Goal: Information Seeking & Learning: Find specific fact

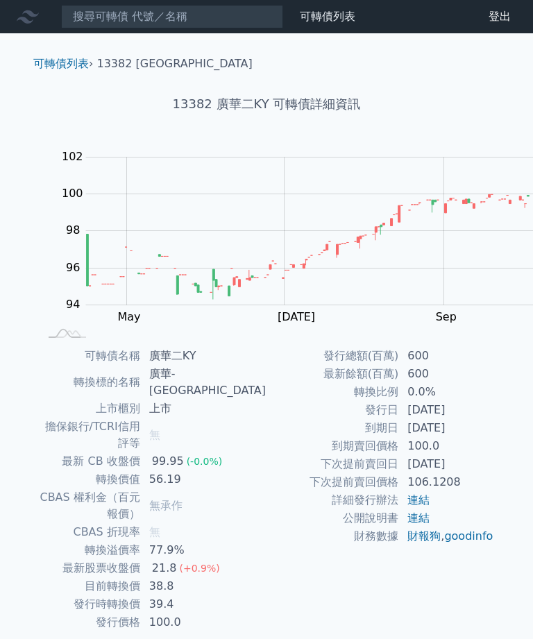
scroll to position [60, 0]
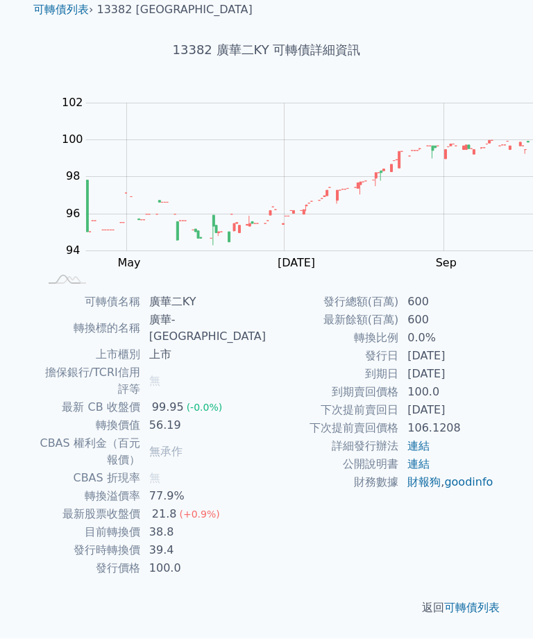
click at [189, 638] on div "返回 可轉債列表" at bounding box center [266, 608] width 489 height 61
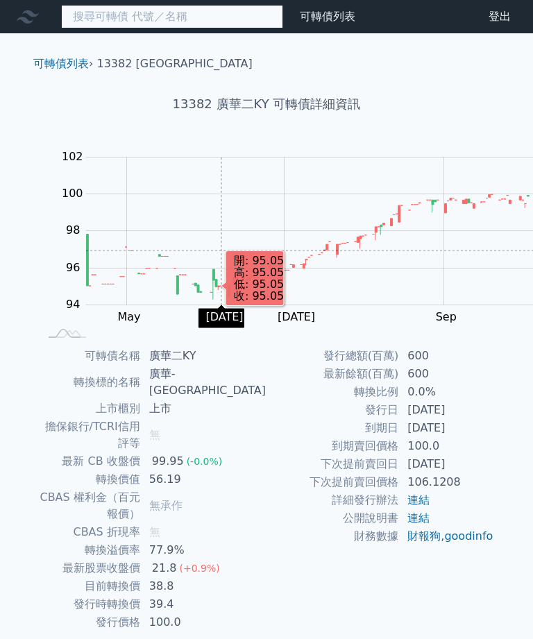
click at [97, 9] on input at bounding box center [172, 17] width 222 height 24
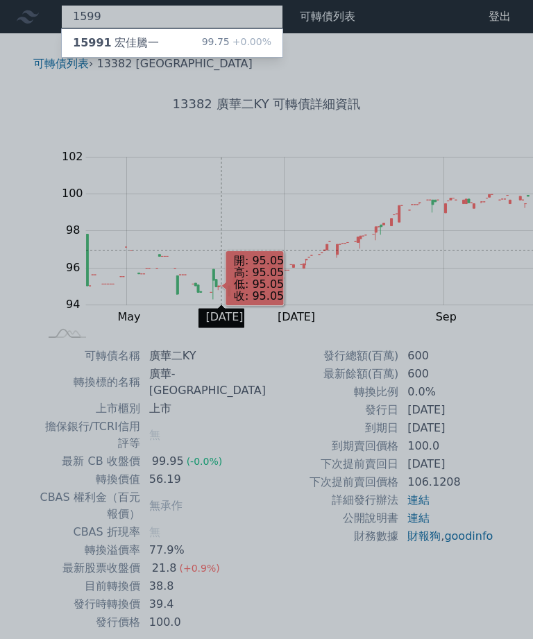
type input "1599"
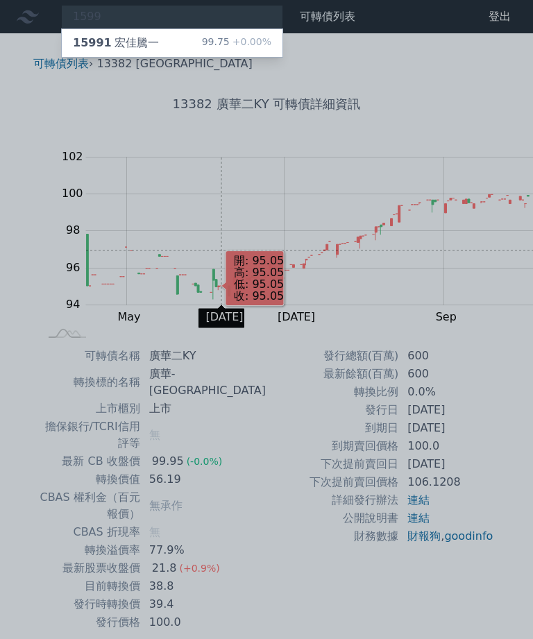
click at [202, 39] on div "99.75 +0.00%" at bounding box center [236, 43] width 69 height 17
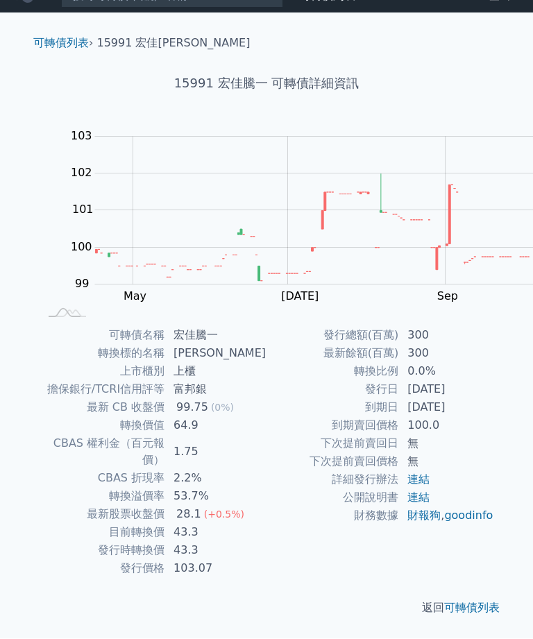
scroll to position [85, 0]
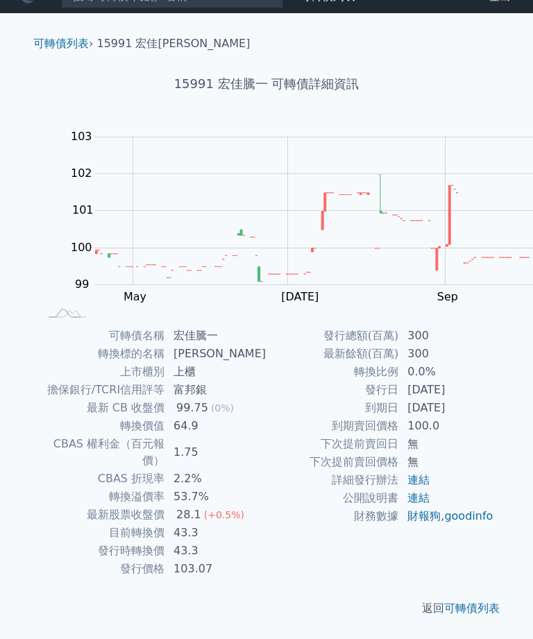
click at [399, 489] on td "連結" at bounding box center [446, 480] width 95 height 18
click at [399, 471] on td "無" at bounding box center [446, 462] width 95 height 18
click at [126, 226] on rect at bounding box center [299, 224] width 511 height 194
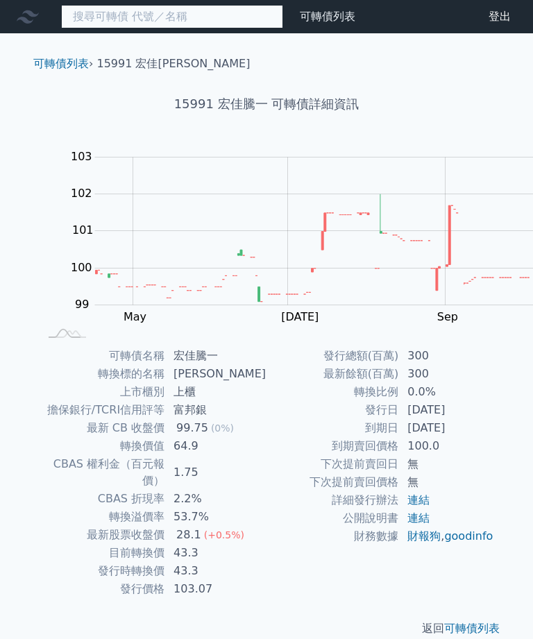
click at [101, 15] on input at bounding box center [172, 17] width 222 height 24
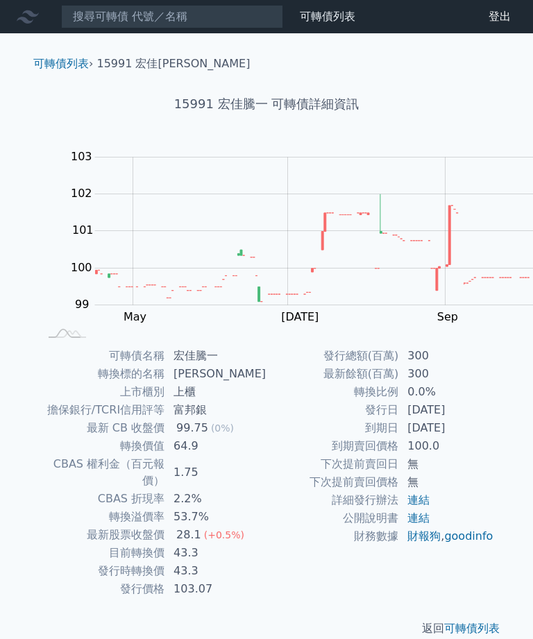
click at [266, 349] on td "宏佳騰一" at bounding box center [215, 356] width 101 height 18
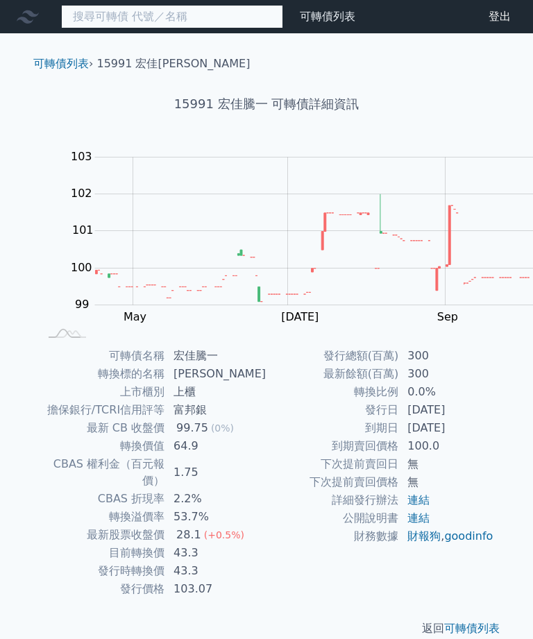
click at [158, 22] on input at bounding box center [172, 17] width 222 height 24
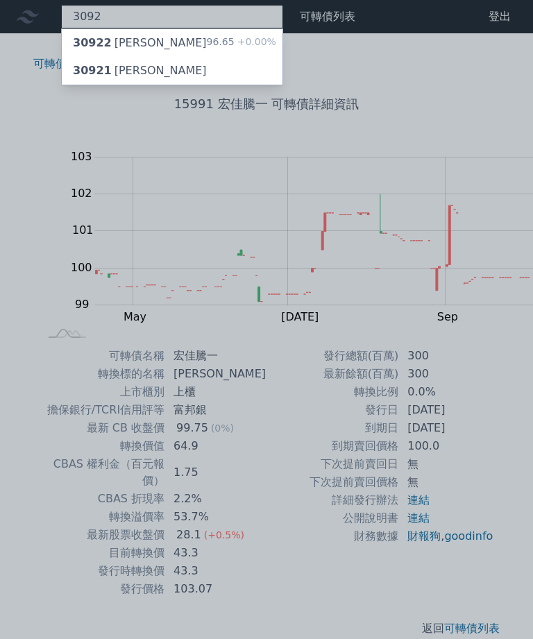
type input "3092"
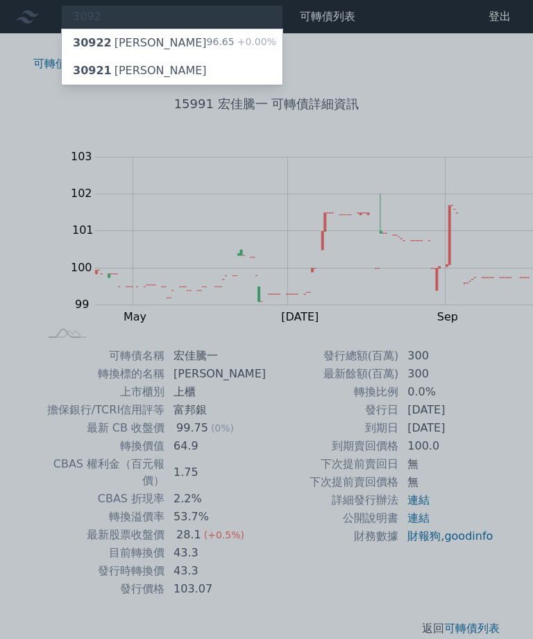
click at [207, 38] on div "96.65 +0.00%" at bounding box center [241, 43] width 69 height 17
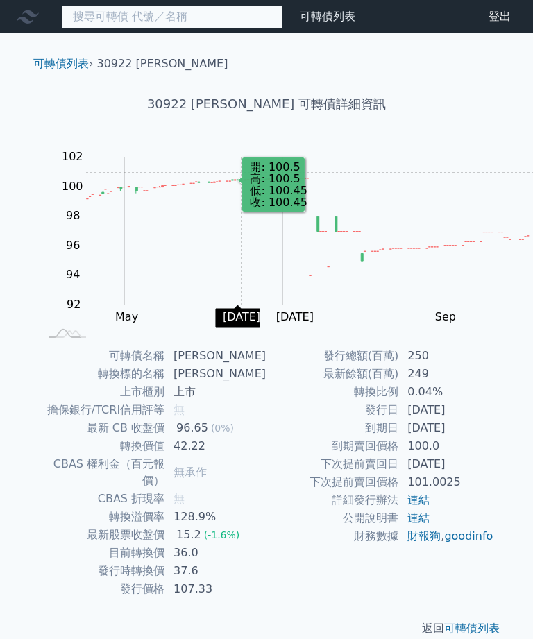
click at [113, 26] on input at bounding box center [172, 17] width 222 height 24
click at [110, 15] on input at bounding box center [172, 17] width 222 height 24
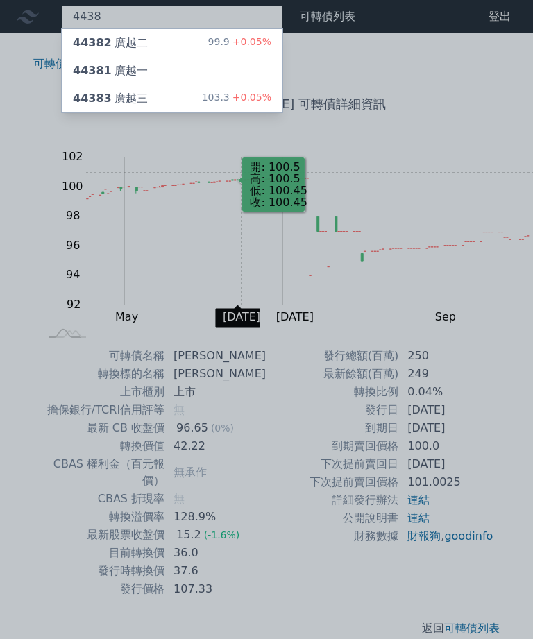
type input "4438"
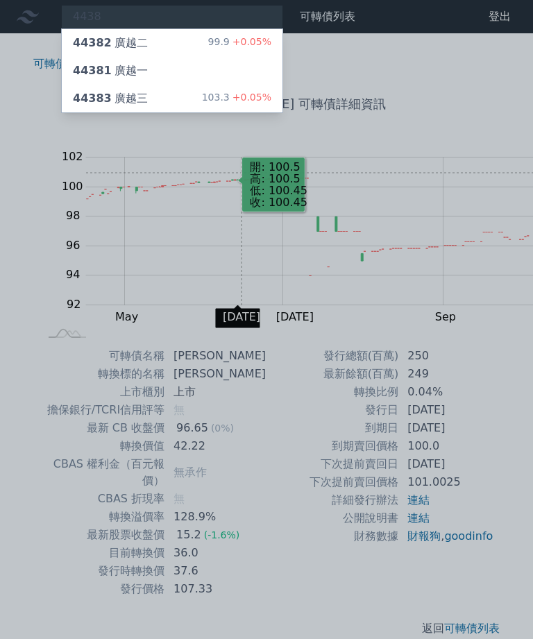
click at [208, 47] on div "99.9 +0.05%" at bounding box center [239, 43] width 63 height 17
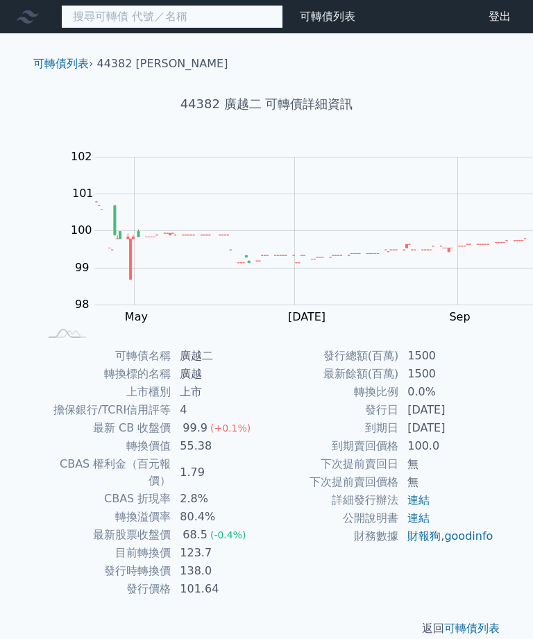
click at [141, 13] on input at bounding box center [172, 17] width 222 height 24
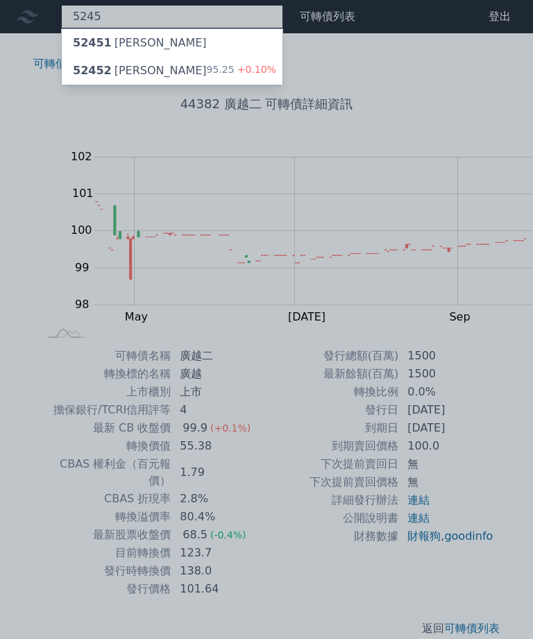
type input "5245"
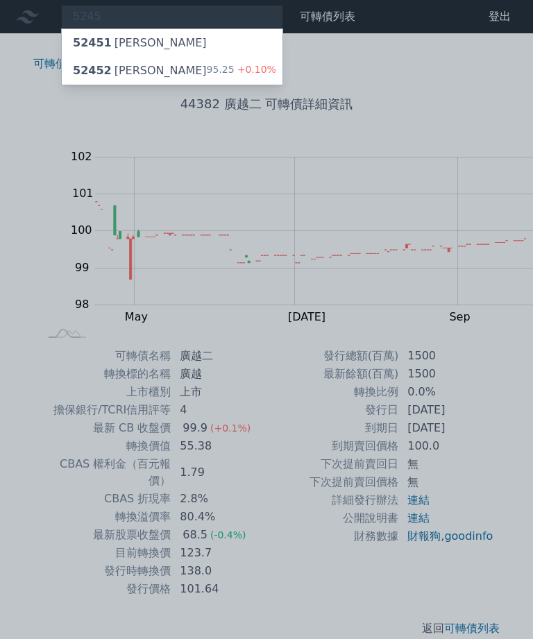
click at [105, 35] on div "52451 智晶一" at bounding box center [140, 43] width 134 height 17
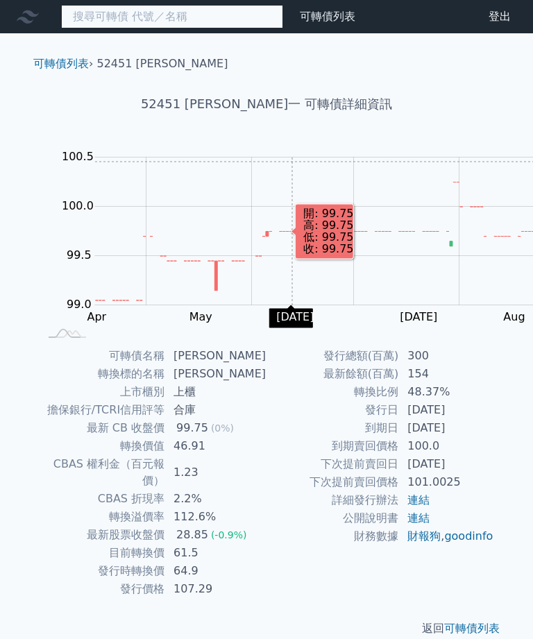
click at [124, 14] on input at bounding box center [172, 17] width 222 height 24
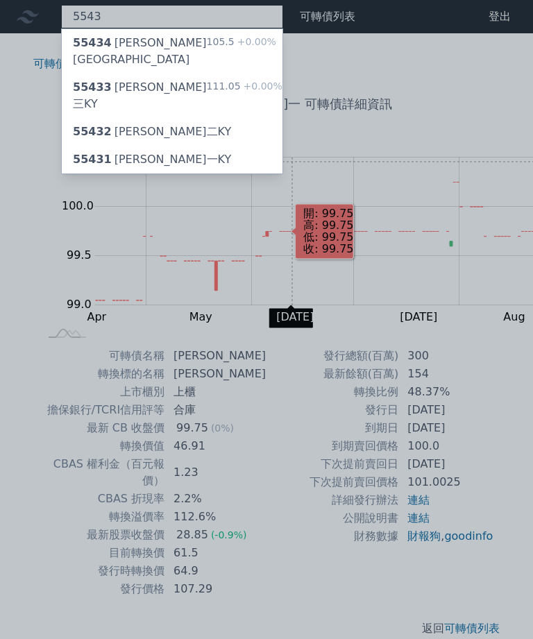
type input "5543"
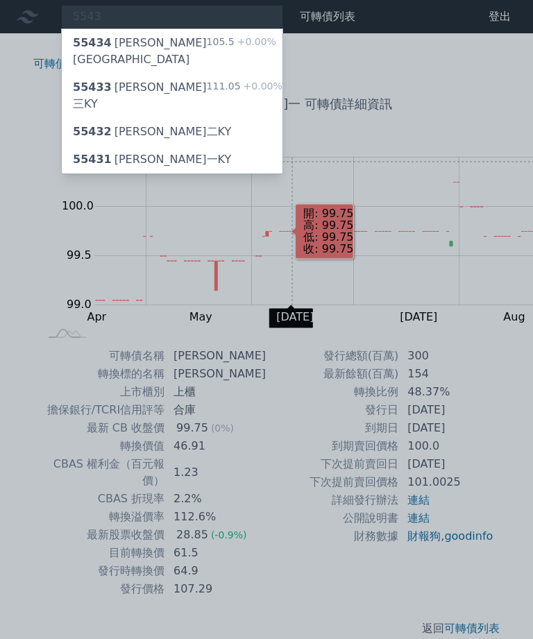
click at [207, 79] on div "111.05 +0.00%" at bounding box center [245, 95] width 76 height 33
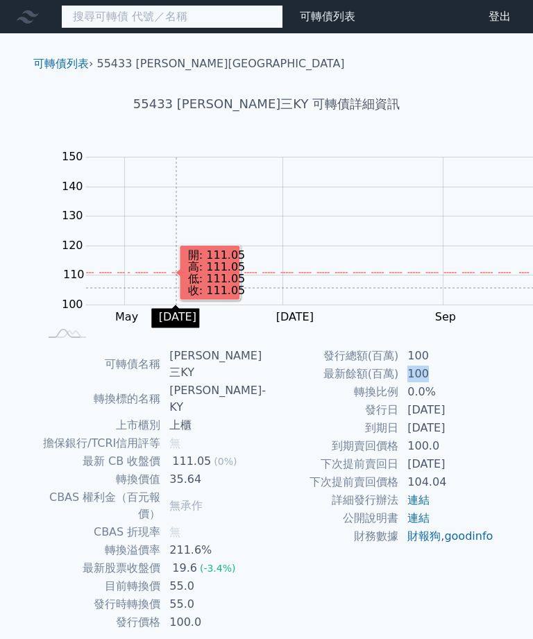
click at [150, 28] on input at bounding box center [172, 17] width 222 height 24
click at [168, 15] on input at bounding box center [172, 17] width 222 height 24
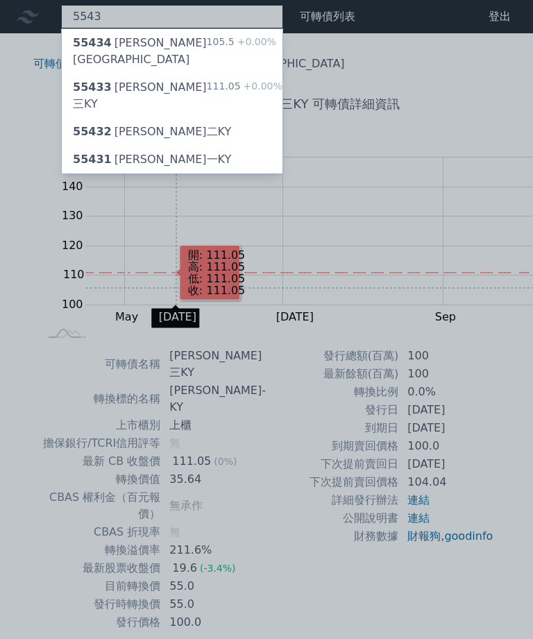
type input "5543"
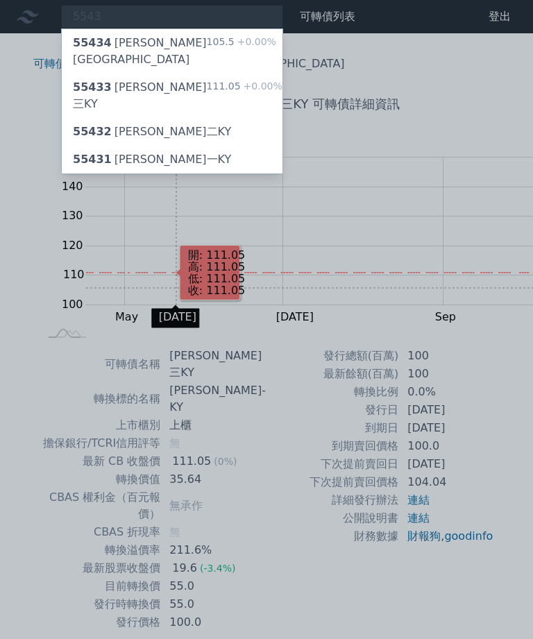
click at [178, 27] on div at bounding box center [266, 319] width 533 height 639
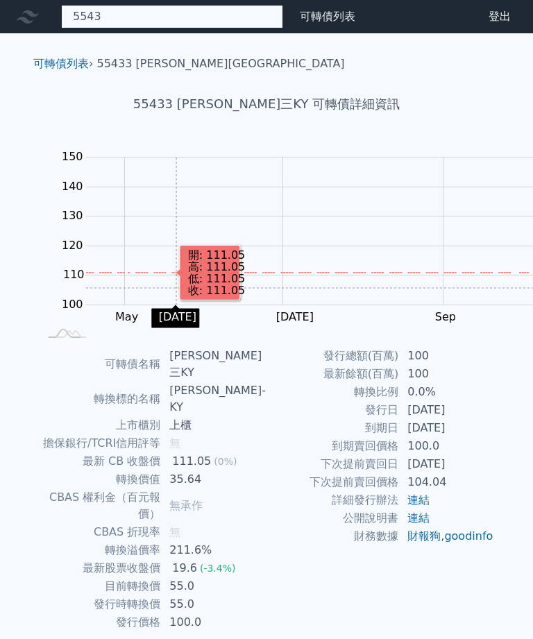
click at [144, 26] on div "5543 55434 桓鼎四KY 105.5 +0.00% 55433 桓鼎三KY 111.05 +0.00% 55432 桓鼎二KY 55431 桓鼎一KY" at bounding box center [172, 17] width 222 height 24
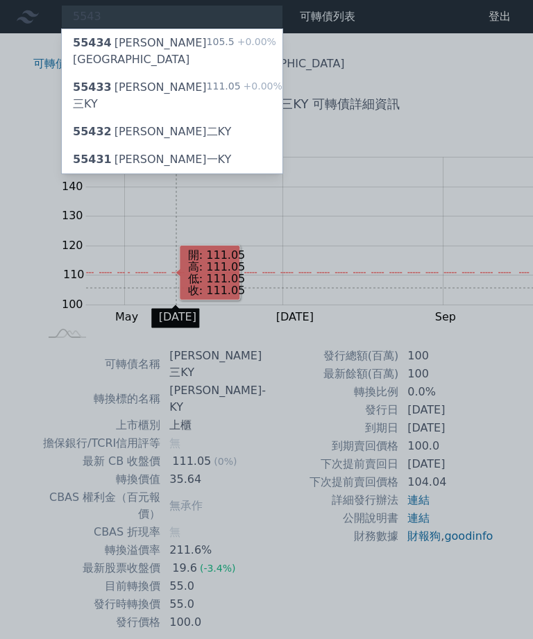
click at [207, 44] on div "105.5 +0.00%" at bounding box center [241, 51] width 69 height 33
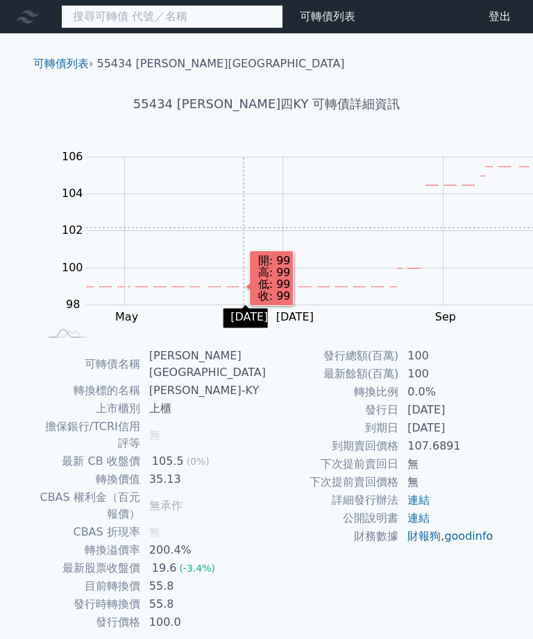
click at [134, 16] on input at bounding box center [172, 17] width 222 height 24
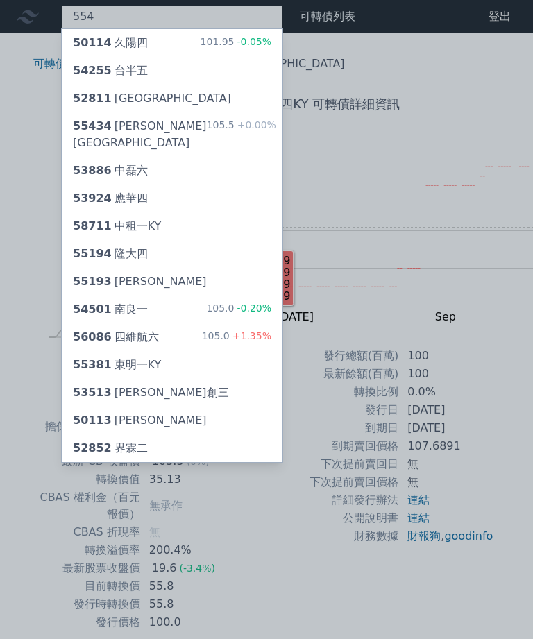
type input "5543"
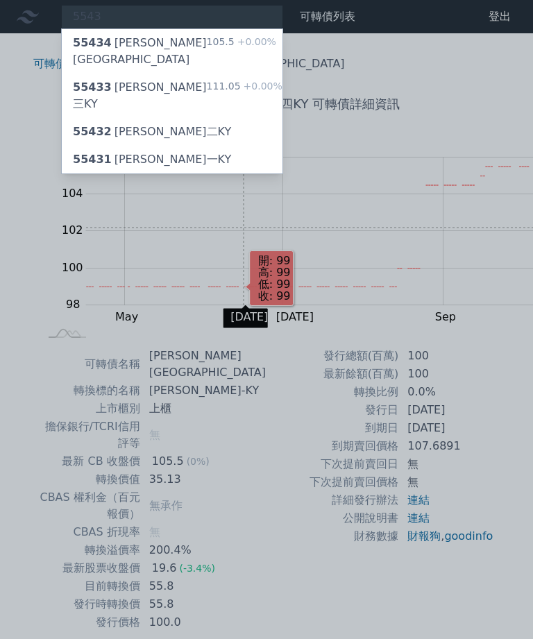
click at [105, 79] on div "55433 桓鼎三KY" at bounding box center [140, 95] width 134 height 33
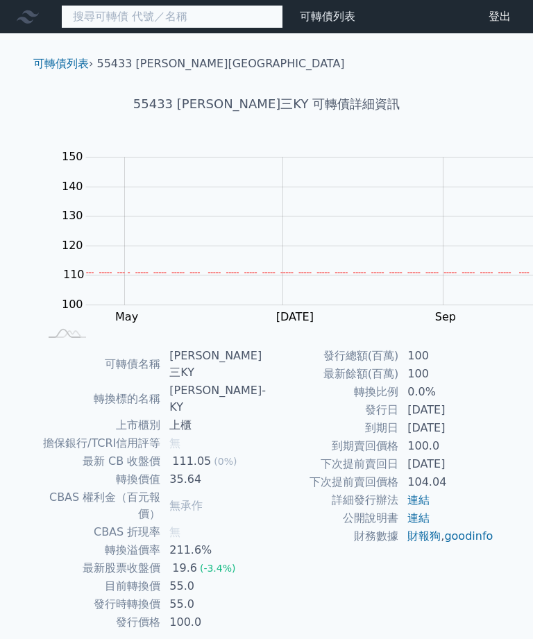
click at [97, 17] on input at bounding box center [172, 17] width 222 height 24
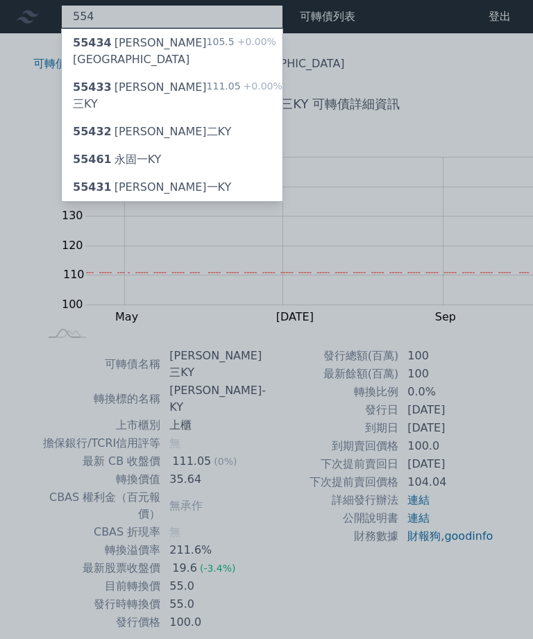
type input "5543"
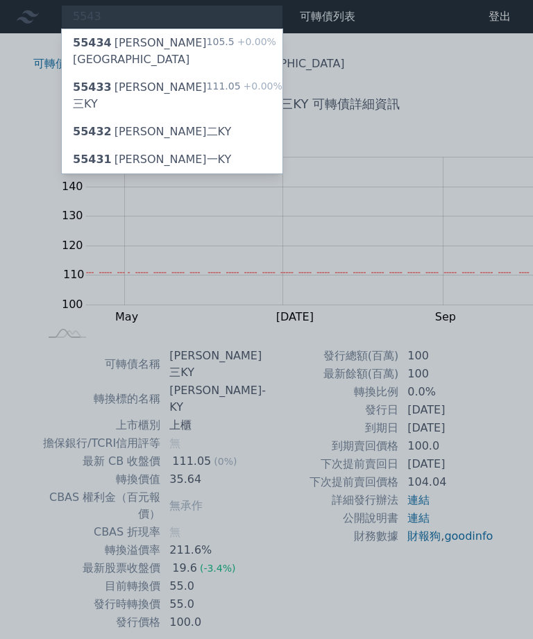
click at [126, 41] on div "55434 桓鼎四KY 105.5 +0.00%" at bounding box center [172, 51] width 221 height 44
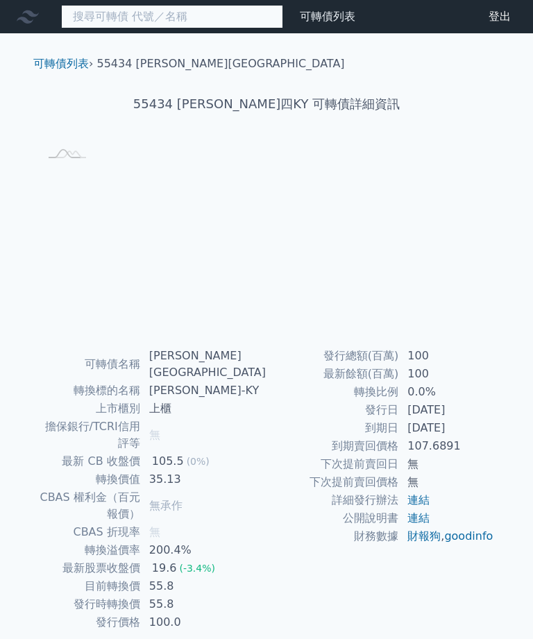
click at [158, 26] on input at bounding box center [172, 17] width 222 height 24
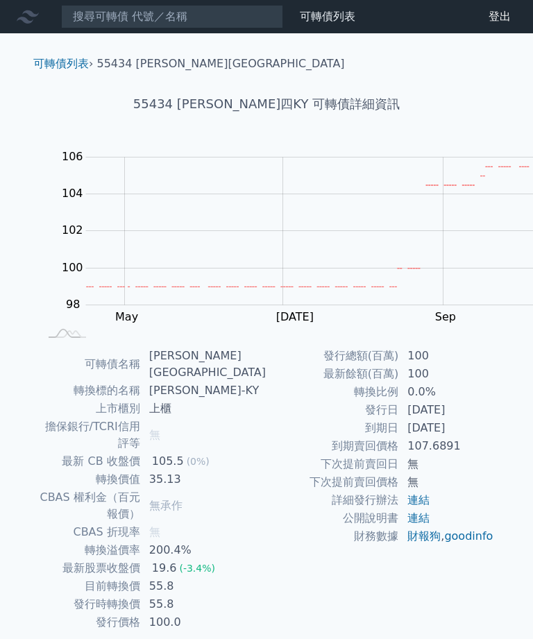
click at [266, 400] on td "上櫃" at bounding box center [204, 409] width 126 height 18
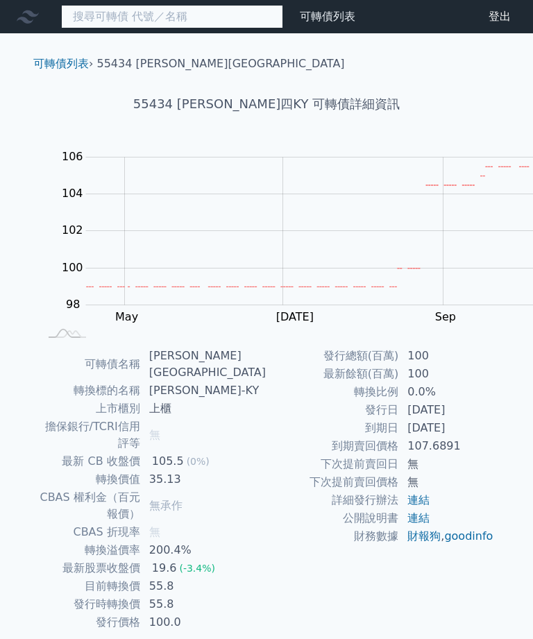
click at [120, 26] on input at bounding box center [172, 17] width 222 height 24
click at [154, 19] on input at bounding box center [172, 17] width 222 height 24
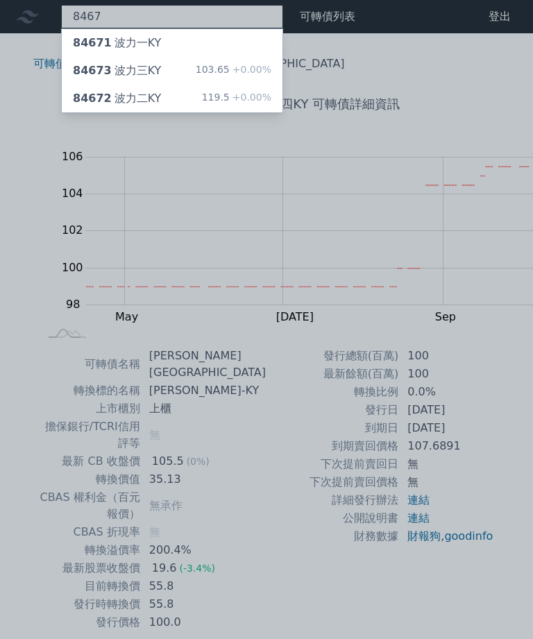
type input "8467"
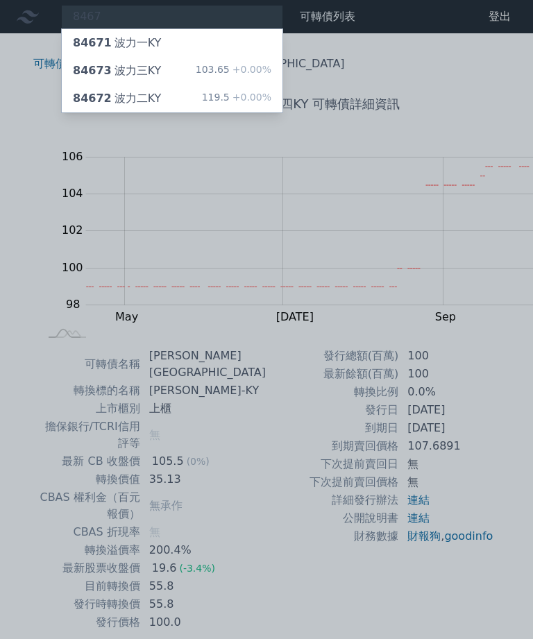
click at [124, 64] on div "84673 波力三KY" at bounding box center [117, 70] width 88 height 17
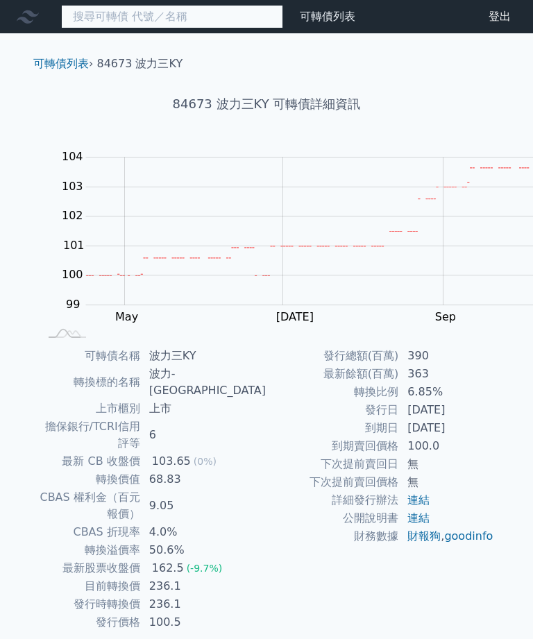
click at [80, 26] on input at bounding box center [172, 17] width 222 height 24
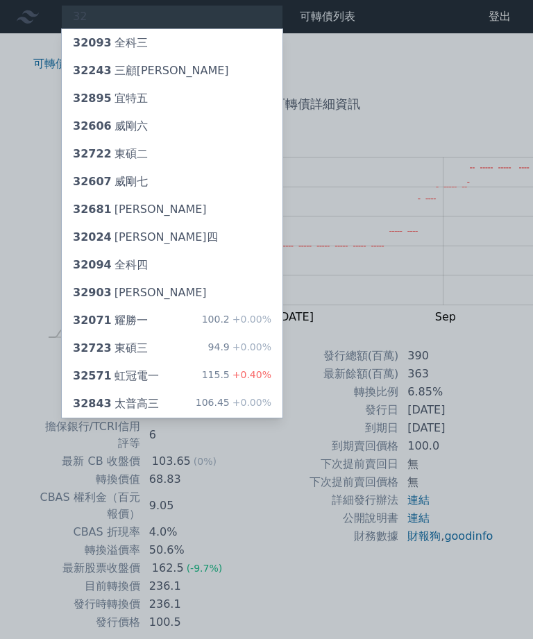
click at [366, 355] on div at bounding box center [266, 319] width 533 height 639
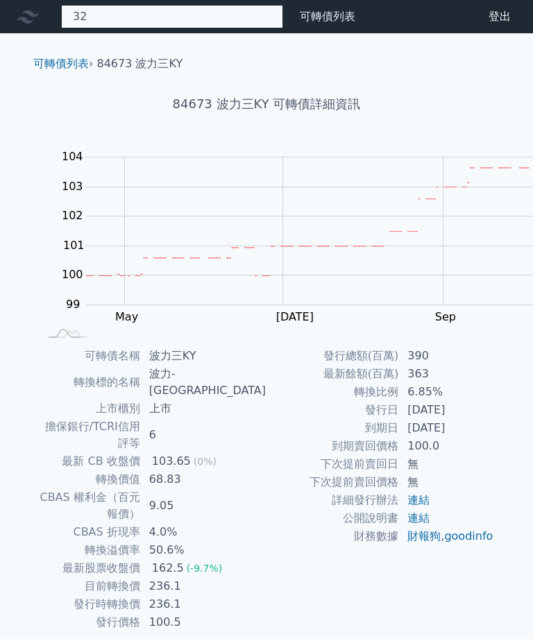
click at [102, 12] on div "32 32093 全科三 32243 三顧三 32895 宜特五 32606 威剛六 32722 東碩二 32607 威剛七 32681 海德威一 32024…" at bounding box center [172, 17] width 222 height 24
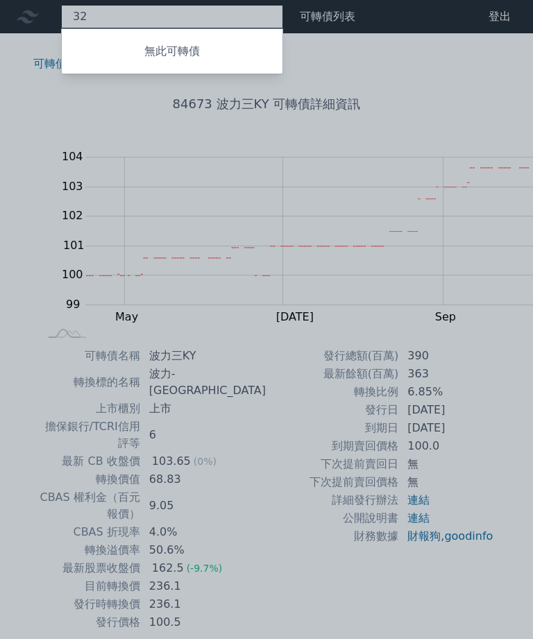
type input "3"
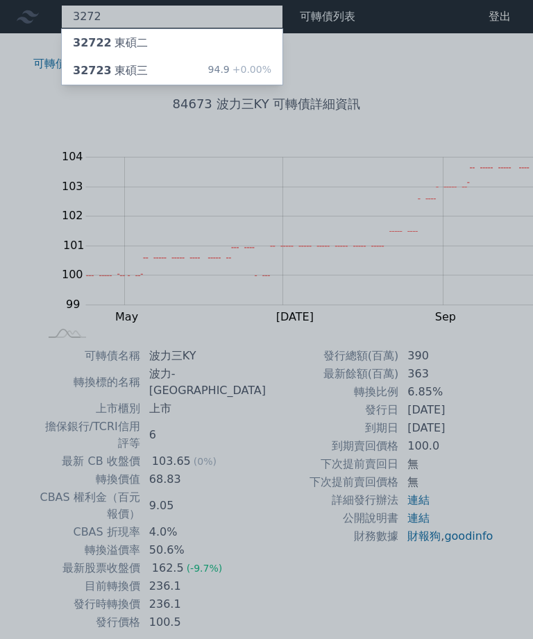
type input "3272"
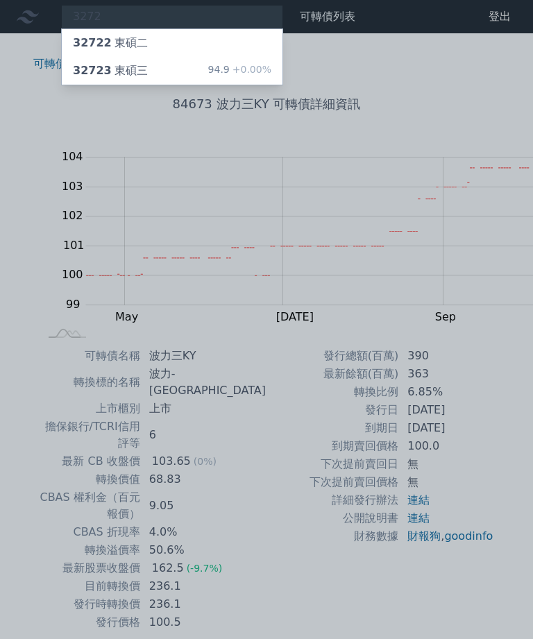
click at [100, 65] on div "32723 東碩三" at bounding box center [110, 70] width 75 height 17
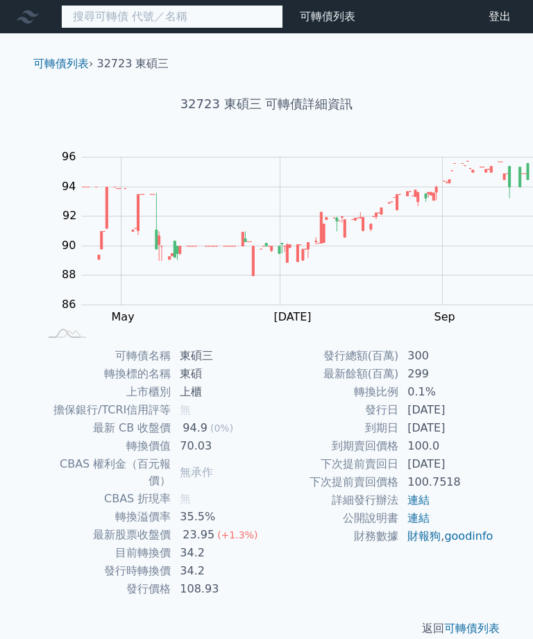
click at [91, 18] on input at bounding box center [172, 17] width 222 height 24
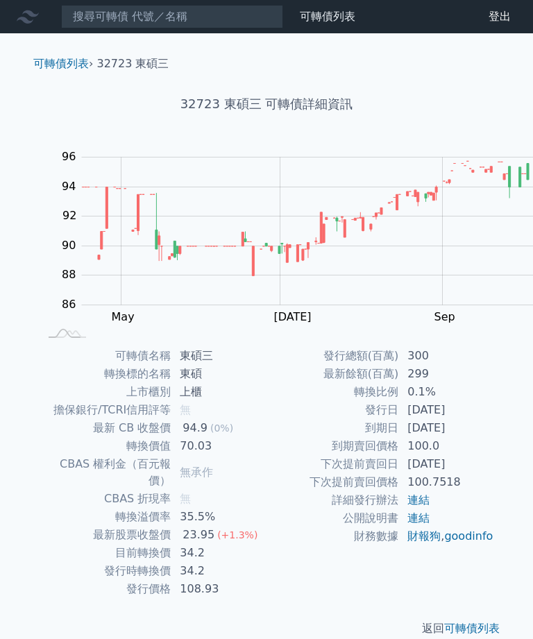
click at [266, 383] on td "上櫃" at bounding box center [218, 392] width 95 height 18
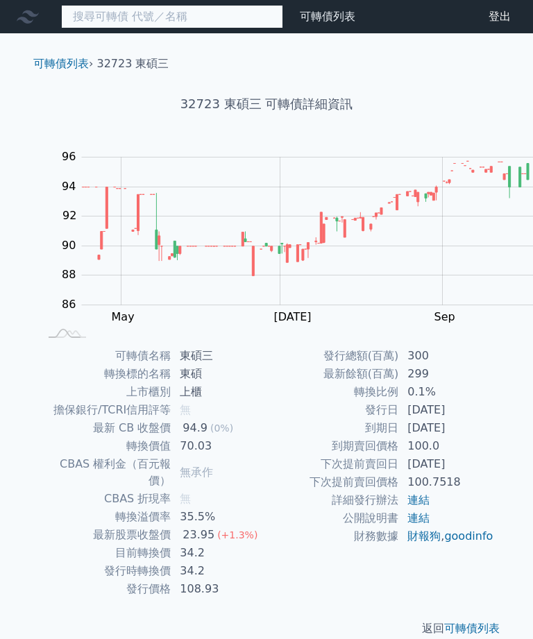
click at [119, 11] on input at bounding box center [172, 17] width 222 height 24
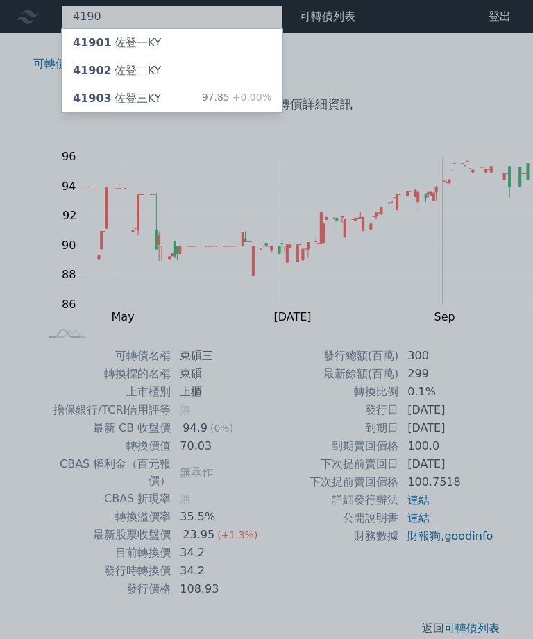
type input "4190"
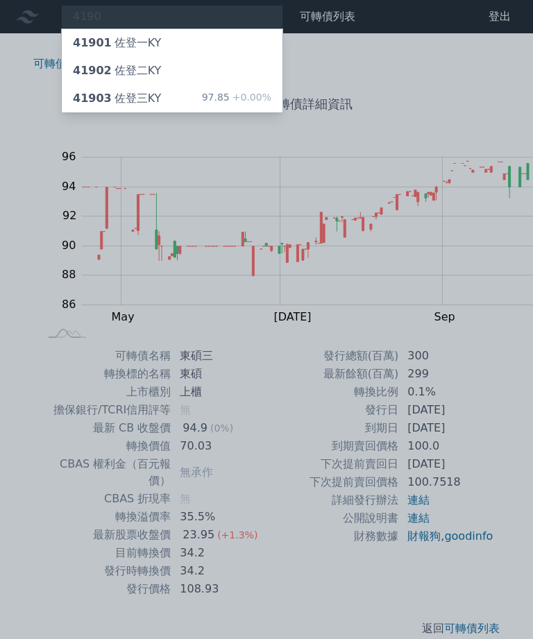
click at [202, 90] on div "97.85 +0.00%" at bounding box center [236, 98] width 69 height 17
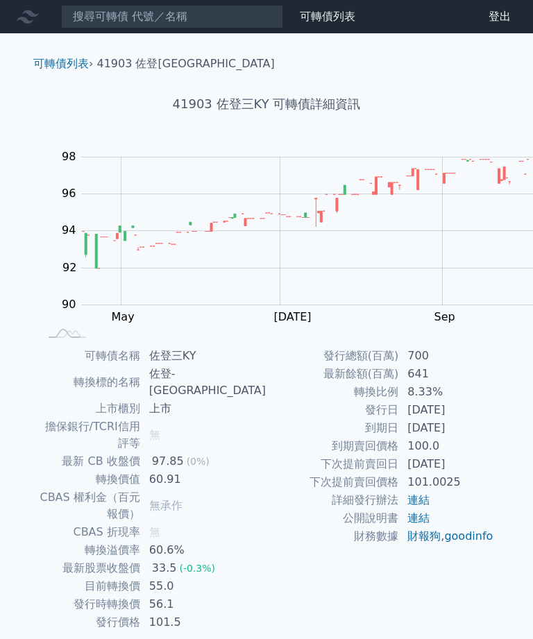
click at [266, 577] on td "55.0" at bounding box center [204, 586] width 126 height 18
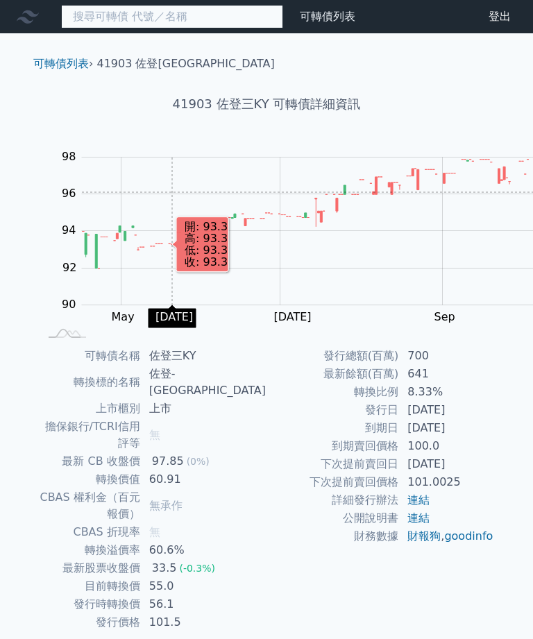
click at [90, 17] on input at bounding box center [172, 17] width 222 height 24
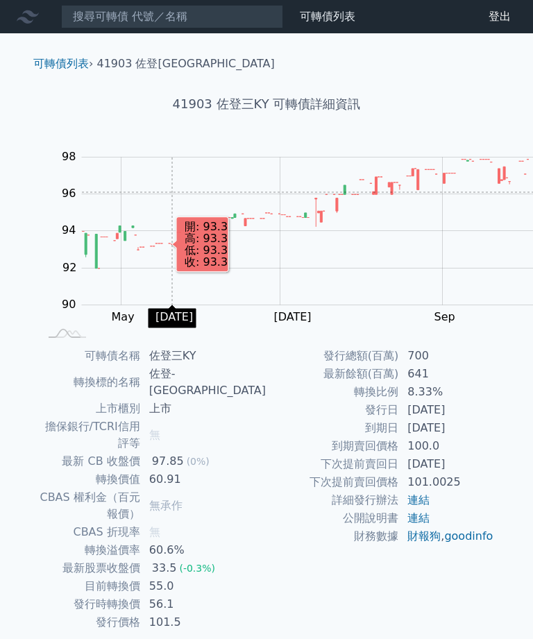
click at [266, 350] on td "佐登三KY" at bounding box center [204, 356] width 126 height 18
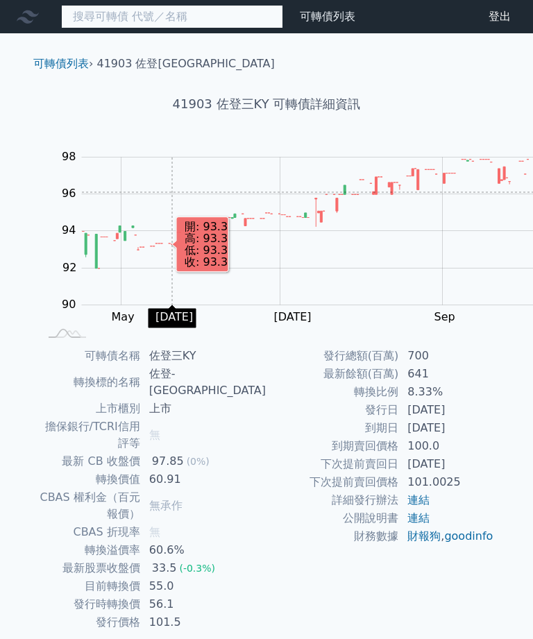
click at [69, 9] on input at bounding box center [172, 17] width 222 height 24
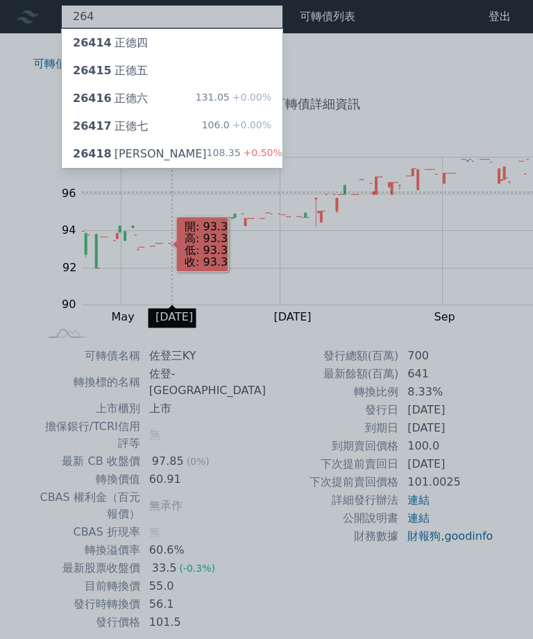
type input "2641"
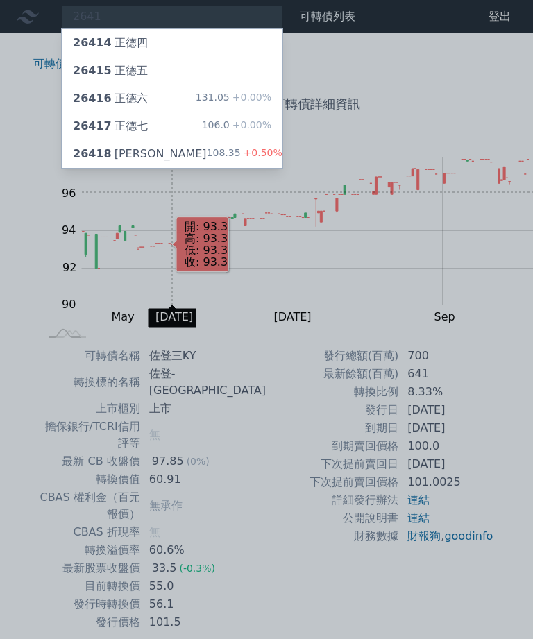
click at [90, 118] on div "26417 正德七" at bounding box center [110, 126] width 75 height 17
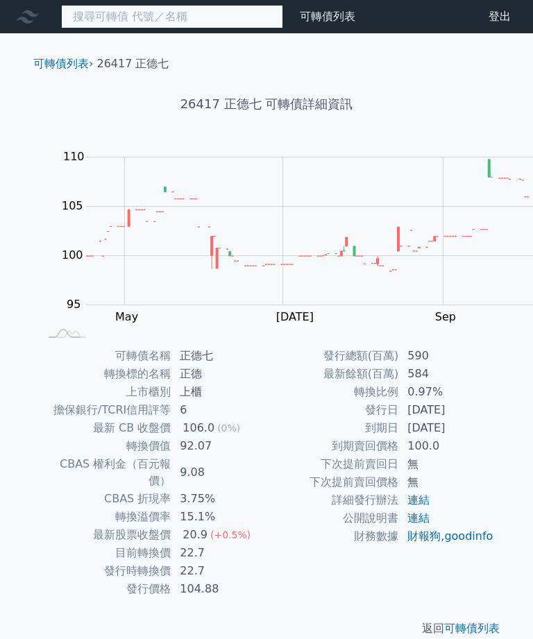
click at [98, 17] on input at bounding box center [172, 17] width 222 height 24
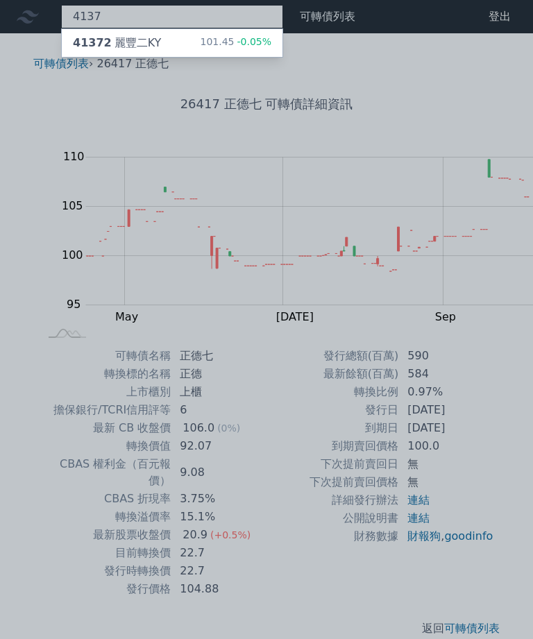
type input "4137"
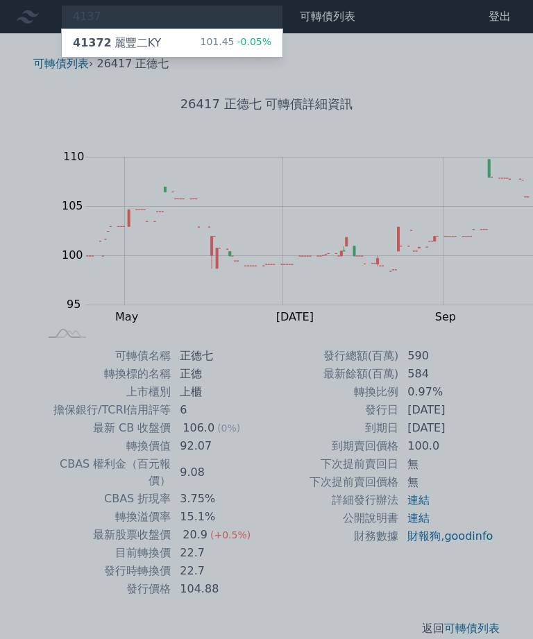
click at [105, 38] on div "41372 麗豐二KY" at bounding box center [117, 43] width 88 height 17
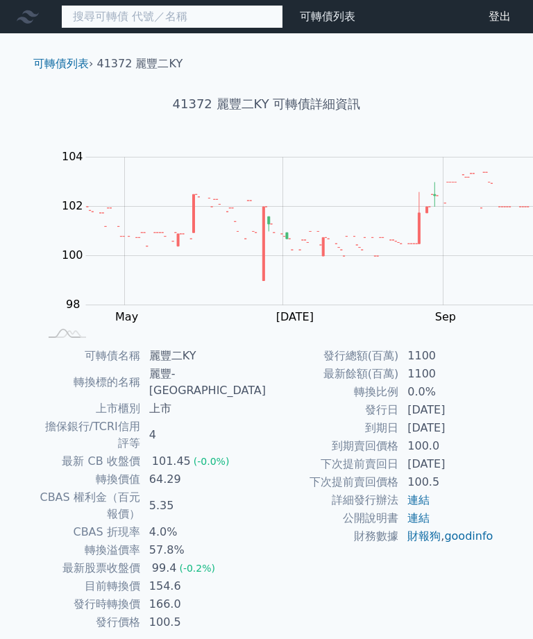
click at [115, 19] on input at bounding box center [172, 17] width 222 height 24
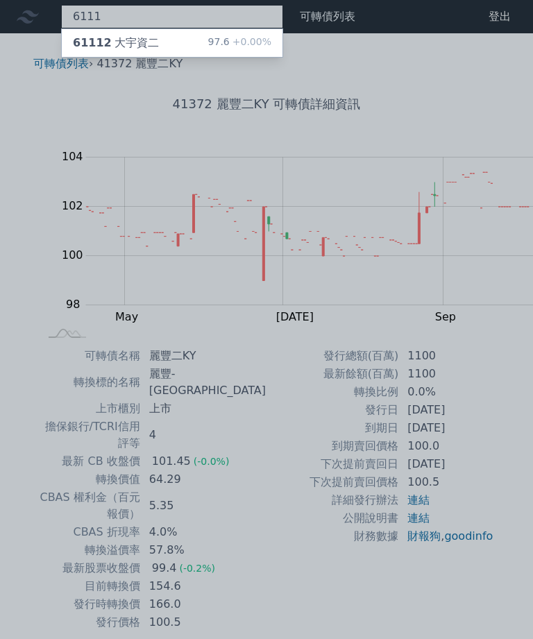
type input "6111"
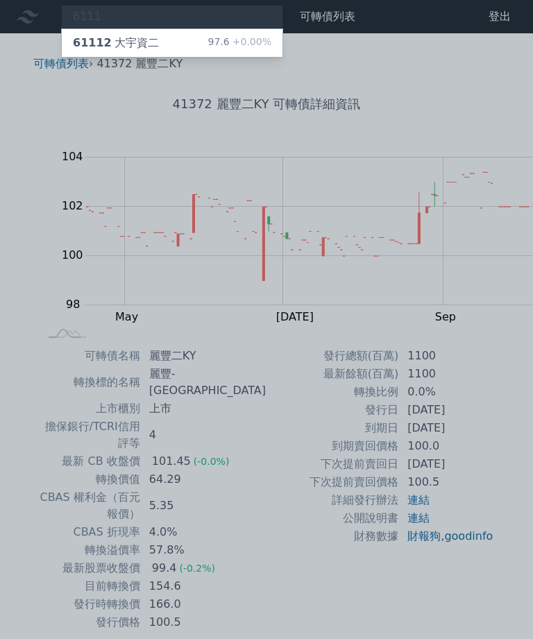
click at [90, 37] on div "61112 大宇資二" at bounding box center [116, 43] width 86 height 17
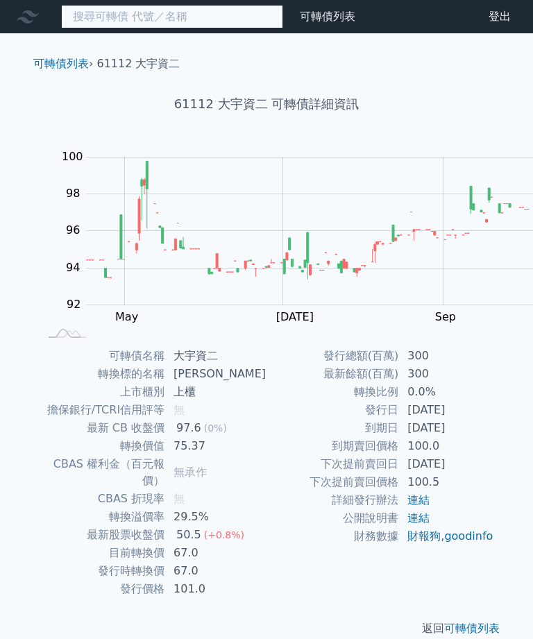
click at [124, 12] on input at bounding box center [172, 17] width 222 height 24
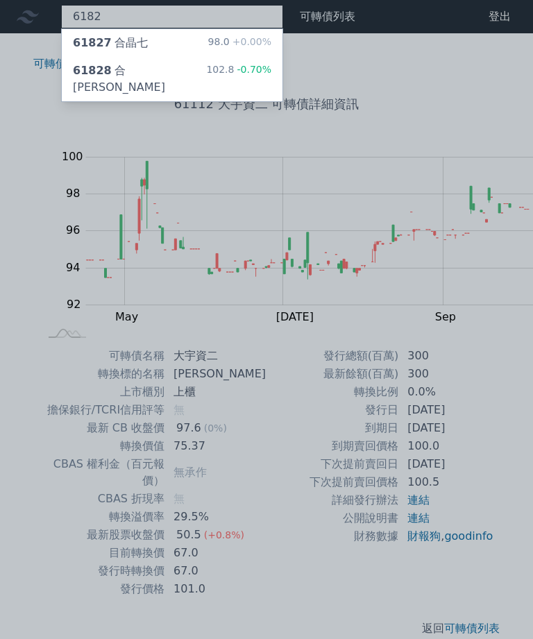
type input "6182"
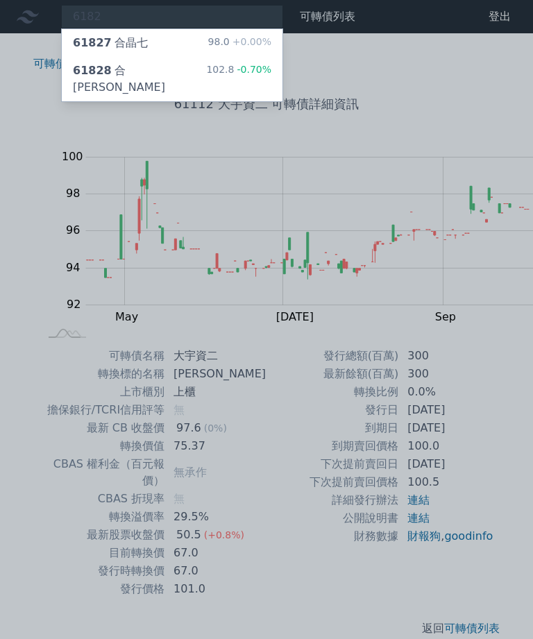
click at [81, 69] on span "61828" at bounding box center [92, 70] width 39 height 13
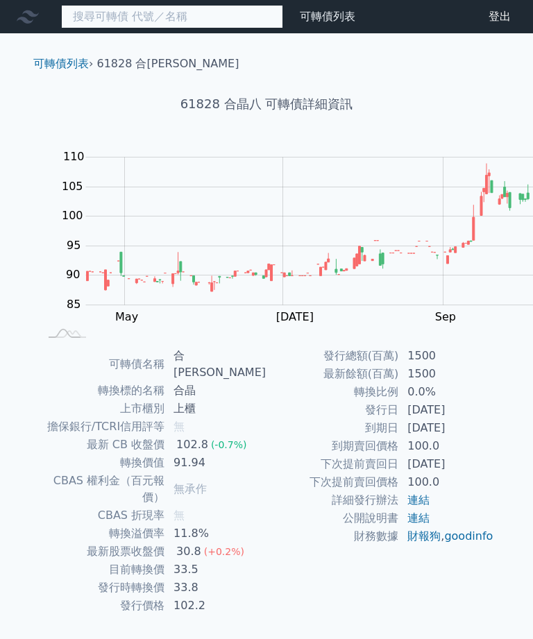
click at [86, 18] on input at bounding box center [172, 17] width 222 height 24
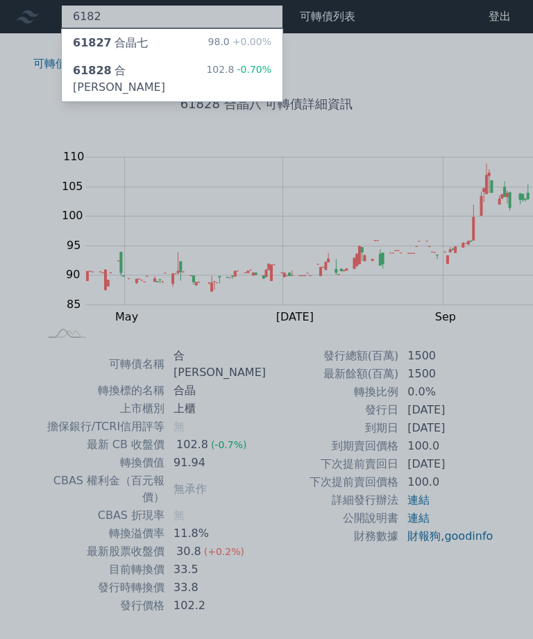
type input "6182"
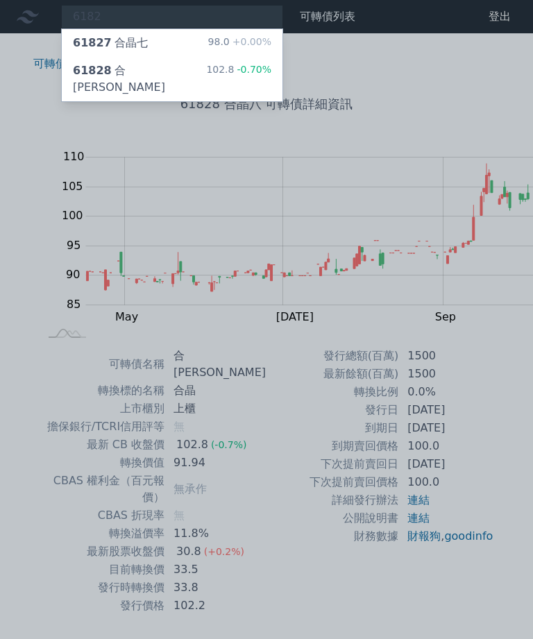
click at [87, 39] on div "61827 合晶七" at bounding box center [110, 43] width 75 height 17
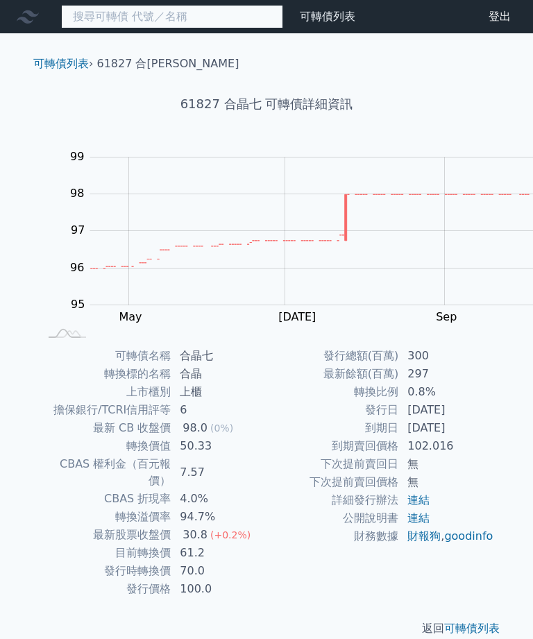
click at [71, 11] on input at bounding box center [172, 17] width 222 height 24
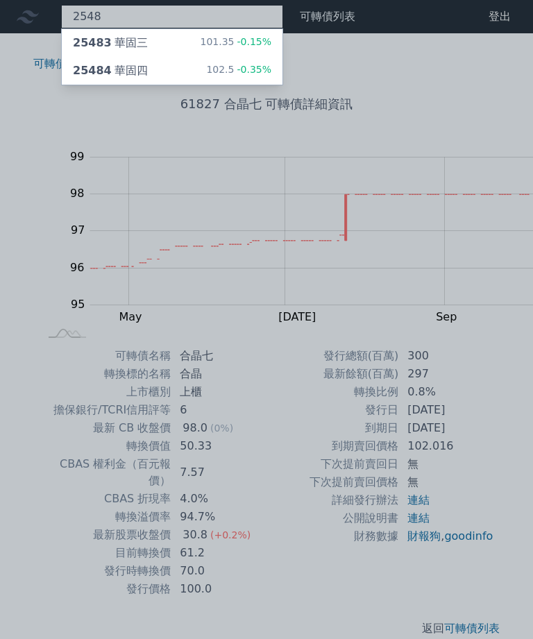
type input "2548"
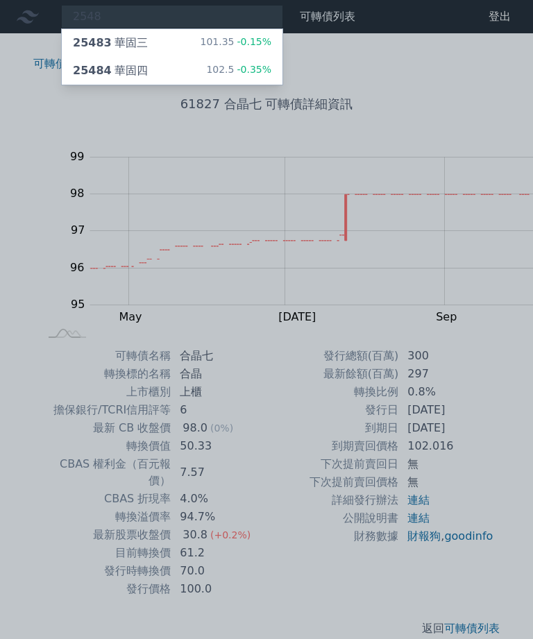
click at [109, 36] on div "25483 華固三" at bounding box center [110, 43] width 75 height 17
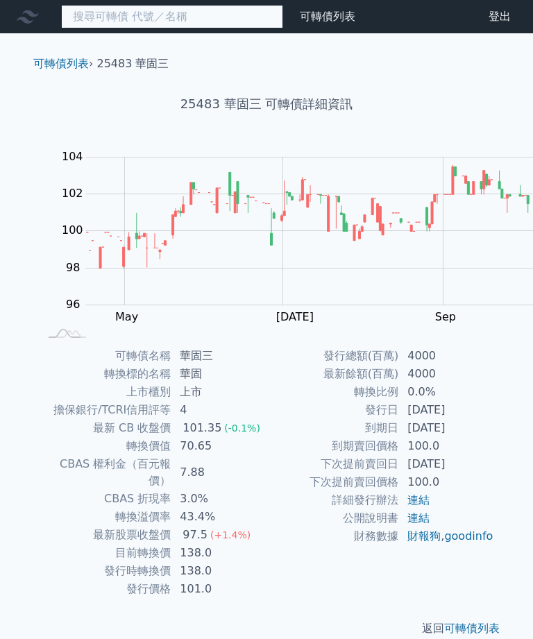
click at [96, 19] on input at bounding box center [172, 17] width 222 height 24
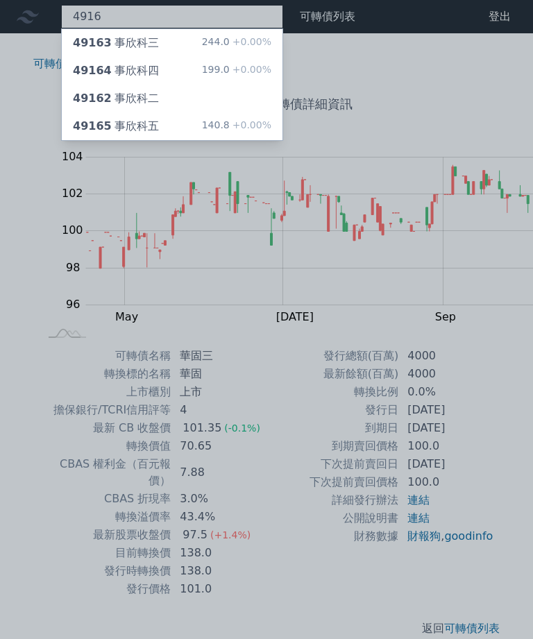
type input "4916"
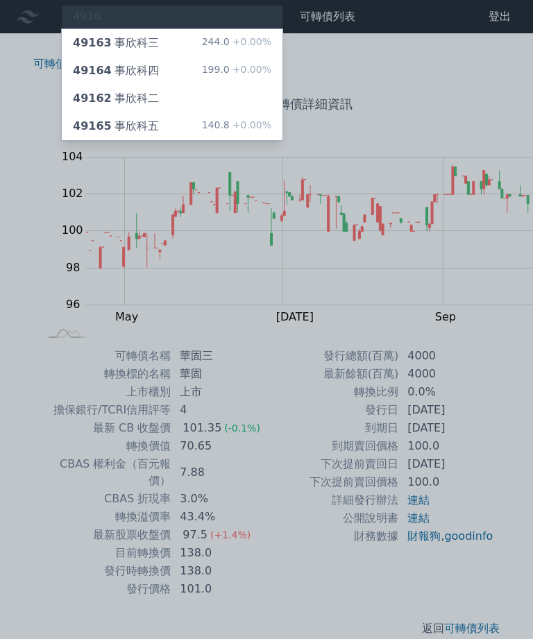
click at [108, 62] on div "49164 事欣科四" at bounding box center [116, 70] width 86 height 17
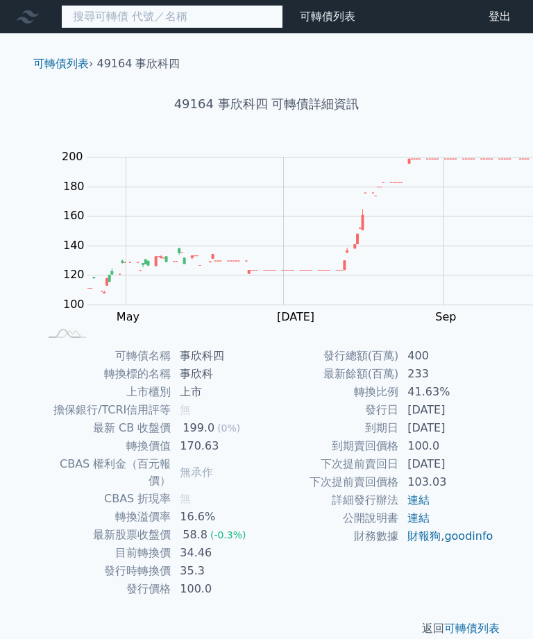
click at [78, 27] on input at bounding box center [172, 17] width 222 height 24
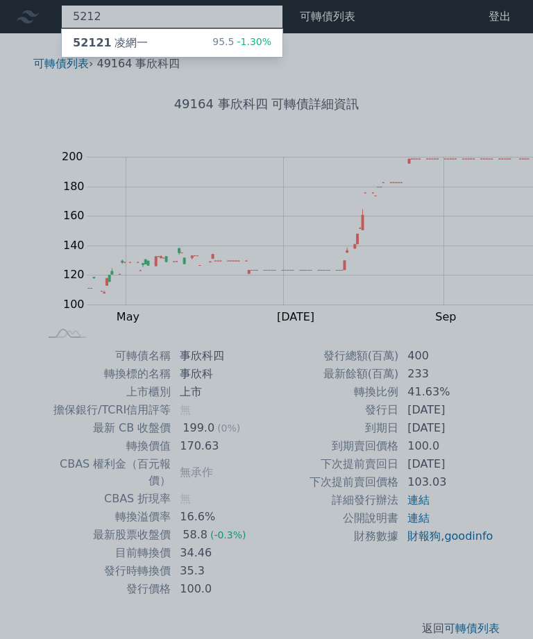
type input "5212"
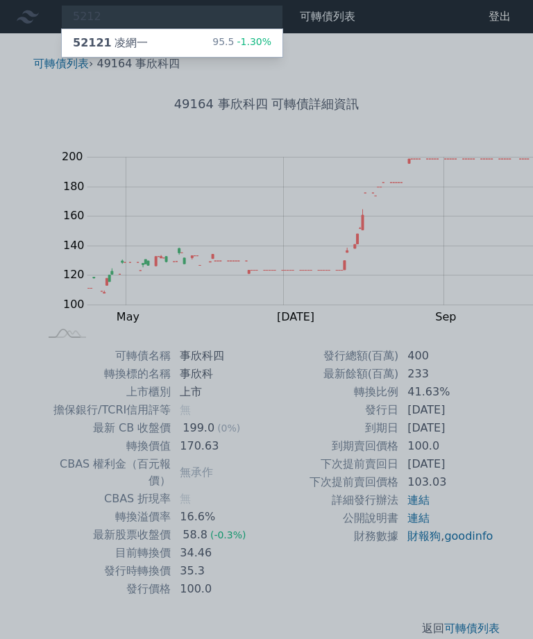
click at [73, 44] on span "52121" at bounding box center [92, 42] width 39 height 13
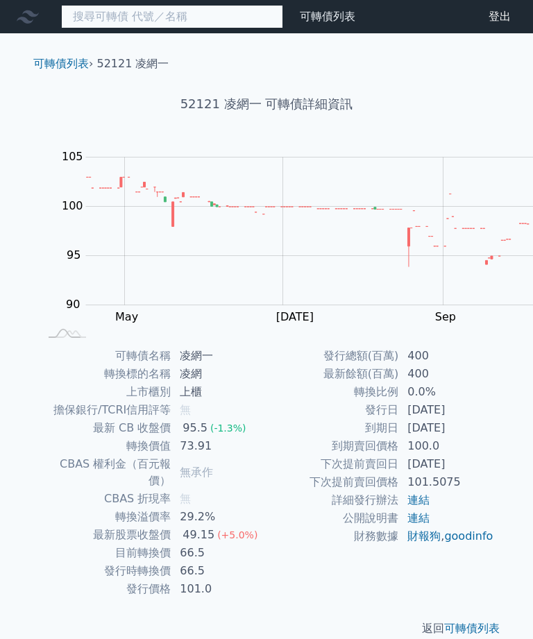
click at [114, 9] on input at bounding box center [172, 17] width 222 height 24
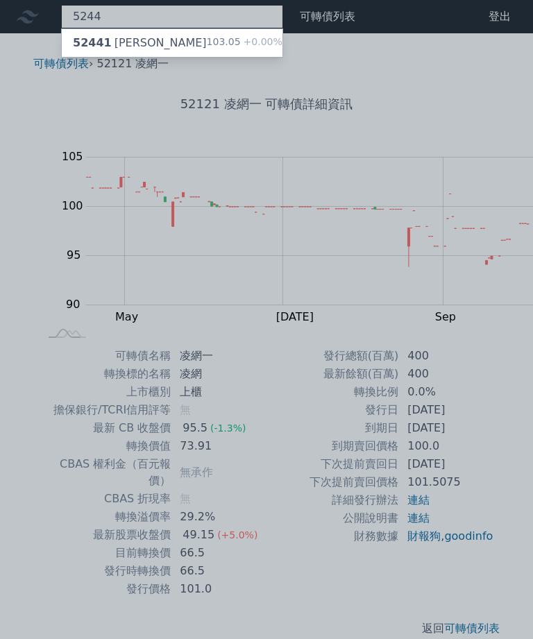
type input "5244"
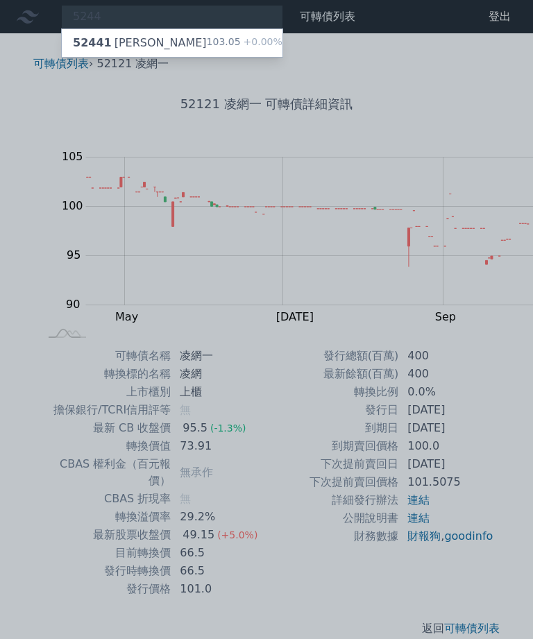
click at [104, 41] on div "52441 弘凱一" at bounding box center [140, 43] width 134 height 17
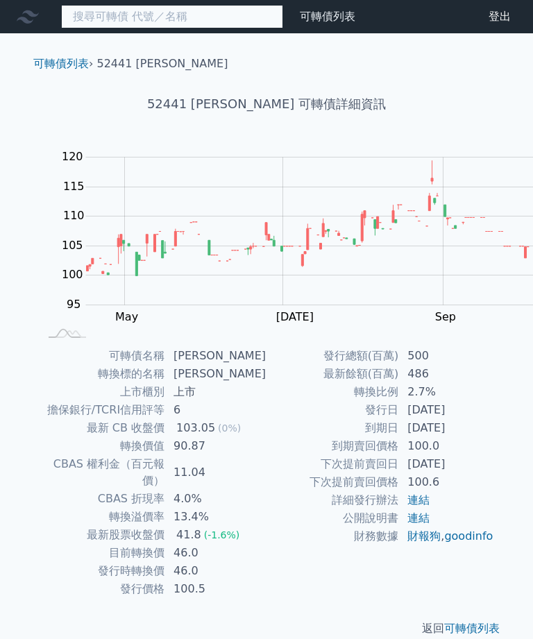
click at [94, 23] on input at bounding box center [172, 17] width 222 height 24
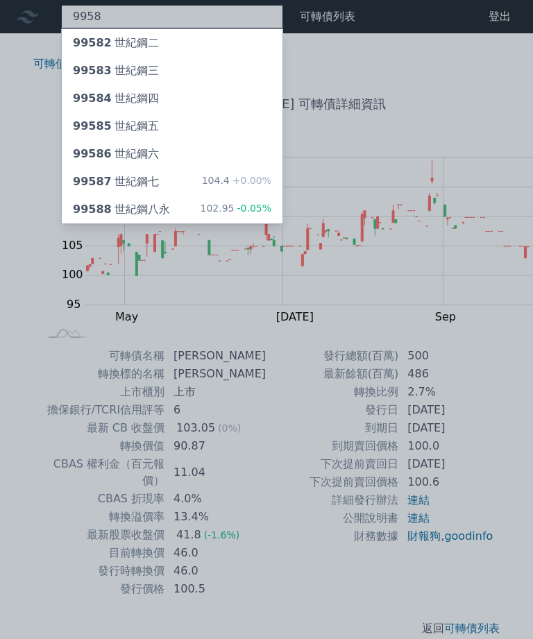
type input "9958"
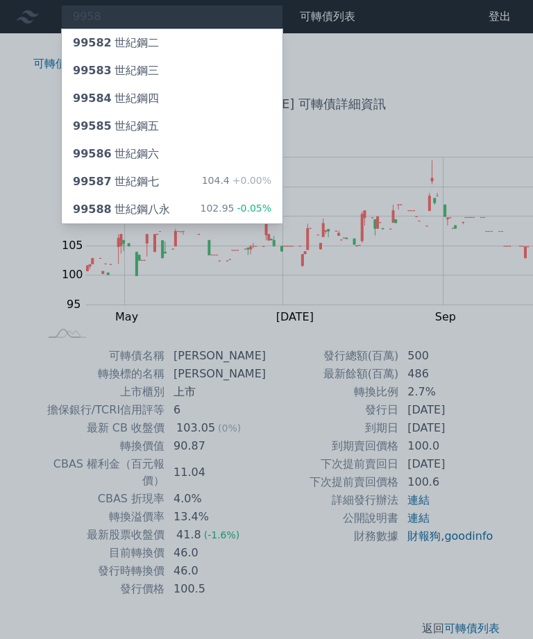
click at [103, 173] on div "99587 世紀鋼七" at bounding box center [116, 181] width 86 height 17
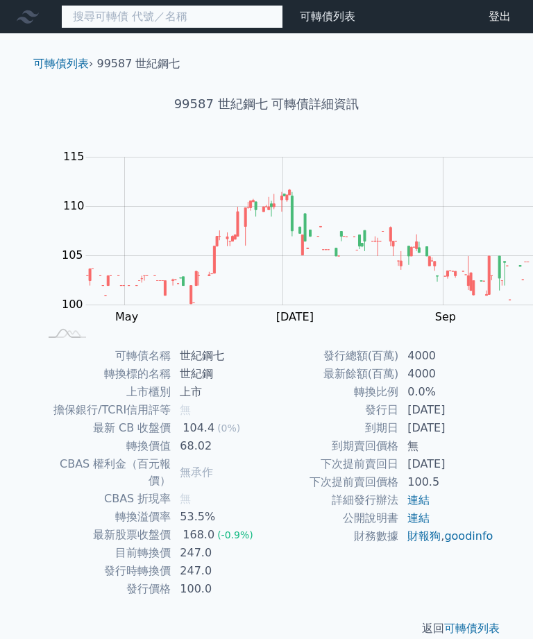
click at [137, 15] on input at bounding box center [172, 17] width 222 height 24
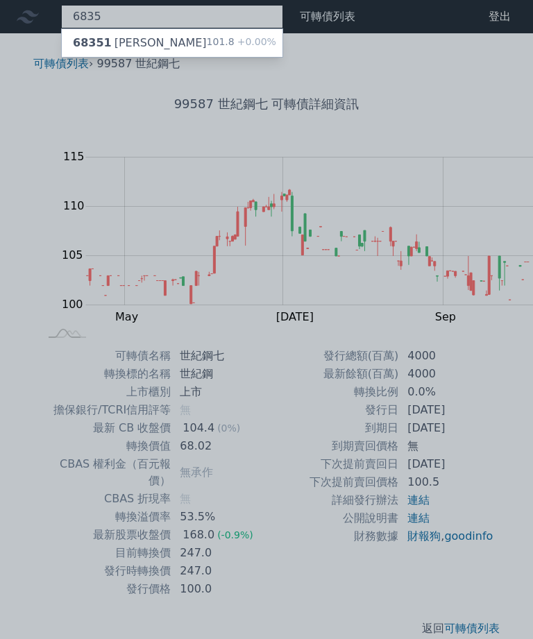
type input "6835"
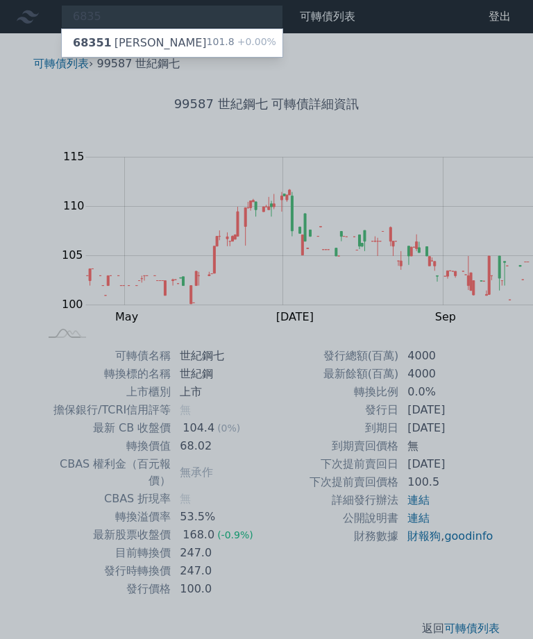
click at [112, 35] on div "68351 圓裕一" at bounding box center [140, 43] width 134 height 17
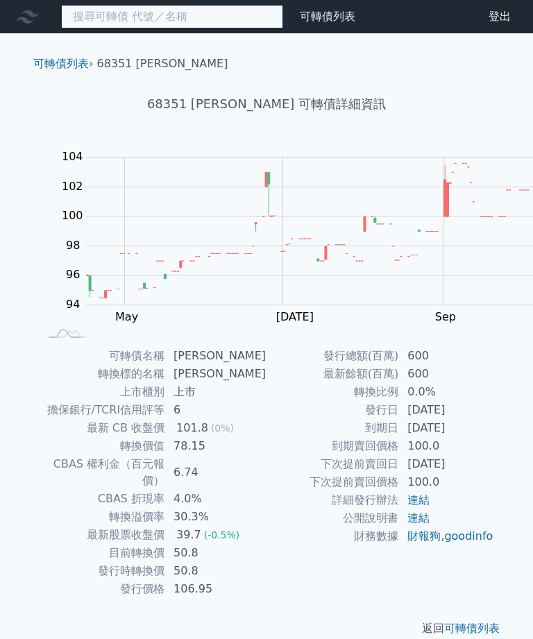
click at [103, 22] on input at bounding box center [172, 17] width 222 height 24
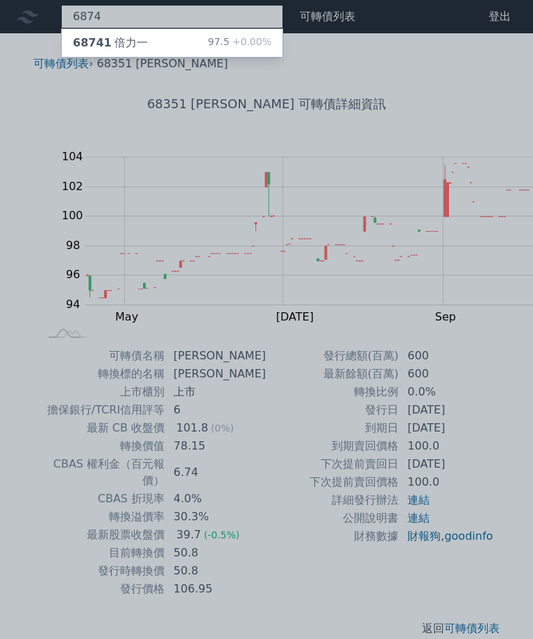
type input "6874"
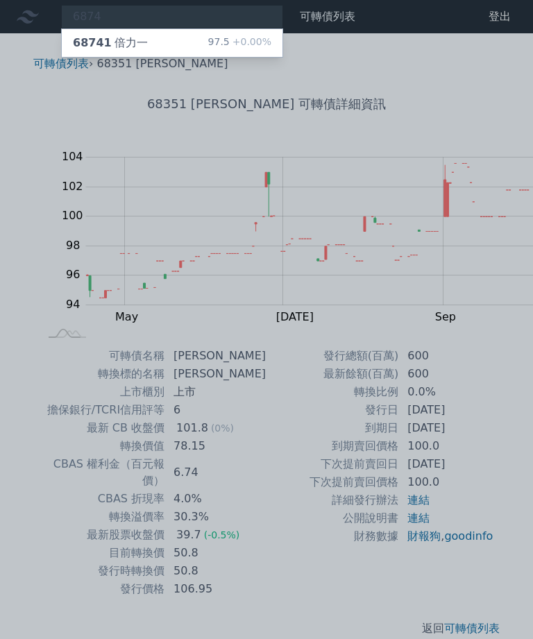
click at [96, 38] on div "68741 倍力一" at bounding box center [110, 43] width 75 height 17
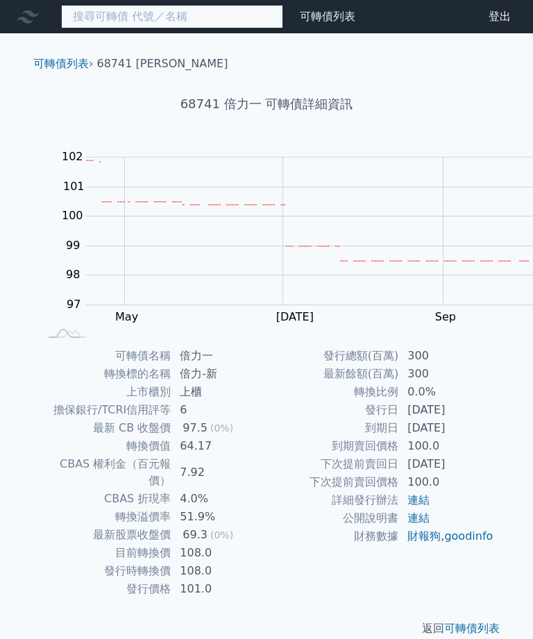
click at [94, 14] on input at bounding box center [172, 17] width 222 height 24
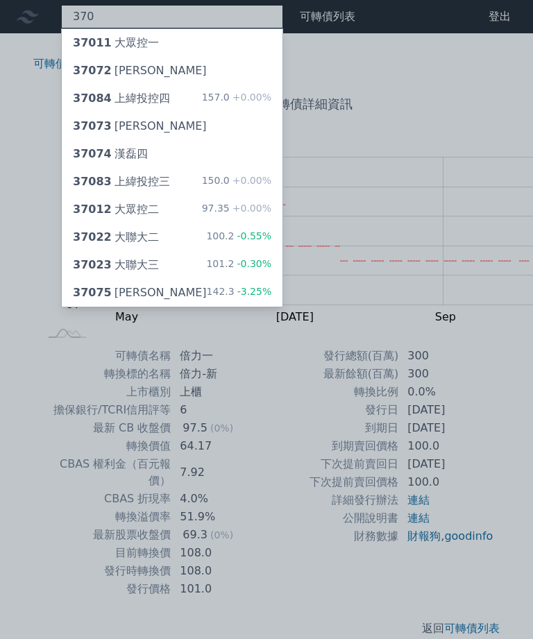
type input "3702"
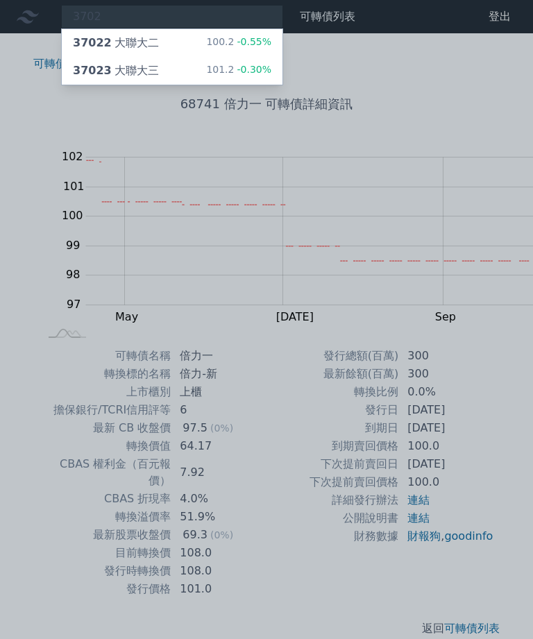
click at [110, 35] on div "37022 大聯大二" at bounding box center [116, 43] width 86 height 17
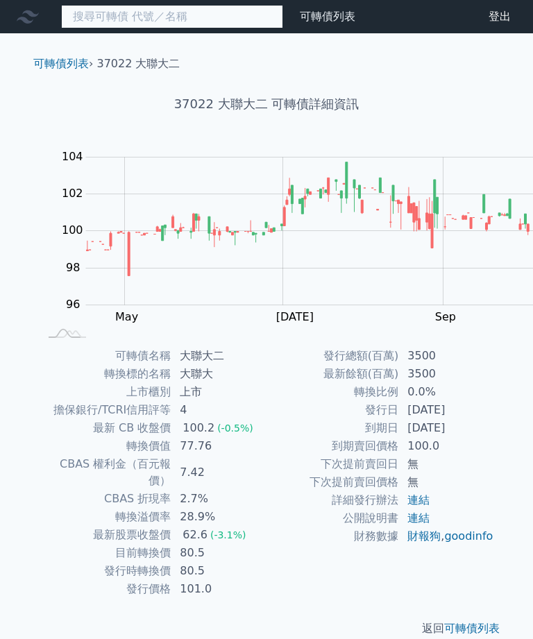
click at [125, 19] on input at bounding box center [172, 17] width 222 height 24
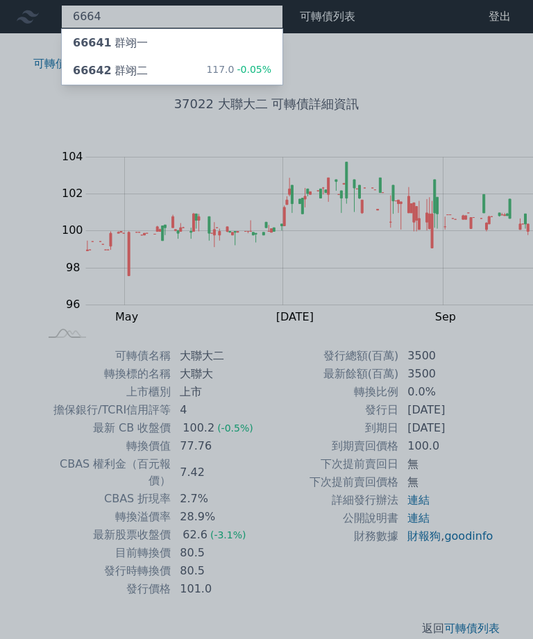
type input "6664"
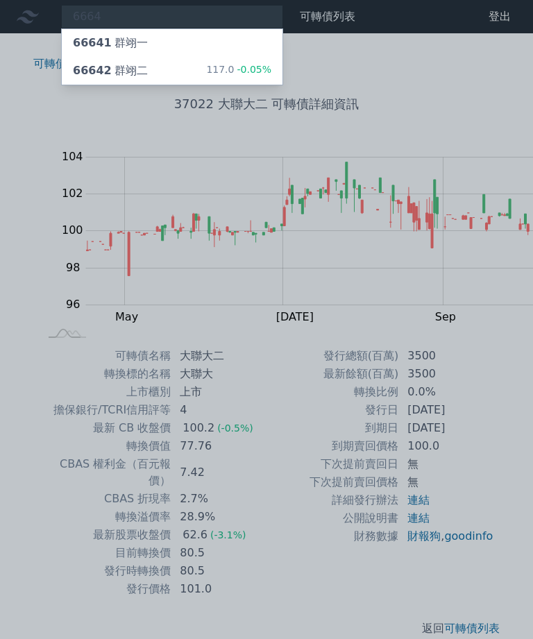
click at [103, 71] on div "66642 群翊二" at bounding box center [110, 70] width 75 height 17
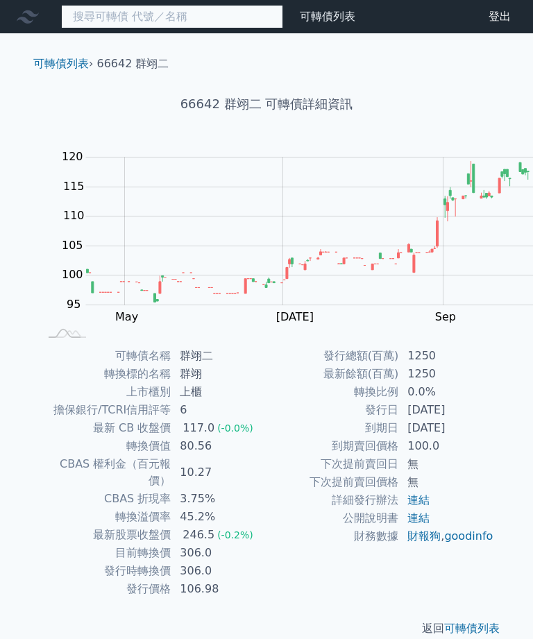
click at [111, 22] on input at bounding box center [172, 17] width 222 height 24
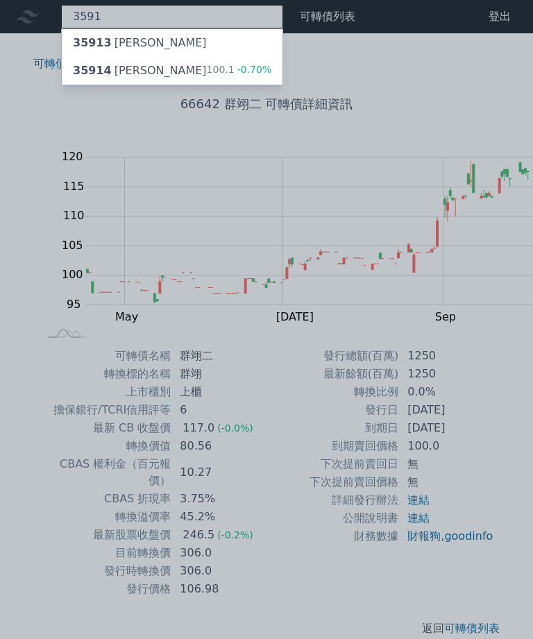
type input "3591"
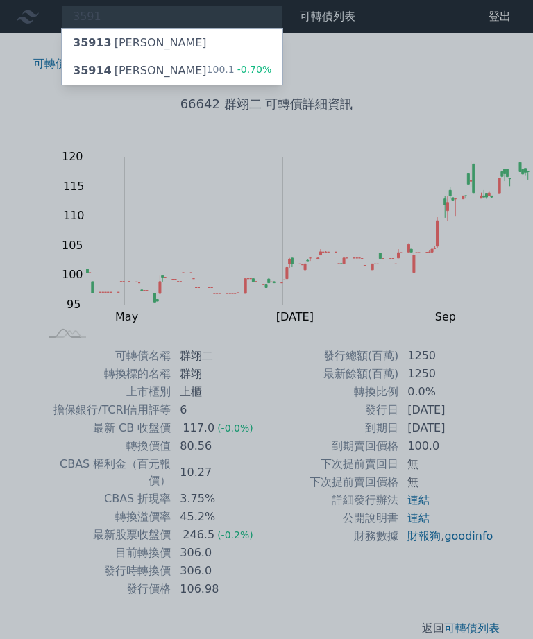
click at [105, 67] on div "35914 艾笛森四" at bounding box center [140, 70] width 134 height 17
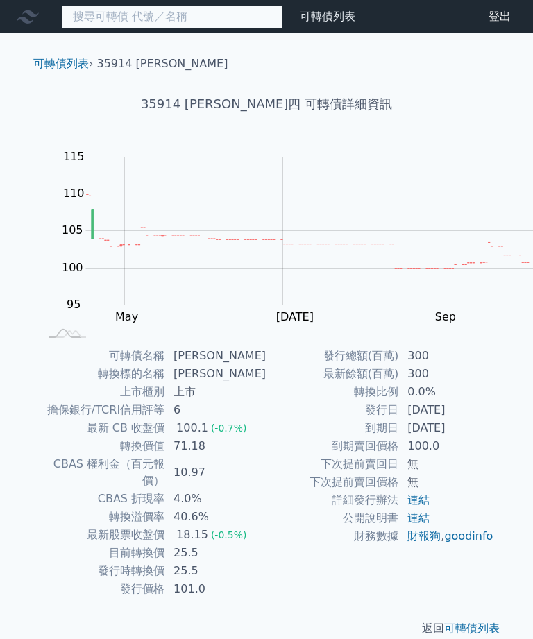
click at [117, 22] on input at bounding box center [172, 17] width 222 height 24
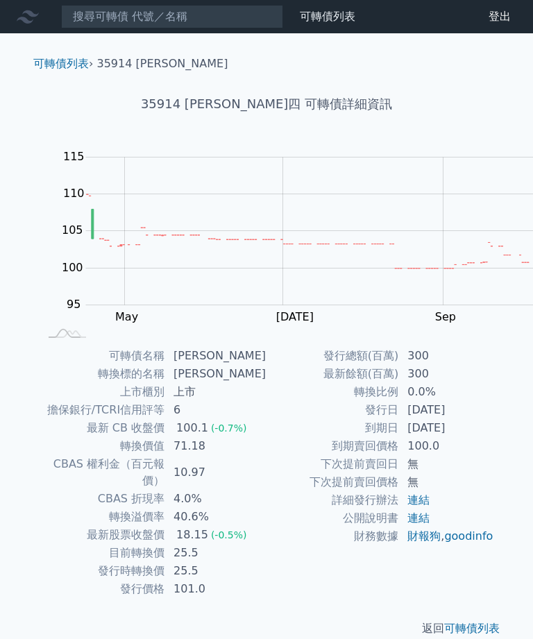
click at [266, 353] on td "艾笛森四" at bounding box center [215, 356] width 101 height 18
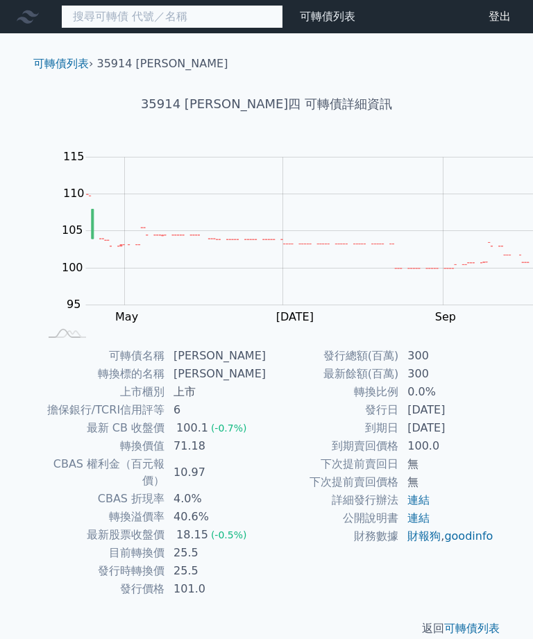
click at [130, 15] on input at bounding box center [172, 17] width 222 height 24
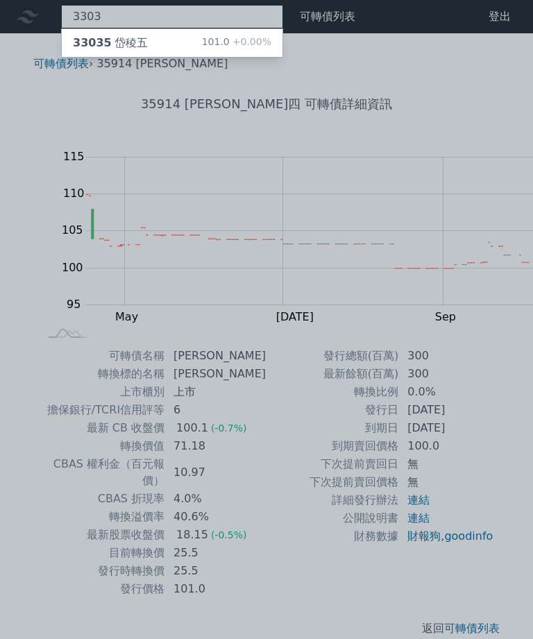
type input "3303"
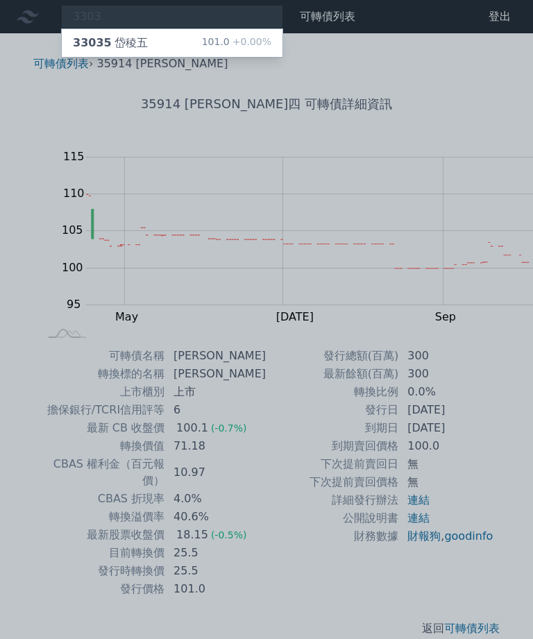
click at [104, 43] on div "33035 岱稜五" at bounding box center [110, 43] width 75 height 17
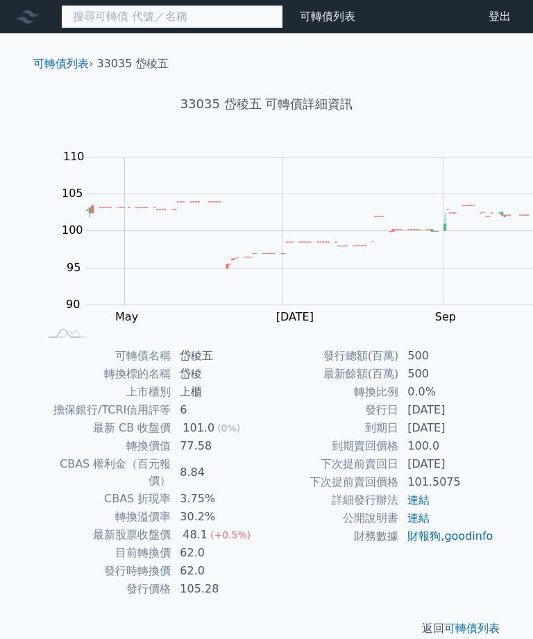
click at [76, 10] on input at bounding box center [172, 17] width 222 height 24
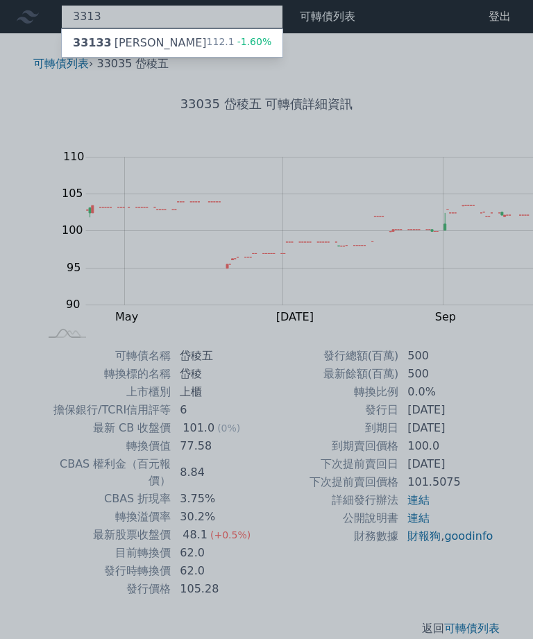
type input "3313"
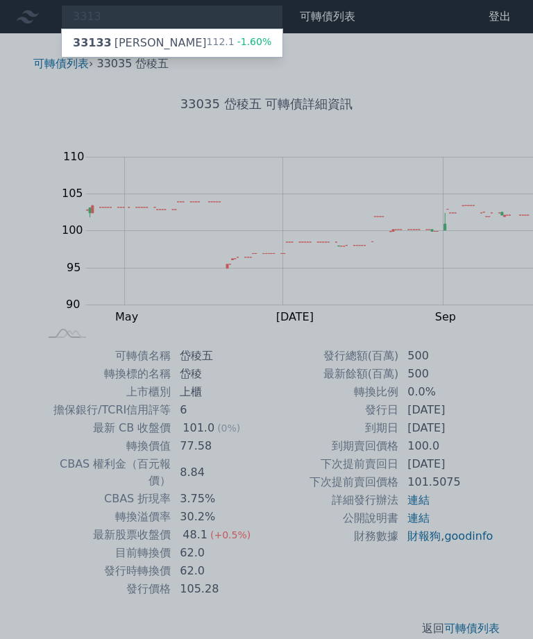
click at [107, 37] on div "33133 斐成三" at bounding box center [140, 43] width 134 height 17
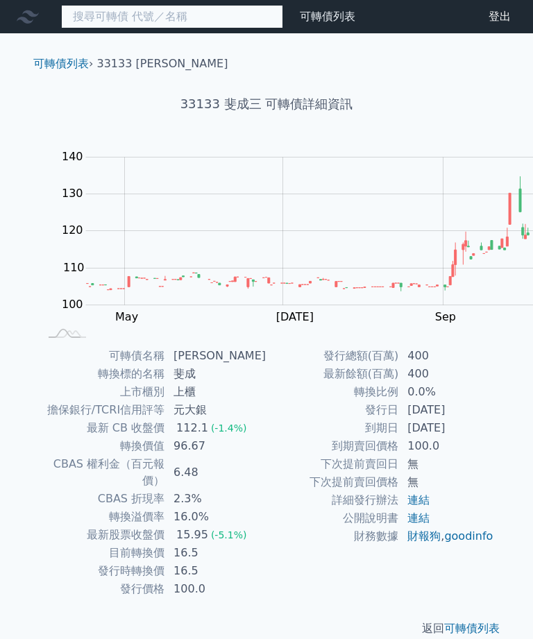
click at [119, 27] on input at bounding box center [172, 17] width 222 height 24
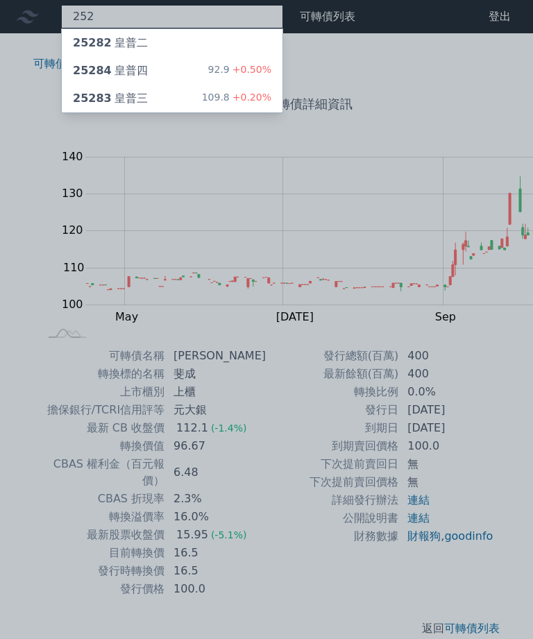
type input "2528"
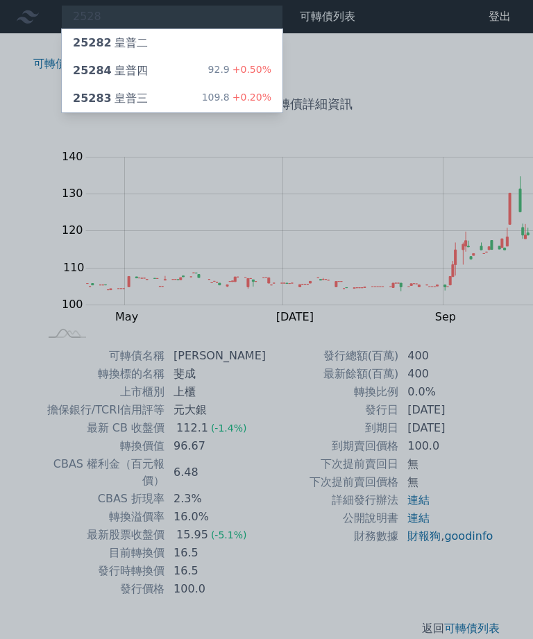
click at [104, 62] on div "25284 皇普四" at bounding box center [110, 70] width 75 height 17
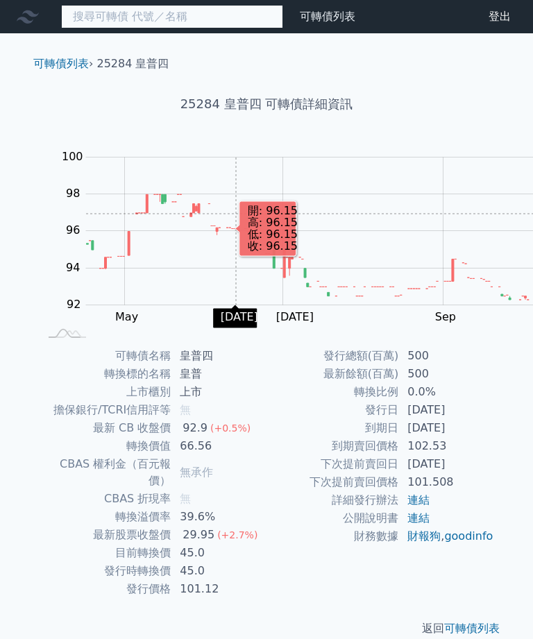
click at [105, 18] on input at bounding box center [172, 17] width 222 height 24
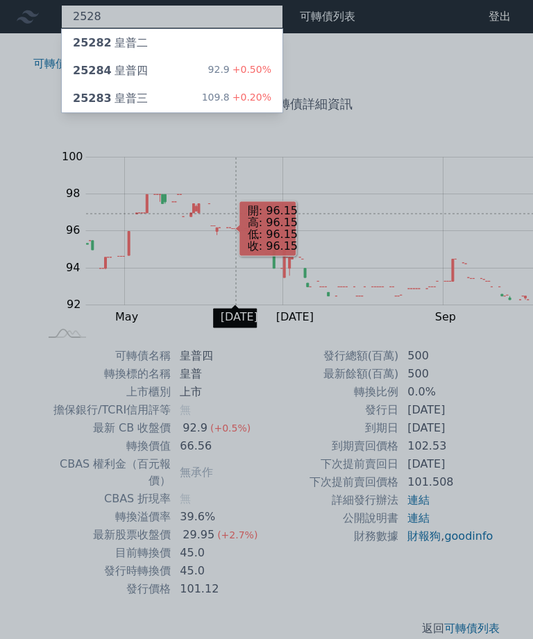
type input "2528"
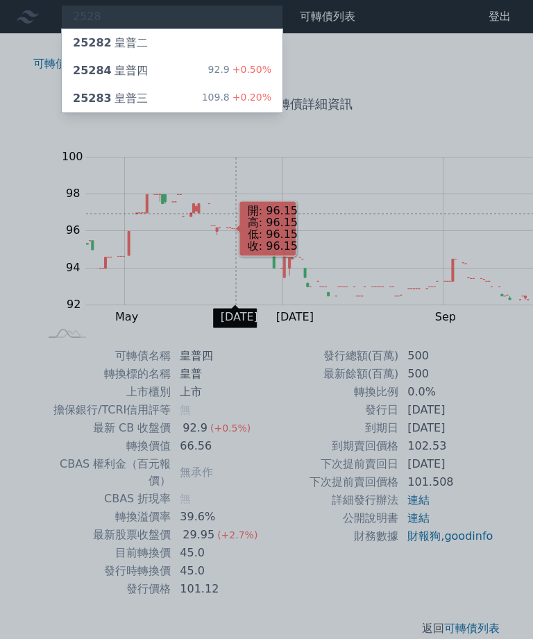
click at [102, 90] on div "25283 皇普三" at bounding box center [110, 98] width 75 height 17
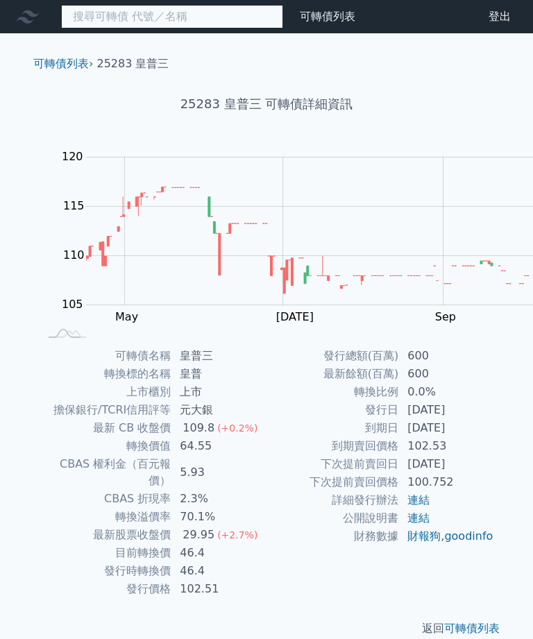
click at [105, 15] on input at bounding box center [172, 17] width 222 height 24
click at [149, 11] on input at bounding box center [172, 17] width 222 height 24
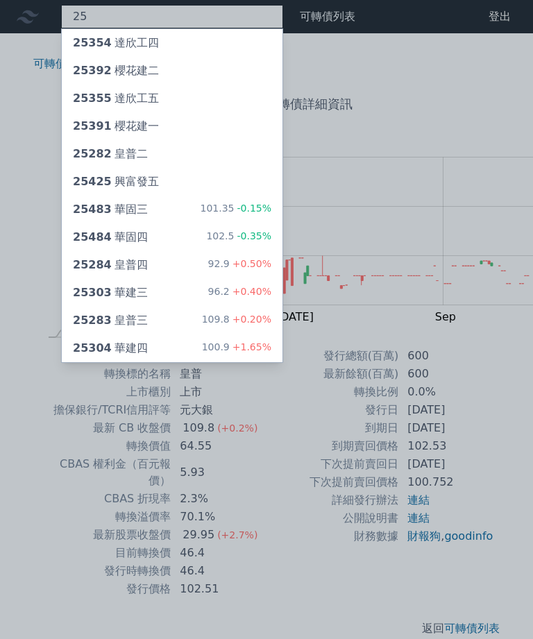
type input "252"
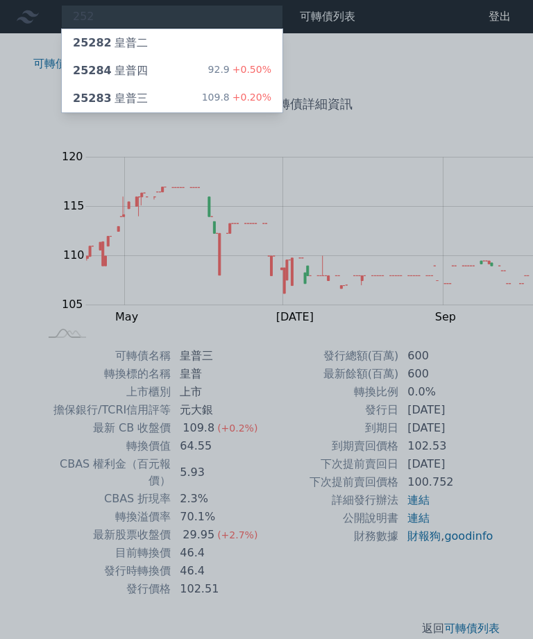
click at [108, 62] on div "25284 皇普四" at bounding box center [110, 70] width 75 height 17
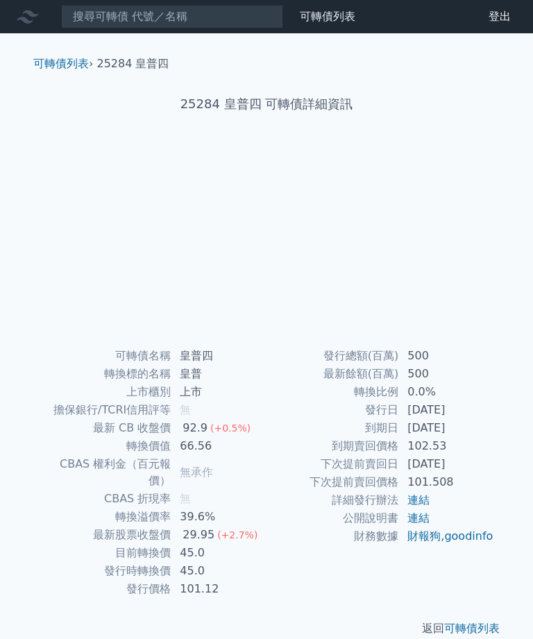
click at [97, 56] on li "25284 皇普四" at bounding box center [133, 64] width 72 height 17
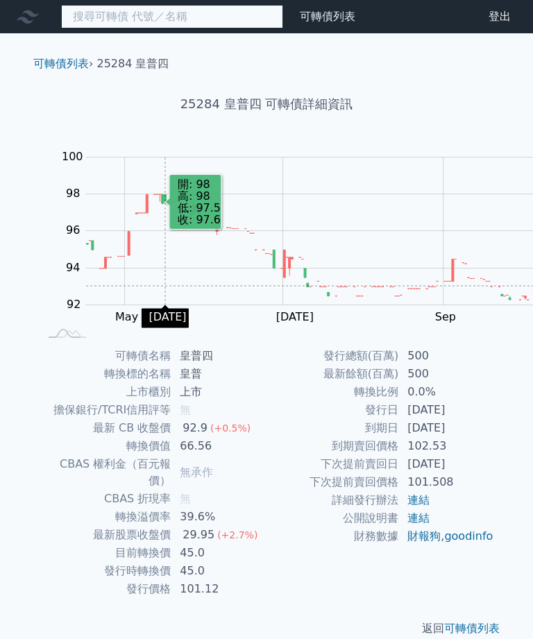
click at [99, 15] on input at bounding box center [172, 17] width 222 height 24
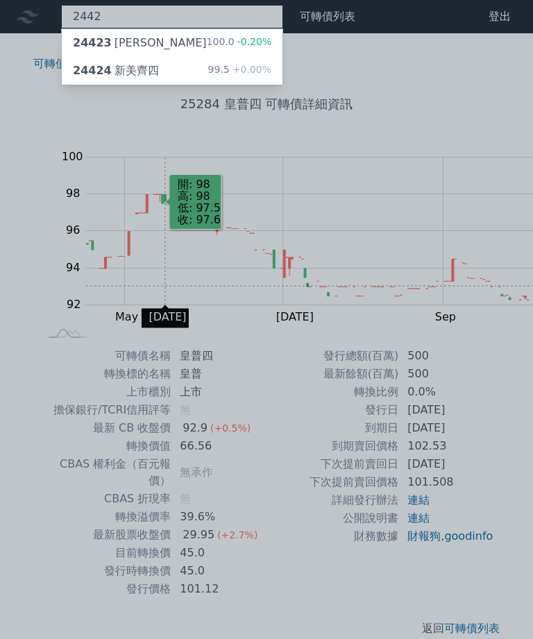
type input "2442"
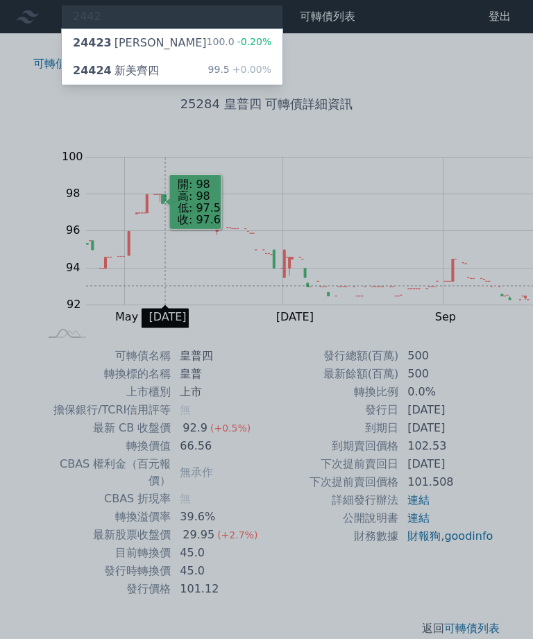
click at [125, 64] on div "24424 新美齊四 99.5 +0.00%" at bounding box center [172, 71] width 221 height 28
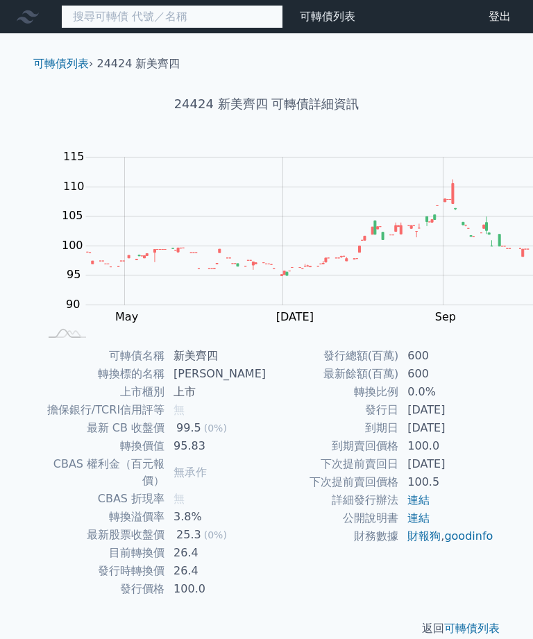
click at [97, 9] on input at bounding box center [172, 17] width 222 height 24
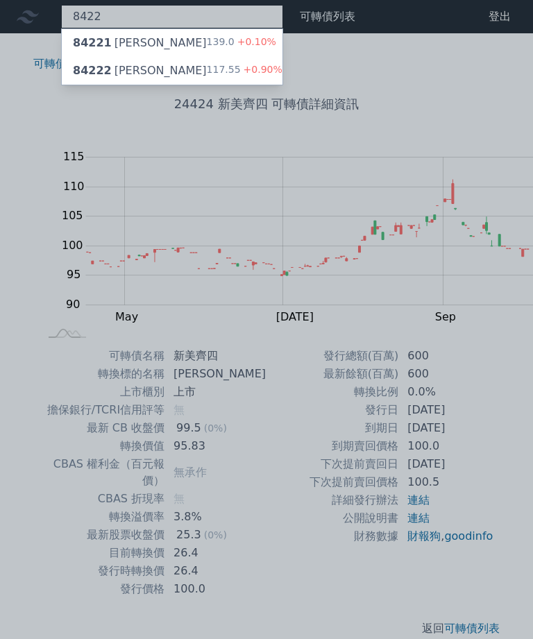
type input "8422"
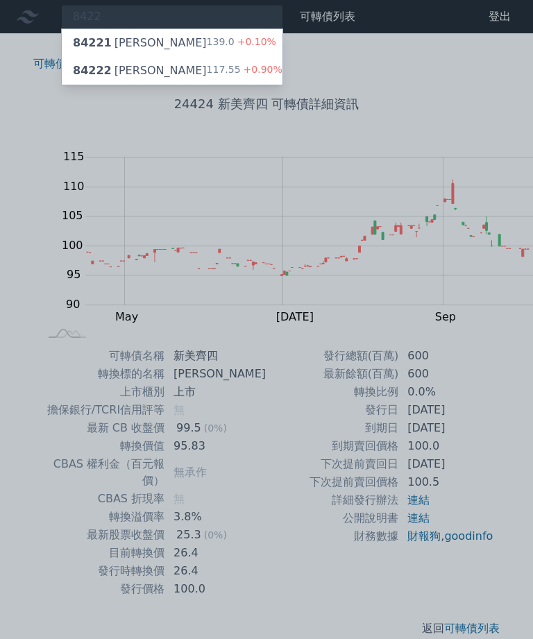
click at [94, 69] on div "84222 可寧衛二" at bounding box center [140, 70] width 134 height 17
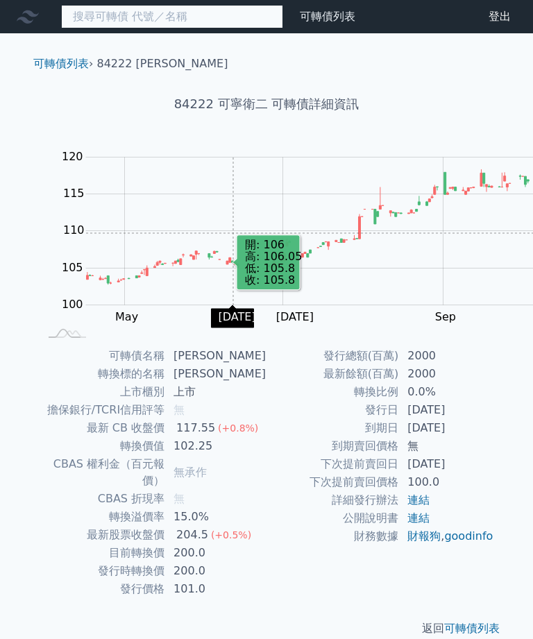
click at [111, 23] on input at bounding box center [172, 17] width 222 height 24
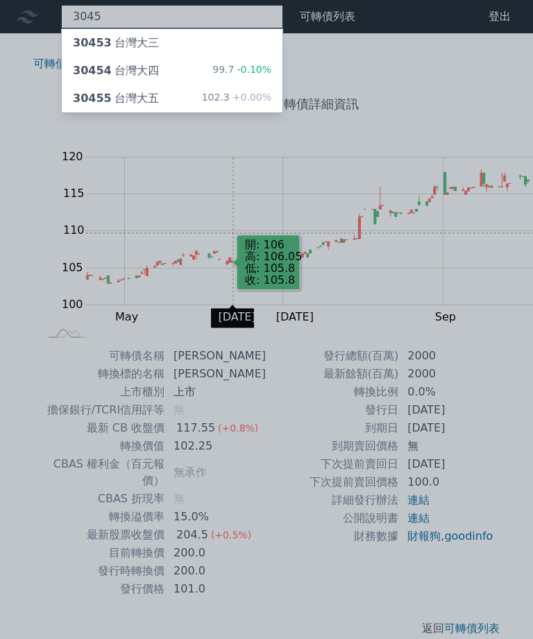
type input "3045"
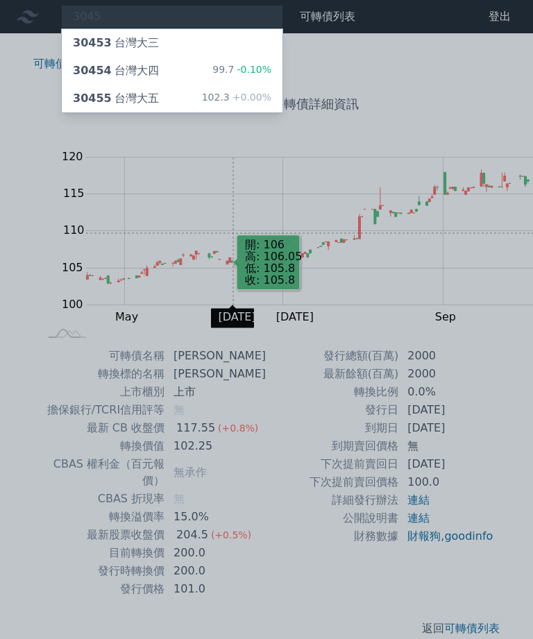
click at [106, 69] on div "30454 台灣大四" at bounding box center [116, 70] width 86 height 17
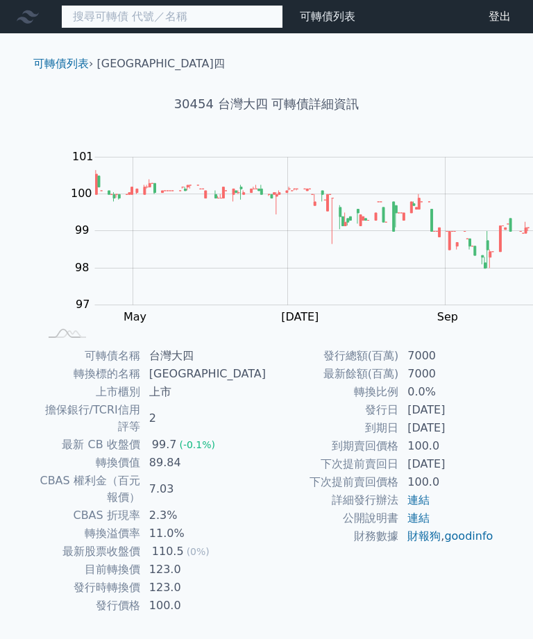
click at [108, 17] on input at bounding box center [172, 17] width 222 height 24
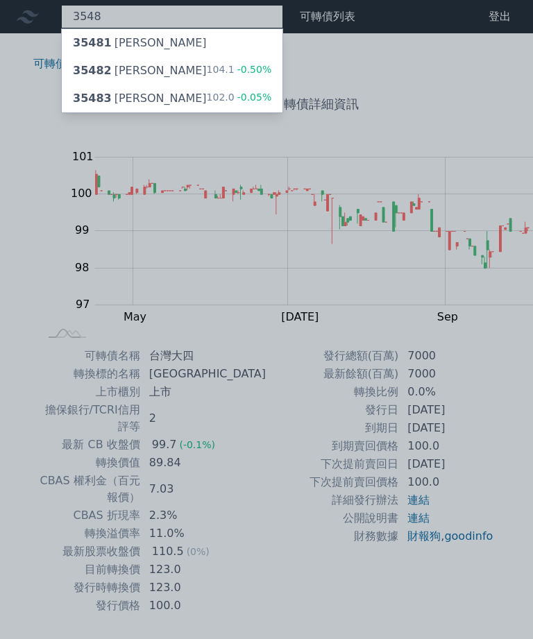
type input "3548"
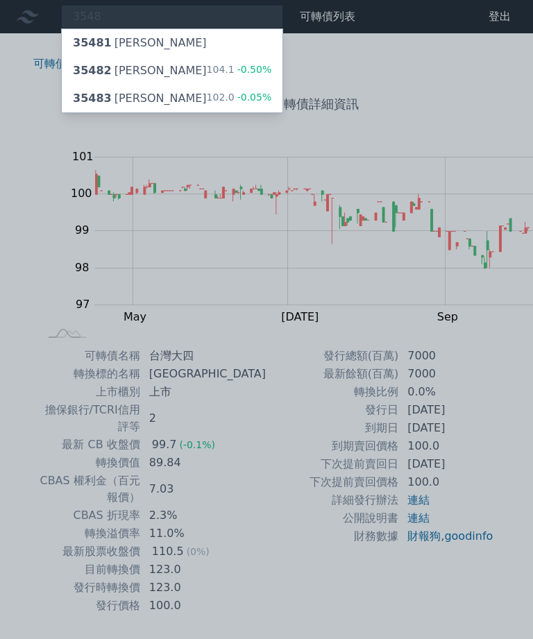
click at [112, 90] on div "35483 兆利三" at bounding box center [140, 98] width 134 height 17
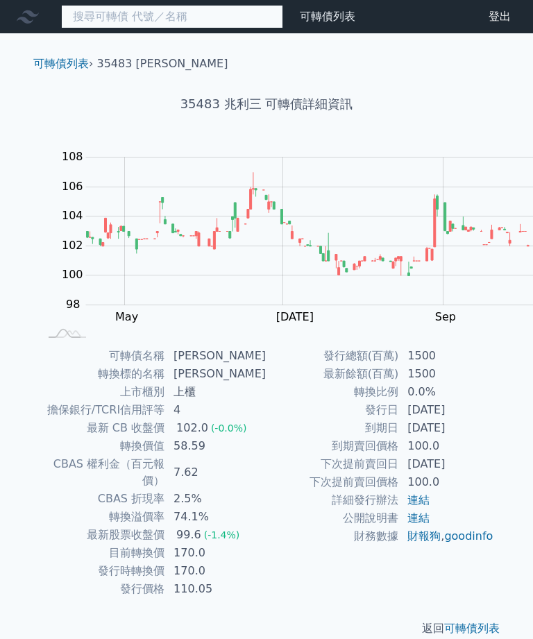
click at [133, 11] on input at bounding box center [172, 17] width 222 height 24
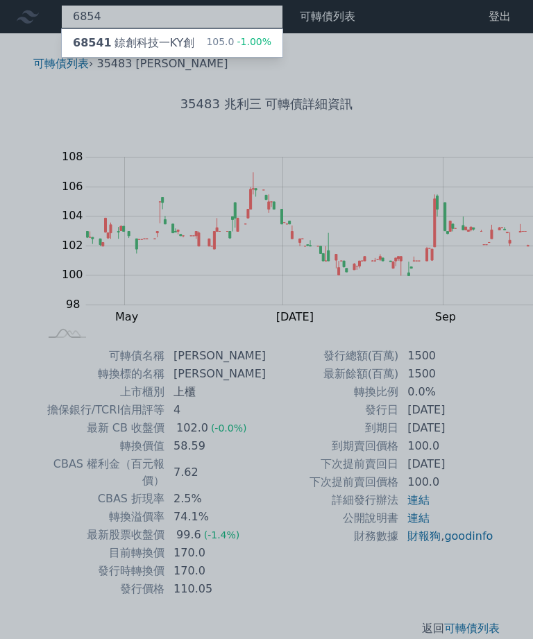
type input "6854"
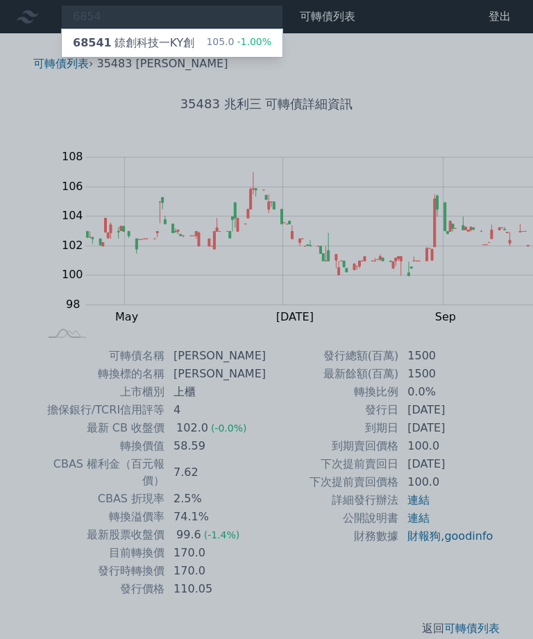
click at [114, 35] on div "68541 錼創科技一KY創" at bounding box center [133, 43] width 121 height 17
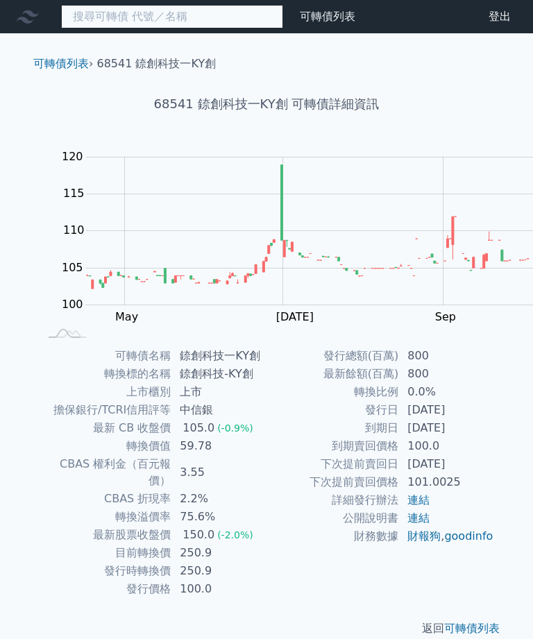
click at [120, 13] on input at bounding box center [172, 17] width 222 height 24
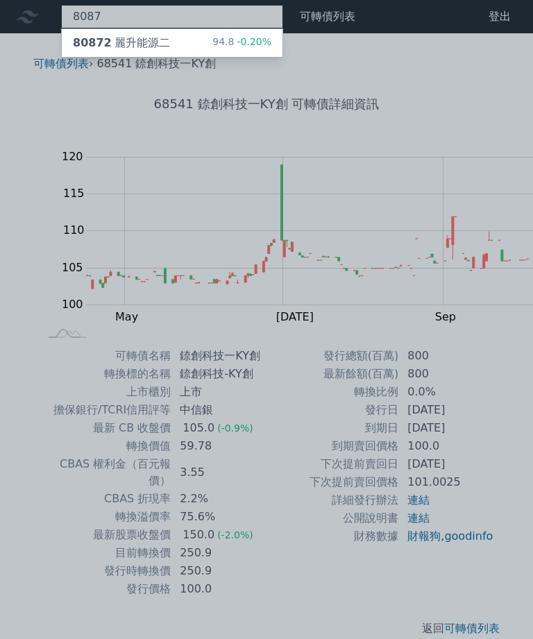
type input "8087"
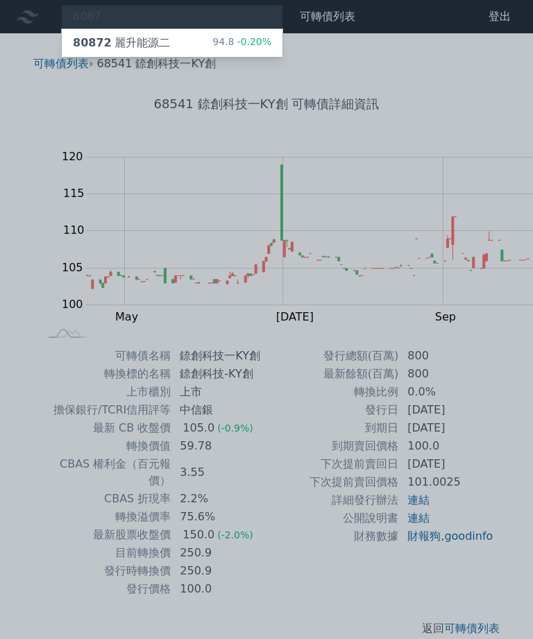
click at [125, 48] on div "80872 麗升能源二" at bounding box center [121, 43] width 97 height 17
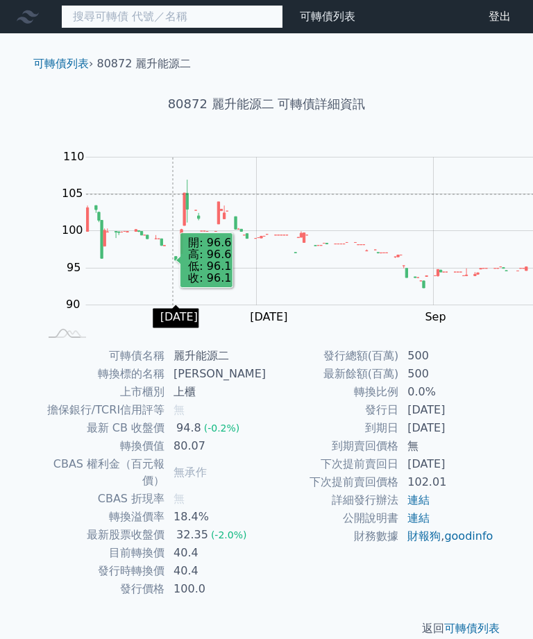
click at [101, 11] on input at bounding box center [172, 17] width 222 height 24
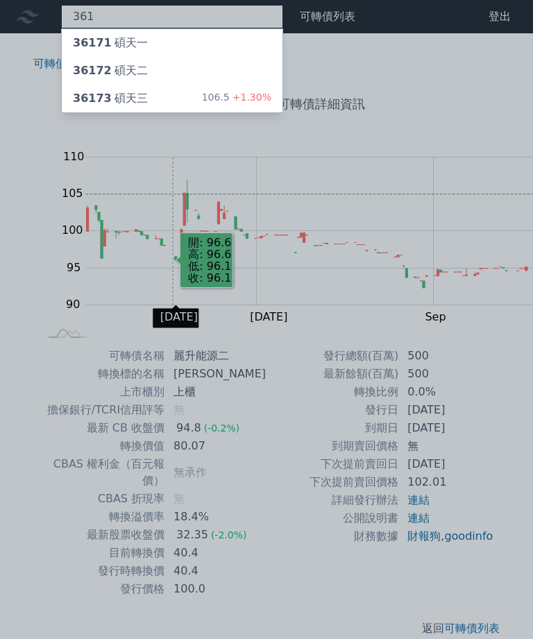
type input "3617"
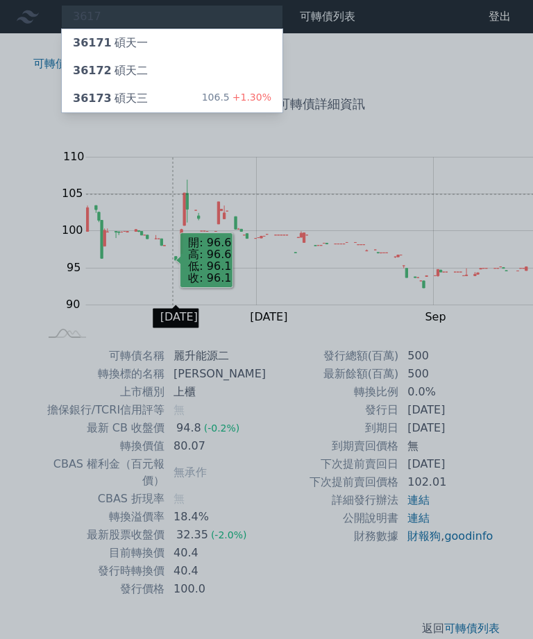
click at [95, 94] on div "36173 碩天三" at bounding box center [110, 98] width 75 height 17
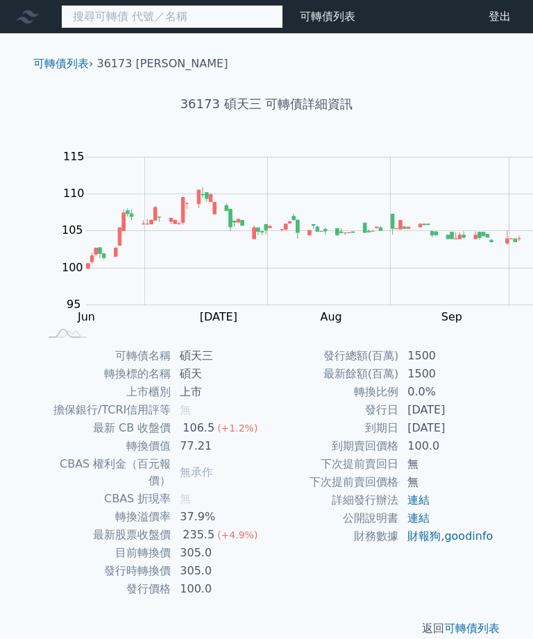
click at [109, 12] on input at bounding box center [172, 17] width 222 height 24
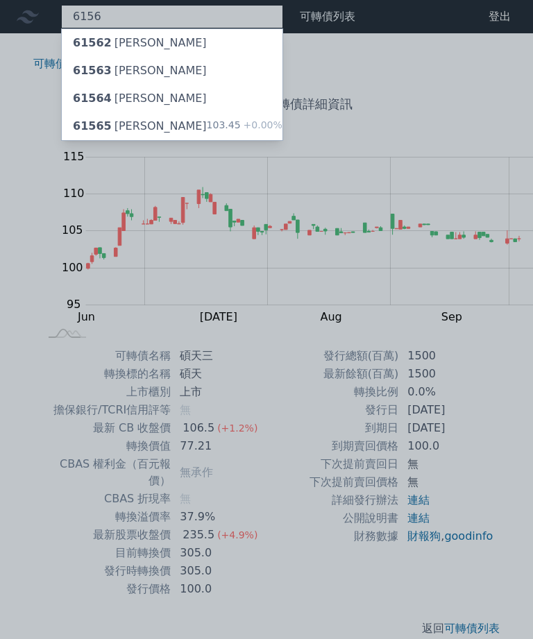
type input "6156"
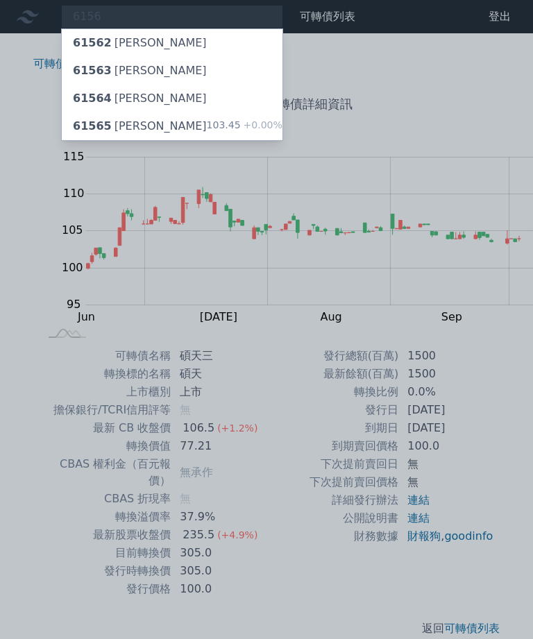
click at [103, 118] on div "61565 松上五" at bounding box center [140, 126] width 134 height 17
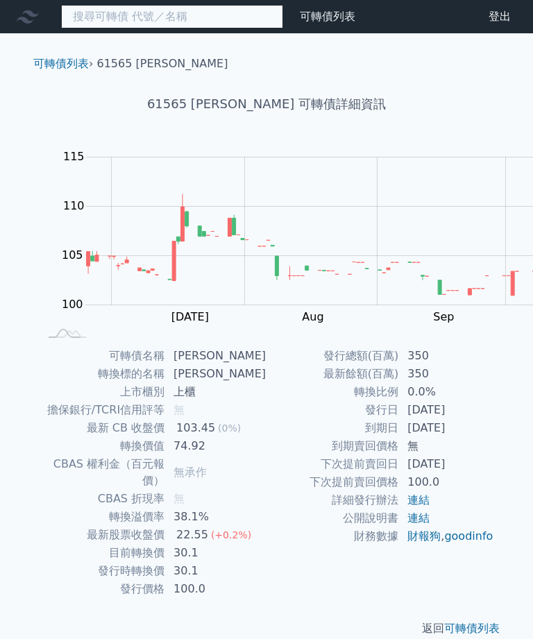
click at [113, 17] on input at bounding box center [172, 17] width 222 height 24
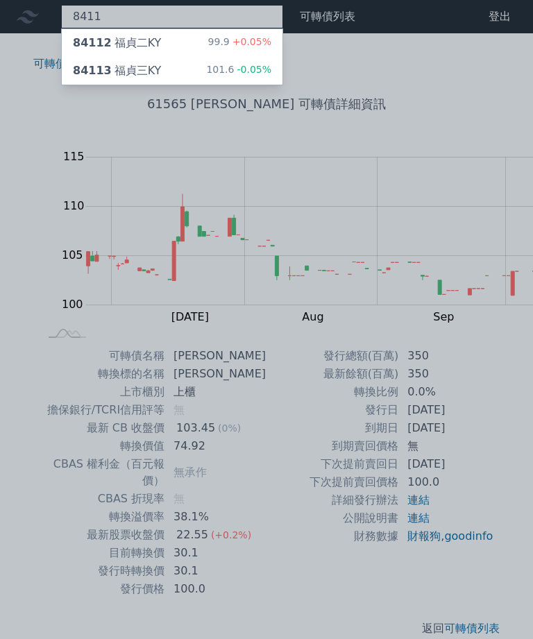
type input "8411"
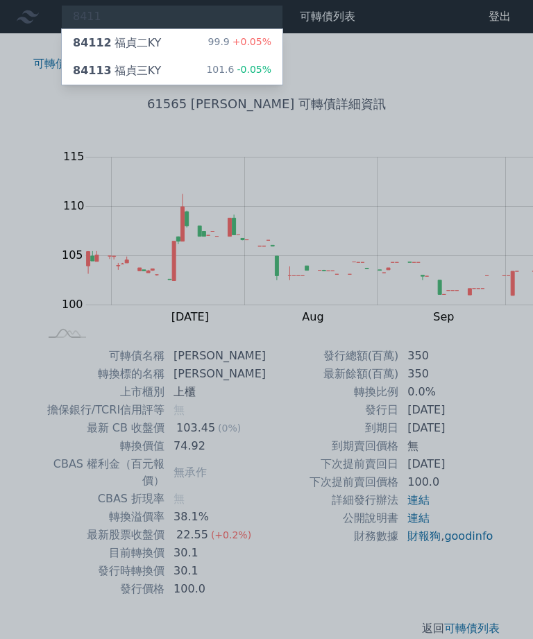
click at [103, 62] on div "84113 福貞三KY" at bounding box center [117, 70] width 88 height 17
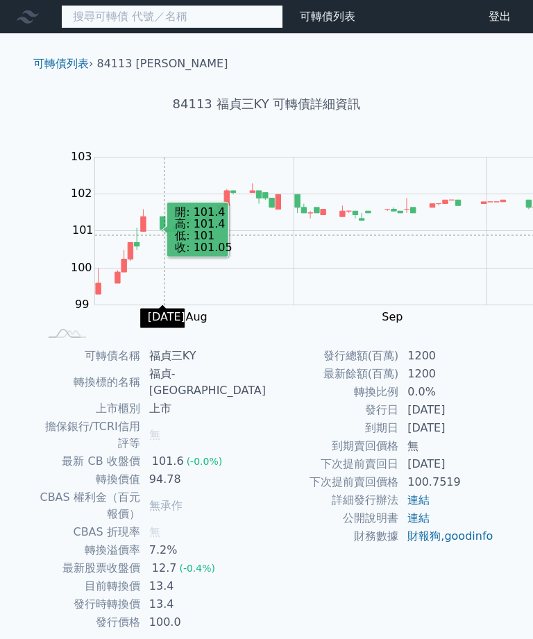
click at [112, 15] on input at bounding box center [172, 17] width 222 height 24
click at [110, 15] on input at bounding box center [172, 17] width 222 height 24
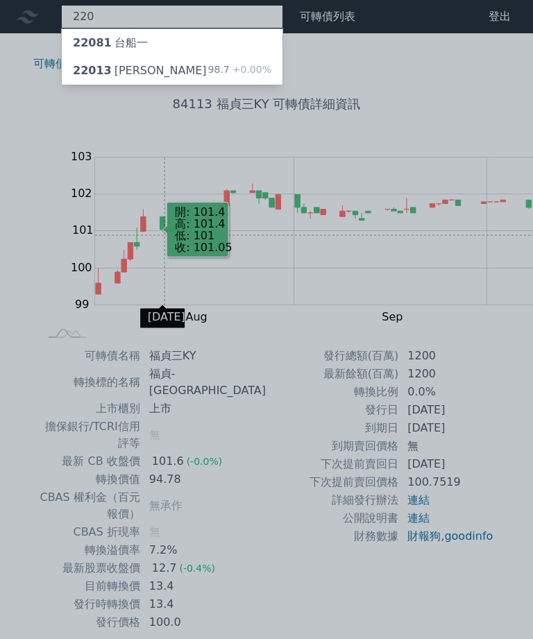
type input "2201"
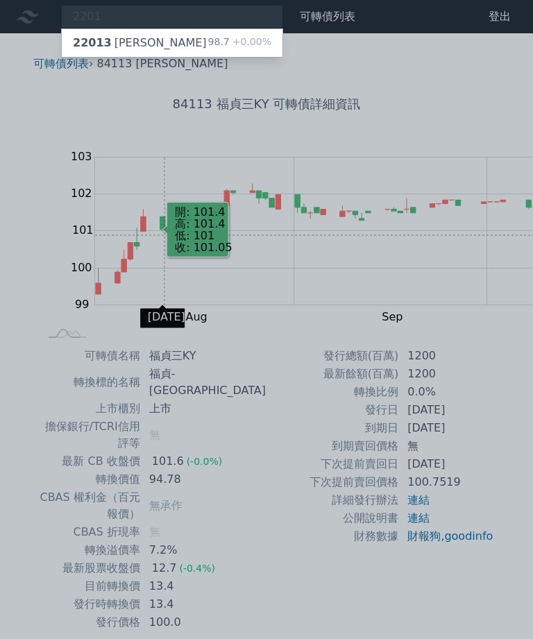
click at [112, 29] on div "22013 裕隆三 98.7 +0.00%" at bounding box center [172, 43] width 221 height 28
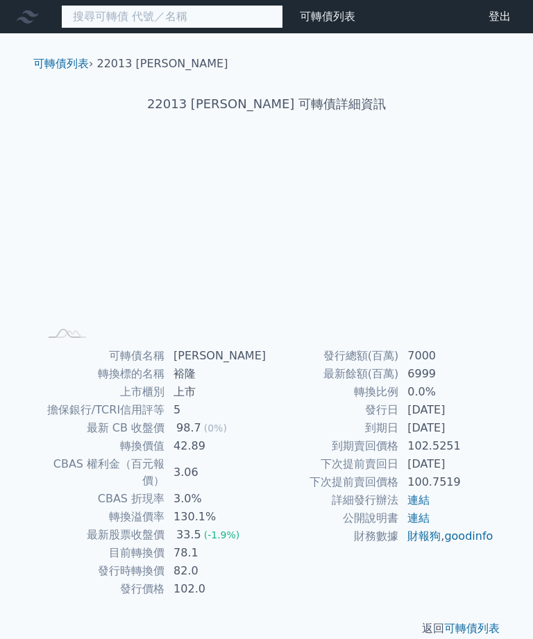
click at [139, 10] on input at bounding box center [172, 17] width 222 height 24
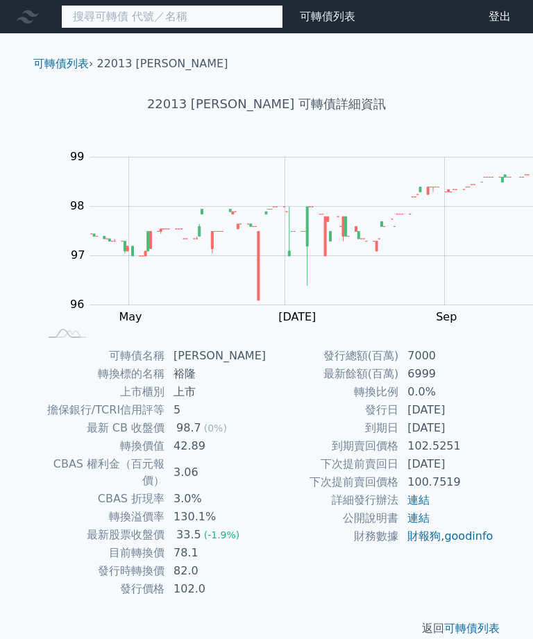
click at [118, 17] on input at bounding box center [172, 17] width 222 height 24
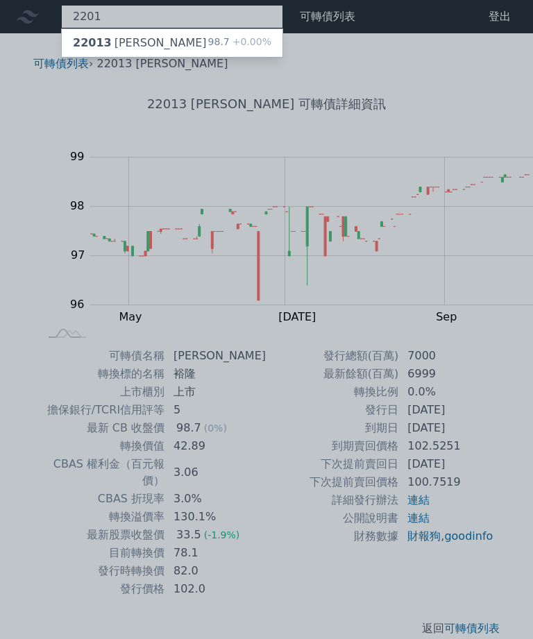
type input "2201"
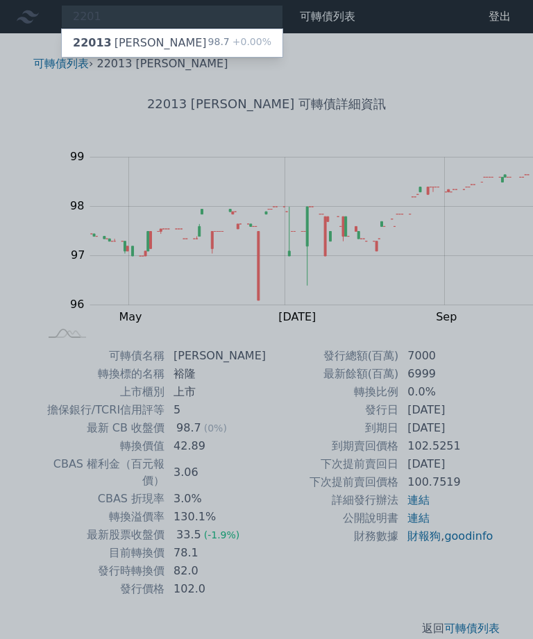
click at [111, 40] on div "22013 裕隆三" at bounding box center [140, 43] width 134 height 17
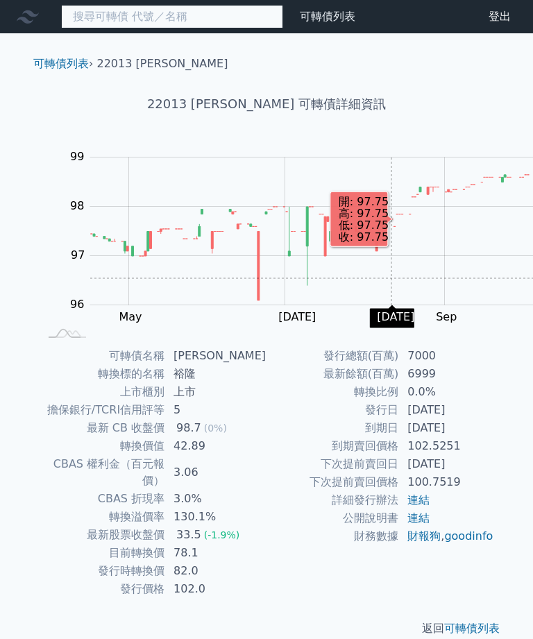
click at [128, 23] on input at bounding box center [172, 17] width 222 height 24
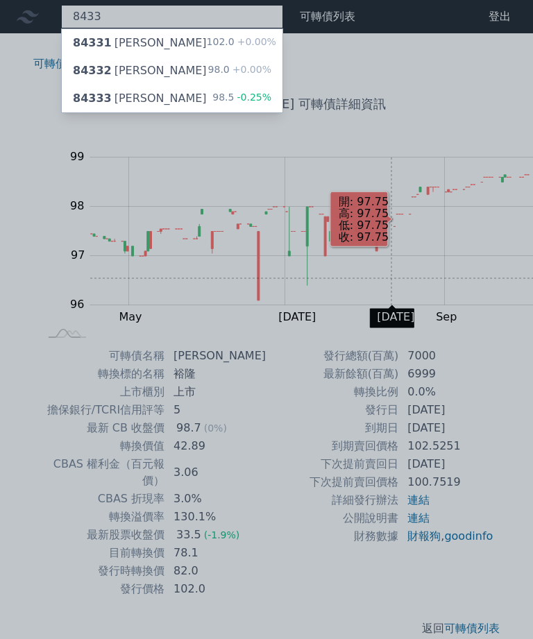
type input "8433"
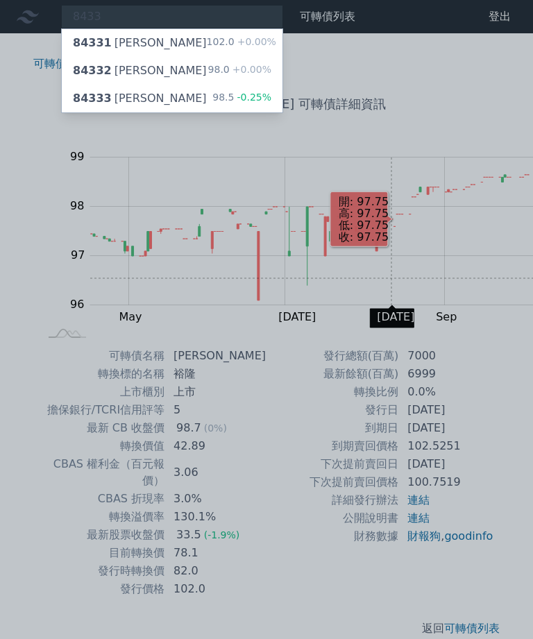
click at [117, 91] on div "84333 弘帆三 98.5 -0.25%" at bounding box center [172, 99] width 221 height 28
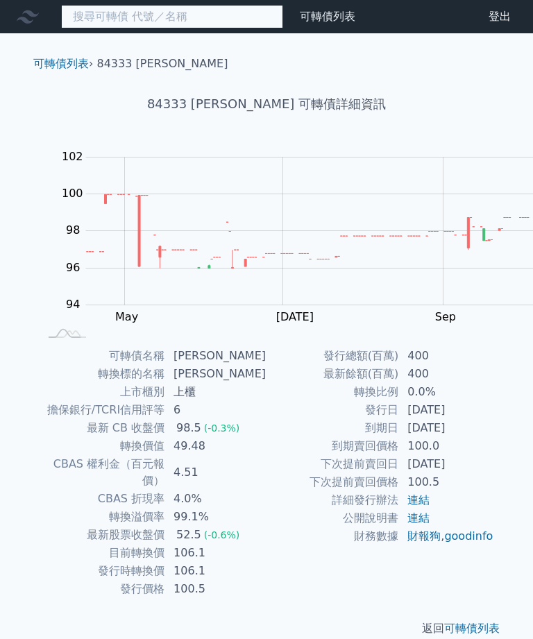
click at [105, 20] on input at bounding box center [172, 17] width 222 height 24
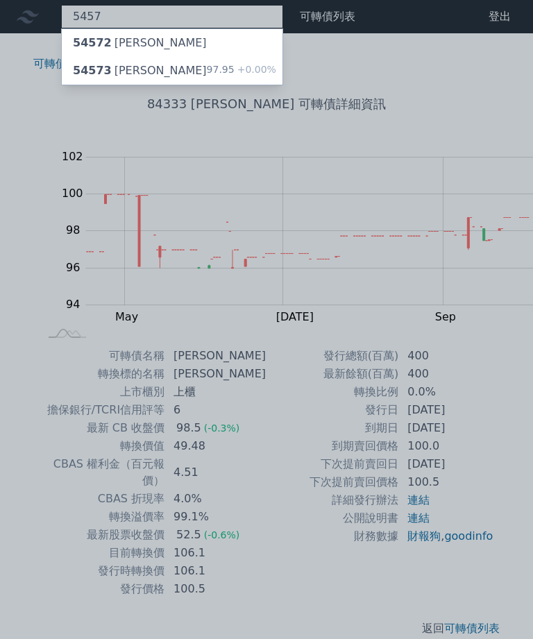
type input "5457"
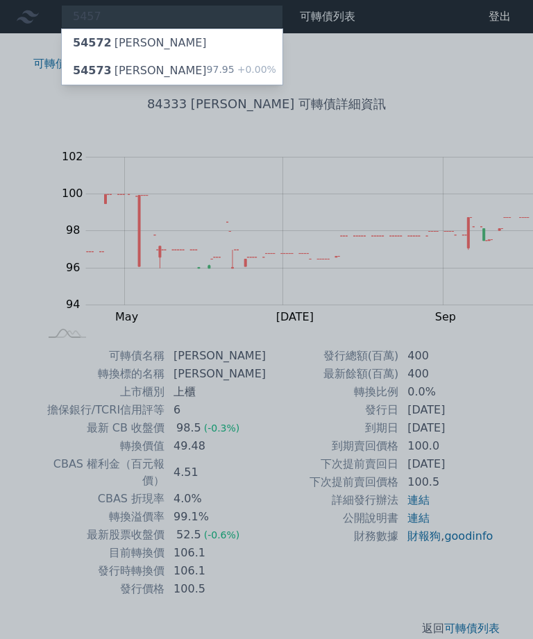
click at [133, 65] on div "54573 宣德三 97.95 +0.00%" at bounding box center [172, 71] width 221 height 28
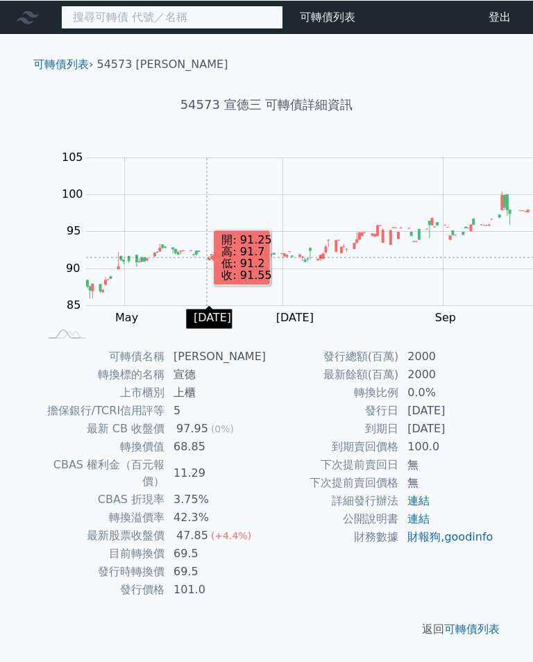
click at [126, 16] on input at bounding box center [172, 17] width 222 height 24
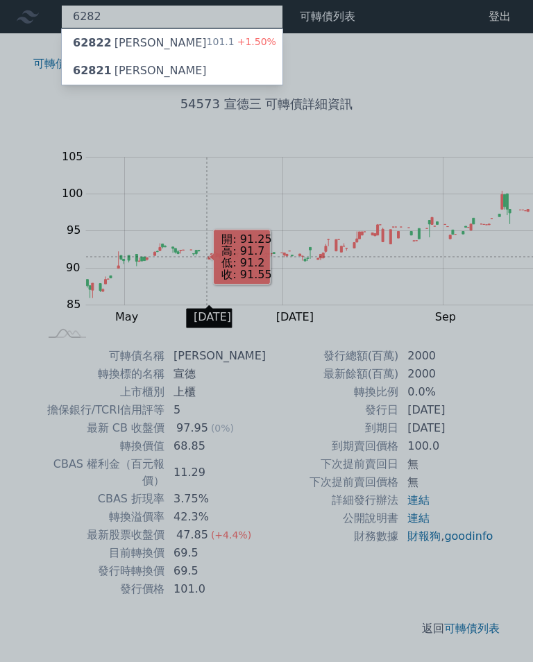
type input "6282"
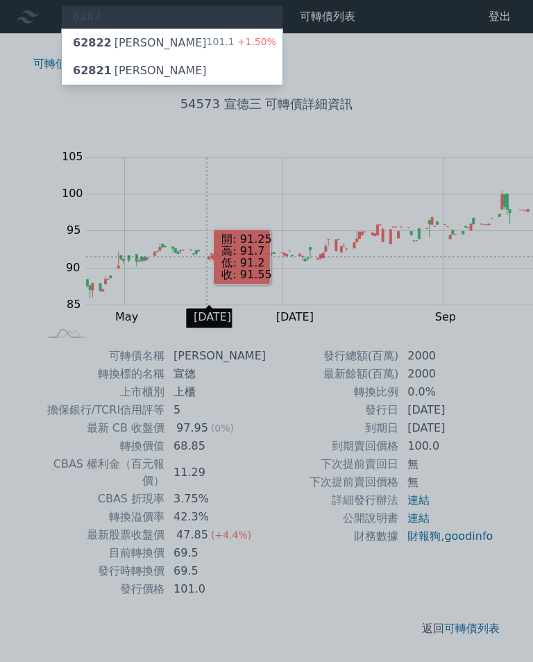
click at [117, 36] on div "62822 康舒二 101.1 +1.50%" at bounding box center [172, 43] width 221 height 28
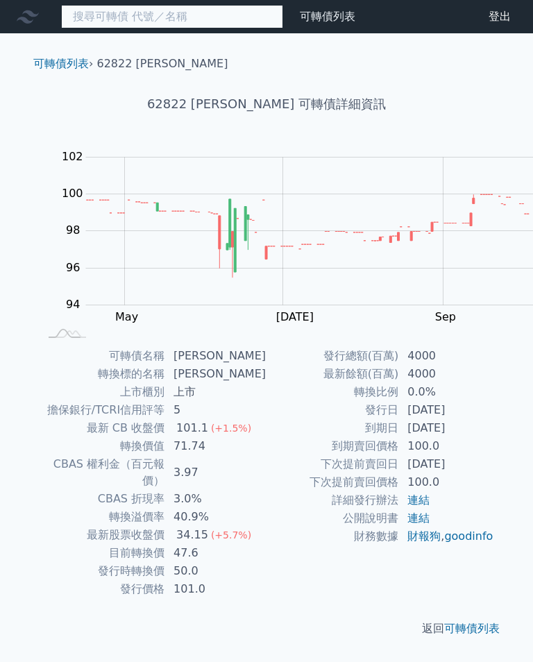
click at [121, 17] on input at bounding box center [172, 17] width 222 height 24
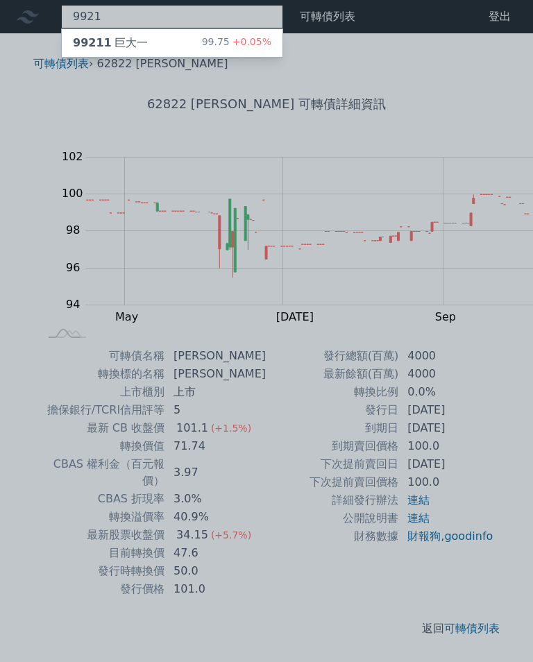
type input "9921"
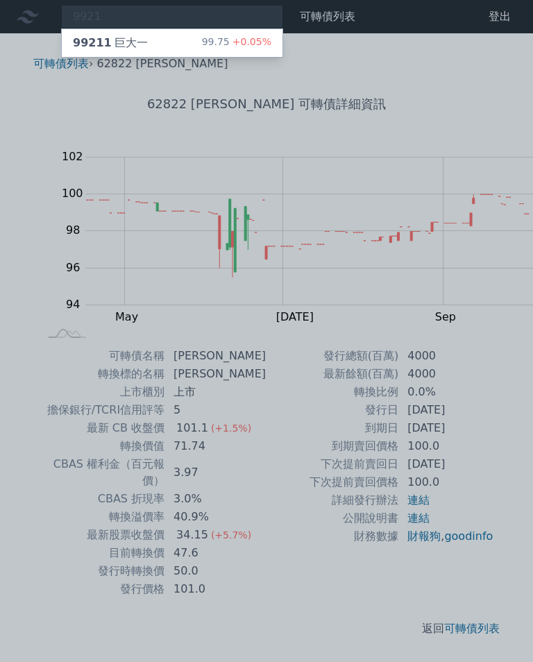
click at [202, 43] on div "99.75 +0.05%" at bounding box center [236, 43] width 69 height 17
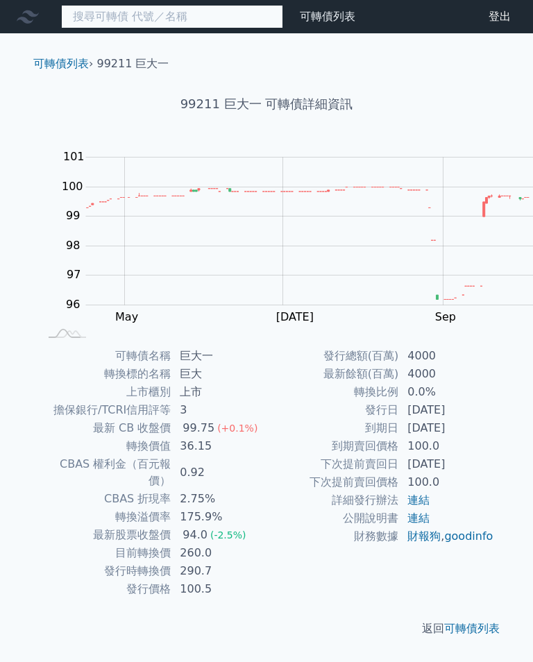
click at [119, 17] on input at bounding box center [172, 17] width 222 height 24
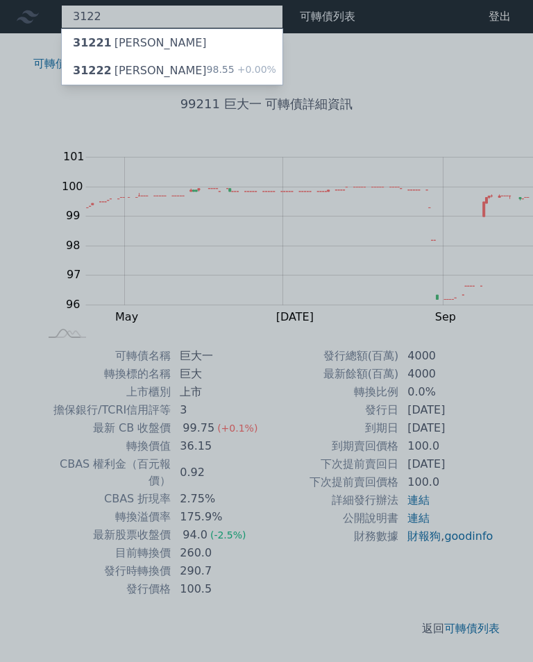
type input "3122"
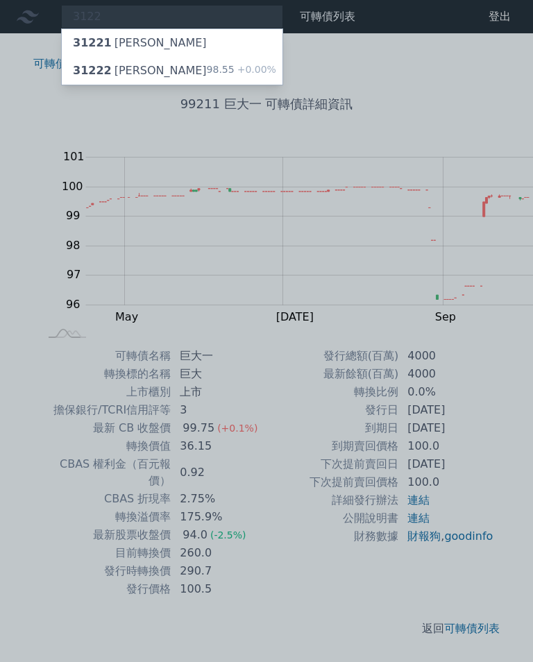
click at [97, 65] on div "31222 笙泉二" at bounding box center [140, 70] width 134 height 17
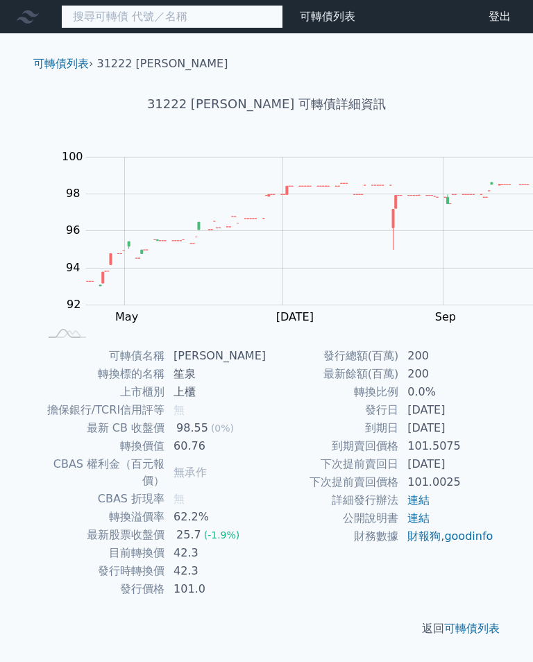
click at [101, 18] on input at bounding box center [172, 17] width 222 height 24
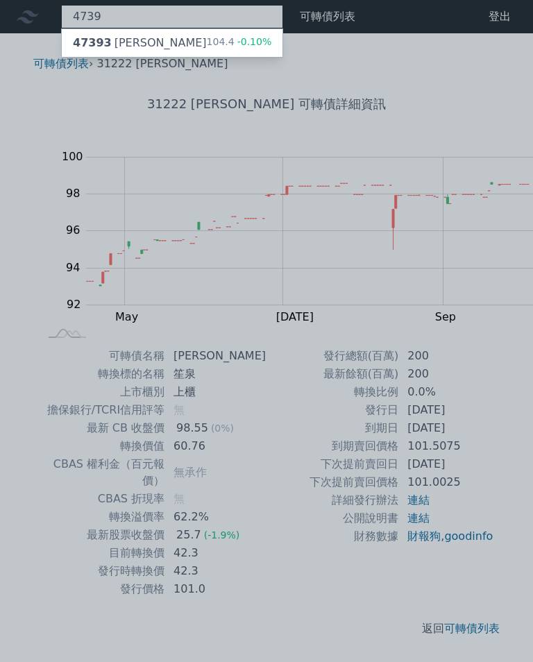
type input "4739"
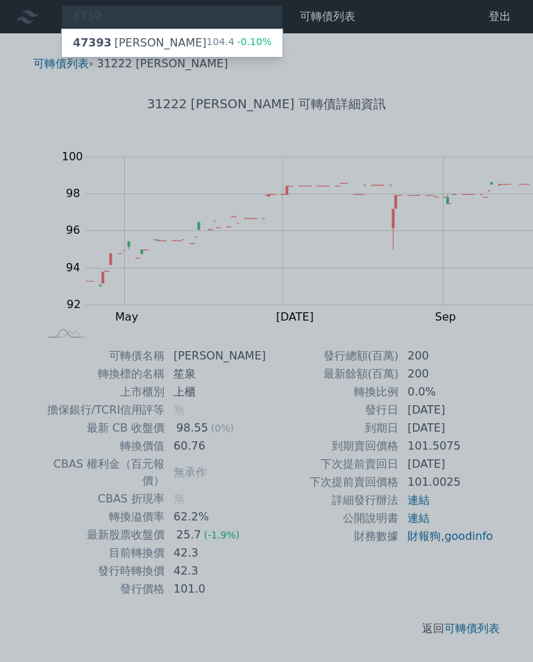
click at [119, 42] on div "47393 康普三 104.4 -0.10%" at bounding box center [172, 43] width 221 height 28
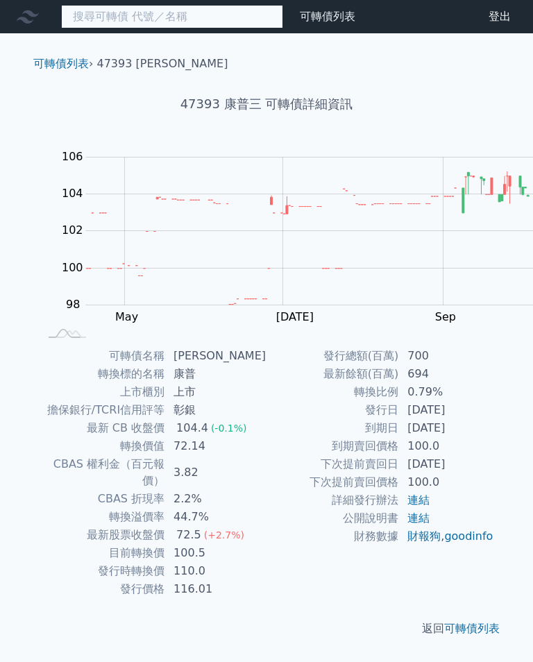
click at [121, 19] on input at bounding box center [172, 17] width 222 height 24
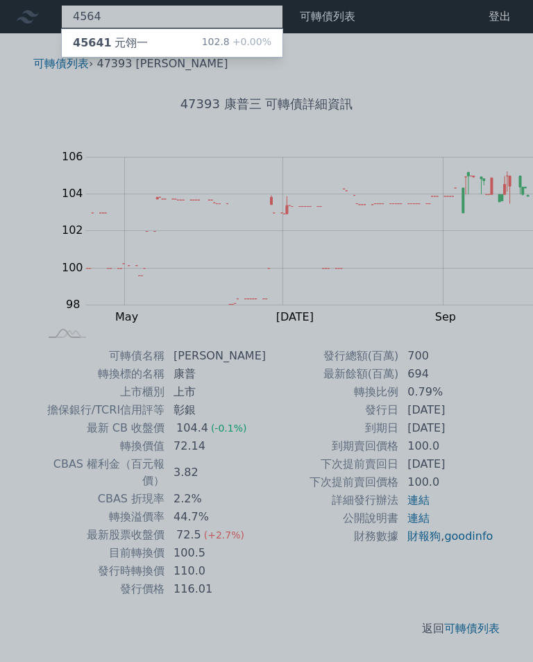
type input "4564"
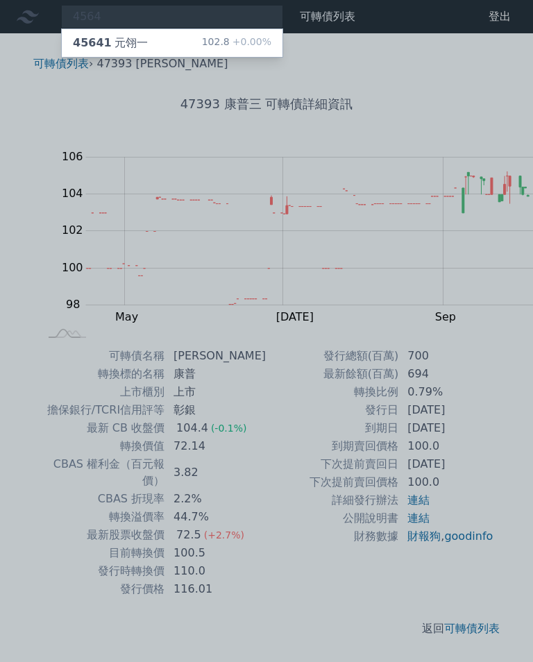
click at [112, 37] on div "45641 元翎一" at bounding box center [110, 43] width 75 height 17
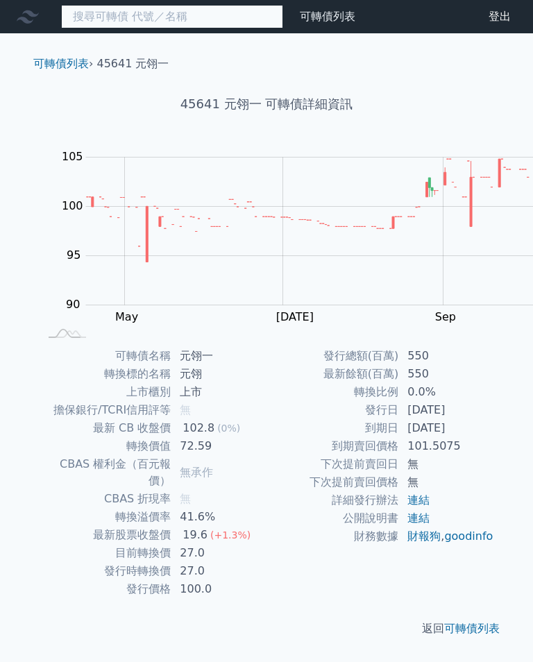
click at [130, 19] on input at bounding box center [172, 17] width 222 height 24
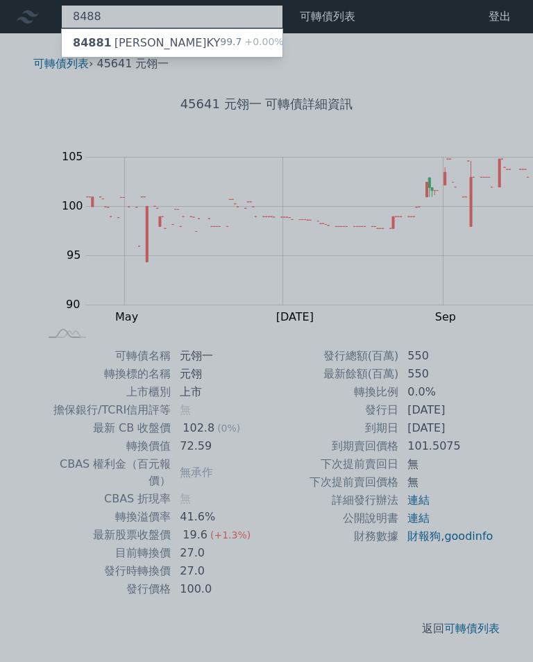
type input "8488"
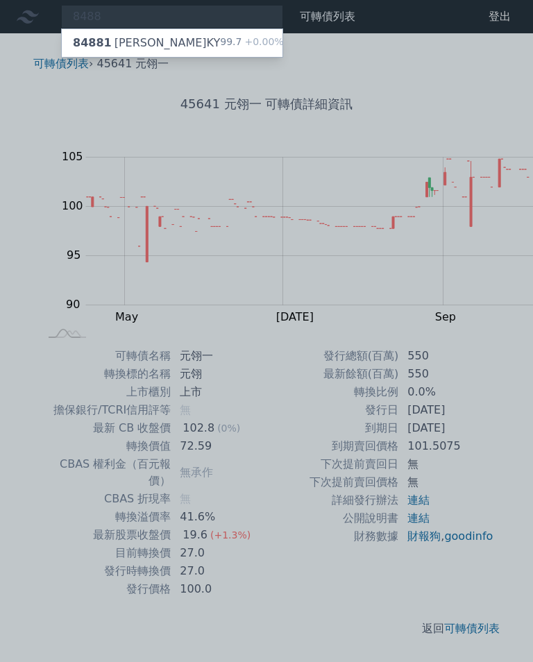
click at [144, 26] on div at bounding box center [266, 331] width 533 height 662
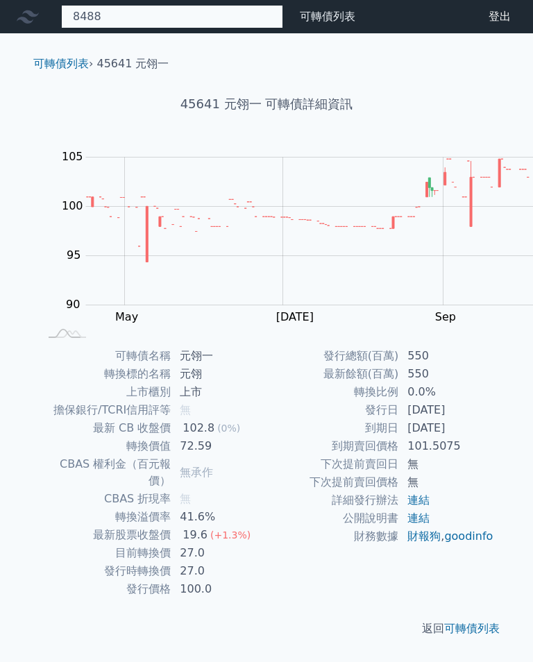
click at [127, 14] on div "8488 84881 吉源一KY 99.7 +0.00%" at bounding box center [172, 17] width 222 height 24
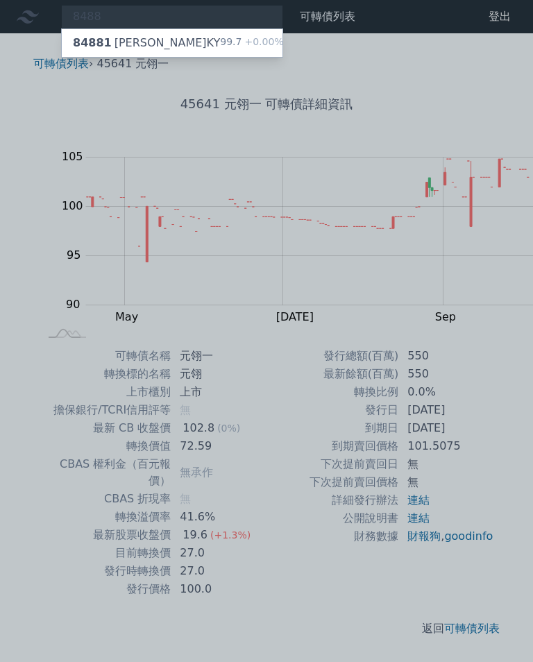
click at [151, 33] on div "84881 吉源一KY 99.7 +0.00%" at bounding box center [172, 43] width 221 height 28
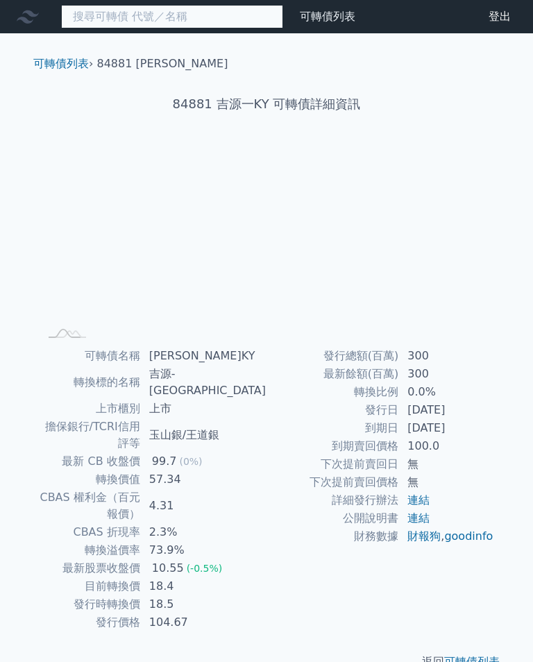
click at [156, 19] on input at bounding box center [172, 17] width 222 height 24
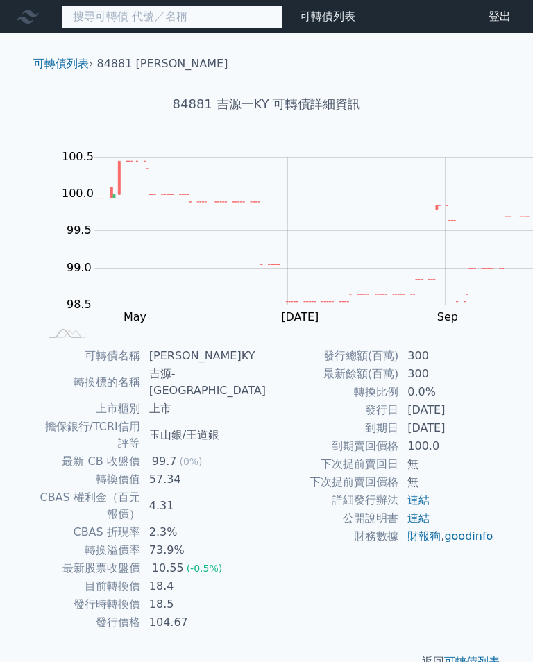
click at [133, 14] on input at bounding box center [172, 17] width 222 height 24
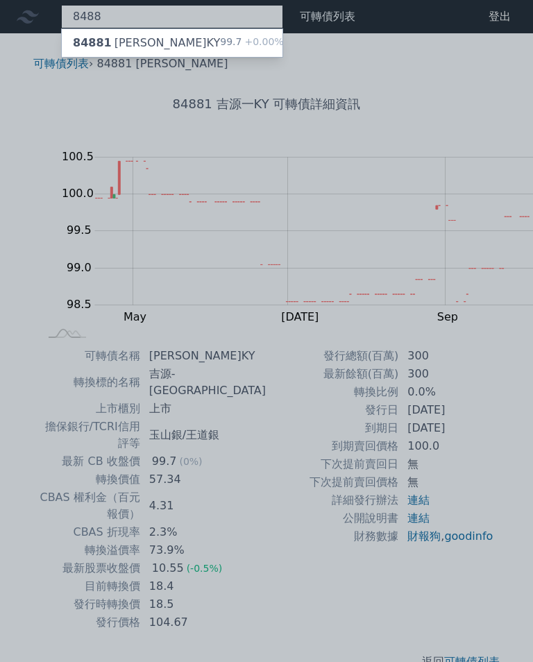
type input "8488"
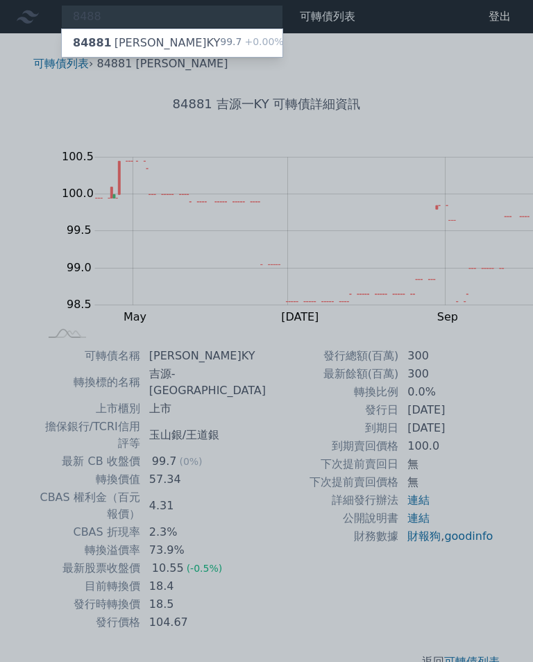
click at [134, 37] on div "84881 吉源一KY 99.7 +0.00%" at bounding box center [172, 43] width 221 height 28
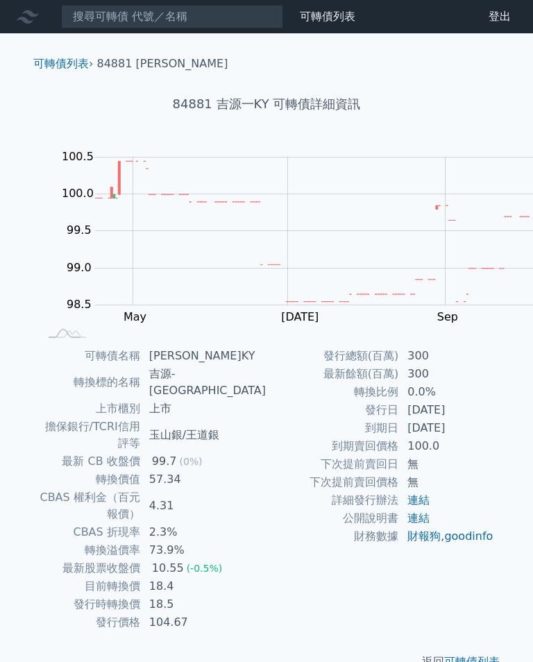
click at [128, 274] on rect "Chart" at bounding box center [320, 232] width 450 height 148
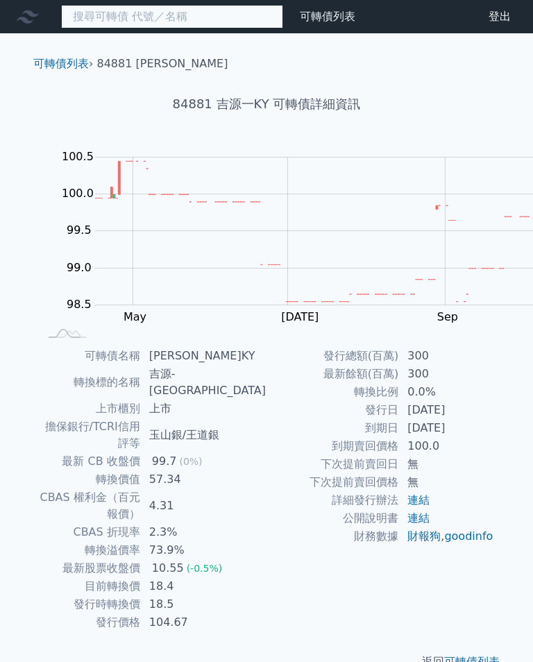
click at [104, 15] on input at bounding box center [172, 17] width 222 height 24
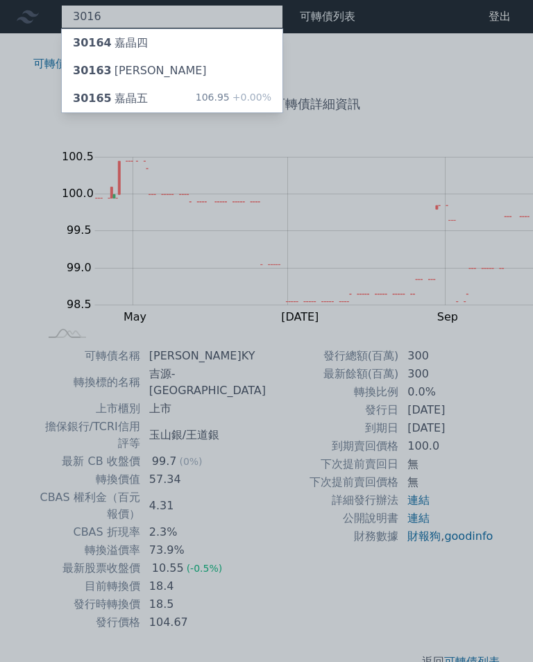
type input "3016"
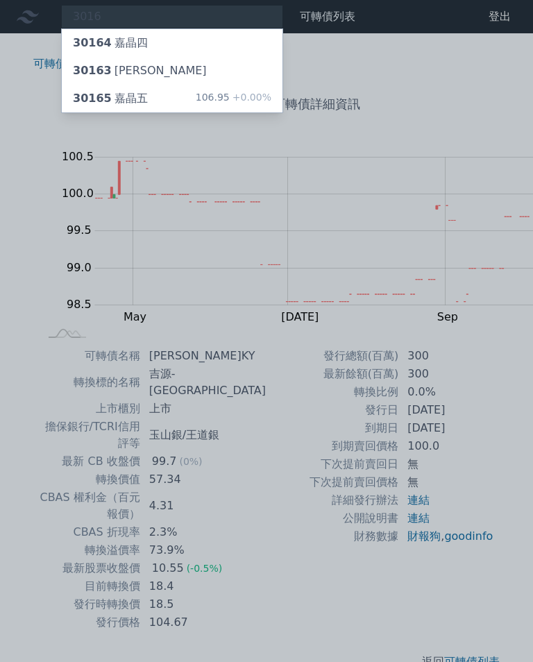
click at [99, 85] on div "30165 嘉晶五 106.95 +0.00%" at bounding box center [172, 99] width 221 height 28
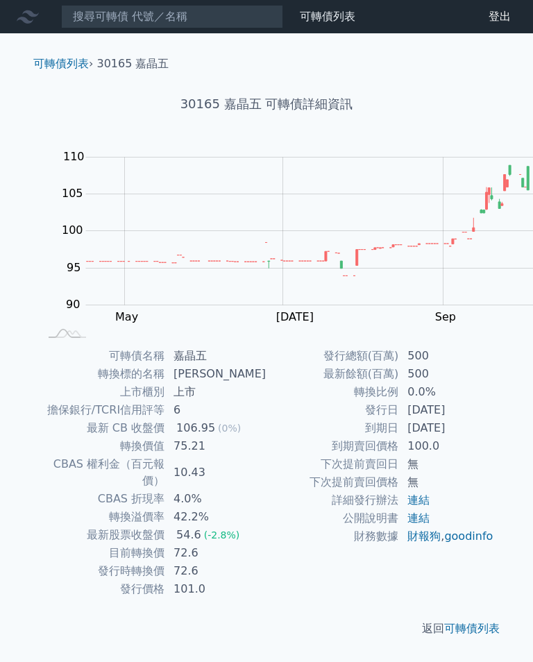
scroll to position [3, 0]
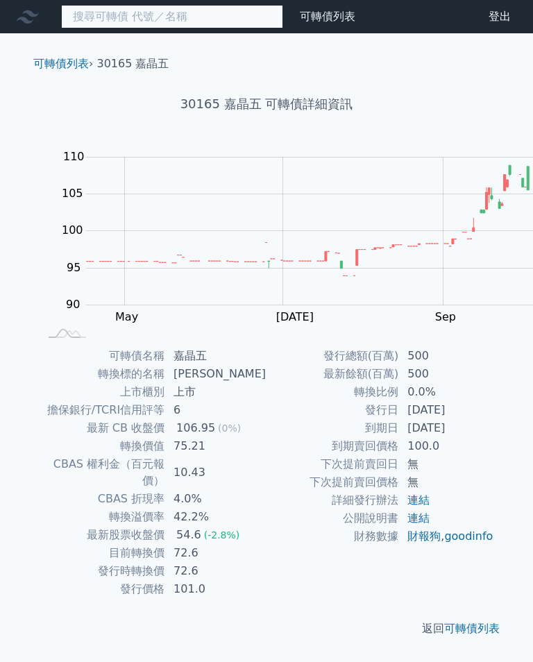
click at [113, 15] on input at bounding box center [172, 17] width 222 height 24
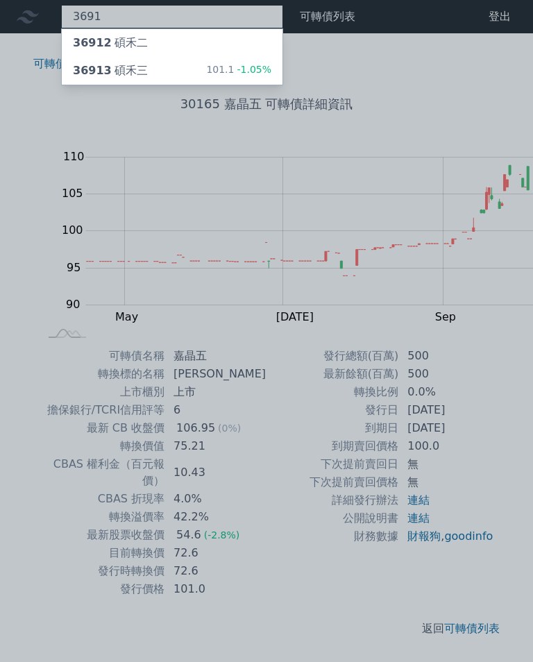
type input "3691"
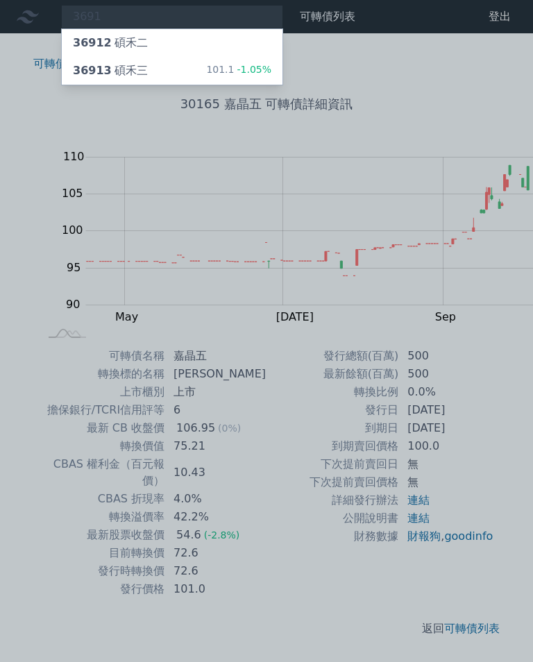
click at [96, 66] on div "36913 碩禾三" at bounding box center [110, 70] width 75 height 17
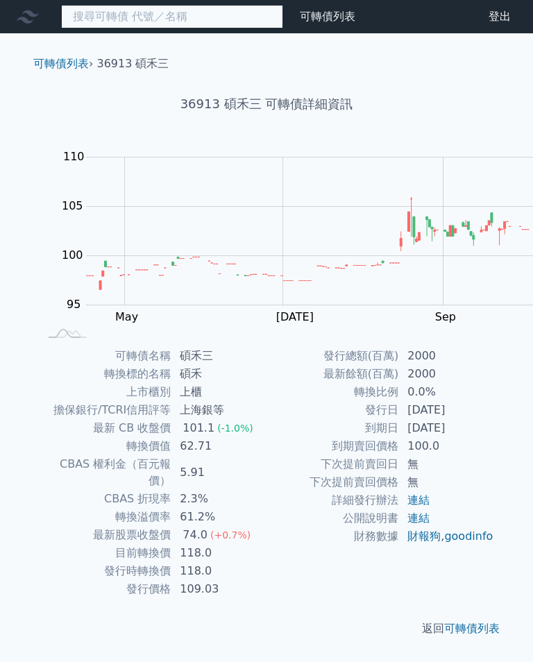
click at [112, 9] on input at bounding box center [172, 17] width 222 height 24
click at [97, 14] on input at bounding box center [172, 17] width 222 height 24
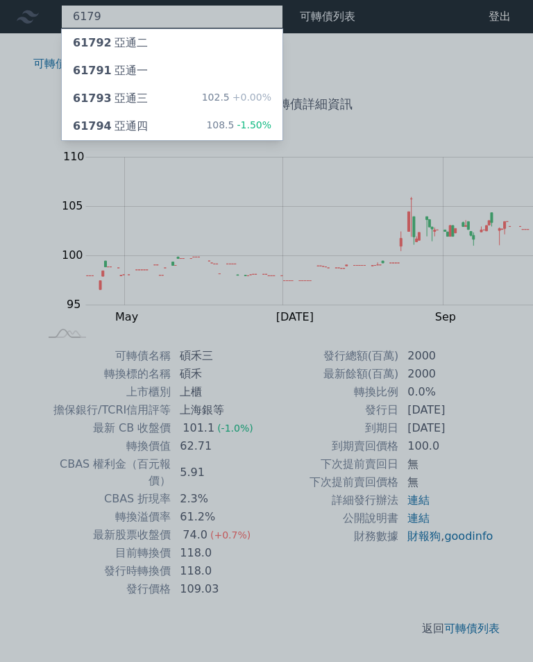
type input "6179"
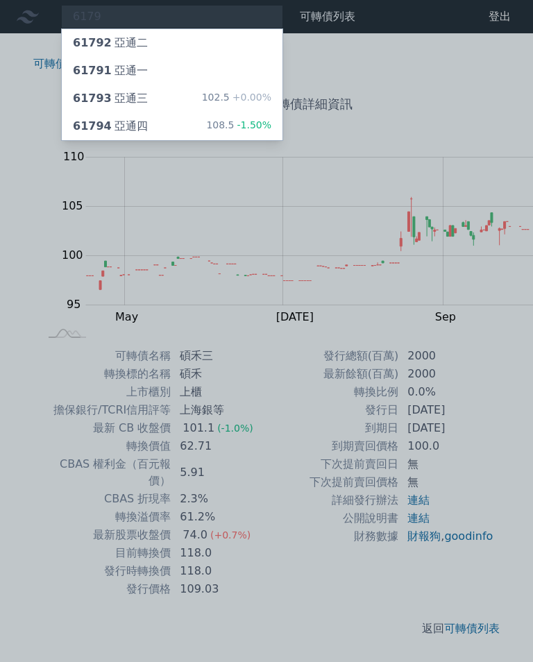
click at [94, 118] on div "61794 亞通四" at bounding box center [110, 126] width 75 height 17
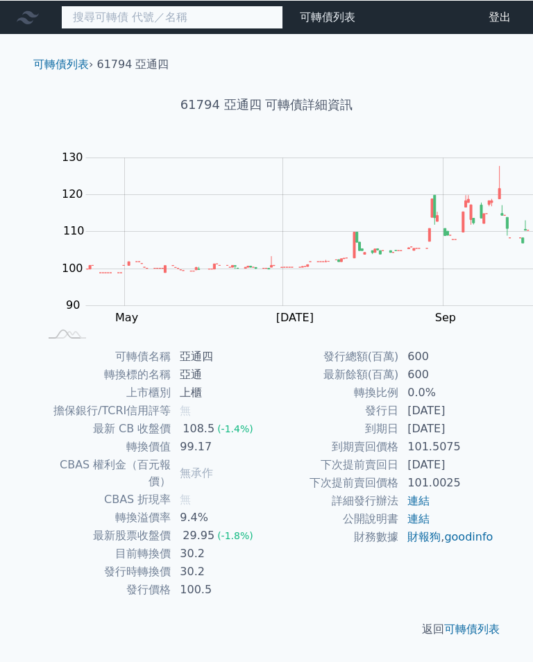
click at [88, 11] on input at bounding box center [172, 17] width 222 height 24
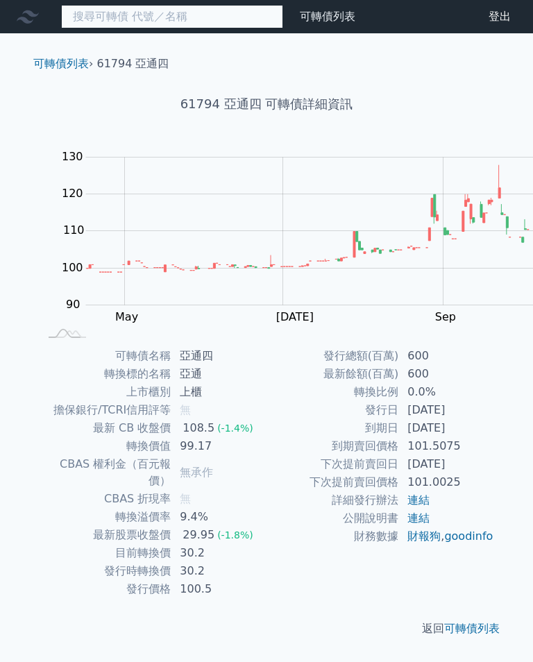
click at [112, 17] on input at bounding box center [172, 17] width 222 height 24
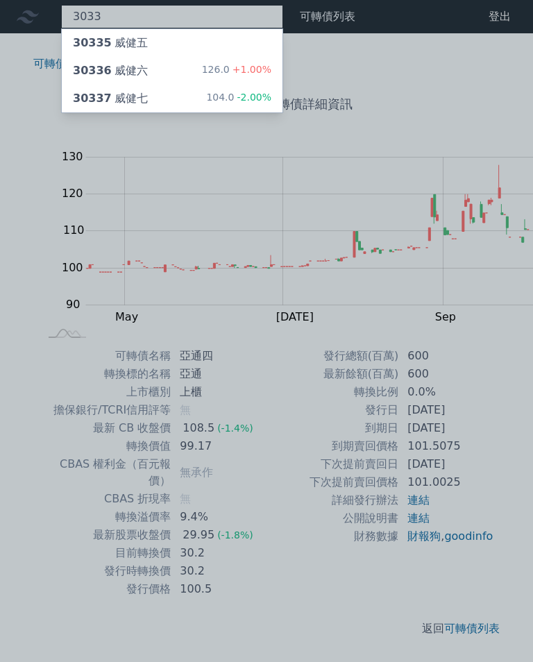
type input "3033"
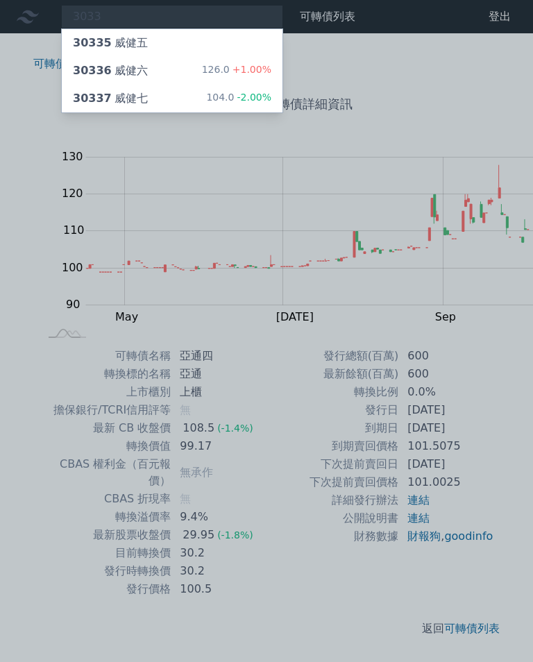
click at [100, 90] on div "30337 威健七" at bounding box center [110, 98] width 75 height 17
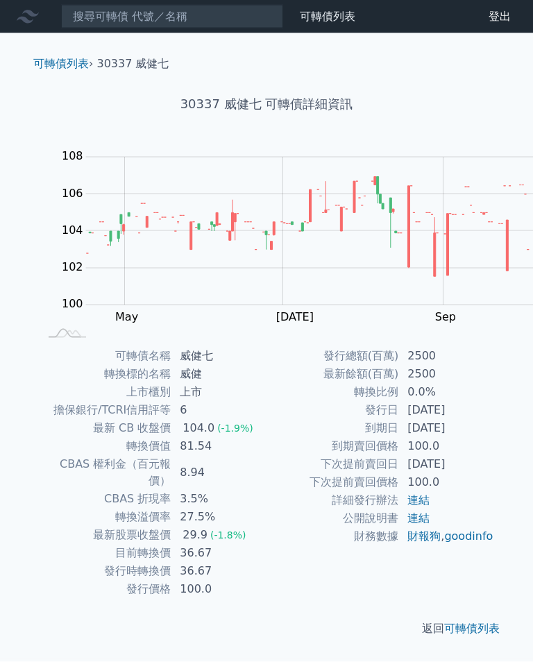
scroll to position [2, 0]
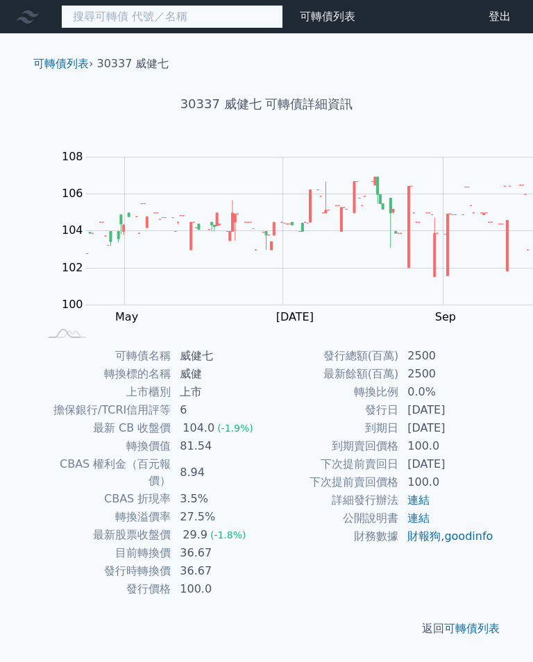
click at [133, 19] on input at bounding box center [172, 17] width 222 height 24
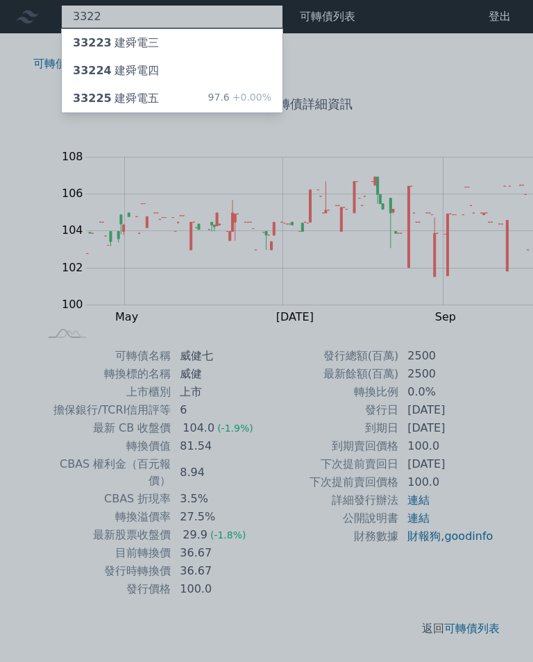
type input "3322"
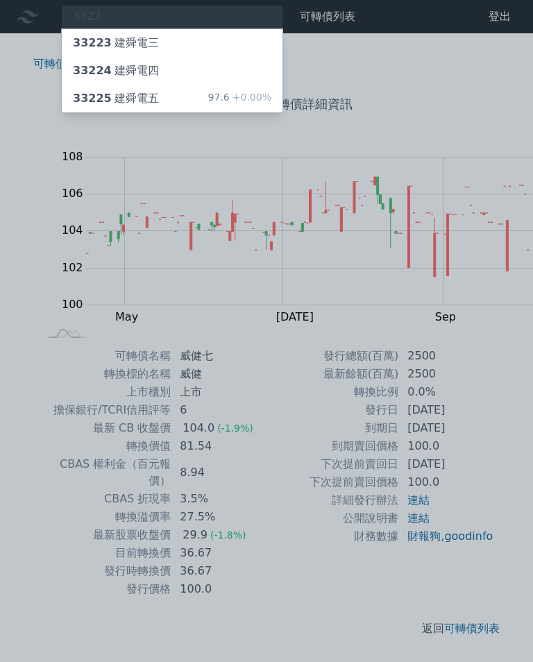
click at [122, 88] on div "33225 建舜電五 97.6 +0.00%" at bounding box center [172, 99] width 221 height 28
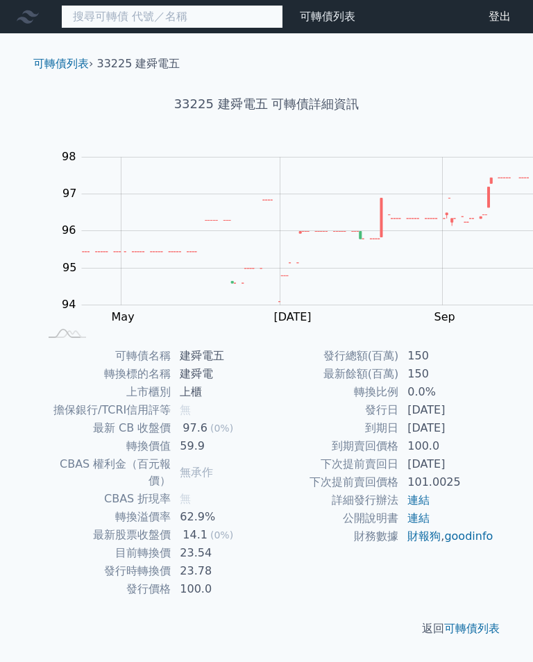
click at [134, 22] on input at bounding box center [172, 17] width 222 height 24
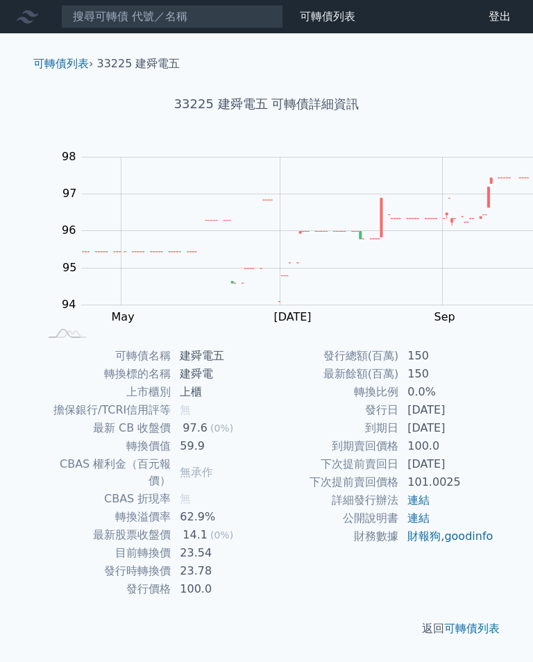
click at [266, 437] on td "59.9" at bounding box center [218, 446] width 95 height 18
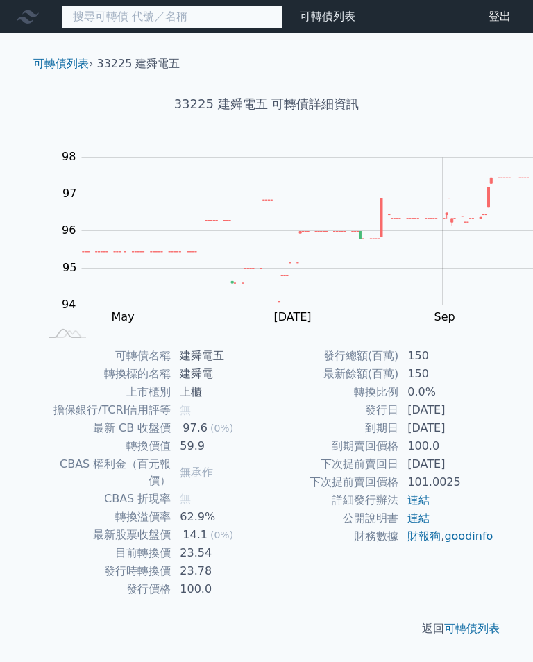
click at [112, 24] on input at bounding box center [172, 17] width 222 height 24
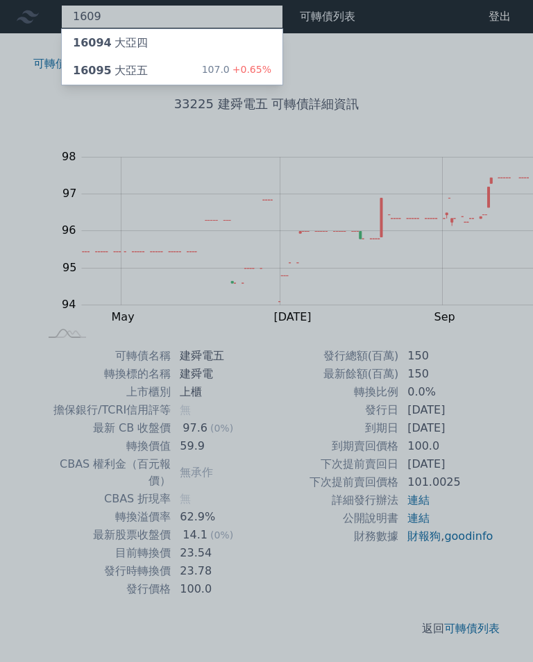
type input "1609"
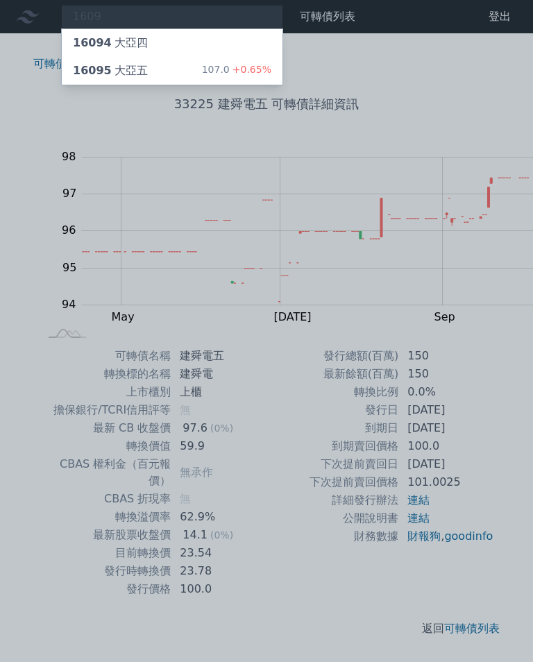
click at [202, 66] on div "107.0 +0.65%" at bounding box center [236, 70] width 69 height 17
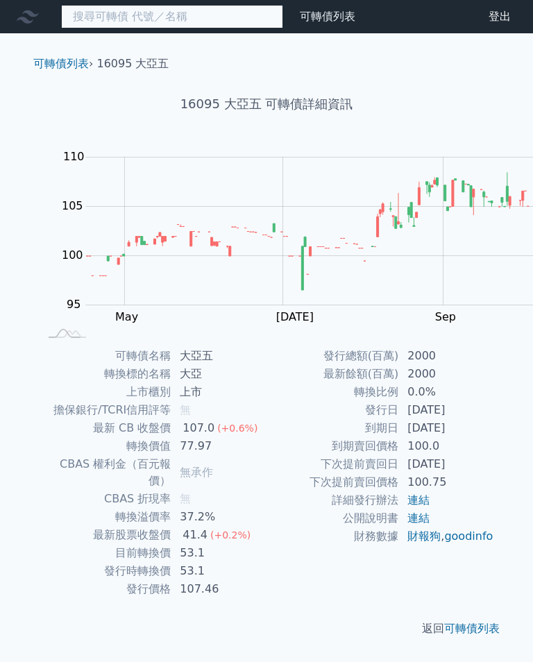
click at [147, 26] on input at bounding box center [172, 17] width 222 height 24
click at [128, 19] on input at bounding box center [172, 17] width 222 height 24
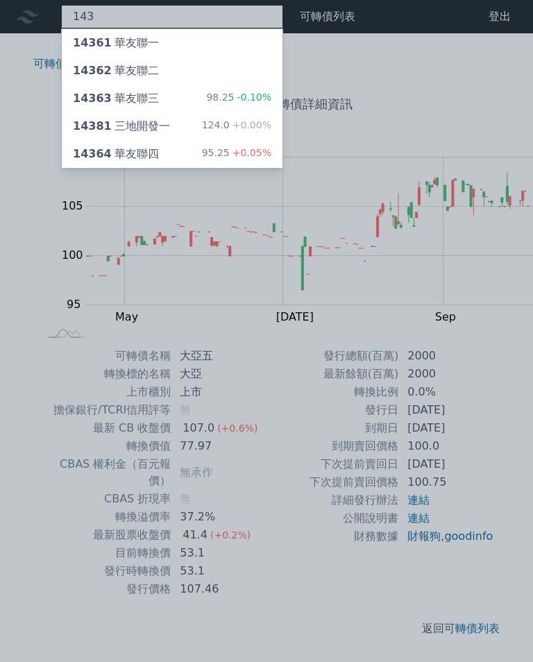
type input "1436"
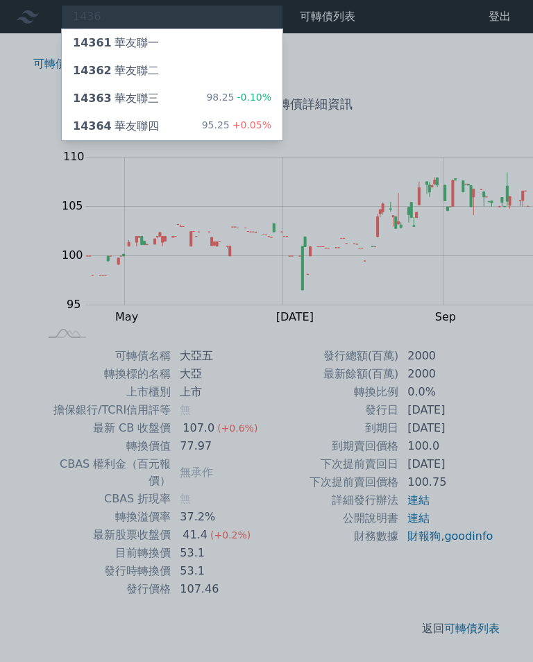
click at [109, 91] on div "14363 華友聯三" at bounding box center [116, 98] width 86 height 17
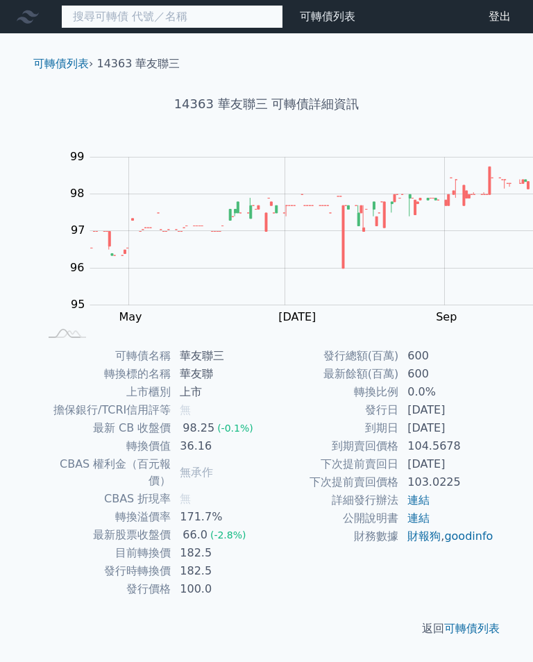
click at [107, 15] on input at bounding box center [172, 17] width 222 height 24
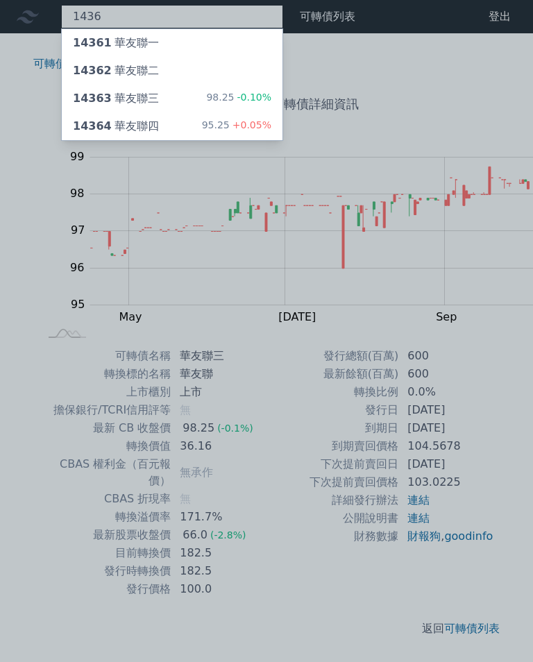
type input "1436"
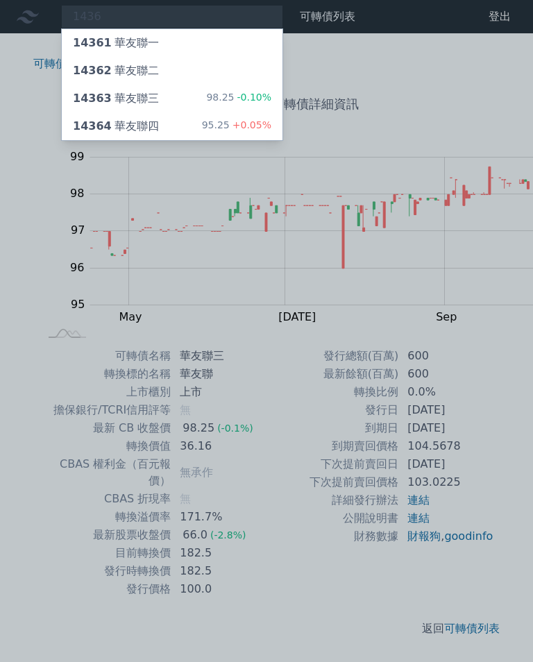
click at [128, 119] on div "14364 華友聯四 95.25 +0.05%" at bounding box center [172, 126] width 221 height 28
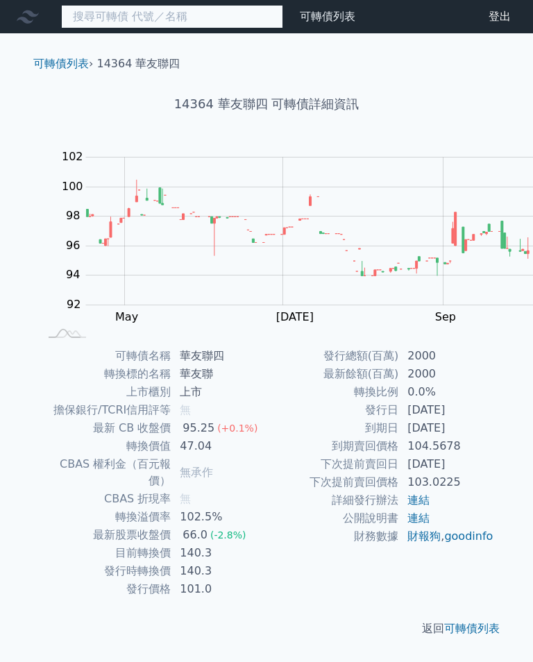
click at [140, 17] on input at bounding box center [172, 17] width 222 height 24
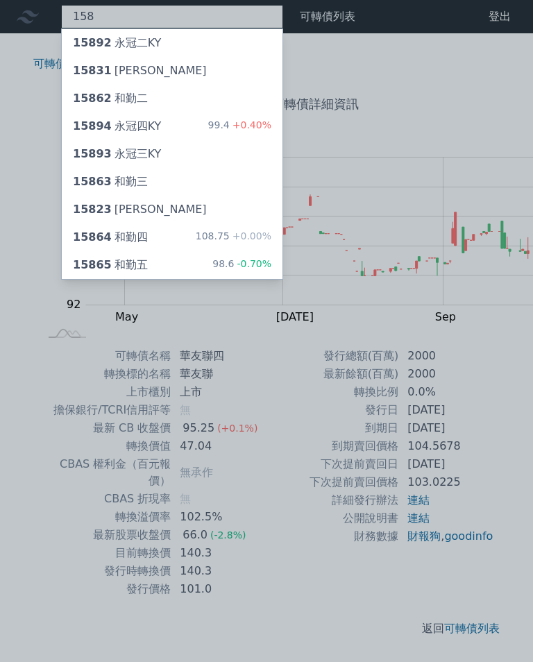
type input "1586"
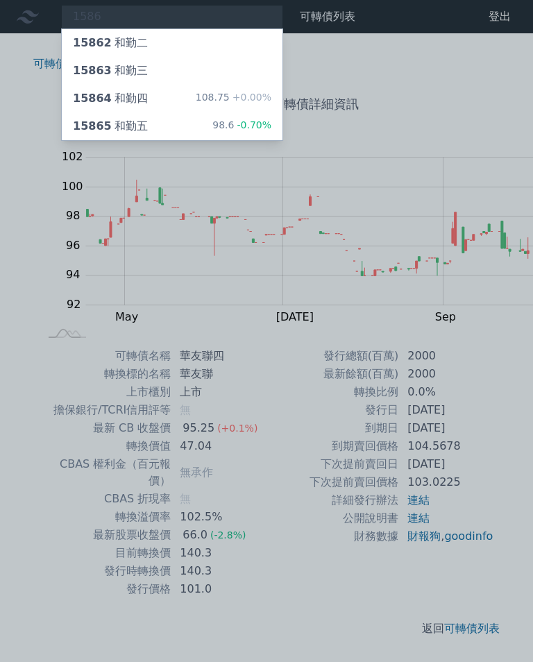
click at [85, 119] on span "15865" at bounding box center [92, 125] width 39 height 13
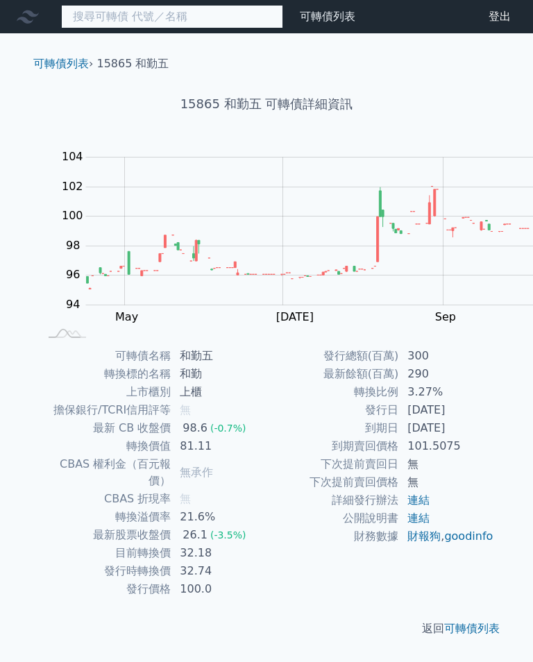
click at [126, 16] on input at bounding box center [172, 17] width 222 height 24
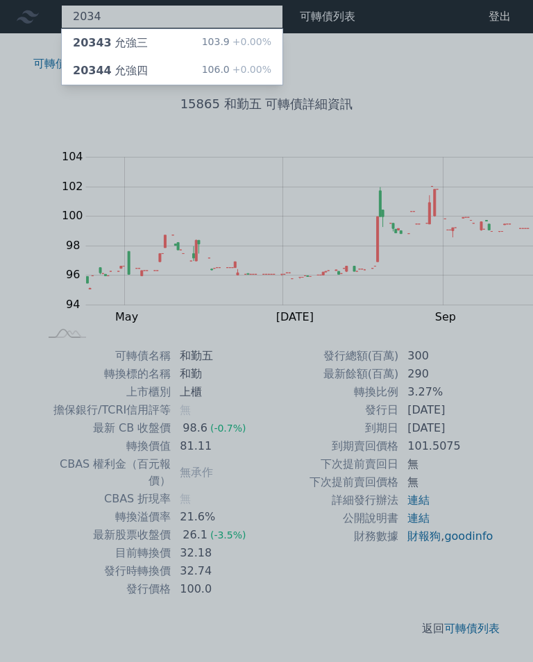
type input "2034"
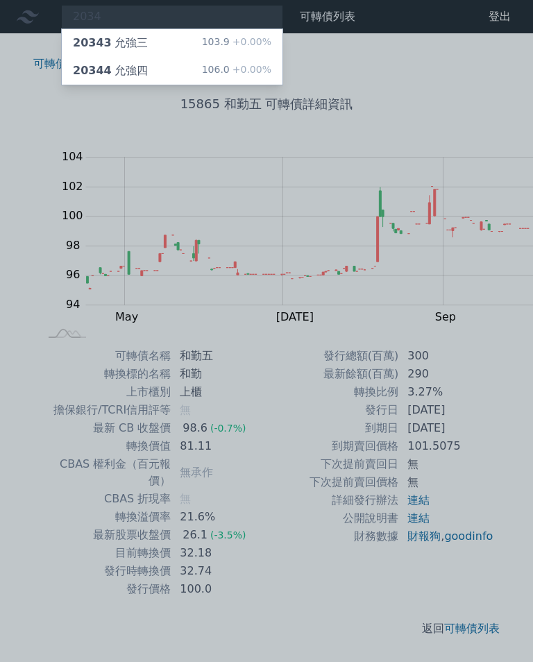
click at [107, 67] on div "20344 允強四" at bounding box center [110, 70] width 75 height 17
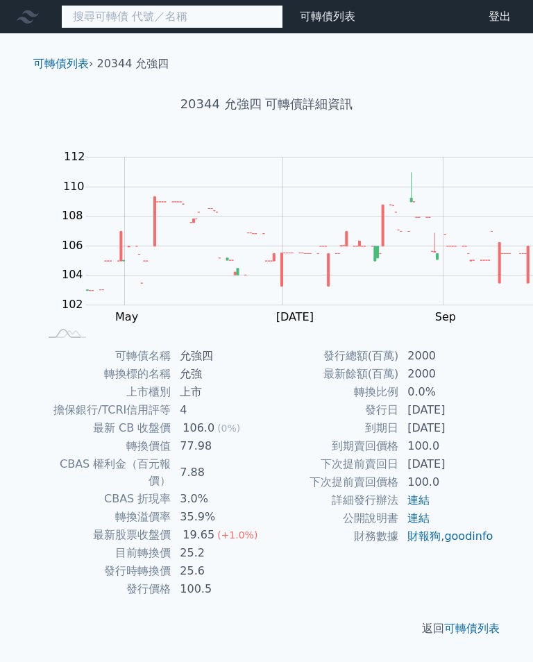
click at [133, 13] on input at bounding box center [172, 17] width 222 height 24
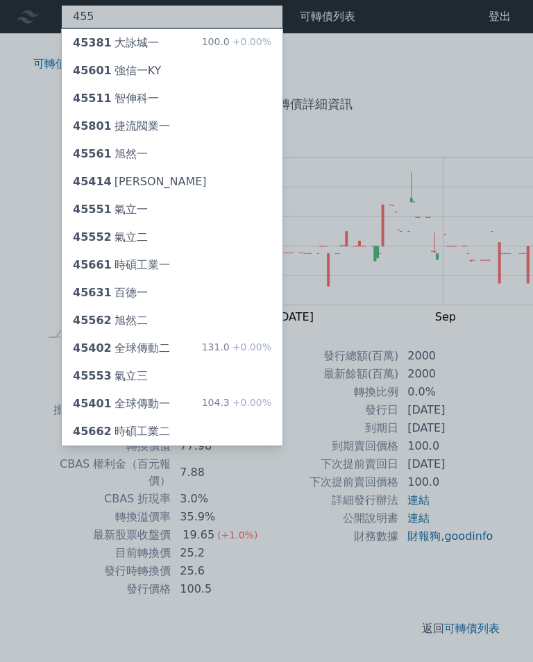
type input "4555"
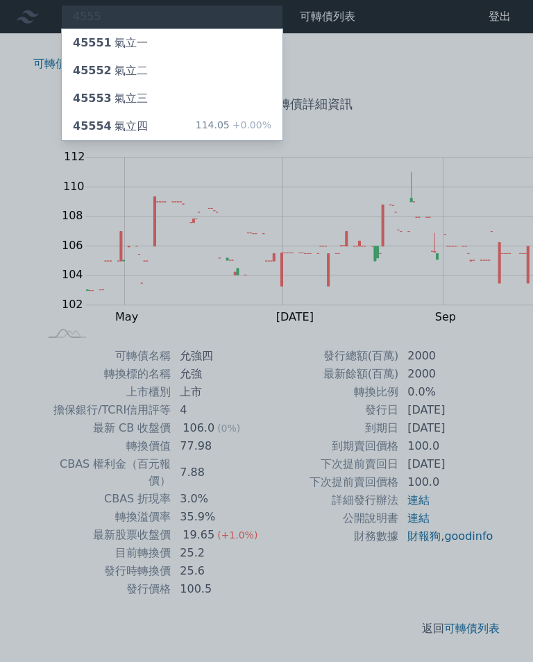
click at [109, 92] on div "45553 氣立三" at bounding box center [110, 98] width 75 height 17
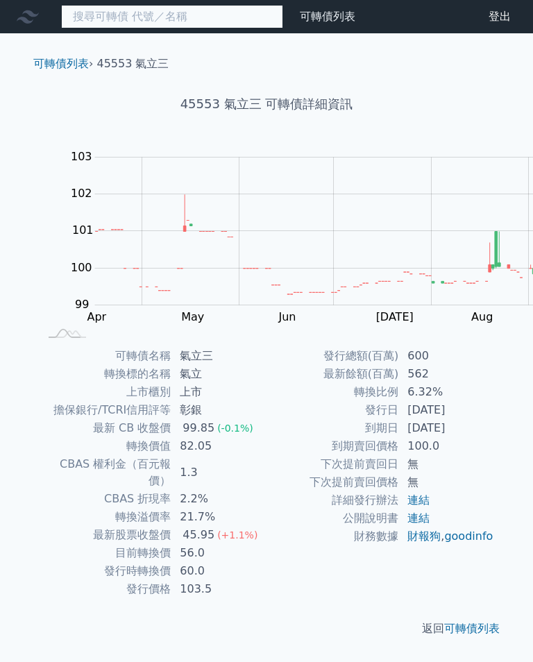
click at [119, 15] on input at bounding box center [172, 17] width 222 height 24
click at [129, 6] on input at bounding box center [172, 17] width 222 height 24
click at [114, 13] on input at bounding box center [172, 17] width 222 height 24
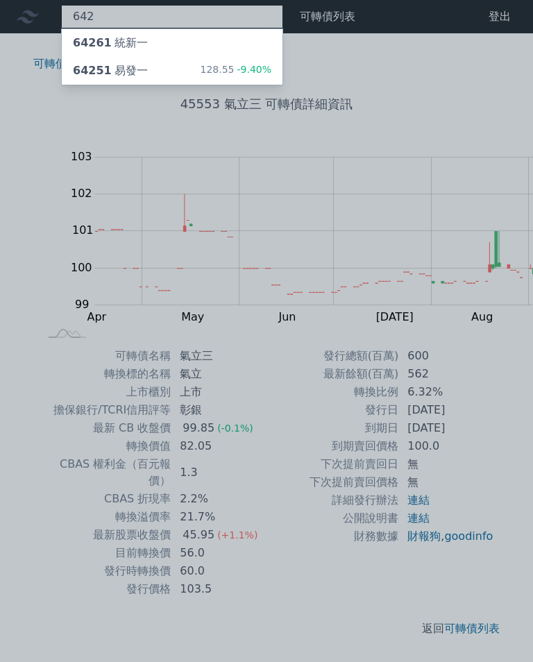
type input "6425"
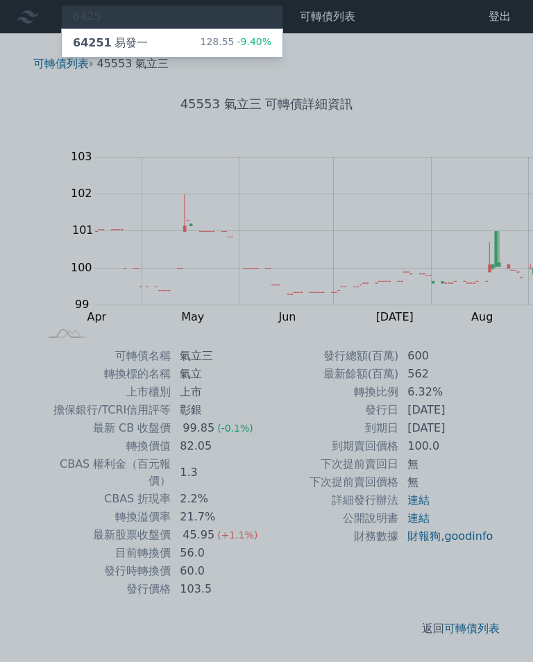
click at [114, 46] on div "64251 易發一 128.55 -9.40%" at bounding box center [172, 43] width 221 height 28
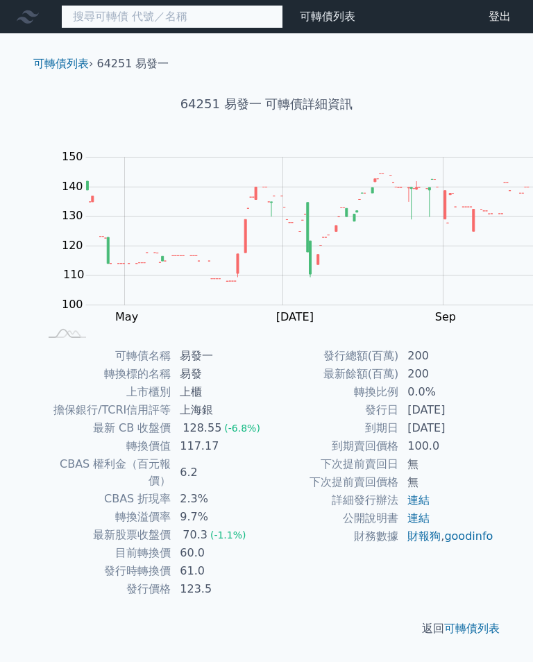
click at [138, 12] on input at bounding box center [172, 17] width 222 height 24
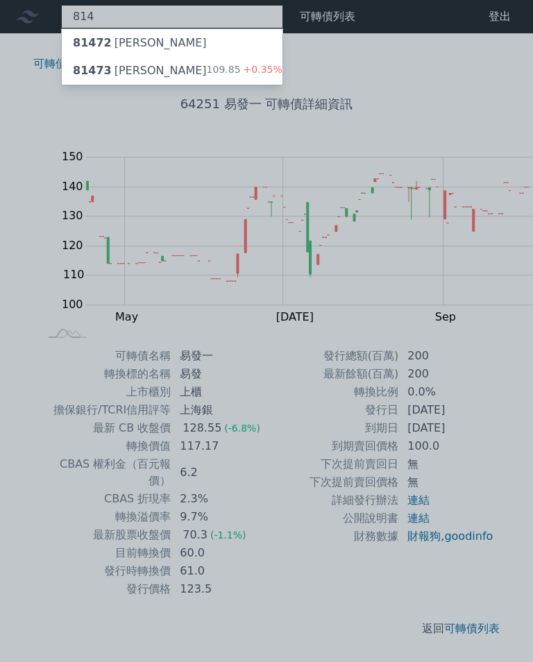
type input "8147"
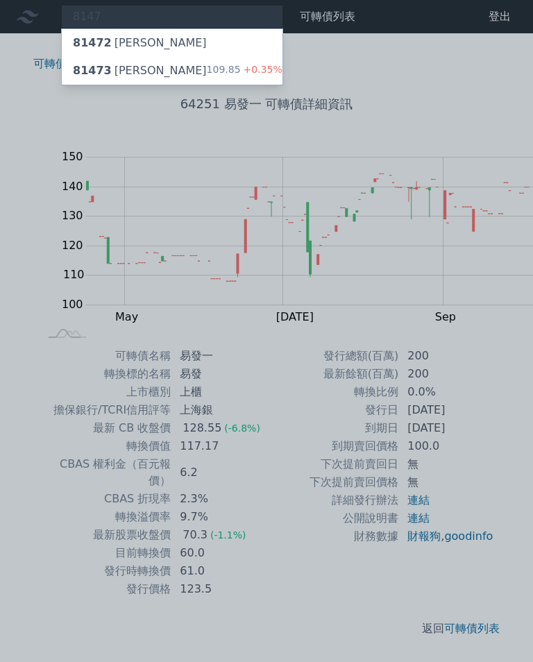
click at [99, 66] on div "81473 正淩三" at bounding box center [140, 70] width 134 height 17
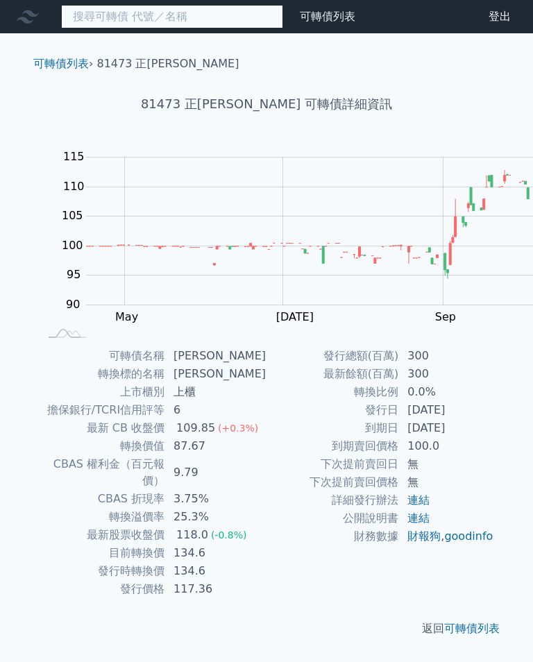
click at [140, 20] on input at bounding box center [172, 17] width 222 height 24
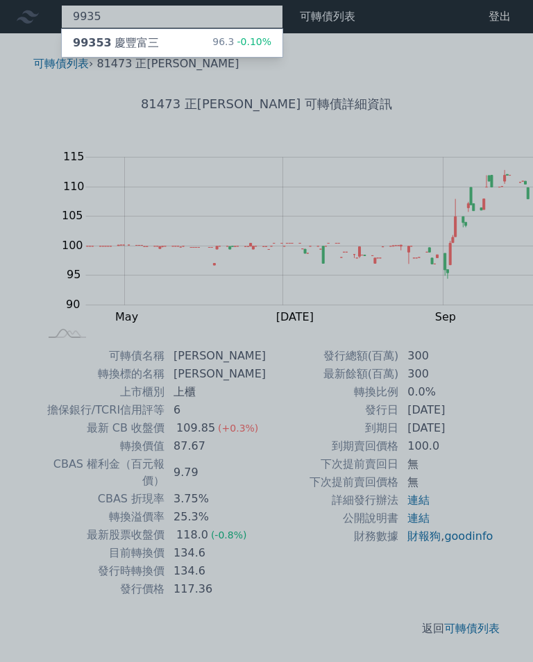
type input "9935"
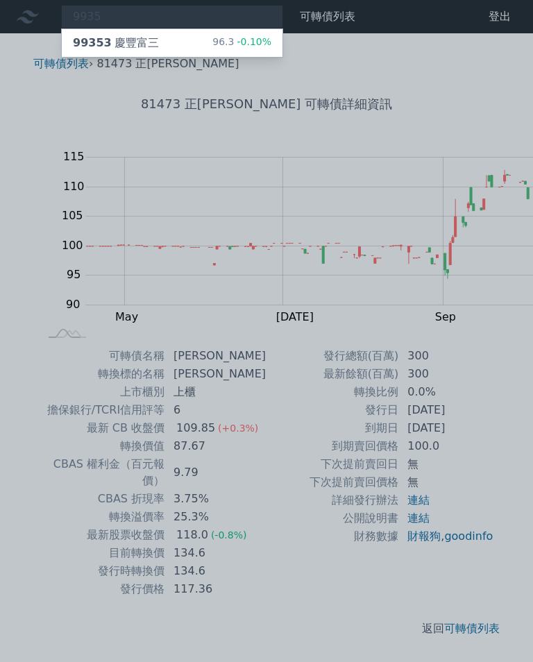
click at [125, 42] on div "99353 慶豐富三 96.3 -0.10%" at bounding box center [172, 43] width 221 height 28
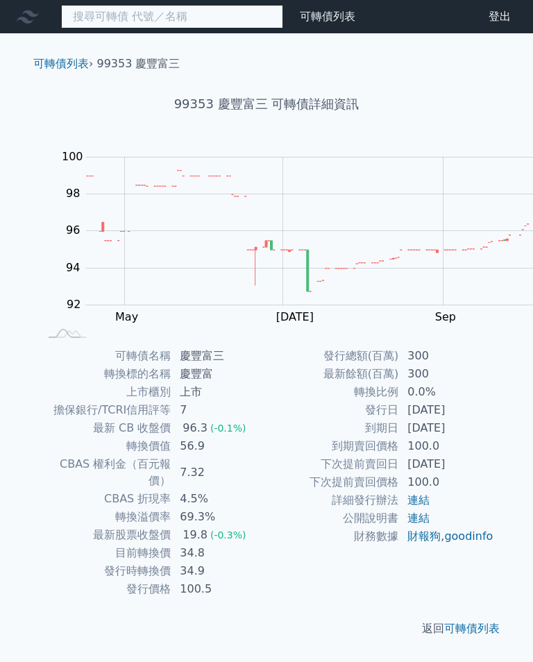
click at [119, 15] on input at bounding box center [172, 17] width 222 height 24
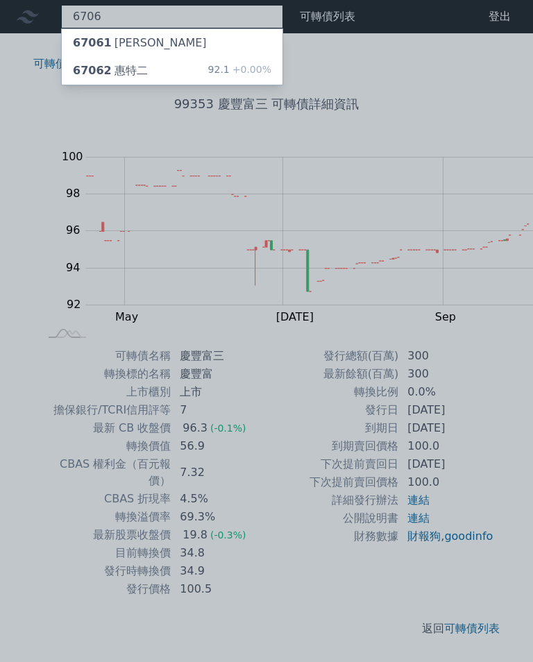
type input "6706"
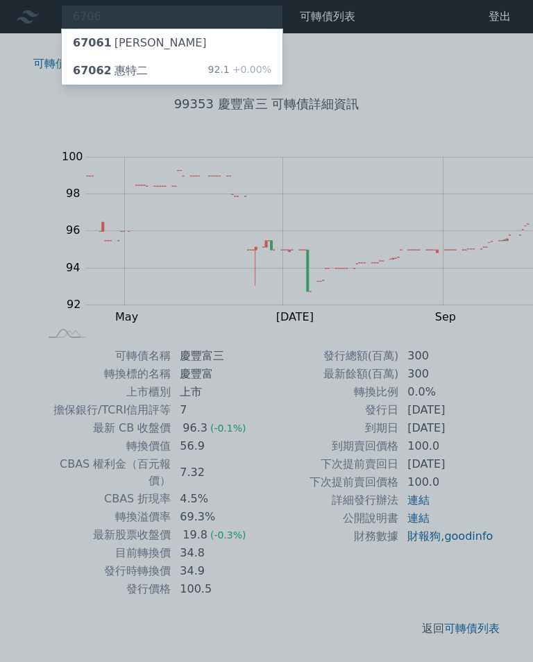
click at [87, 67] on div "67062 惠特二" at bounding box center [110, 70] width 75 height 17
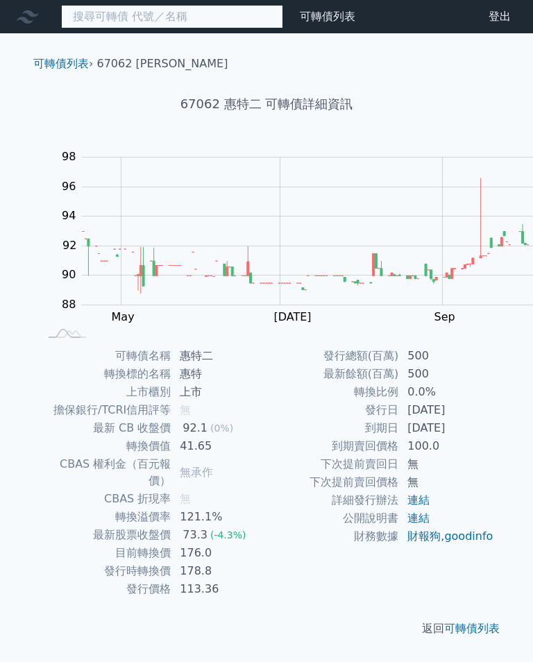
click at [109, 10] on input at bounding box center [172, 17] width 222 height 24
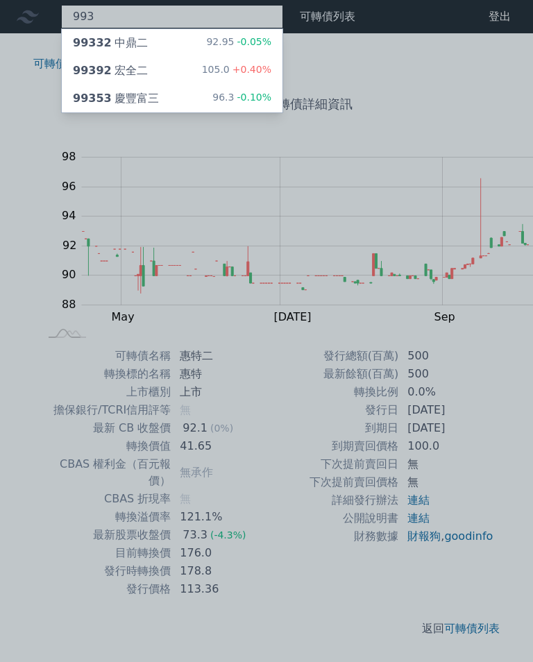
type input "9939"
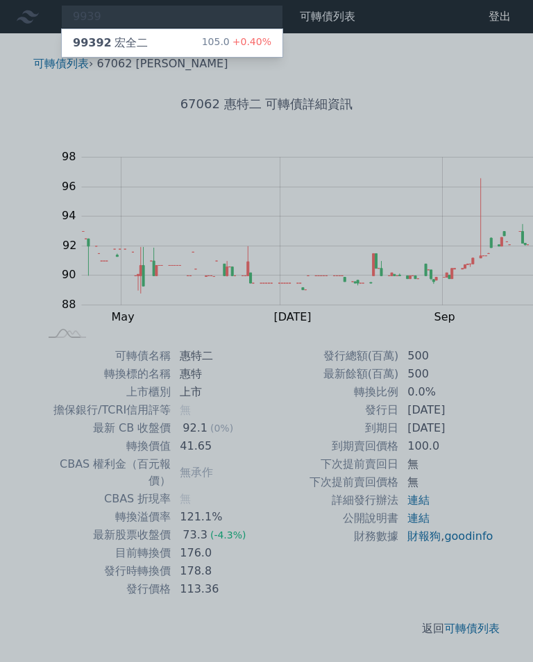
click at [202, 43] on div "105.0 +0.40%" at bounding box center [236, 43] width 69 height 17
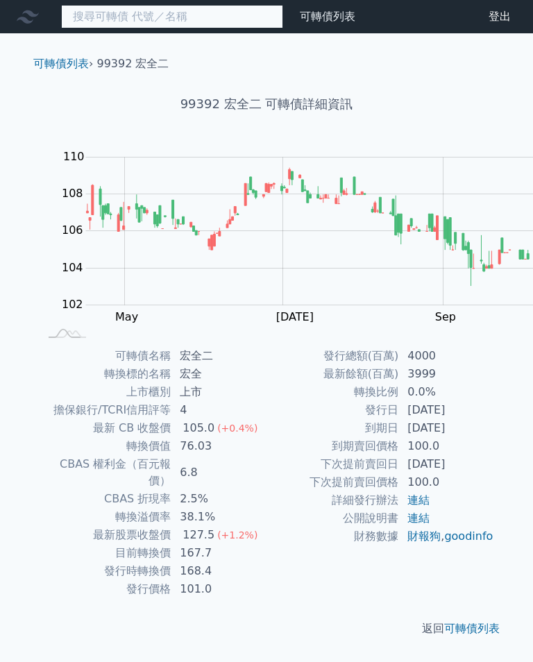
click at [136, 26] on input at bounding box center [172, 17] width 222 height 24
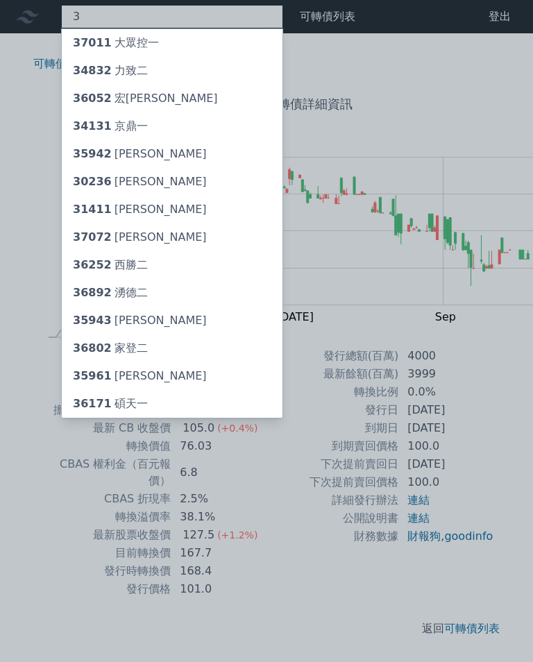
type input "32"
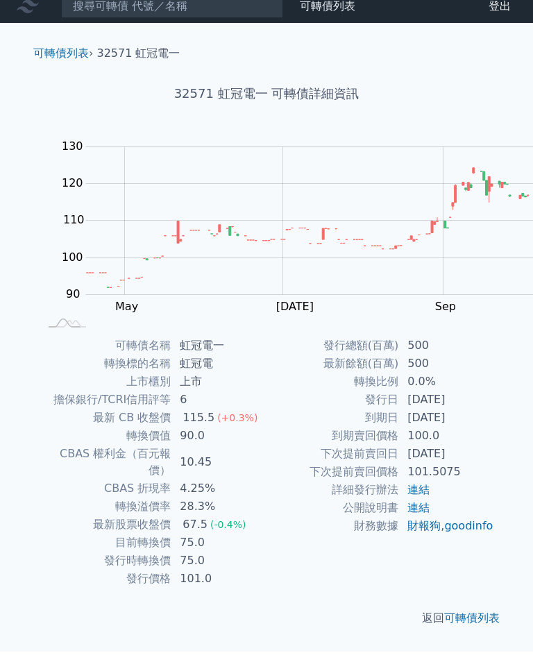
scroll to position [10, 0]
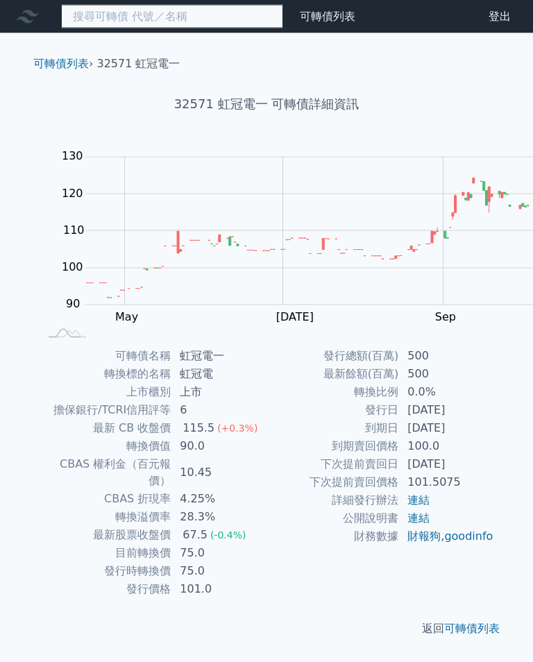
click at [149, 10] on input at bounding box center [172, 17] width 222 height 24
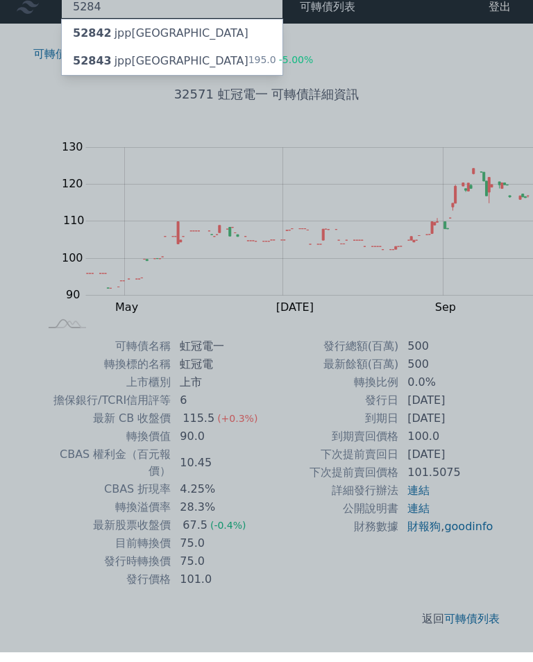
type input "5284"
click at [126, 60] on div "52843 jpp三KY 195.0 -5.00%" at bounding box center [172, 71] width 221 height 28
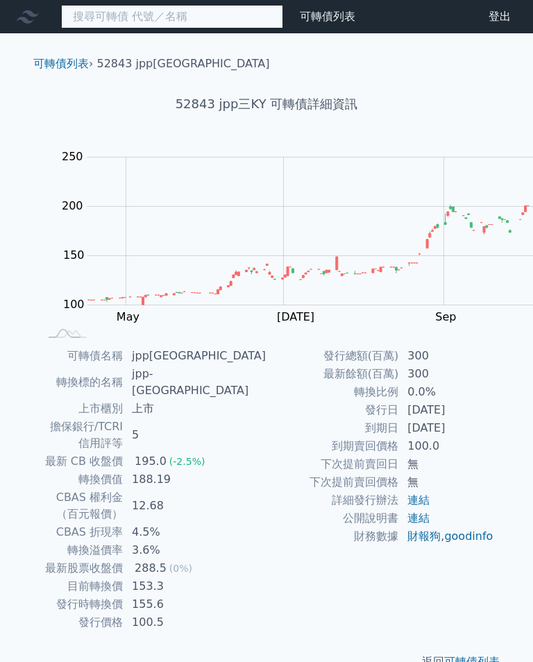
click at [142, 21] on input at bounding box center [172, 17] width 222 height 24
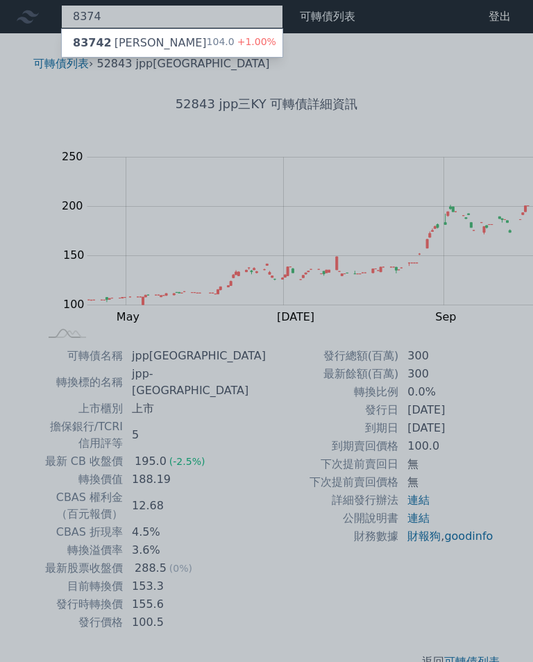
type input "8374"
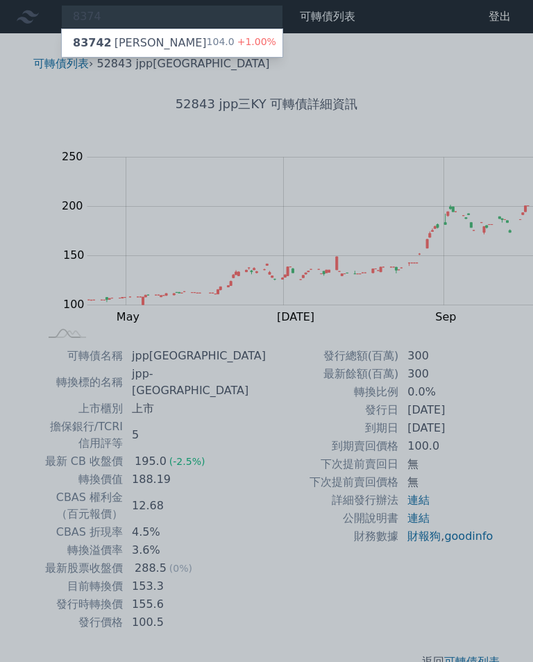
click at [99, 46] on div "83742 [PERSON_NAME]" at bounding box center [140, 43] width 134 height 17
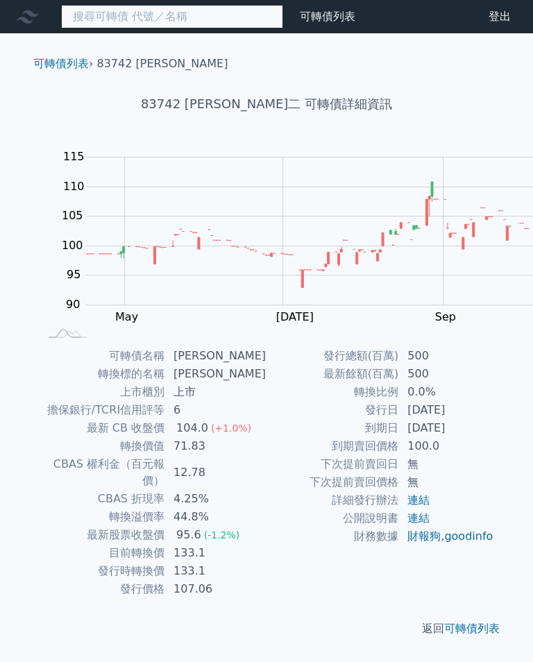
click at [105, 24] on input at bounding box center [172, 17] width 222 height 24
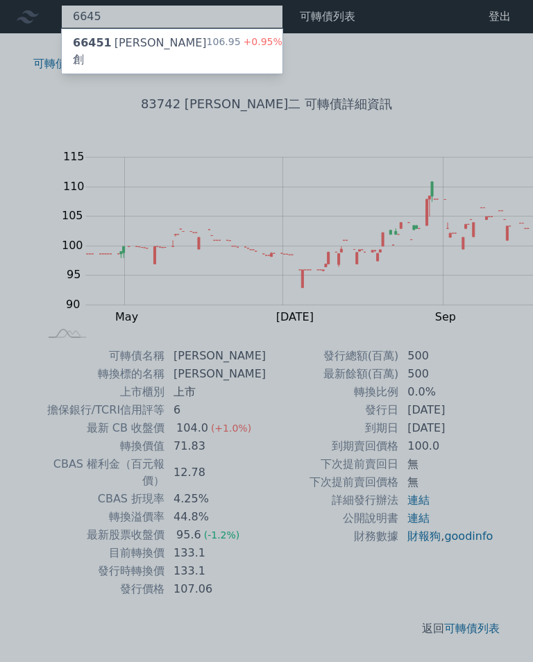
type input "6645"
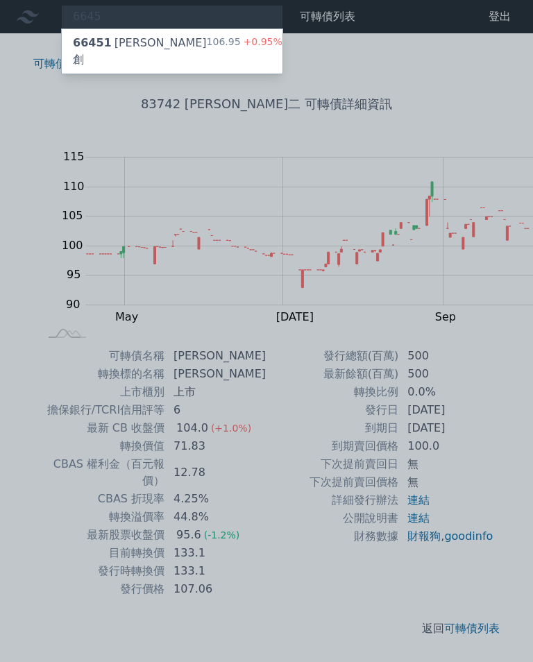
click at [113, 41] on div "66451 金萬林一創" at bounding box center [140, 51] width 134 height 33
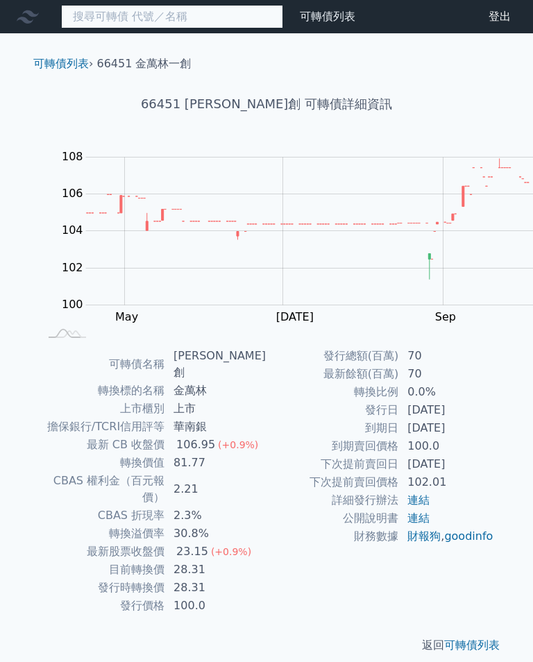
click at [104, 9] on input at bounding box center [172, 17] width 222 height 24
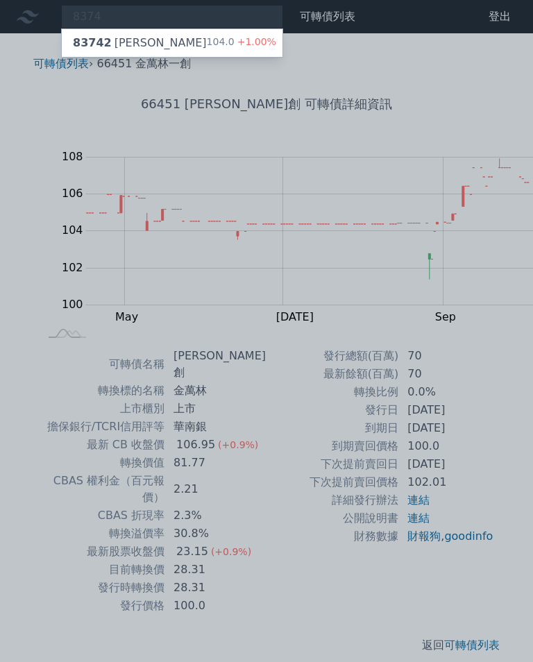
click at [117, 17] on div at bounding box center [266, 331] width 533 height 662
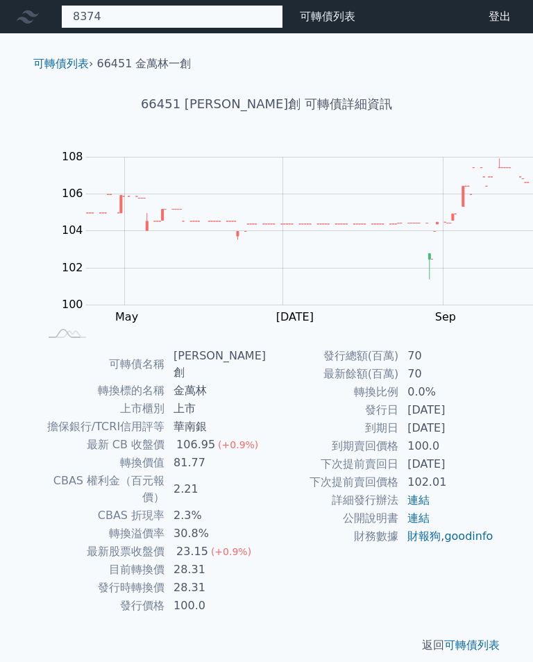
click at [166, 12] on div "8374 83742 [PERSON_NAME]二 104.0 +1.00%" at bounding box center [172, 17] width 222 height 24
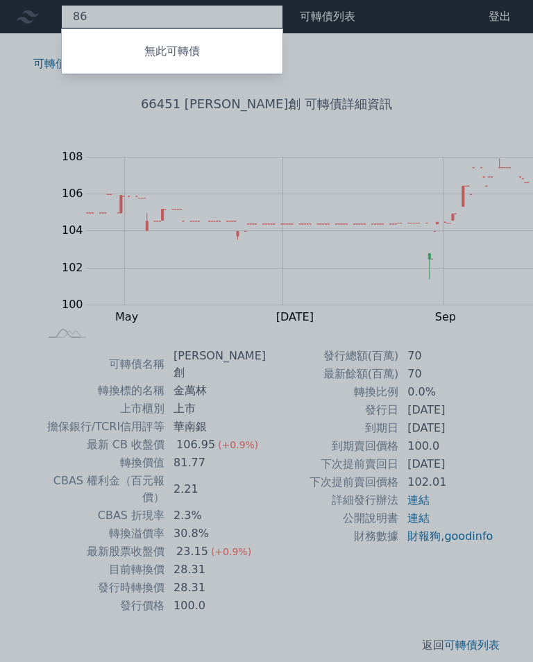
type input "8"
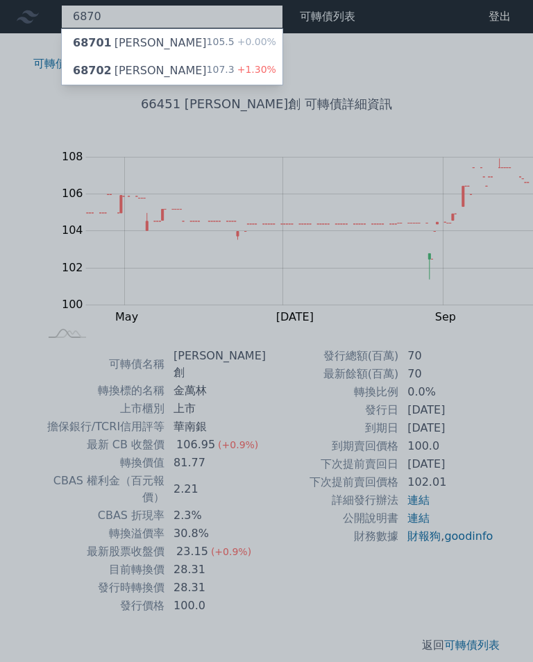
type input "6870"
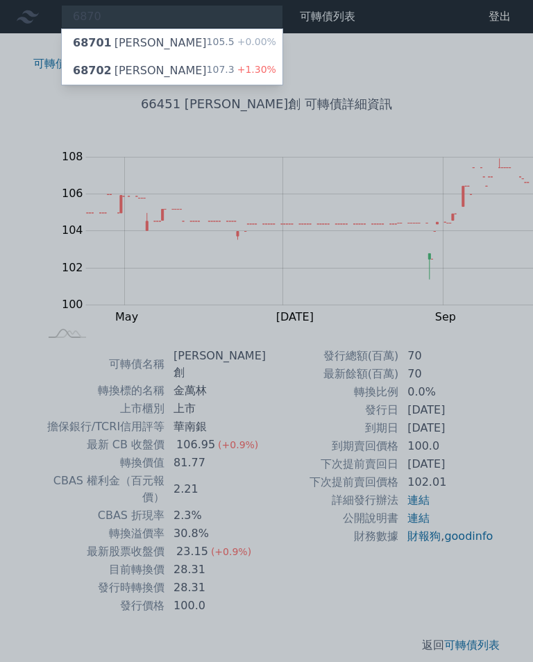
click at [207, 40] on div "105.5 +0.00%" at bounding box center [241, 43] width 69 height 17
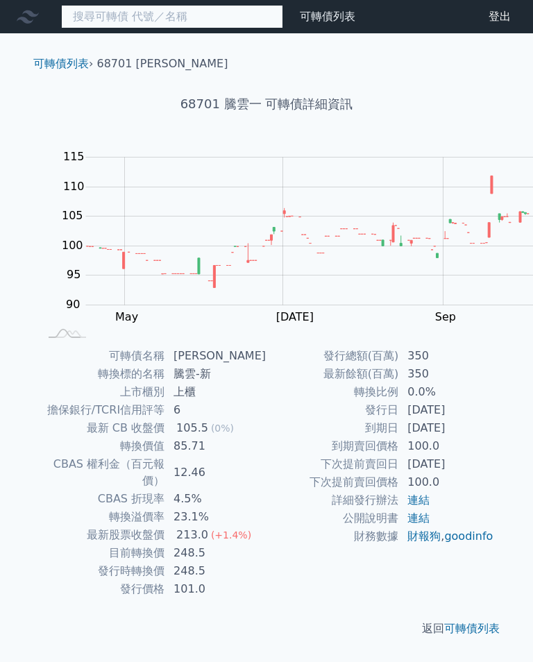
click at [108, 13] on input at bounding box center [172, 17] width 222 height 24
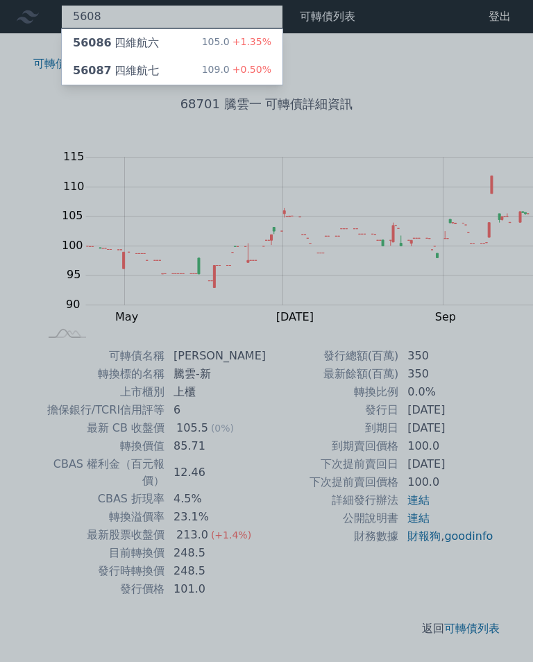
type input "5608"
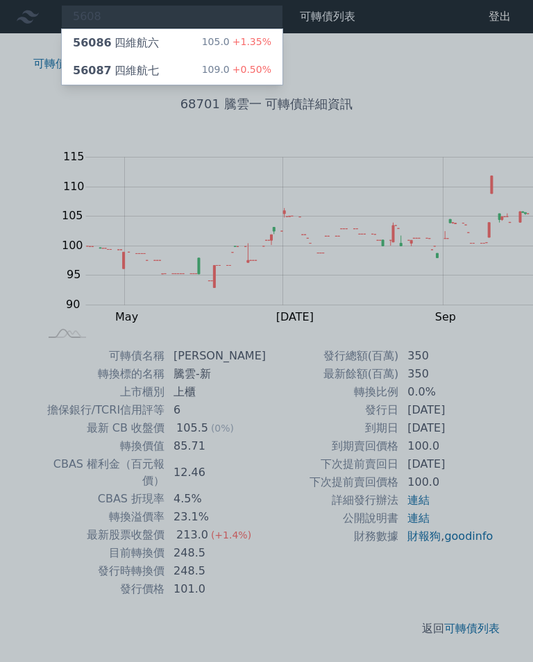
click at [230, 36] on span "+1.35%" at bounding box center [251, 41] width 42 height 11
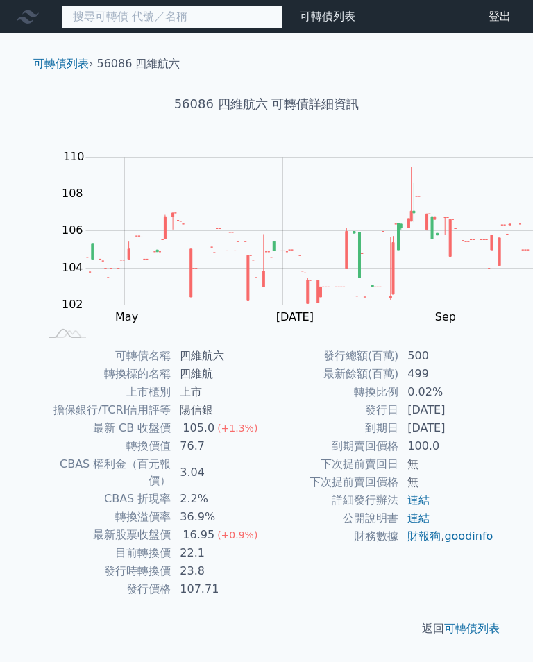
click at [101, 12] on input at bounding box center [172, 17] width 222 height 24
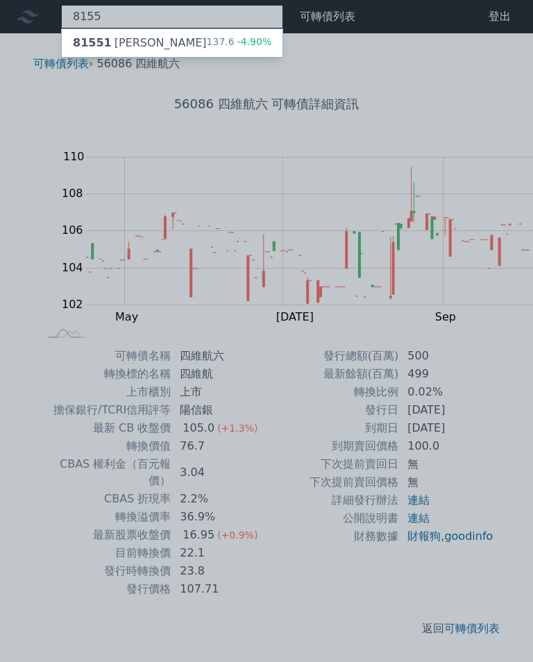
type input "8155"
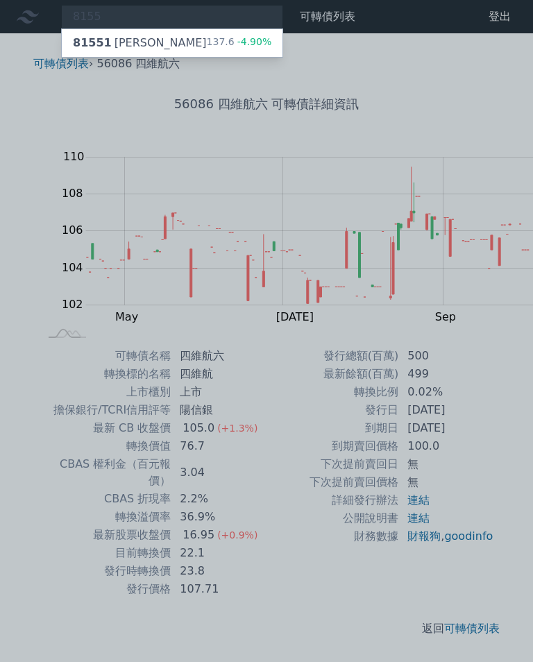
click at [125, 33] on div "81551 博智一 137.6 -4.90%" at bounding box center [172, 43] width 221 height 28
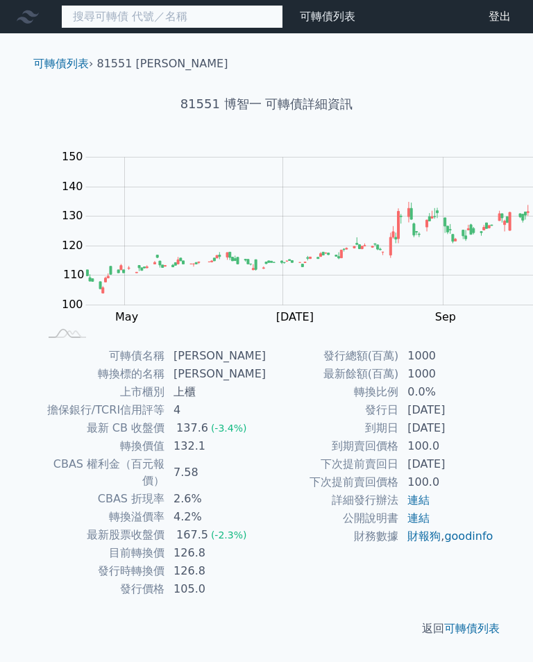
click at [137, 15] on input at bounding box center [172, 17] width 222 height 24
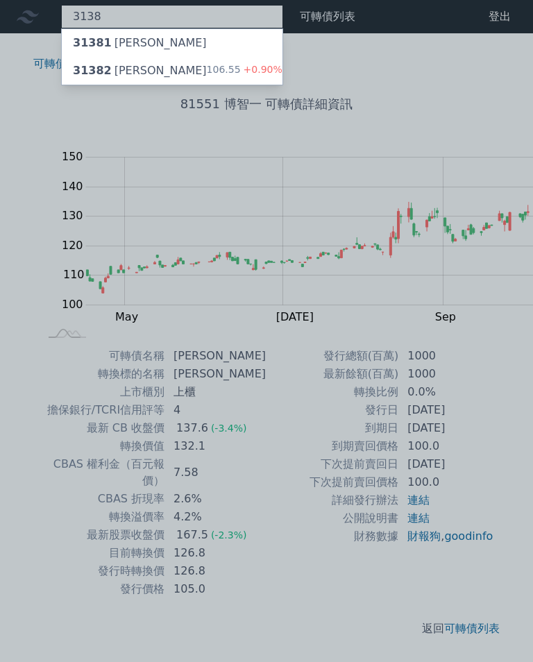
type input "3138"
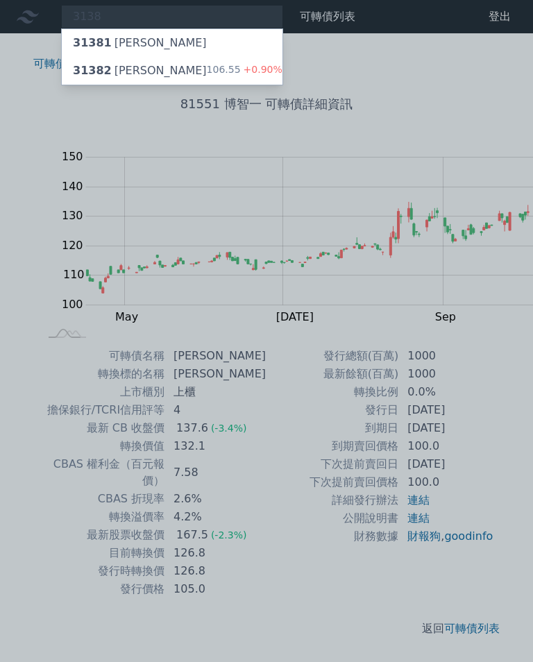
click at [117, 70] on div "31382 耀登二 106.55 +0.90%" at bounding box center [172, 71] width 221 height 28
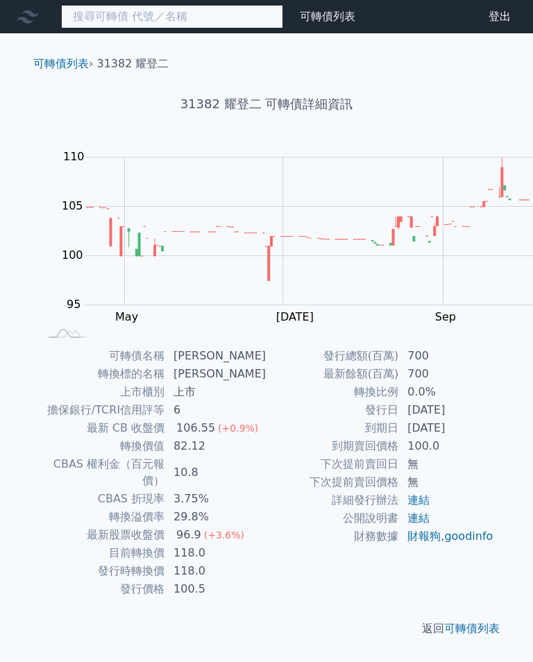
click at [155, 23] on input at bounding box center [172, 17] width 222 height 24
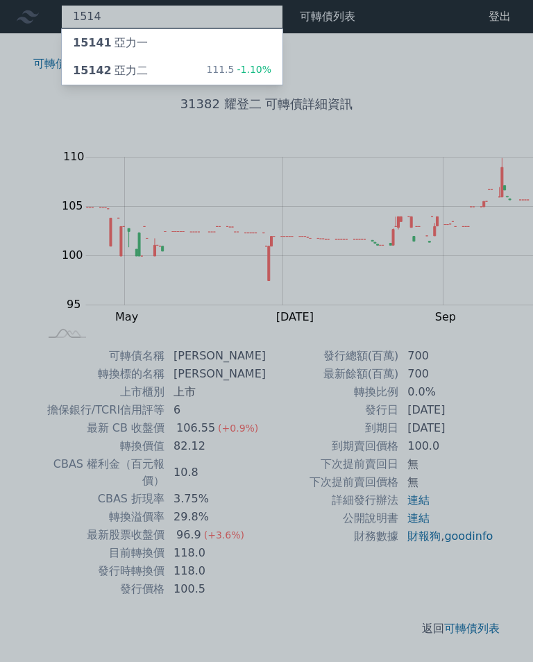
type input "1514"
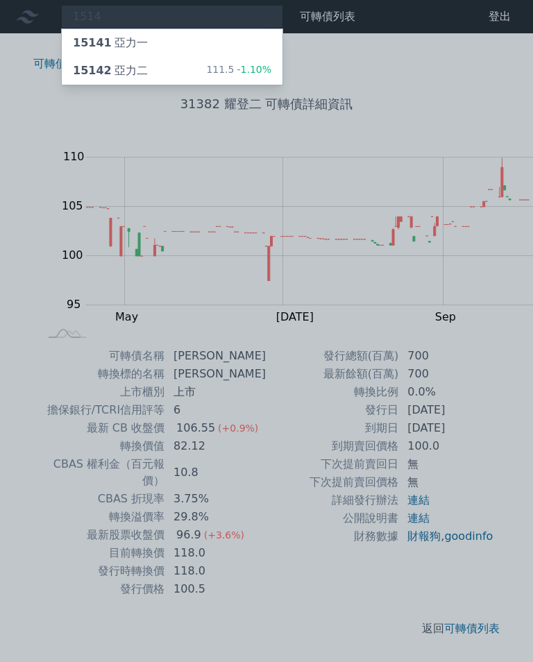
click at [112, 65] on div "15142 亞力二 111.5 -1.10%" at bounding box center [172, 71] width 221 height 28
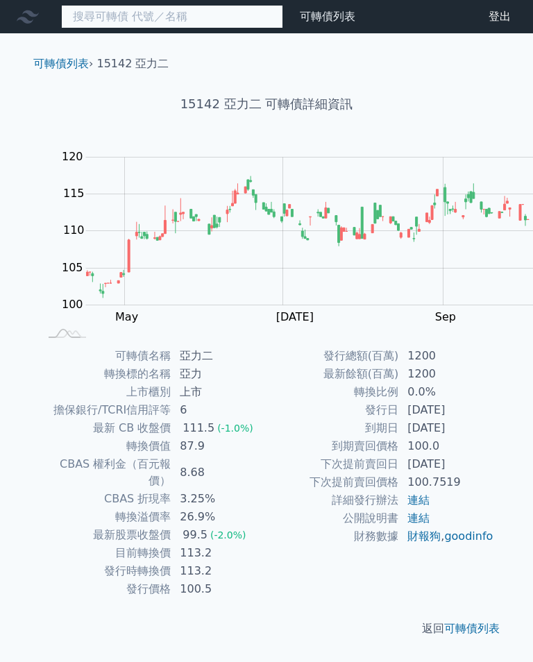
click at [142, 12] on input at bounding box center [172, 17] width 222 height 24
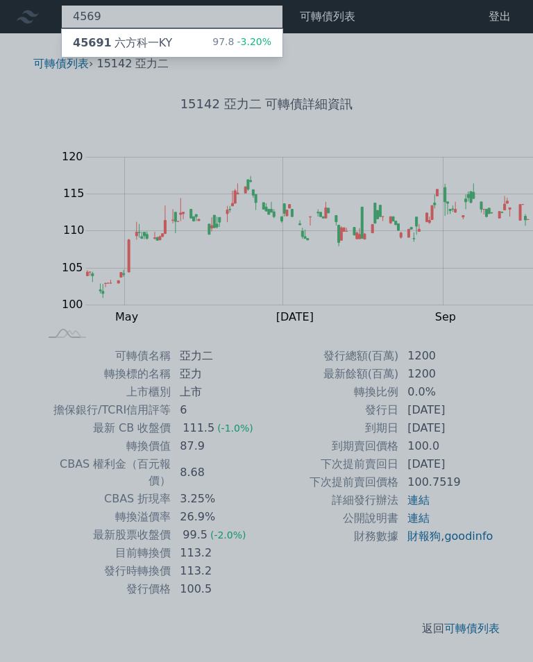
type input "4569"
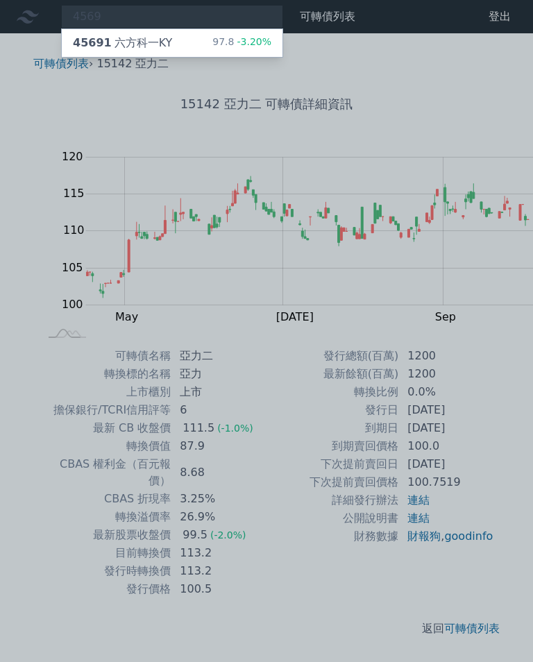
click at [128, 41] on div "45691 六方科一KY" at bounding box center [122, 43] width 99 height 17
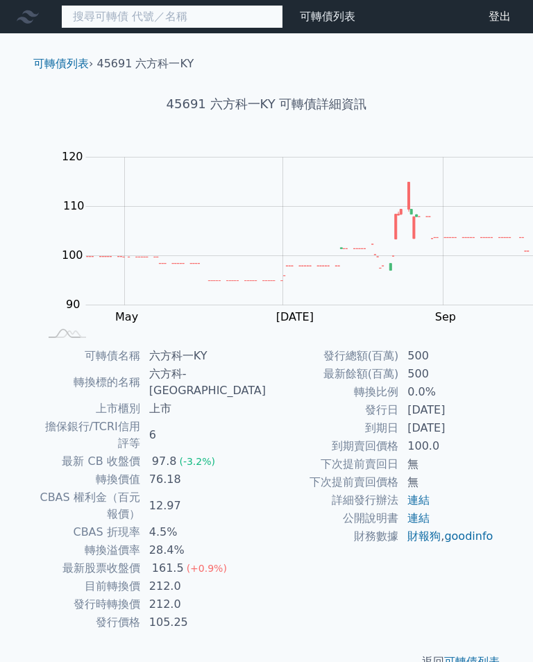
click at [142, 18] on input at bounding box center [172, 17] width 222 height 24
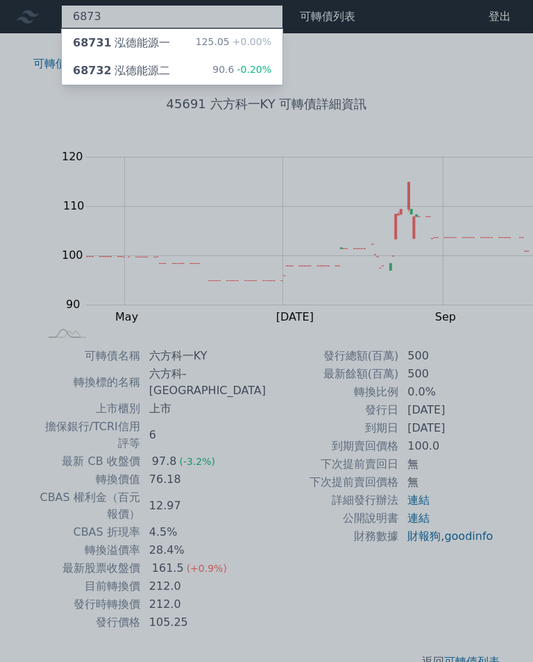
type input "6873"
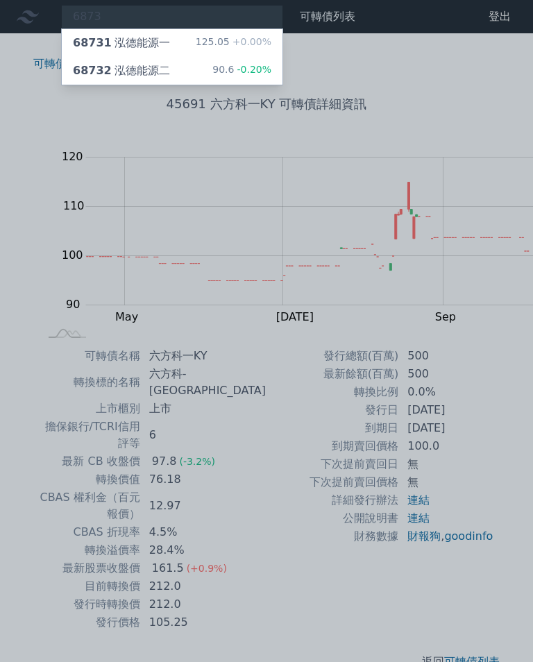
click at [121, 76] on div "68732 泓德能源二" at bounding box center [121, 70] width 97 height 17
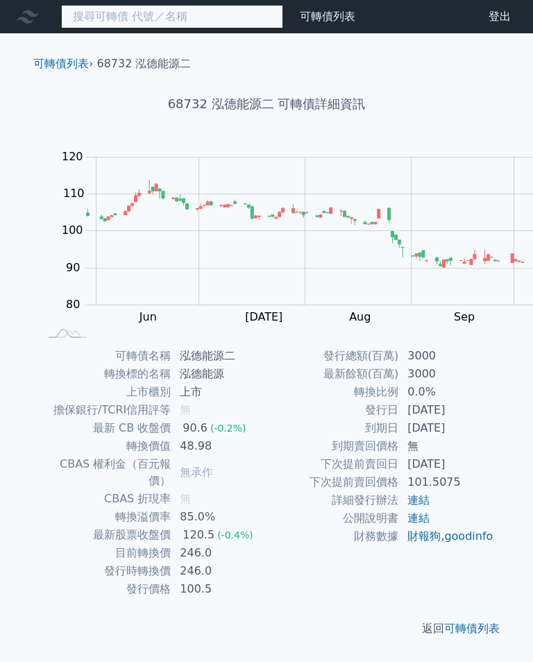
click at [103, 10] on input at bounding box center [172, 17] width 222 height 24
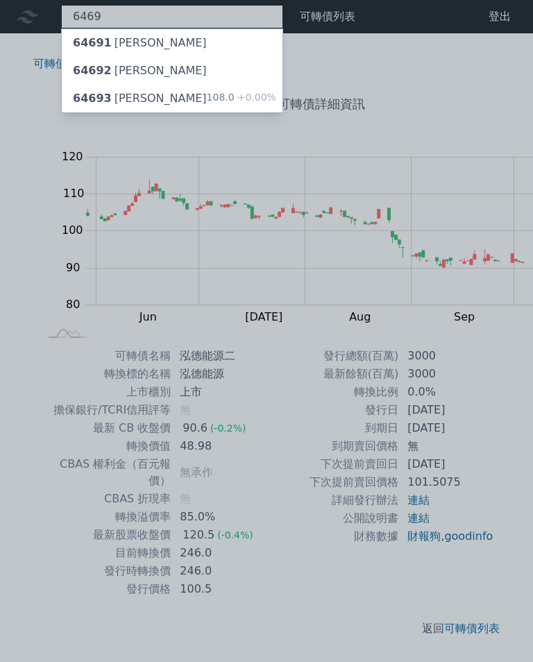
type input "6469"
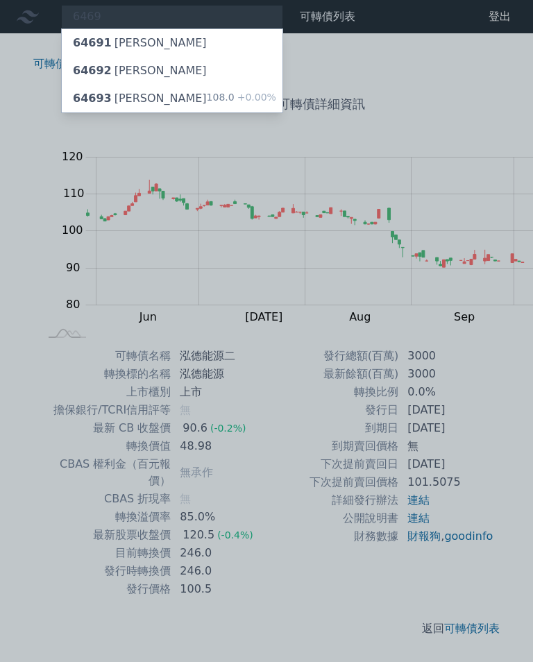
click at [112, 92] on div "64693 [PERSON_NAME]" at bounding box center [140, 98] width 134 height 17
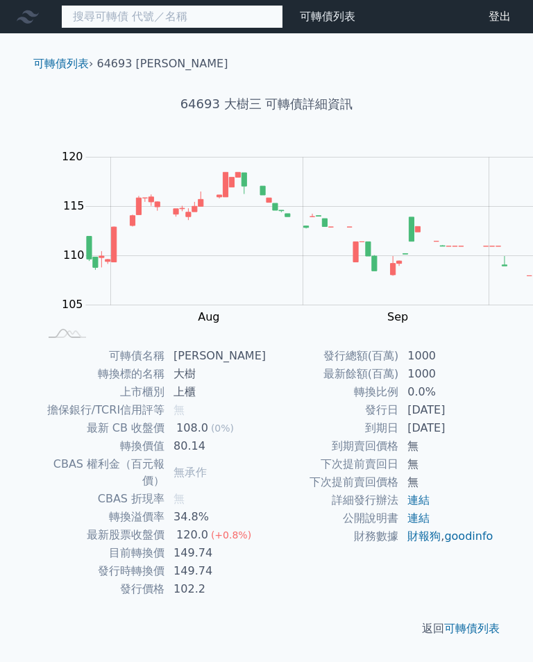
click at [133, 17] on input at bounding box center [172, 17] width 222 height 24
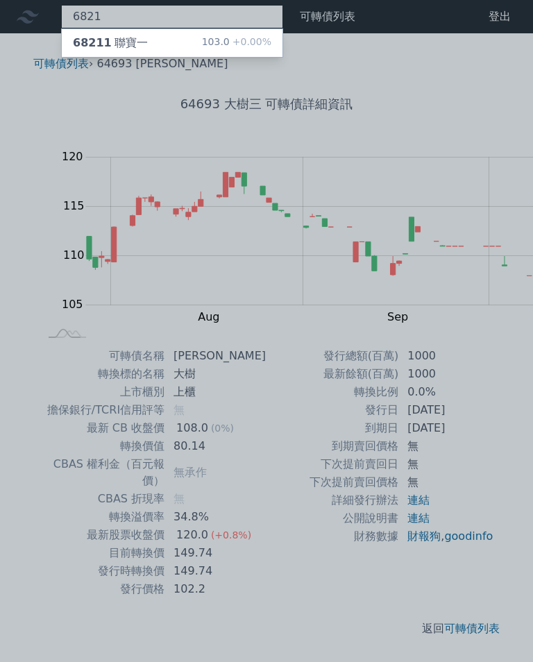
type input "6821"
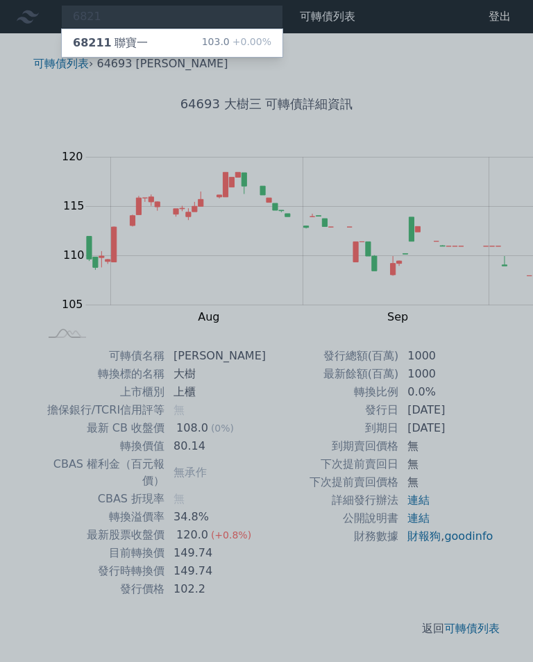
click at [94, 41] on div "68211 聯寶一" at bounding box center [110, 43] width 75 height 17
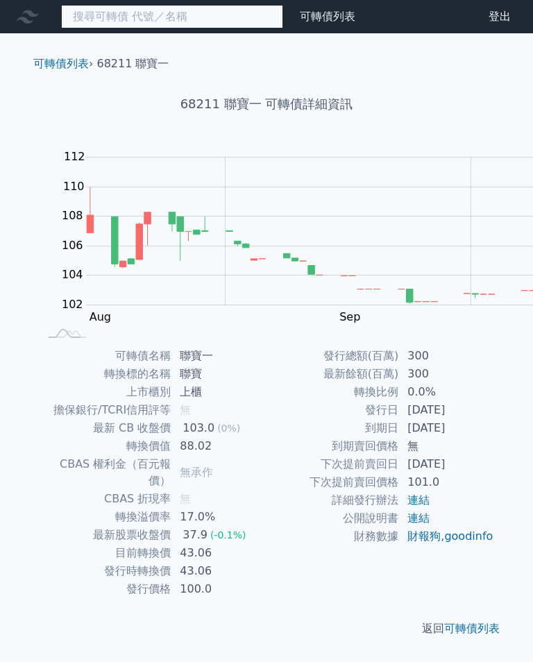
click at [140, 12] on input at bounding box center [172, 17] width 222 height 24
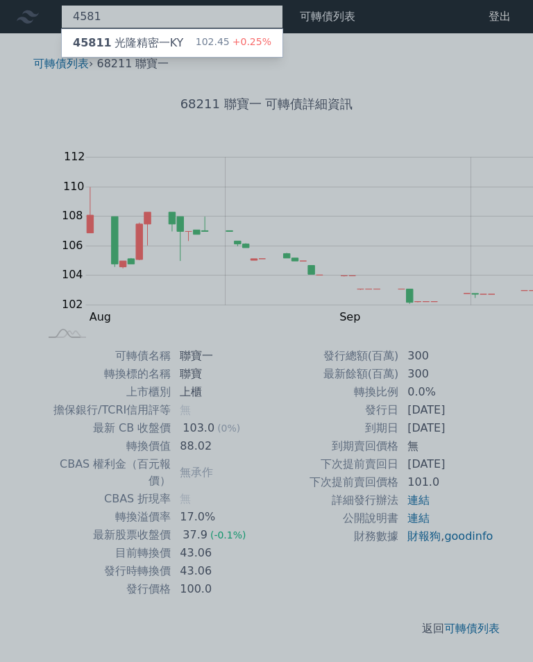
type input "4581"
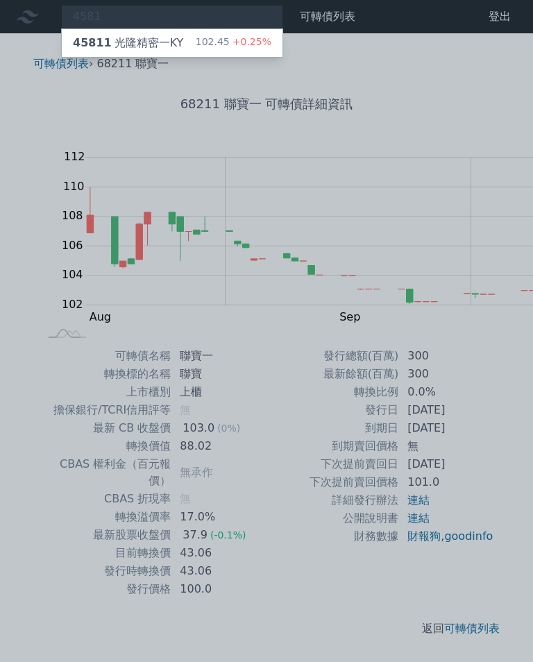
click at [196, 39] on div "102.45 +0.25%" at bounding box center [234, 43] width 76 height 17
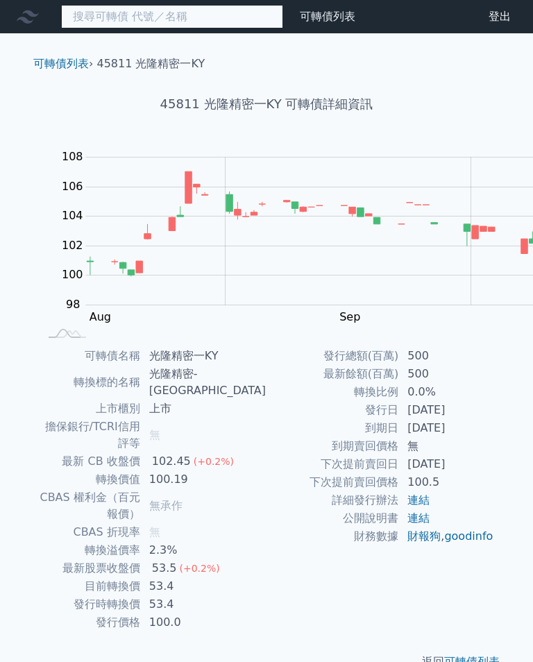
click at [134, 15] on input at bounding box center [172, 17] width 222 height 24
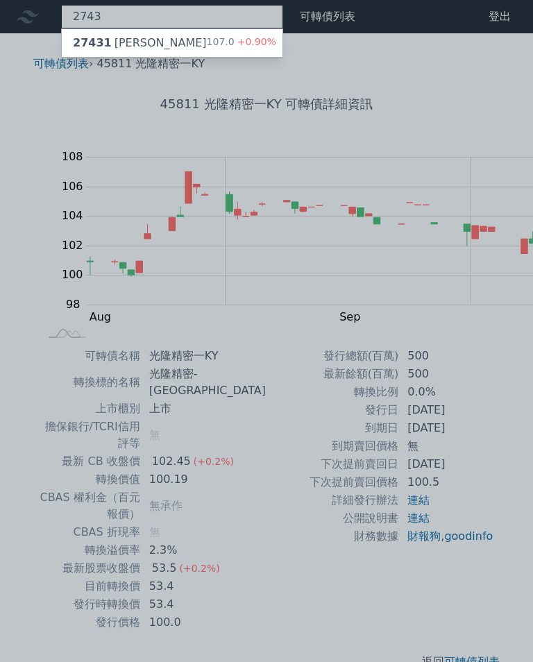
type input "2743"
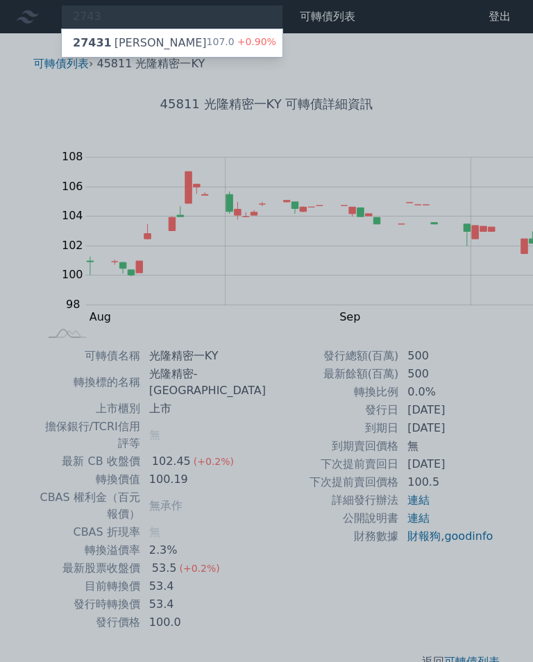
click at [128, 31] on div "27431 山富一 107.0 +0.90%" at bounding box center [172, 43] width 221 height 28
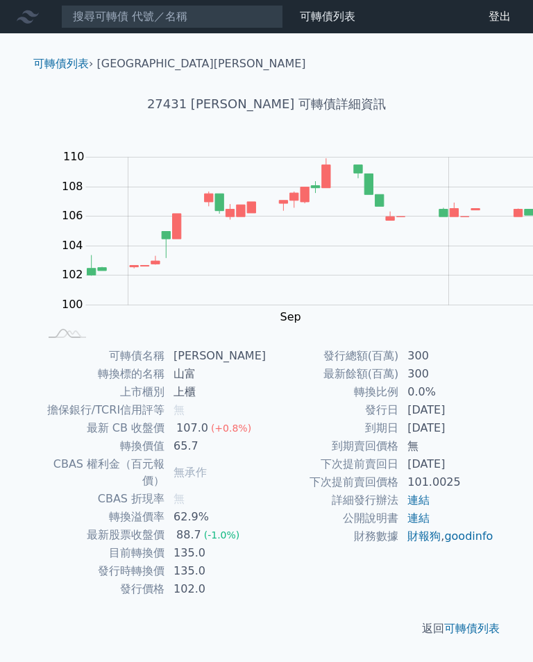
click at [399, 437] on td "[DATE]" at bounding box center [446, 428] width 95 height 18
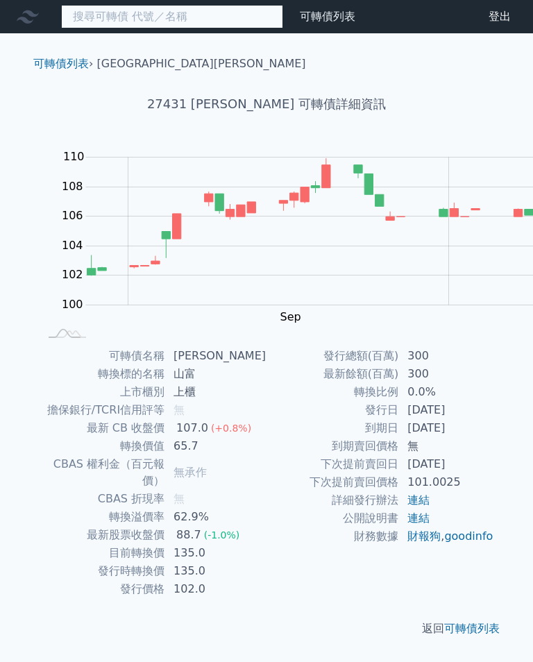
click at [153, 26] on input at bounding box center [172, 17] width 222 height 24
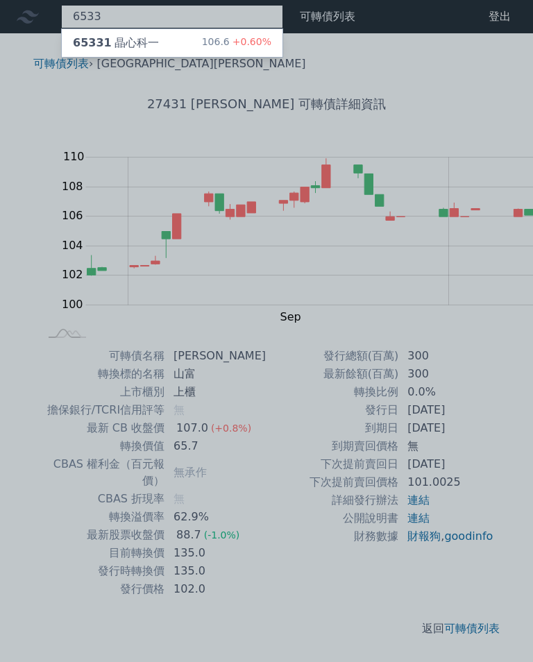
type input "6533"
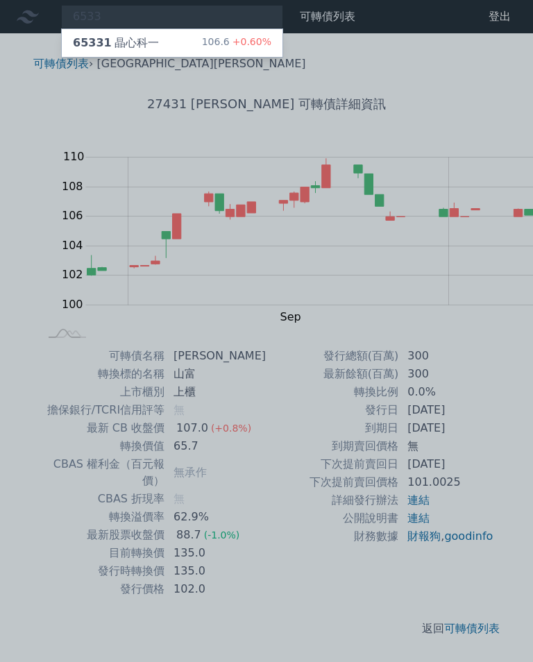
click at [202, 44] on div "106.6 +0.60%" at bounding box center [236, 43] width 69 height 17
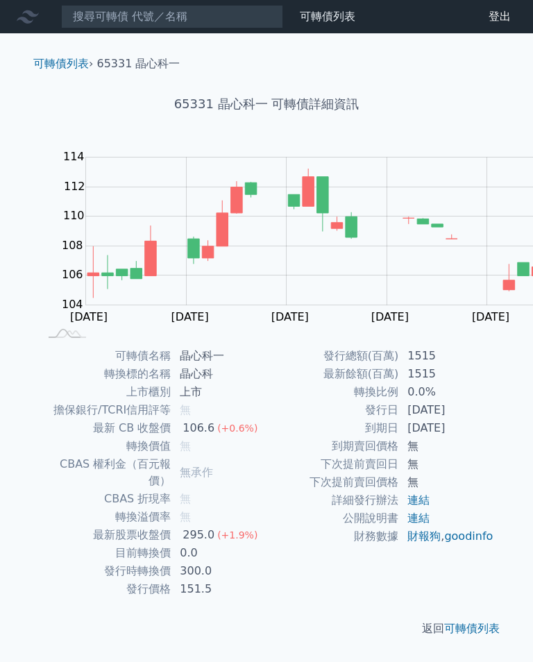
click at [138, 2] on nav "可轉債列表 財務數據 可轉債列表 財務數據 登出 登出" at bounding box center [266, 16] width 533 height 33
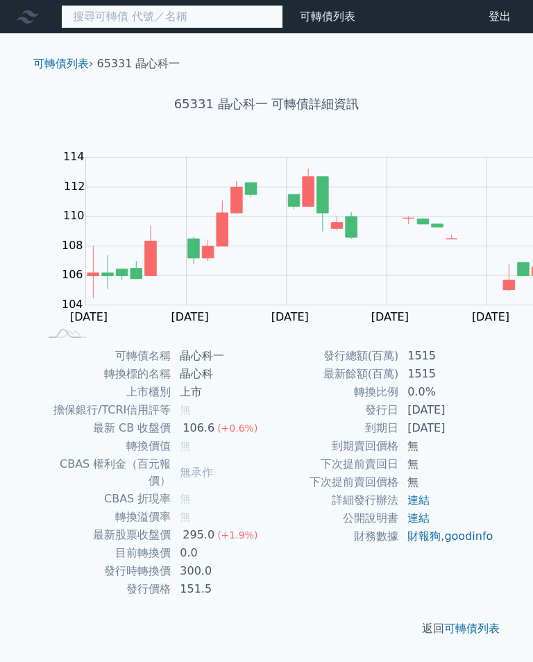
click at [143, 19] on input at bounding box center [172, 17] width 222 height 24
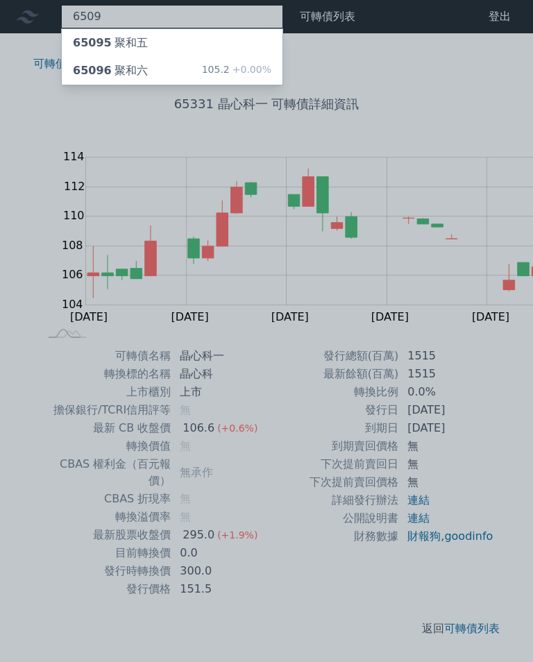
type input "6509"
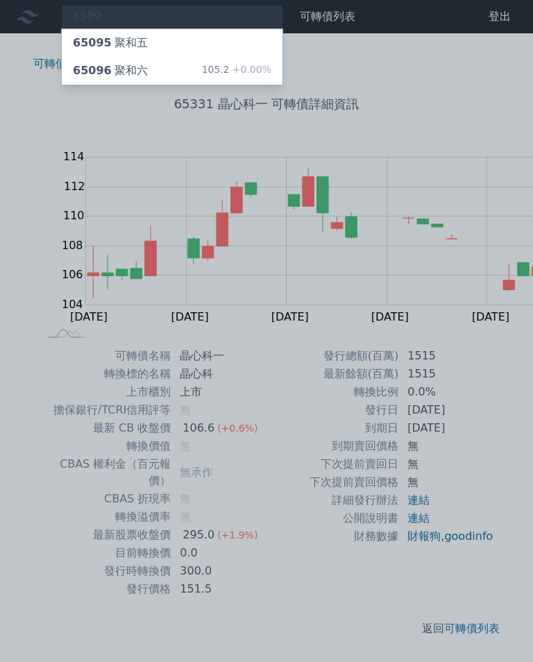
click at [102, 65] on div "65096 聚和六" at bounding box center [110, 70] width 75 height 17
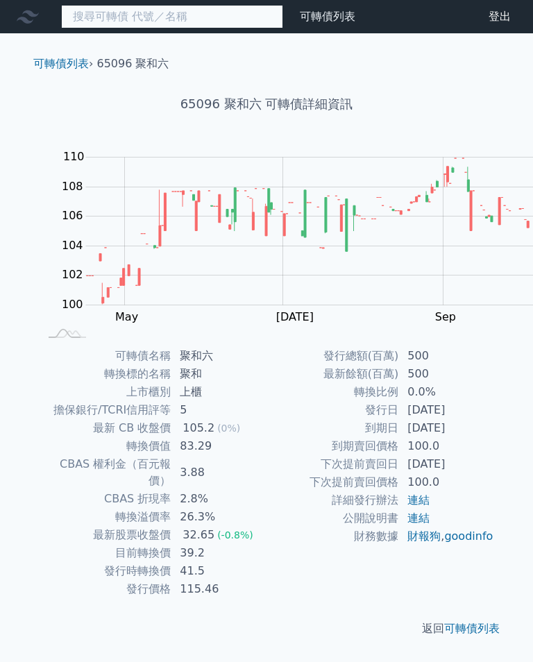
click at [112, 6] on input at bounding box center [172, 17] width 222 height 24
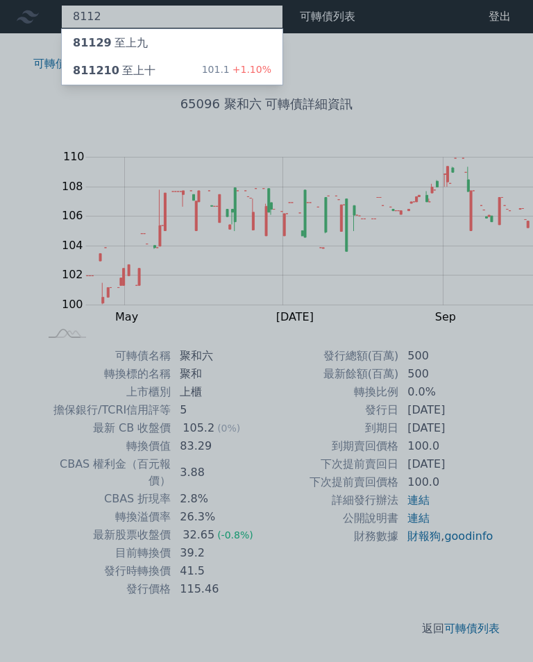
type input "8112"
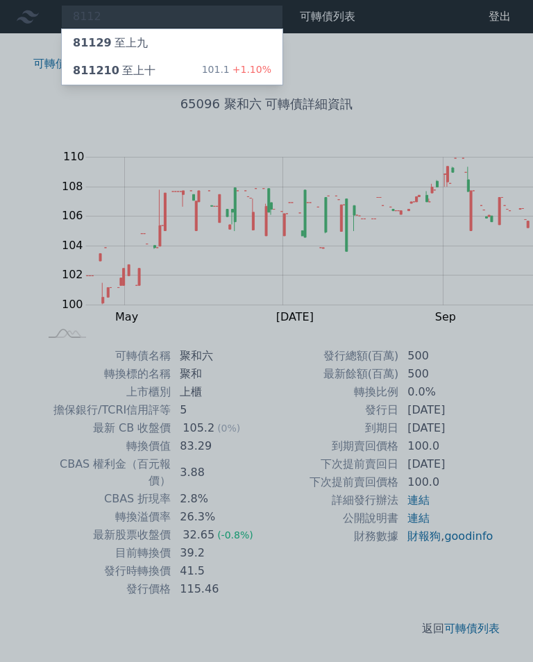
click at [114, 62] on div "811210 至上十" at bounding box center [114, 70] width 83 height 17
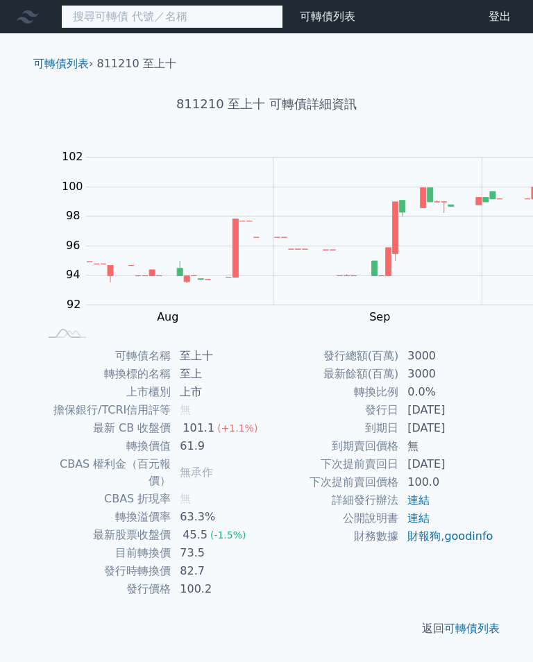
click at [142, 15] on input at bounding box center [172, 17] width 222 height 24
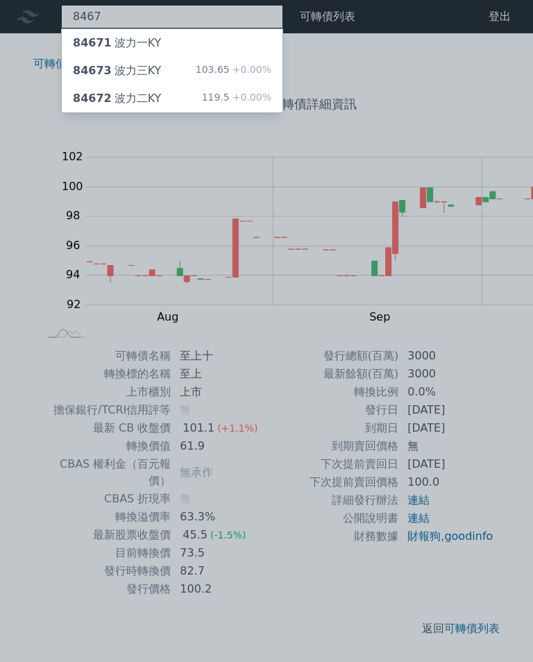
type input "8467"
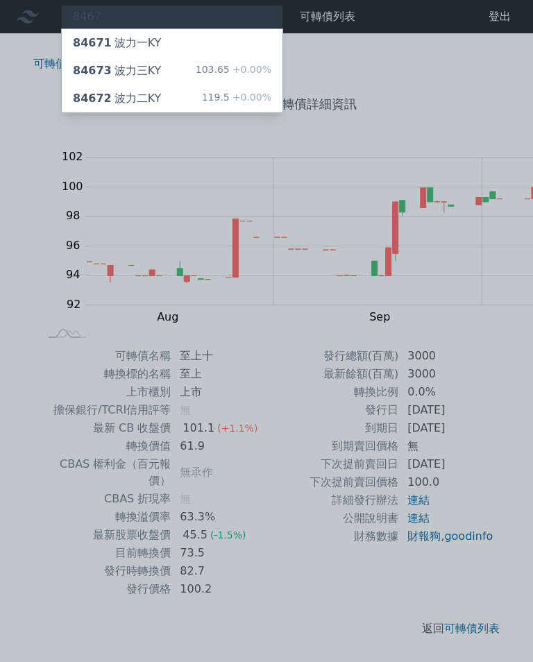
click at [117, 94] on div "84672 波力二KY" at bounding box center [117, 98] width 88 height 17
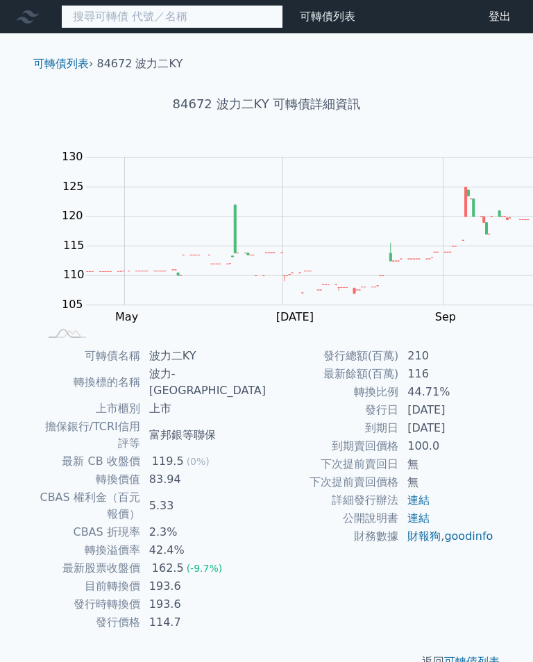
click at [133, 17] on input at bounding box center [172, 17] width 222 height 24
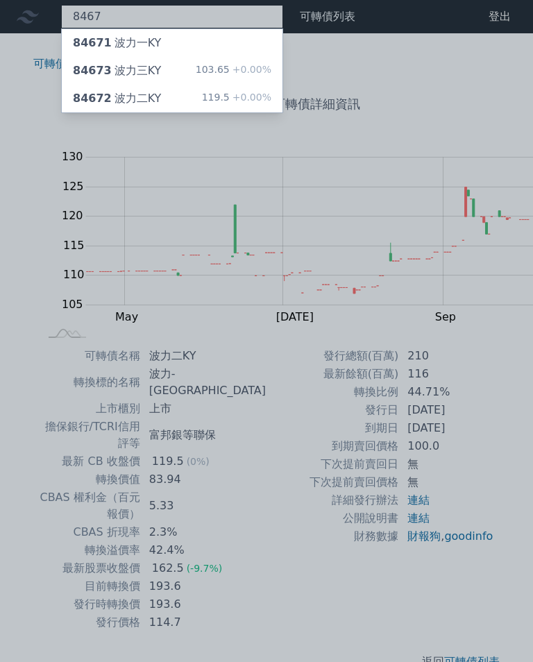
type input "8467"
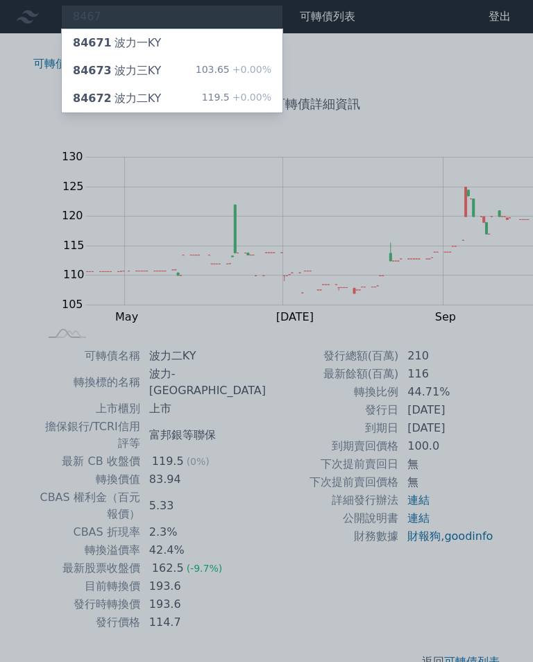
click at [112, 66] on div "84673 波力三KY" at bounding box center [117, 70] width 88 height 17
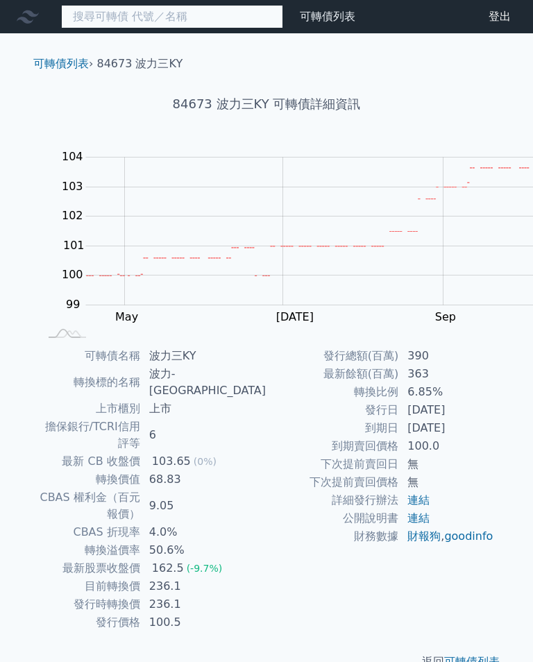
click at [117, 6] on input at bounding box center [172, 17] width 222 height 24
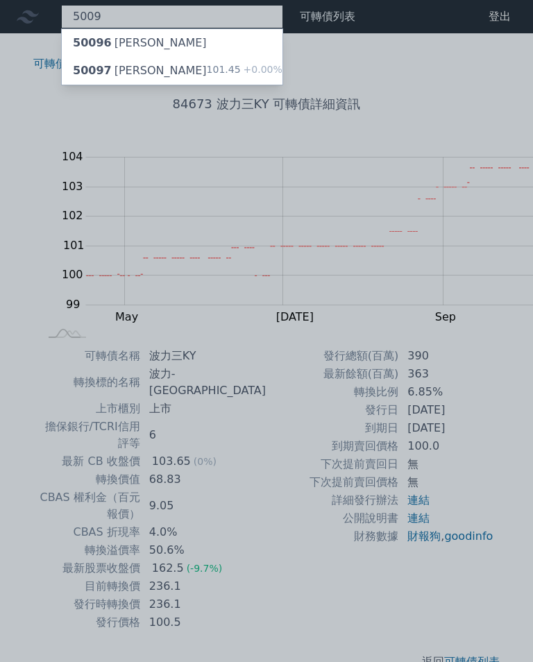
type input "5009"
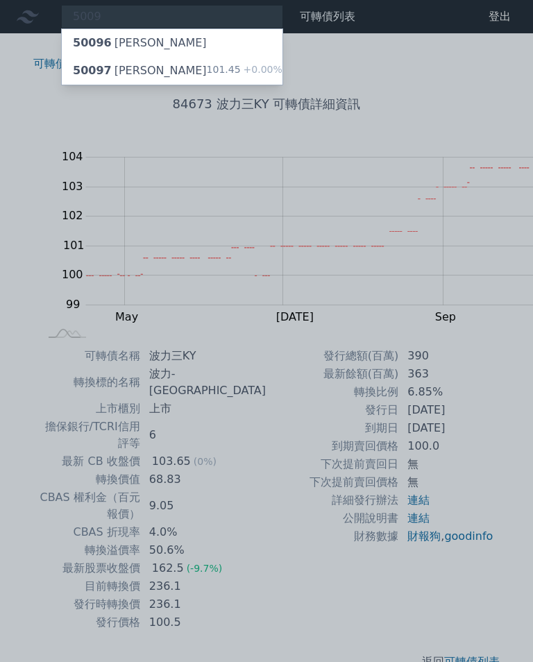
click at [82, 65] on span "50097" at bounding box center [92, 70] width 39 height 13
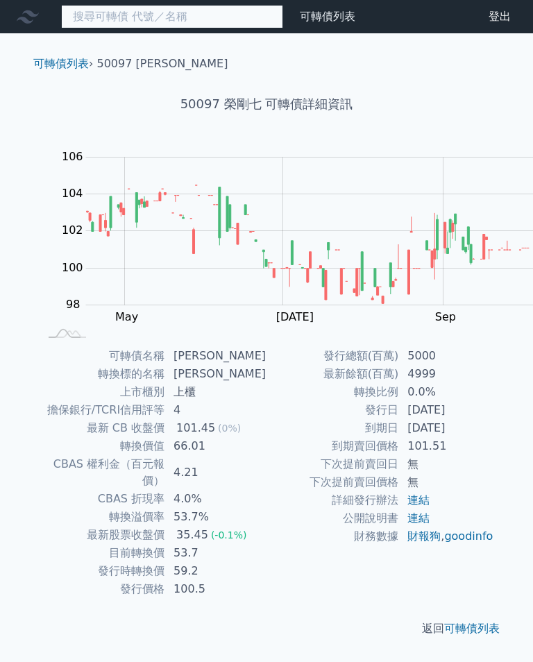
click at [118, 14] on input at bounding box center [172, 17] width 222 height 24
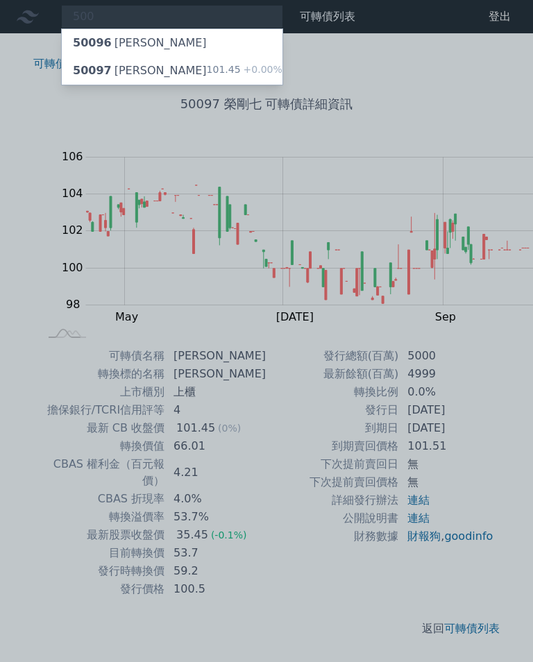
click at [105, 9] on div at bounding box center [266, 331] width 533 height 662
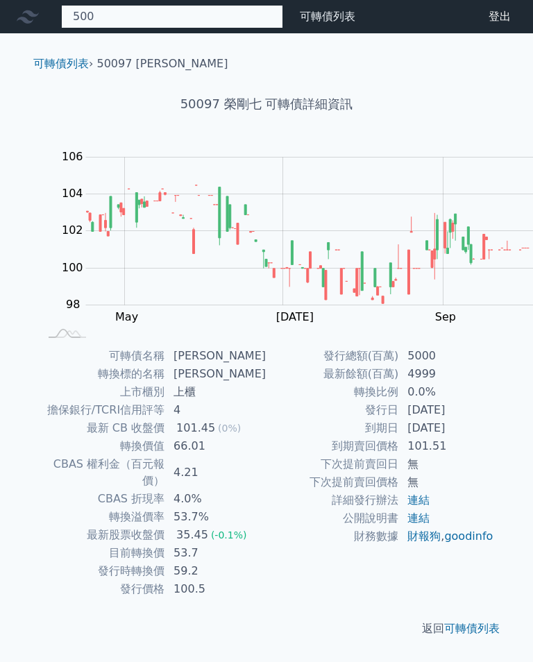
click at [133, 17] on div "500 50096 [PERSON_NAME] 50097 [PERSON_NAME]七 101.45 +0.00%" at bounding box center [172, 17] width 222 height 24
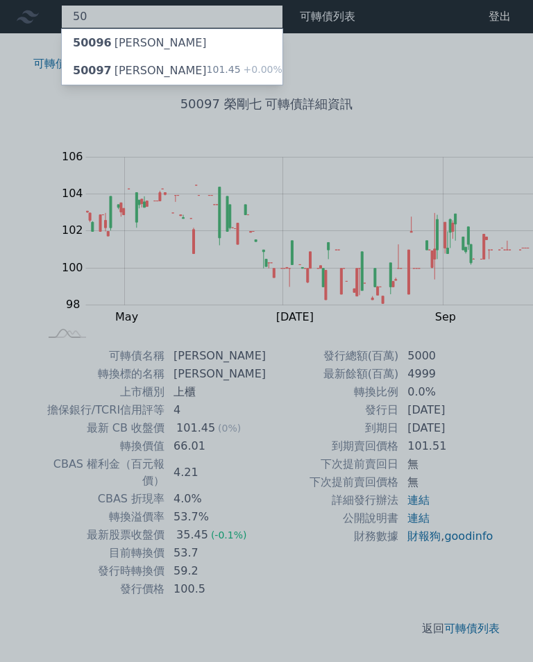
type input "5"
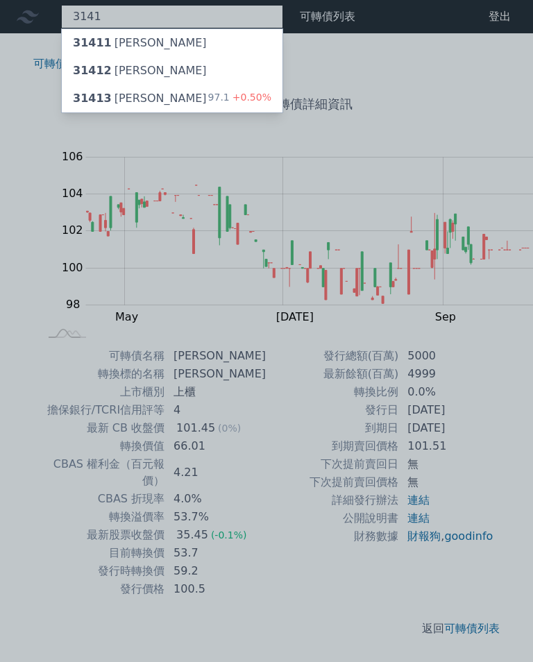
type input "3141"
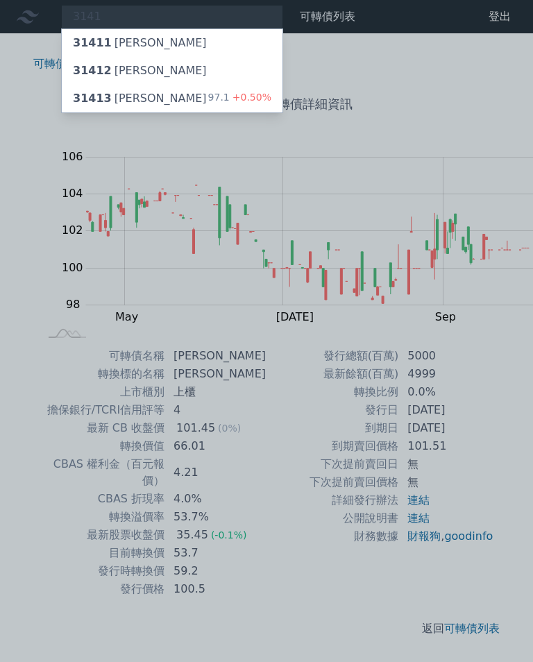
click at [103, 92] on div "31413 [PERSON_NAME]" at bounding box center [140, 98] width 134 height 17
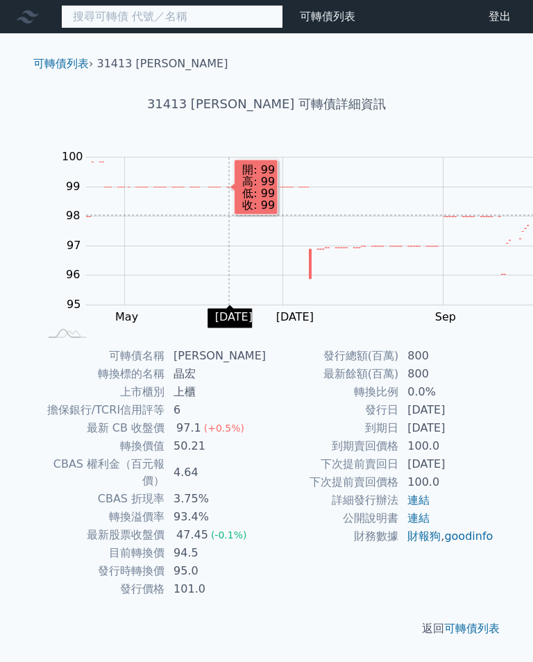
click at [63, 19] on input at bounding box center [172, 17] width 222 height 24
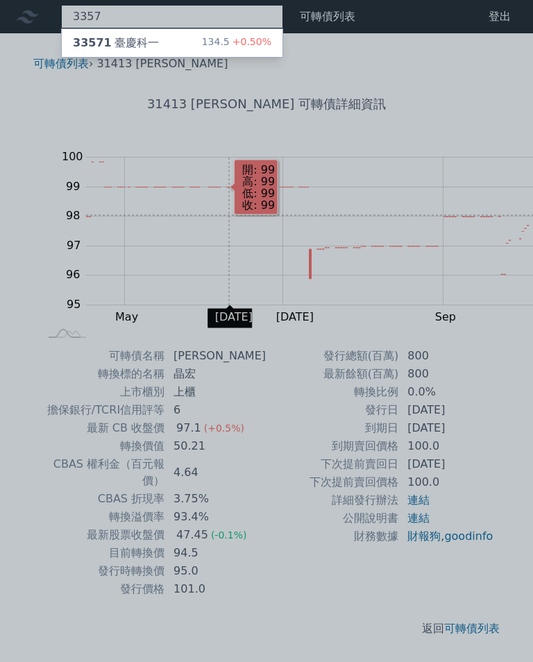
type input "3357"
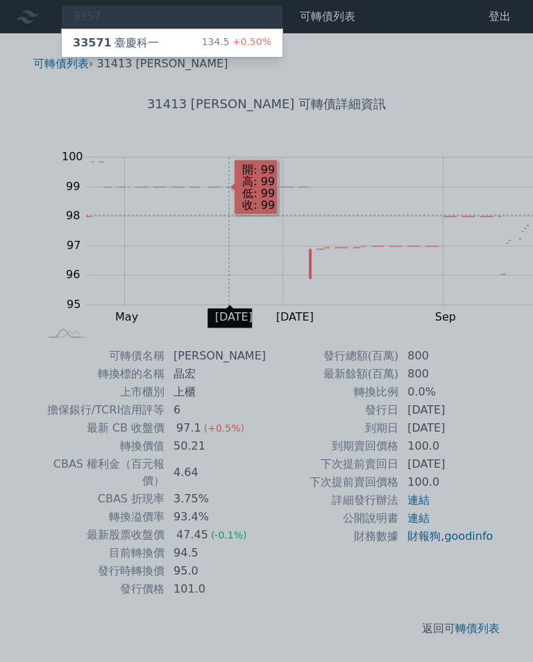
click at [118, 37] on div "33571 臺慶科一" at bounding box center [116, 43] width 86 height 17
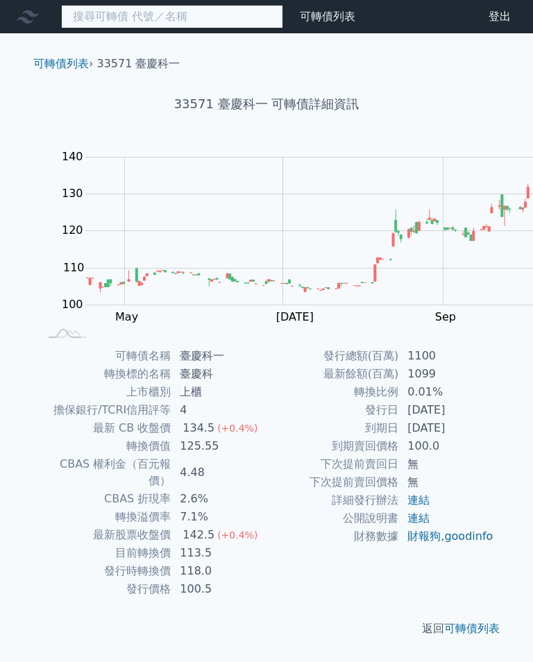
click at [157, 19] on input at bounding box center [172, 17] width 222 height 24
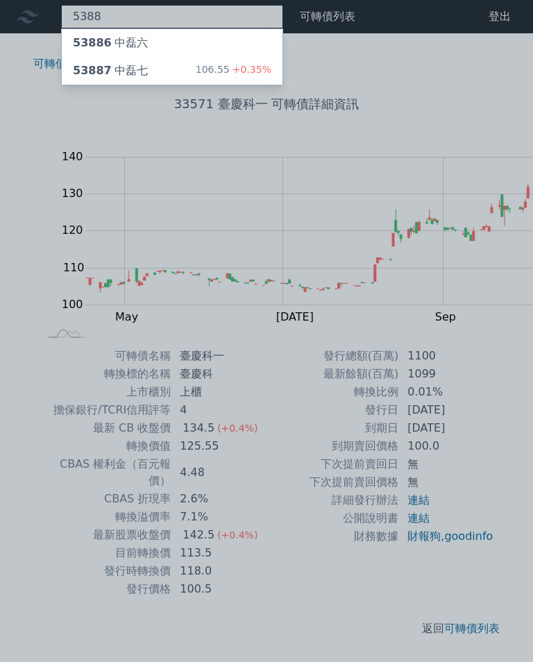
type input "5388"
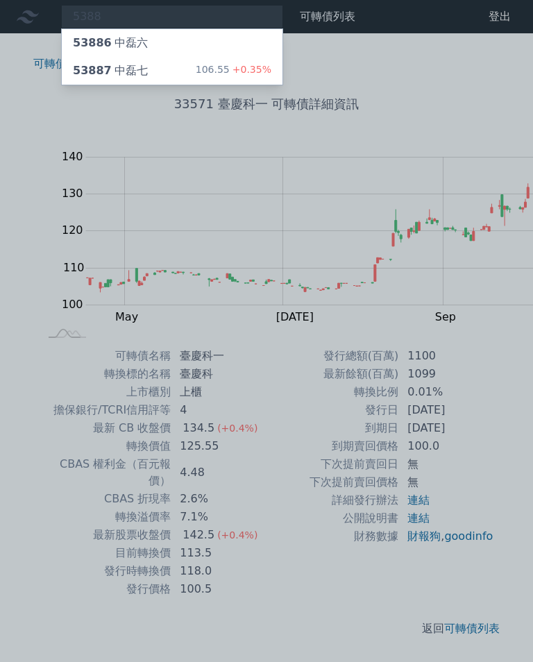
click at [119, 70] on div "53887 中磊七 106.55 +0.35%" at bounding box center [172, 71] width 221 height 28
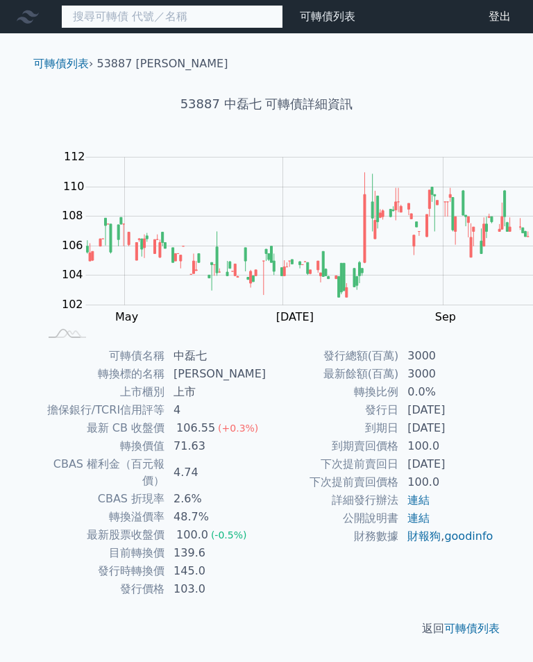
click at [149, 17] on input at bounding box center [172, 17] width 222 height 24
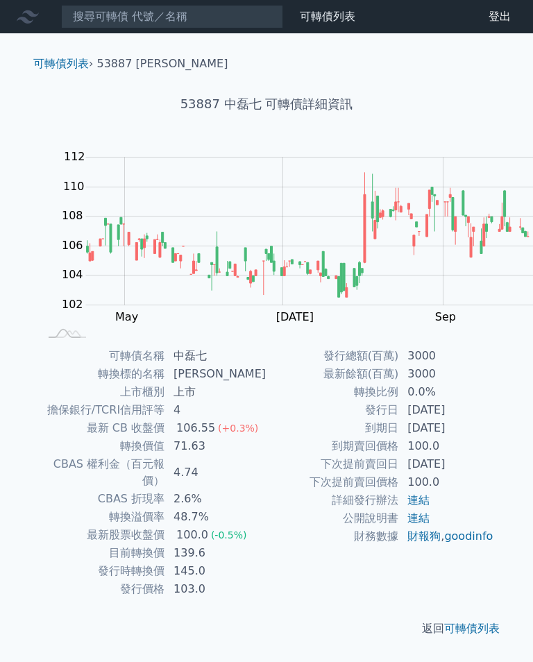
click at [266, 389] on td "上市" at bounding box center [215, 392] width 101 height 18
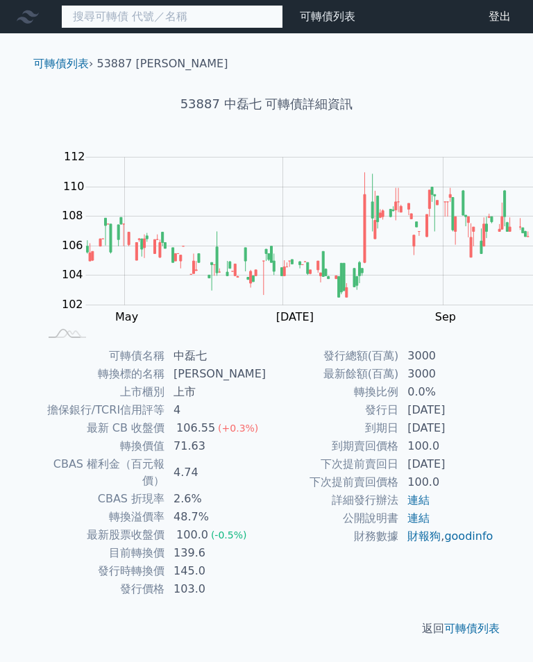
click at [143, 25] on input at bounding box center [172, 17] width 222 height 24
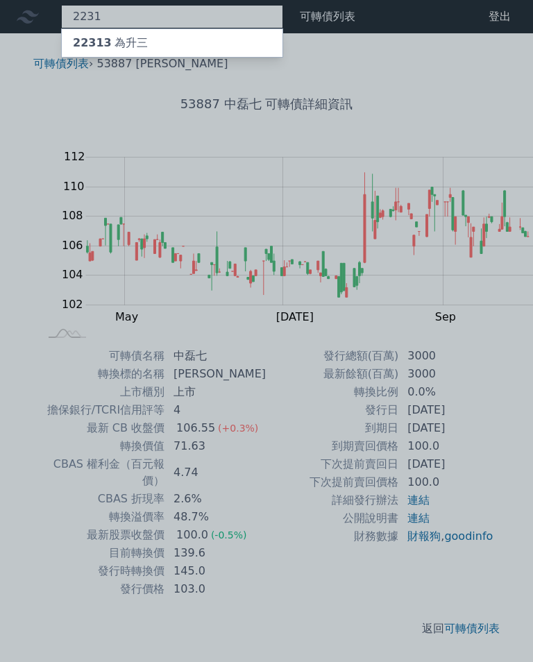
type input "2231"
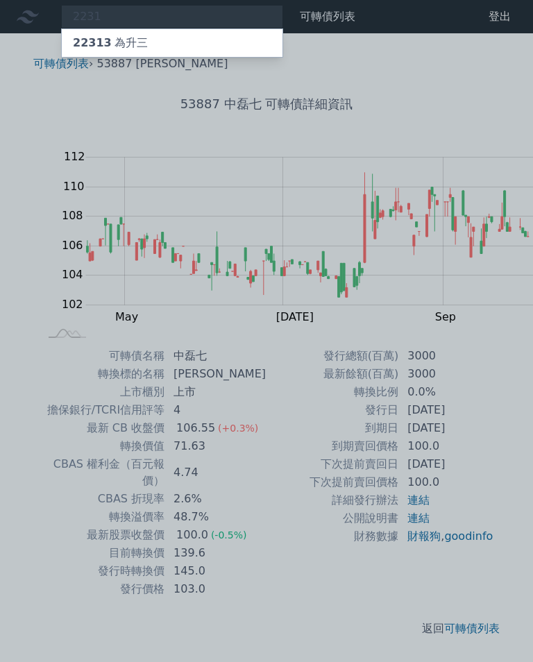
click at [91, 45] on div "22313 為升三" at bounding box center [110, 43] width 75 height 17
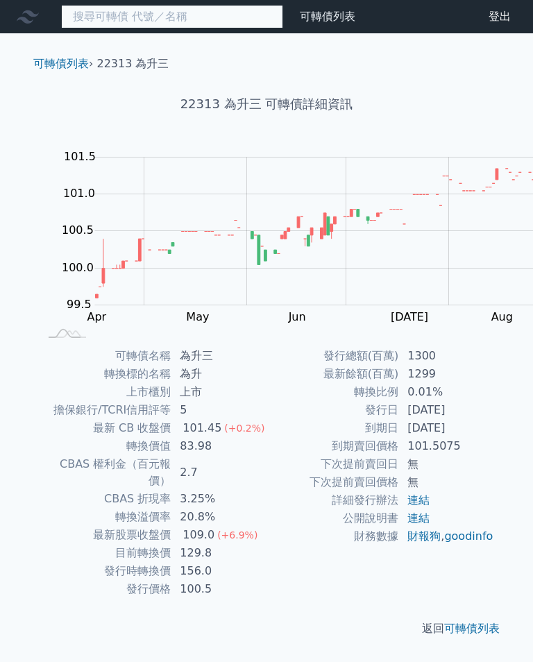
click at [119, 6] on input at bounding box center [172, 17] width 222 height 24
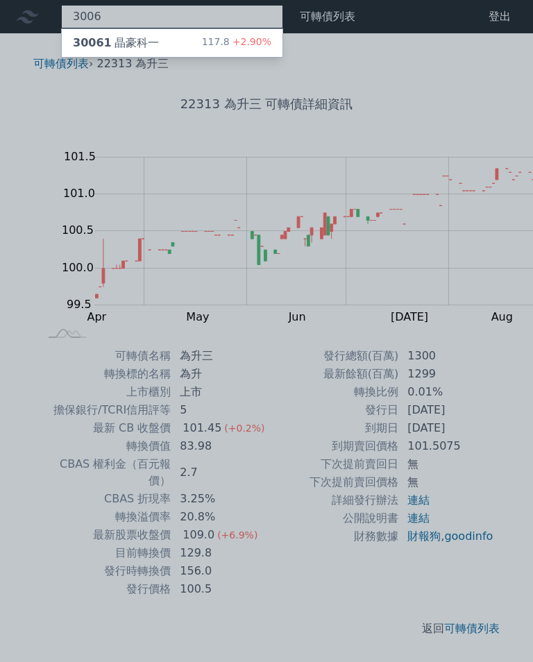
type input "3006"
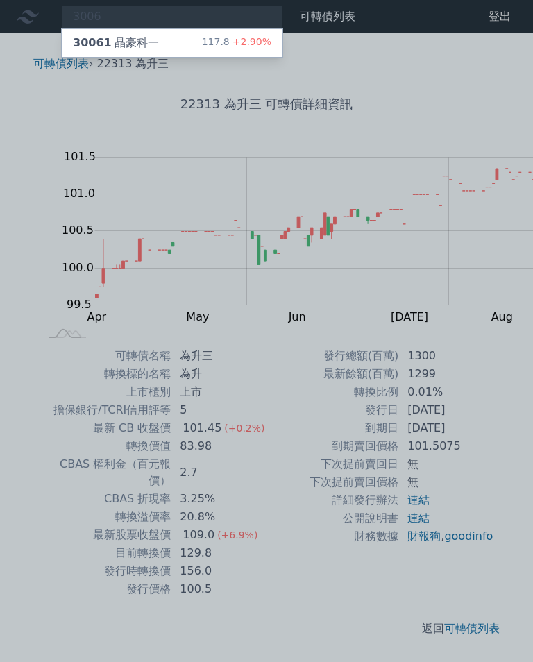
click at [115, 37] on div "30061 晶豪科一" at bounding box center [116, 43] width 86 height 17
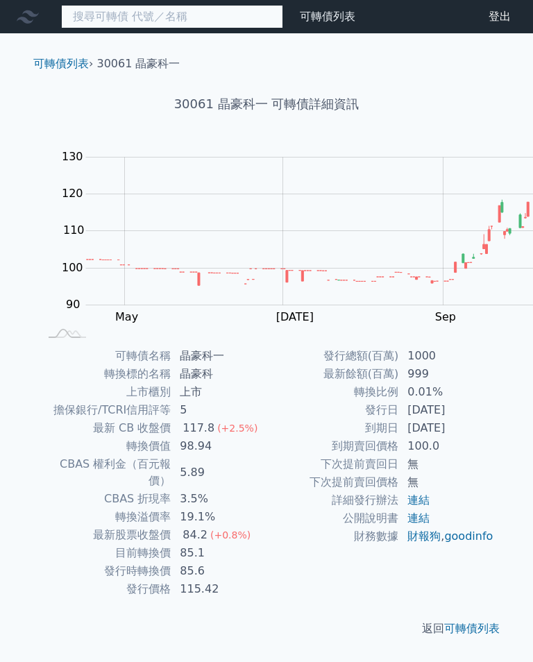
click at [162, 17] on input at bounding box center [172, 17] width 222 height 24
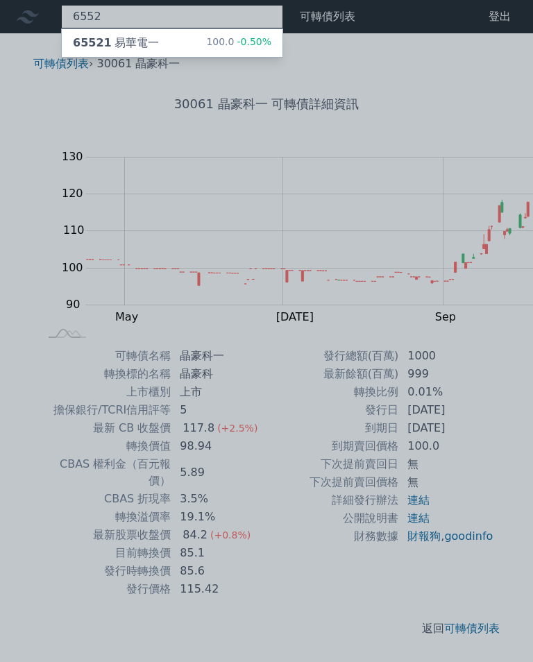
type input "6552"
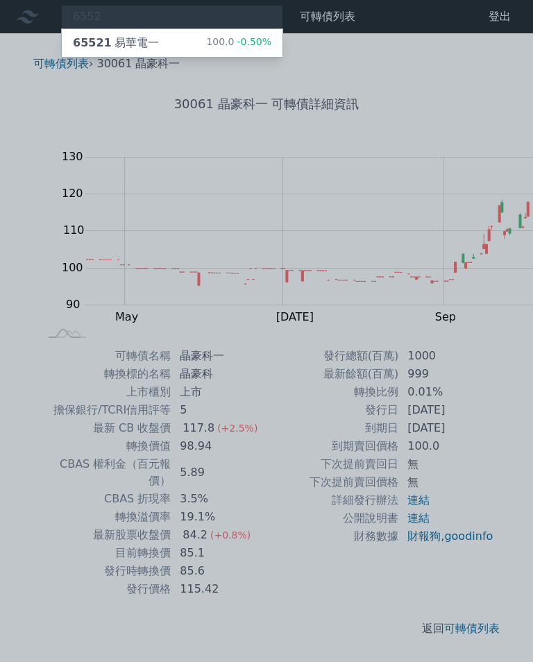
click at [124, 40] on div "65521 易華電一 100.0 -0.50%" at bounding box center [172, 43] width 221 height 28
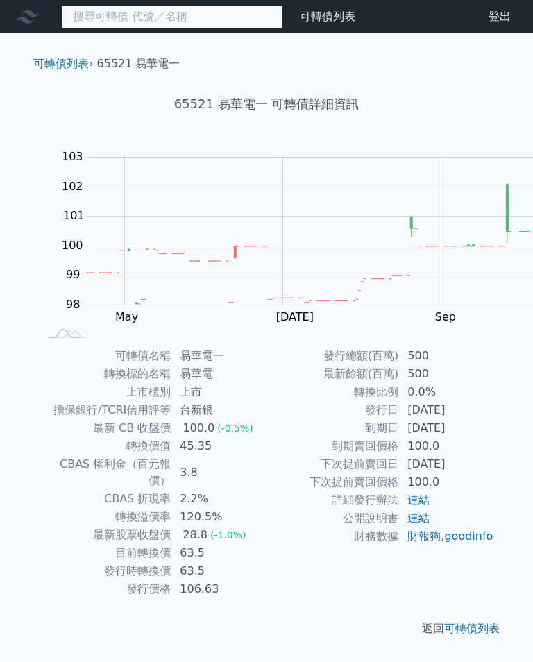
click at [152, 9] on input at bounding box center [172, 17] width 222 height 24
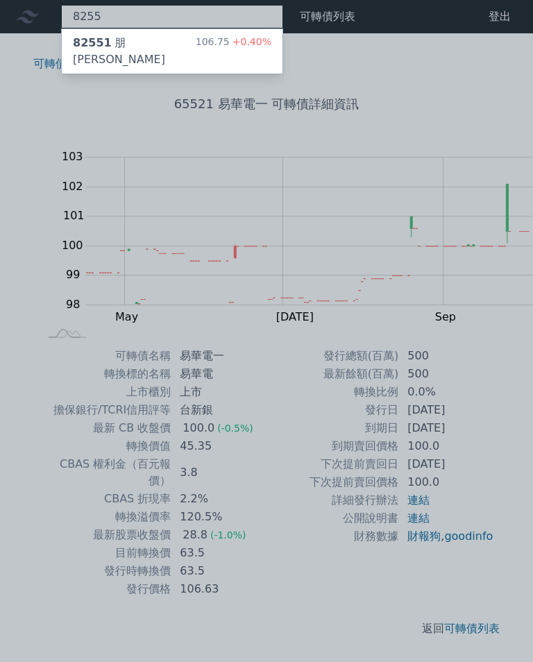
type input "8255"
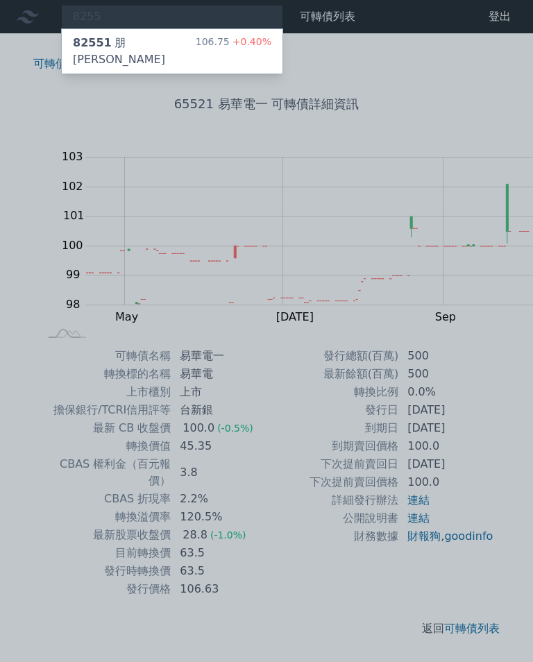
click at [137, 49] on div "82551 朋程一 106.75 +0.40%" at bounding box center [172, 51] width 221 height 44
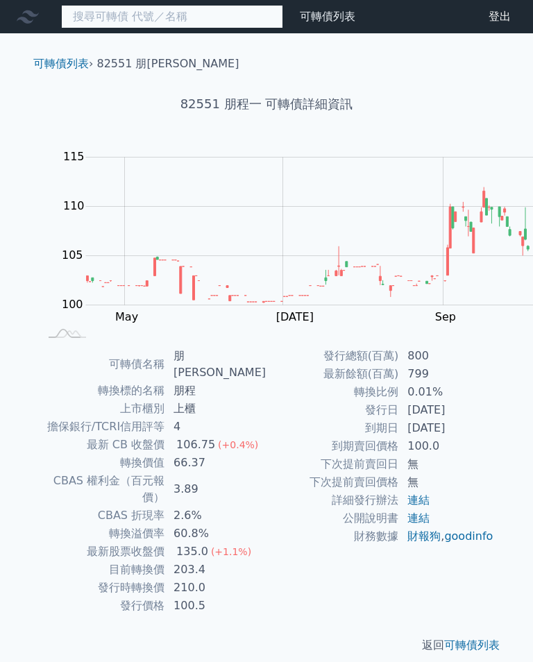
click at [151, 17] on input at bounding box center [172, 17] width 222 height 24
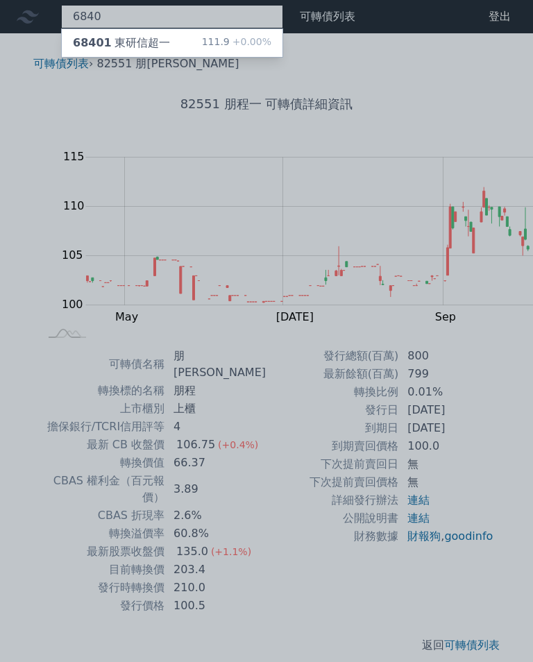
type input "6840"
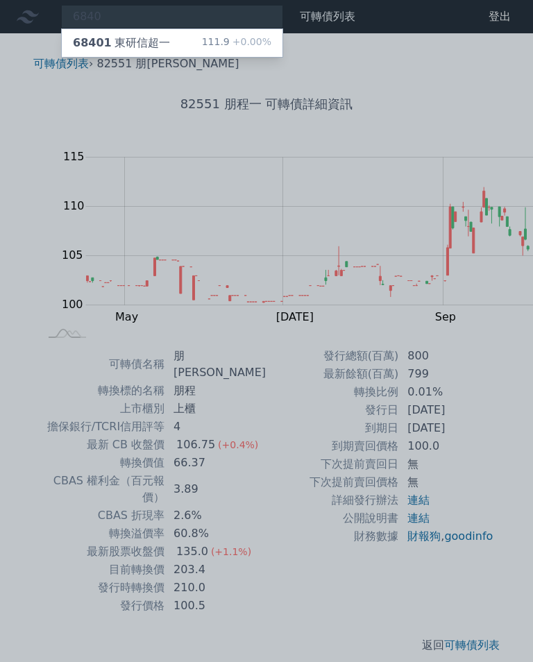
click at [202, 38] on div "111.9 +0.00%" at bounding box center [236, 43] width 69 height 17
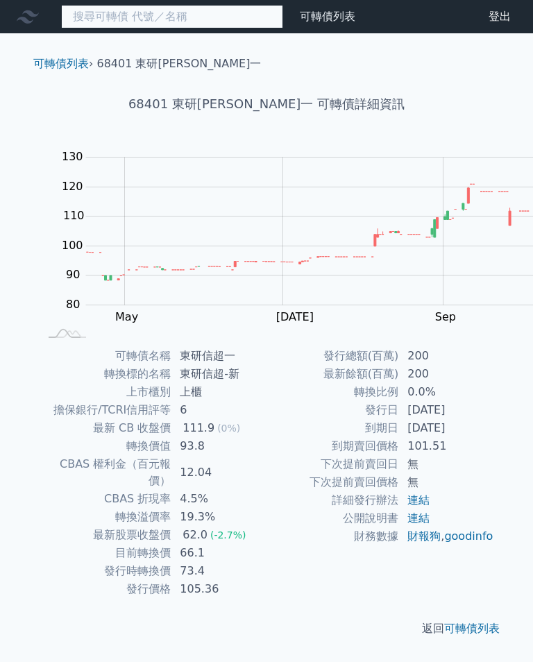
click at [147, 12] on input at bounding box center [172, 17] width 222 height 24
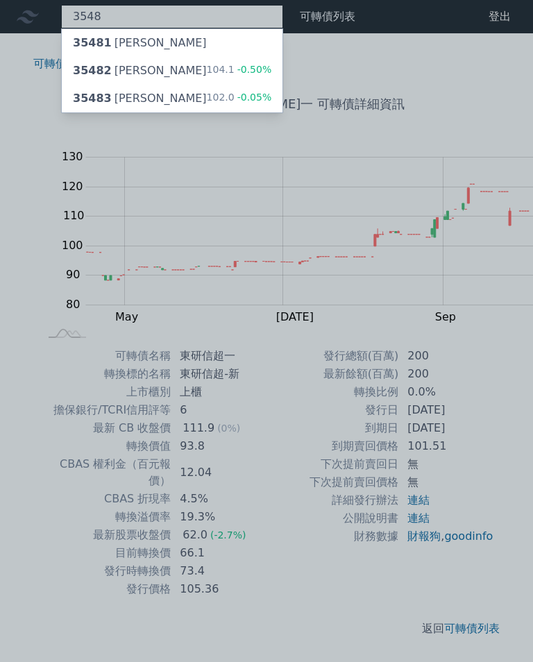
type input "3548"
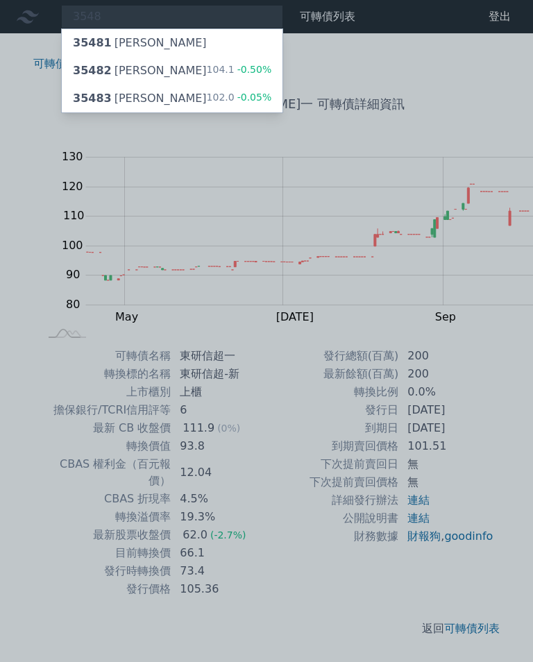
click at [112, 66] on div "35482 [PERSON_NAME]" at bounding box center [140, 70] width 134 height 17
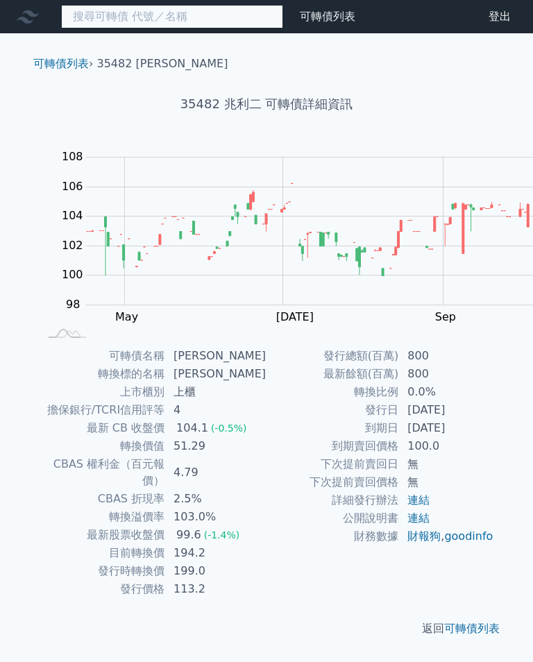
click at [131, 12] on input at bounding box center [172, 17] width 222 height 24
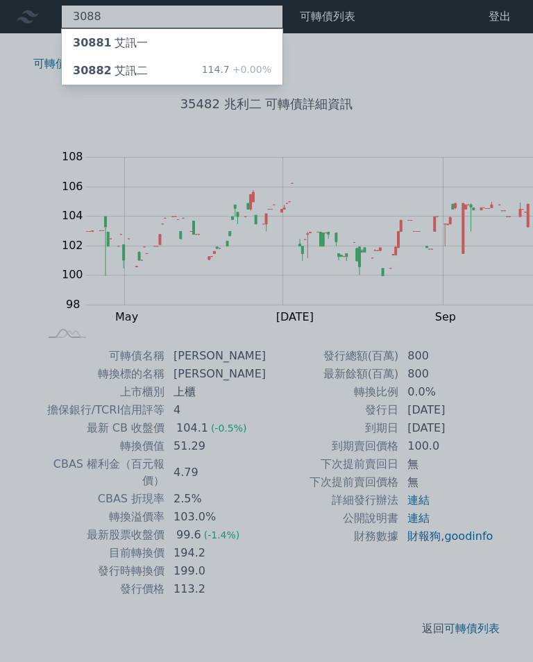
type input "3088"
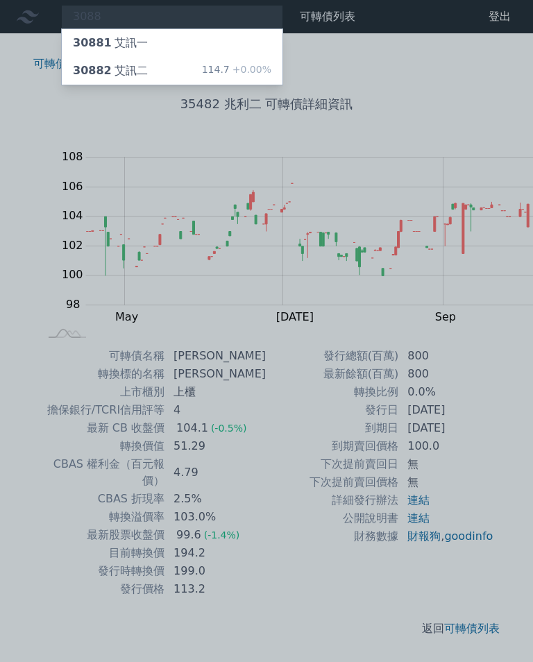
click at [104, 64] on div "30882 艾訊二" at bounding box center [110, 70] width 75 height 17
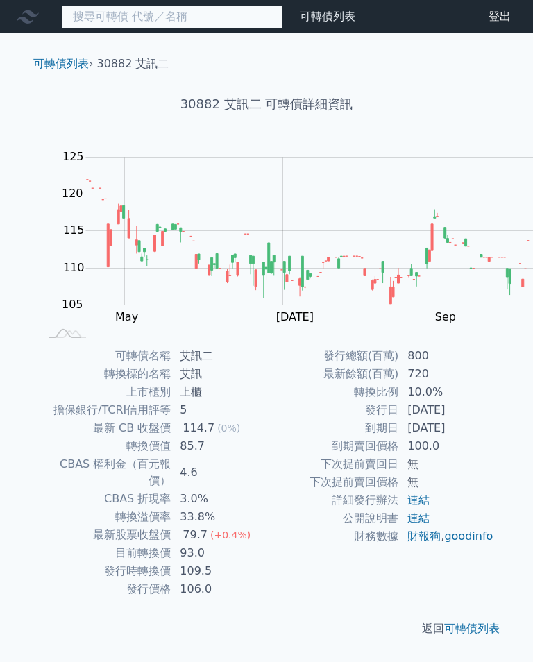
click at [132, 10] on input at bounding box center [172, 17] width 222 height 24
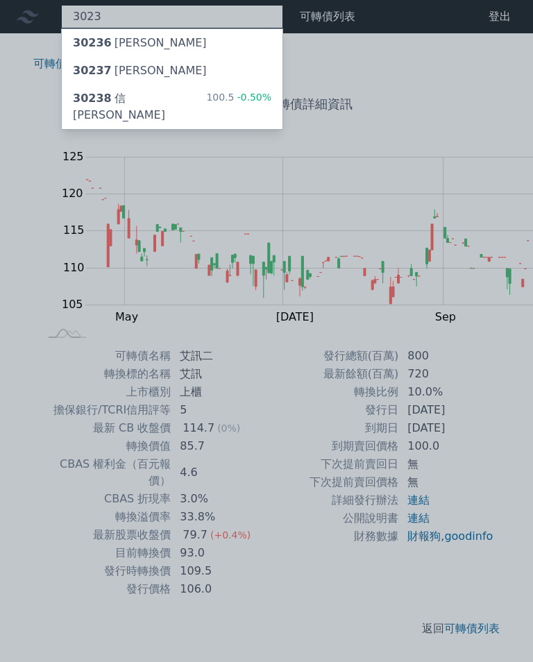
type input "3023"
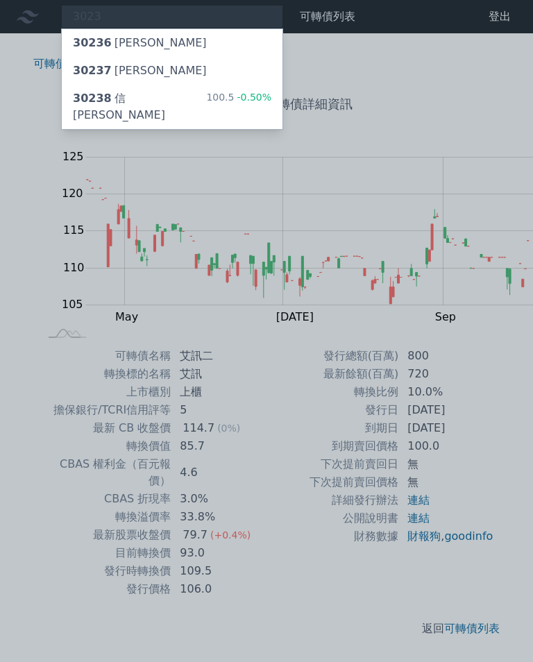
click at [110, 90] on div "30238 信[PERSON_NAME]" at bounding box center [139, 106] width 133 height 33
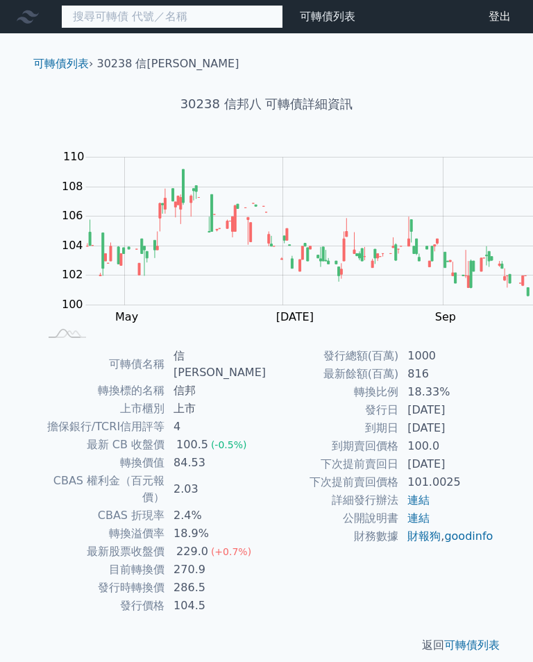
click at [133, 15] on input at bounding box center [172, 17] width 222 height 24
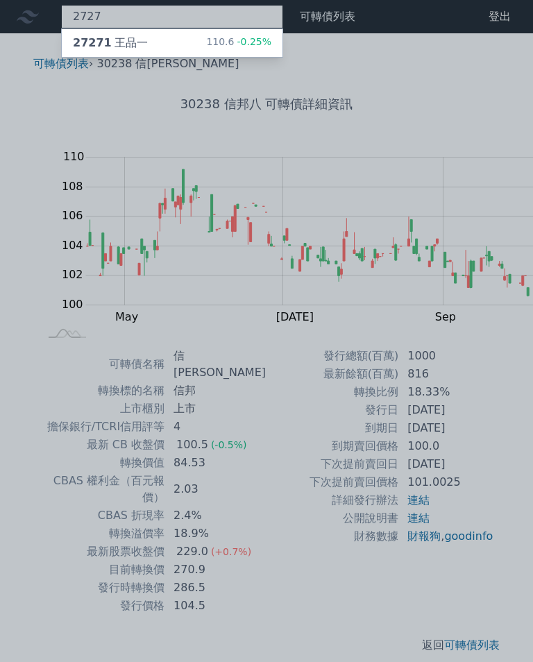
type input "2727"
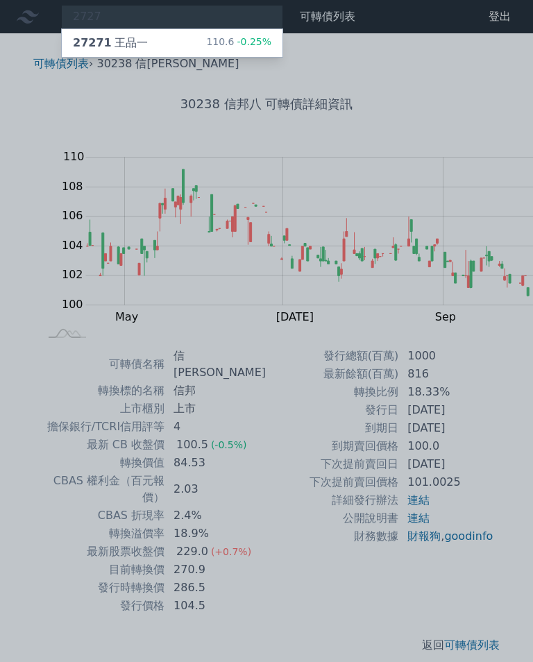
click at [90, 44] on div "27271 [PERSON_NAME]" at bounding box center [110, 43] width 75 height 17
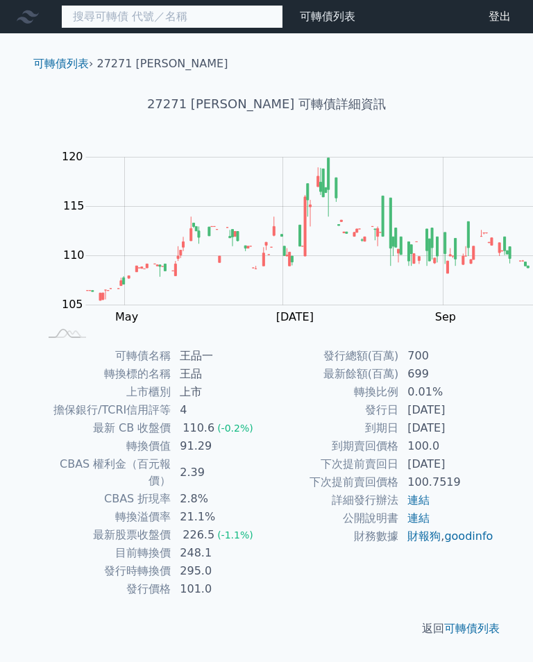
click at [121, 11] on input at bounding box center [172, 17] width 222 height 24
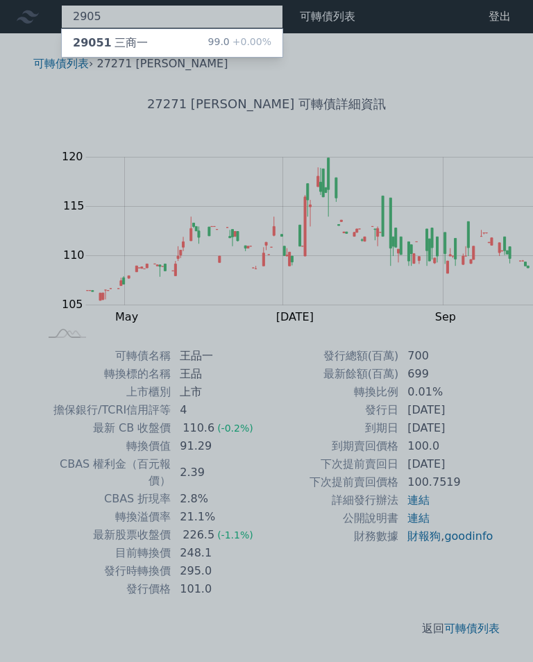
type input "2905"
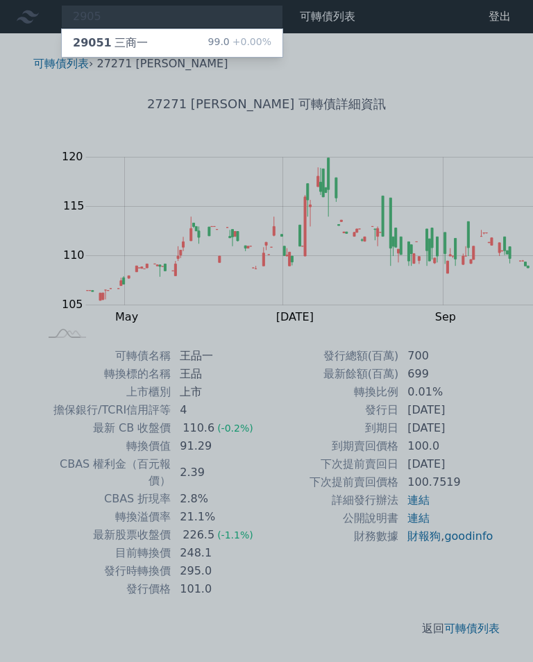
click at [208, 36] on div "99.0 +0.00%" at bounding box center [239, 43] width 63 height 17
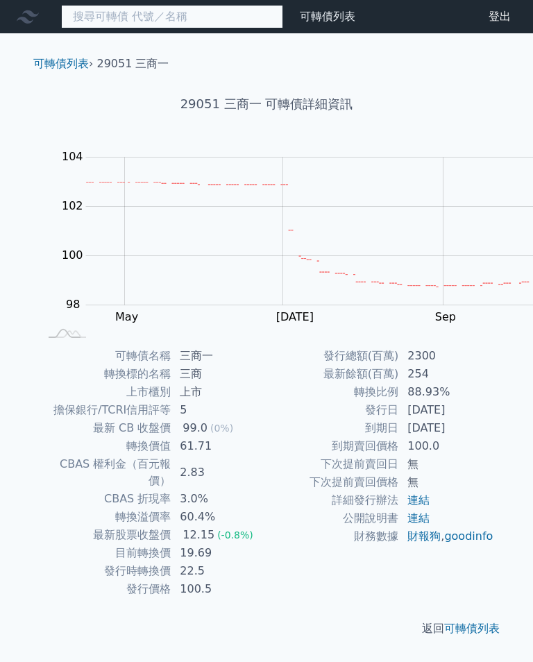
click at [94, 8] on input at bounding box center [172, 17] width 222 height 24
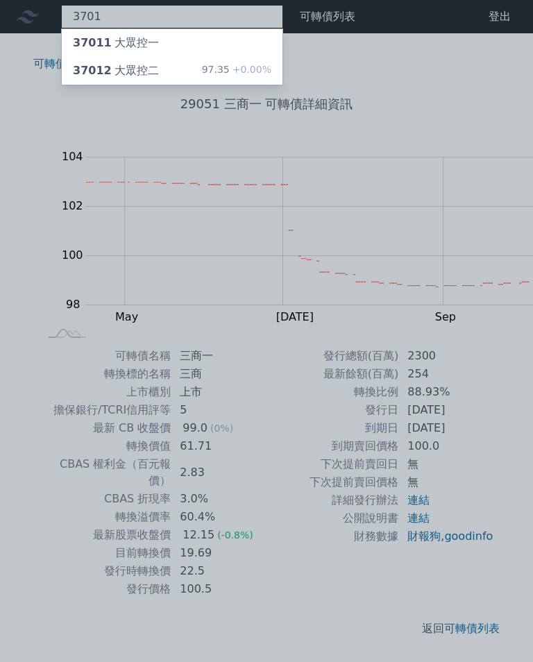
type input "3701"
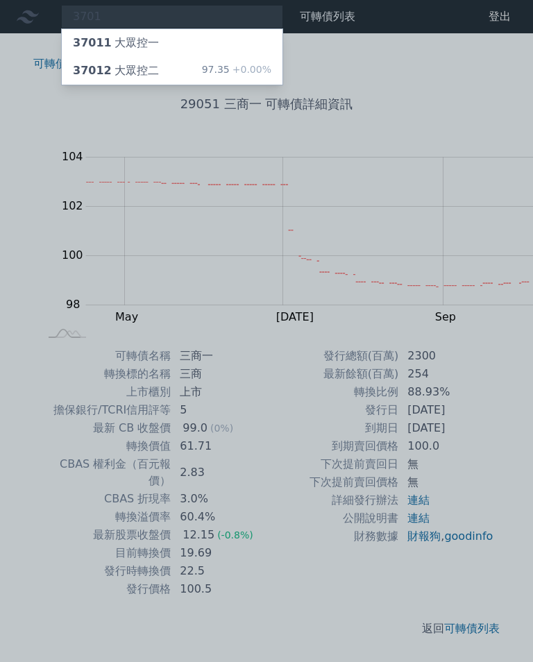
click at [123, 57] on div "37012 大眾控二 97.35 +0.00%" at bounding box center [172, 71] width 221 height 28
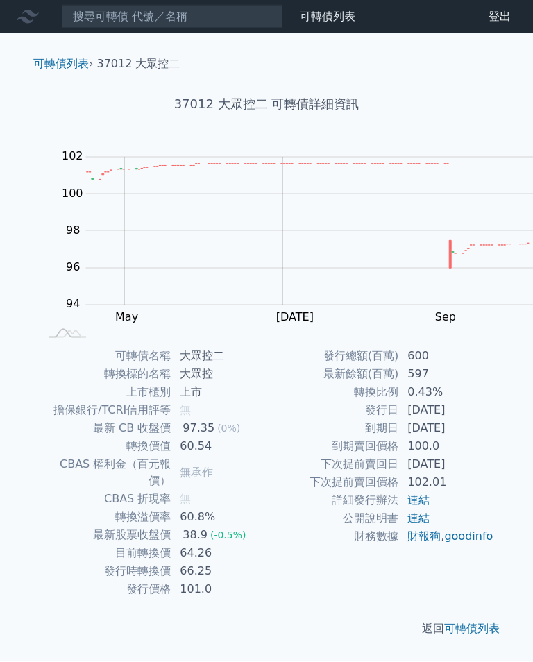
scroll to position [3, 0]
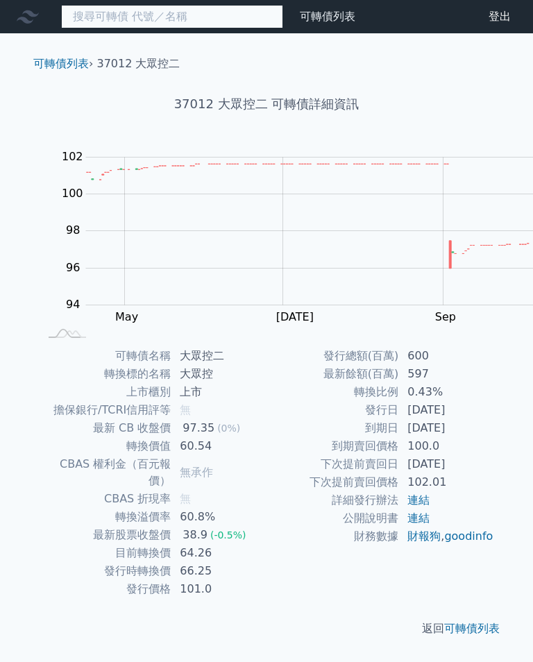
click at [94, 15] on input at bounding box center [172, 17] width 222 height 24
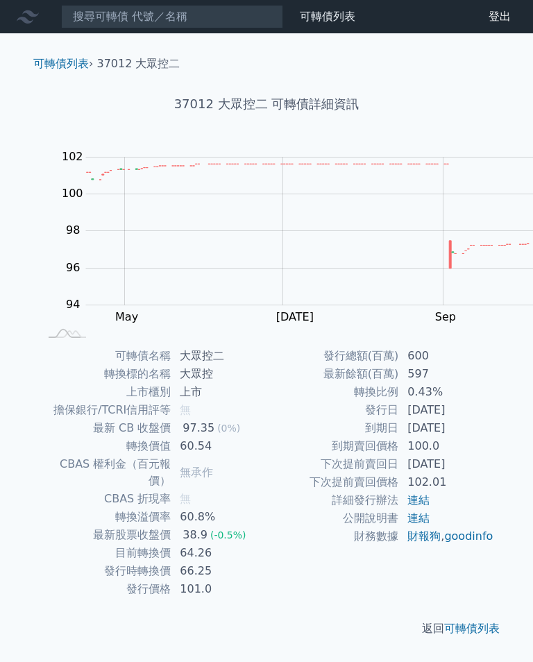
click at [266, 401] on td "無" at bounding box center [218, 410] width 95 height 18
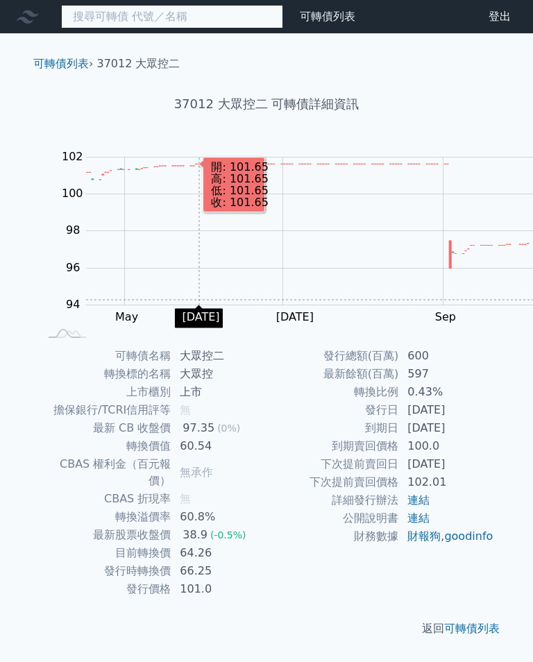
click at [92, 13] on input at bounding box center [172, 17] width 222 height 24
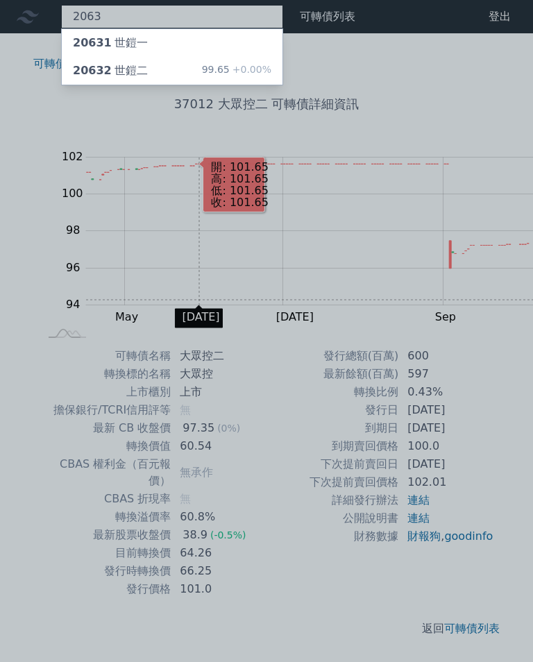
type input "2063"
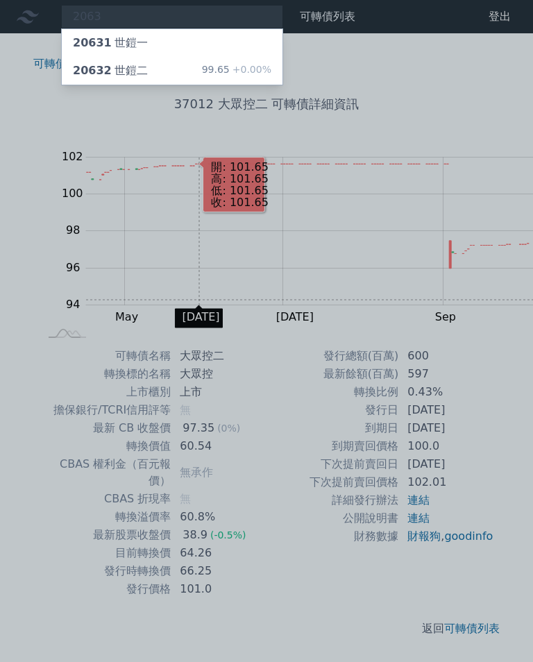
click at [99, 65] on div "20632 世鎧二" at bounding box center [110, 70] width 75 height 17
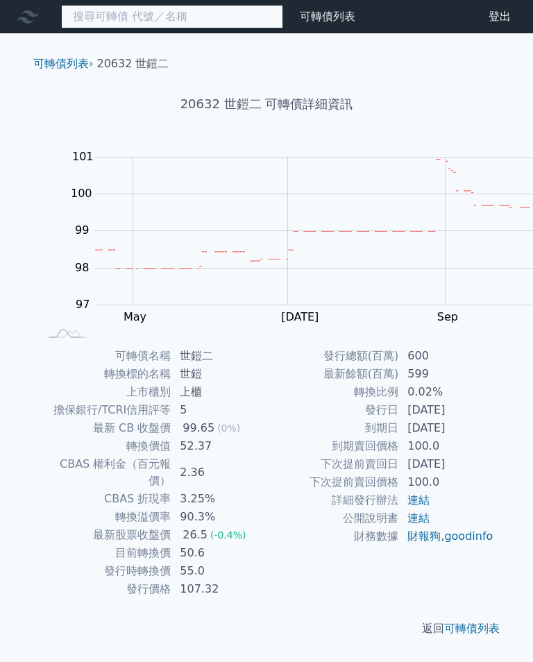
click at [112, 10] on input at bounding box center [172, 17] width 222 height 24
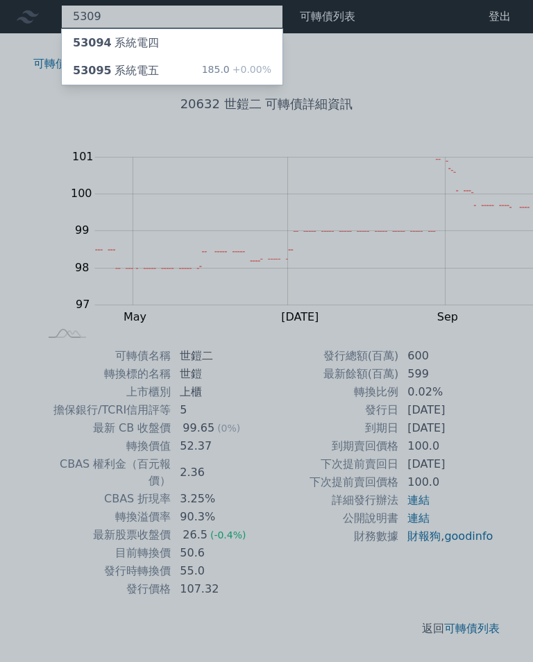
type input "5309"
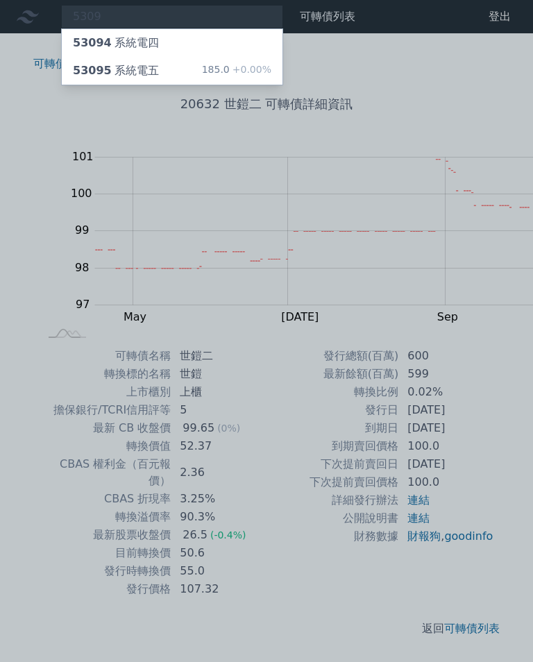
click at [128, 70] on div "53095 系統電五 185.0 +0.00%" at bounding box center [172, 71] width 221 height 28
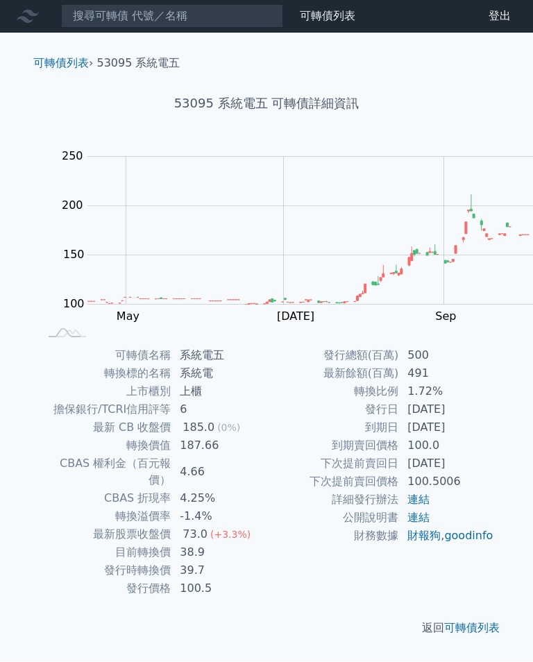
scroll to position [5, 0]
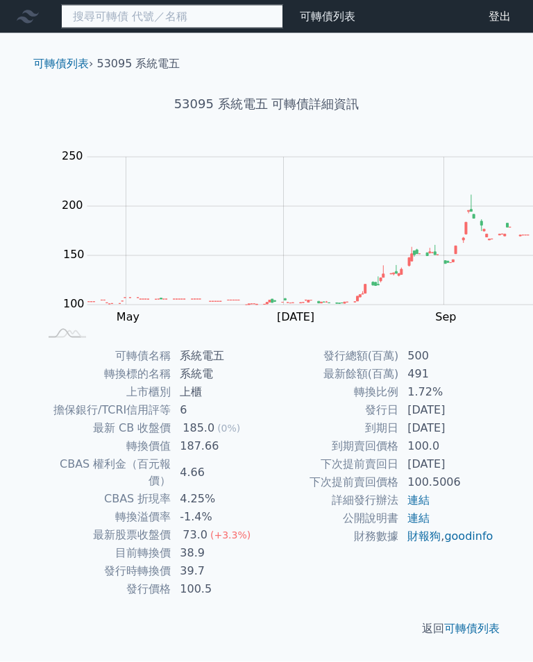
click at [126, 10] on input at bounding box center [172, 17] width 222 height 24
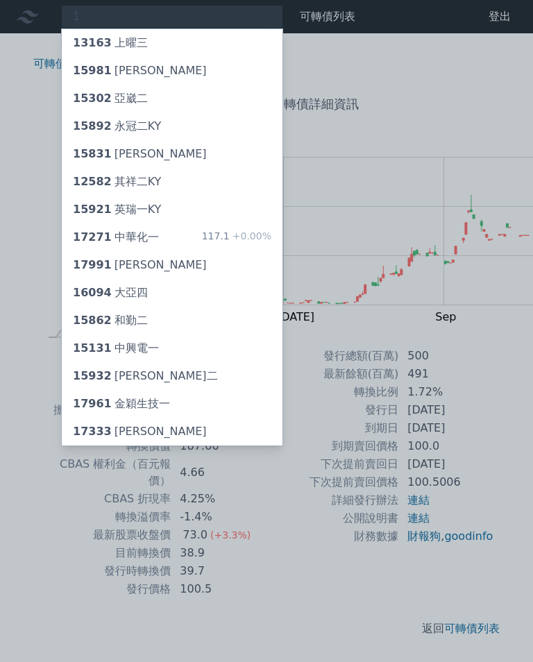
click at [127, 7] on div at bounding box center [266, 331] width 533 height 662
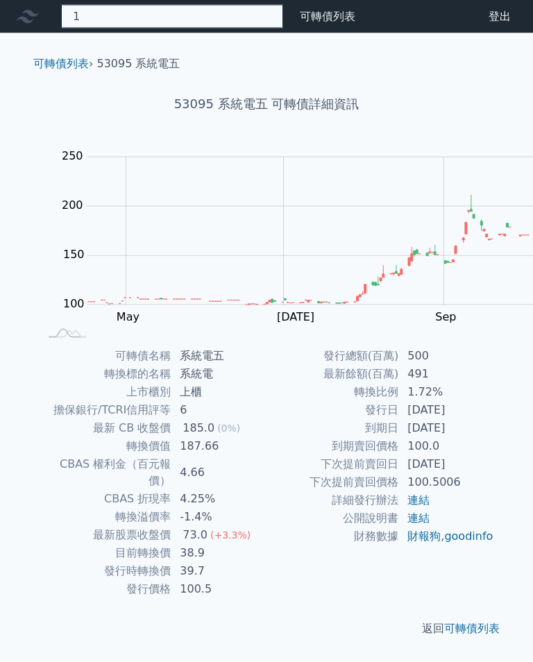
click at [121, 12] on div "1 13163 上曜三 15981 [PERSON_NAME] 15302 亞崴二 [STREET_ADDRESS] 15831 [PERSON_NAME] …" at bounding box center [172, 17] width 222 height 24
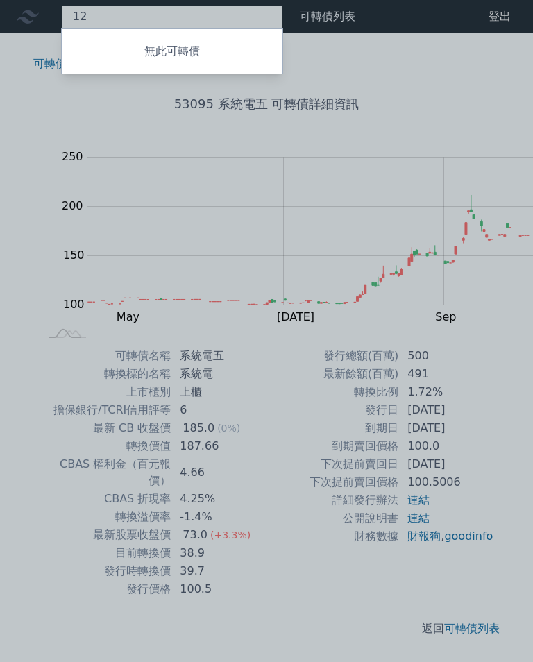
type input "1"
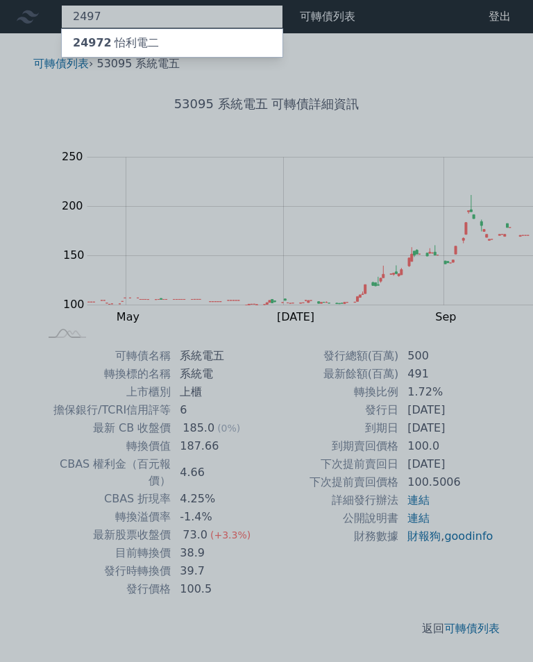
type input "2497"
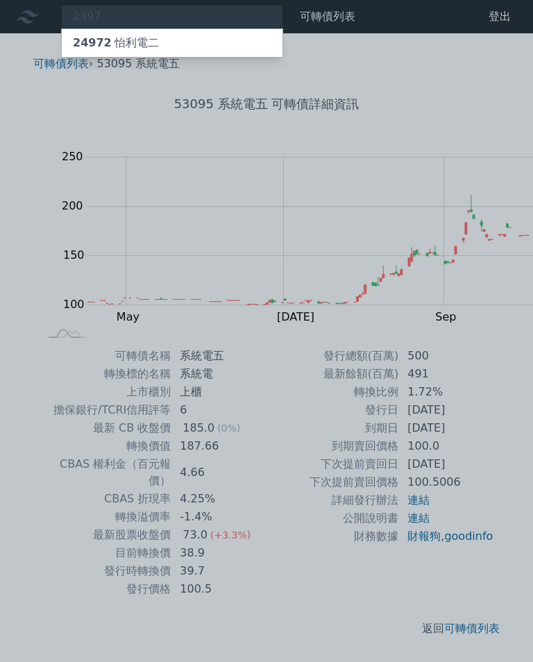
click at [117, 35] on div "24972 怡利電二" at bounding box center [116, 43] width 86 height 17
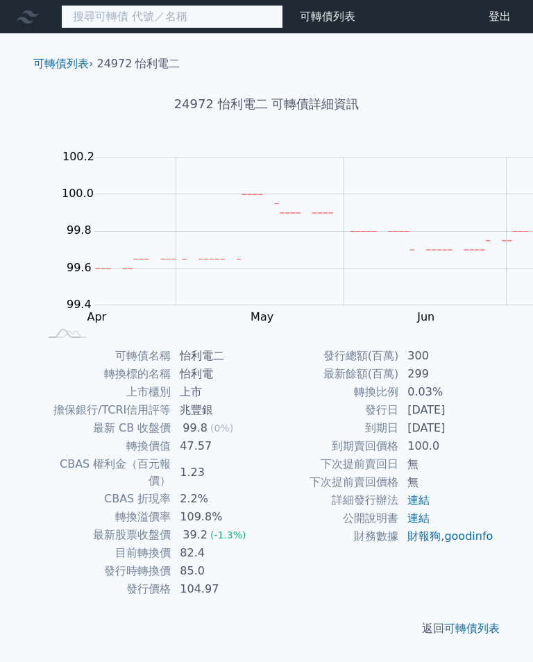
click at [103, 18] on input at bounding box center [172, 17] width 222 height 24
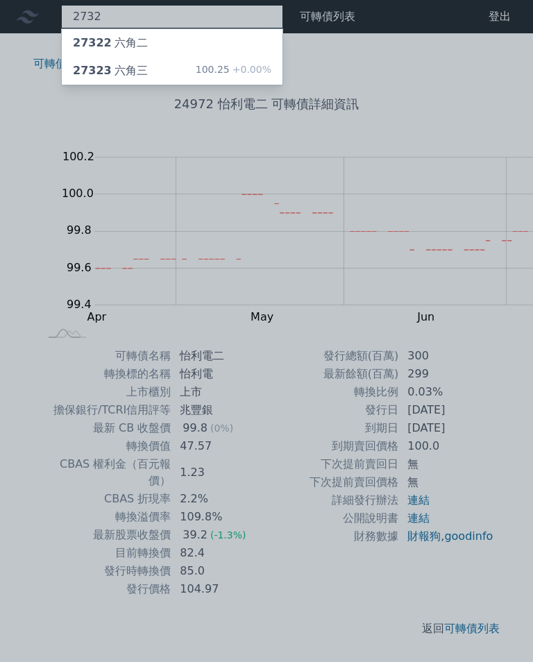
type input "2732"
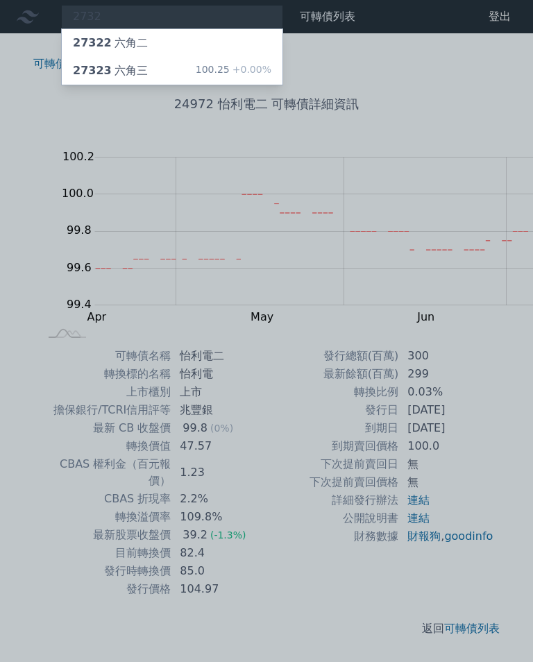
click at [196, 71] on div "100.25 +0.00%" at bounding box center [234, 70] width 76 height 17
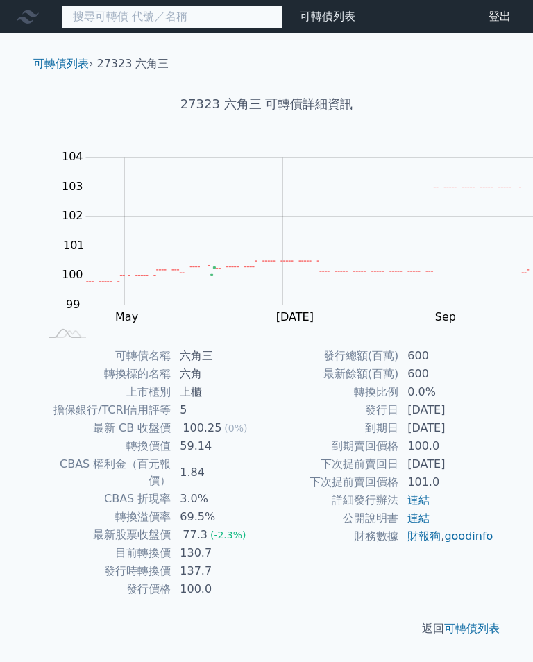
click at [114, 14] on input at bounding box center [172, 17] width 222 height 24
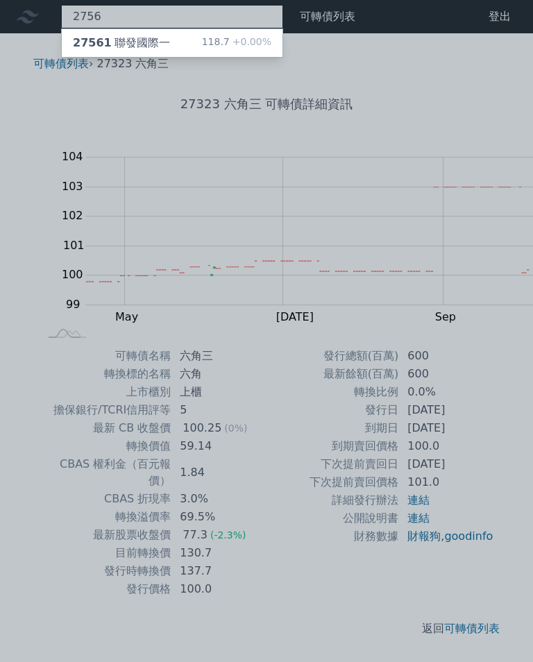
type input "2756"
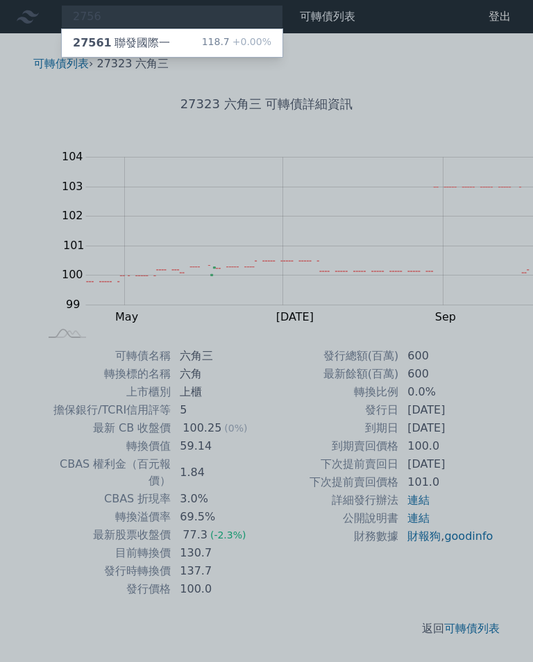
click at [202, 45] on div "118.7 +0.00%" at bounding box center [236, 43] width 69 height 17
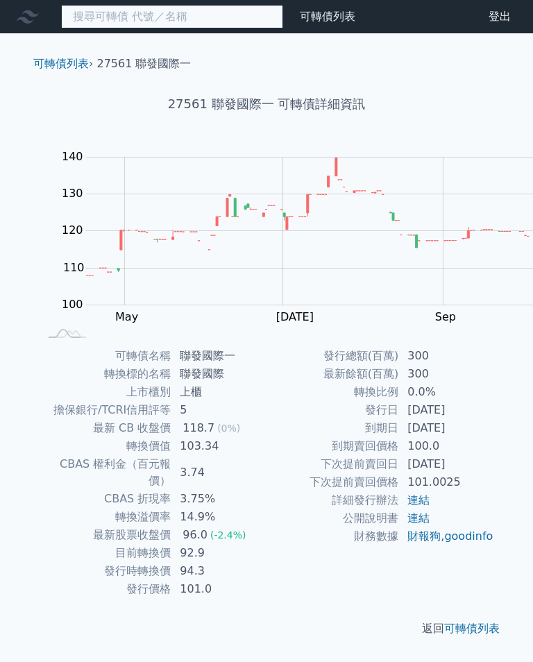
click at [126, 24] on input at bounding box center [172, 17] width 222 height 24
type input "7"
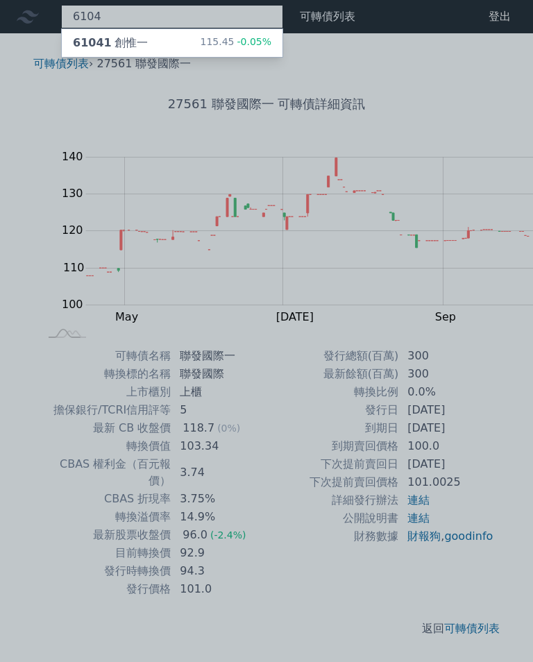
type input "6104"
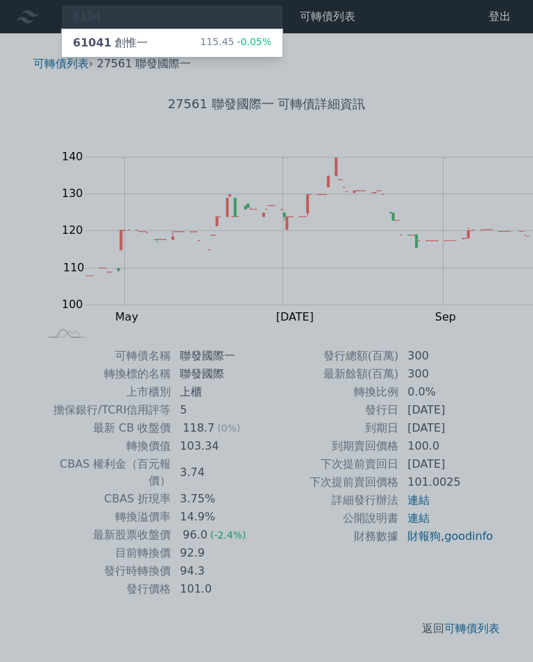
click at [108, 41] on div "61041 創惟一" at bounding box center [110, 43] width 75 height 17
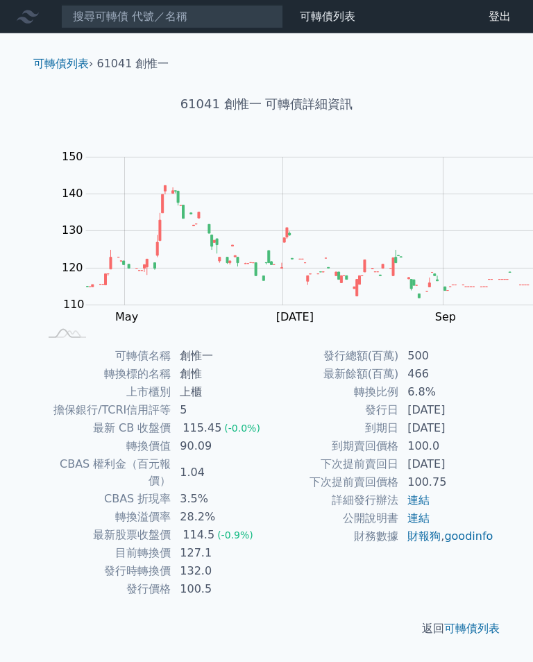
scroll to position [8, 0]
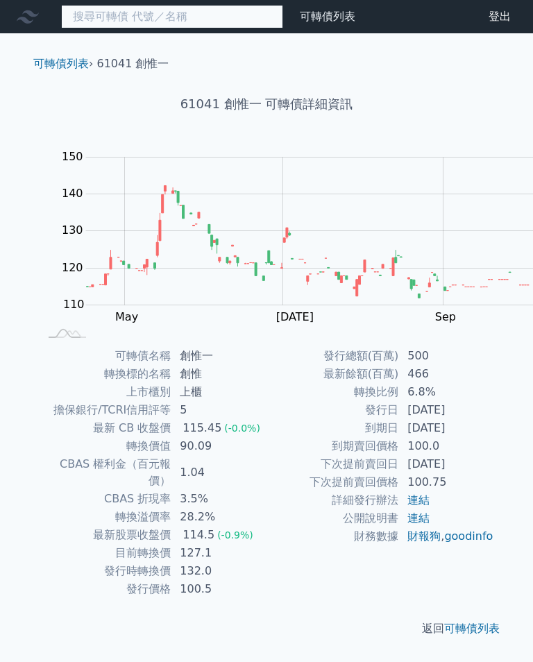
click at [133, 15] on input at bounding box center [172, 17] width 222 height 24
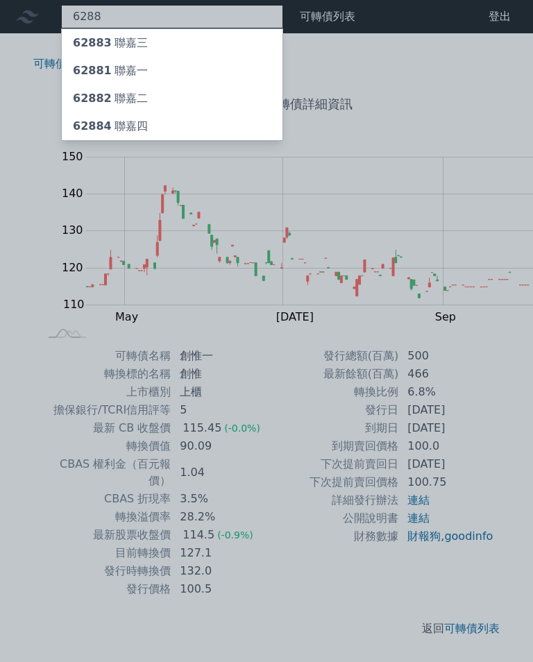
type input "6288"
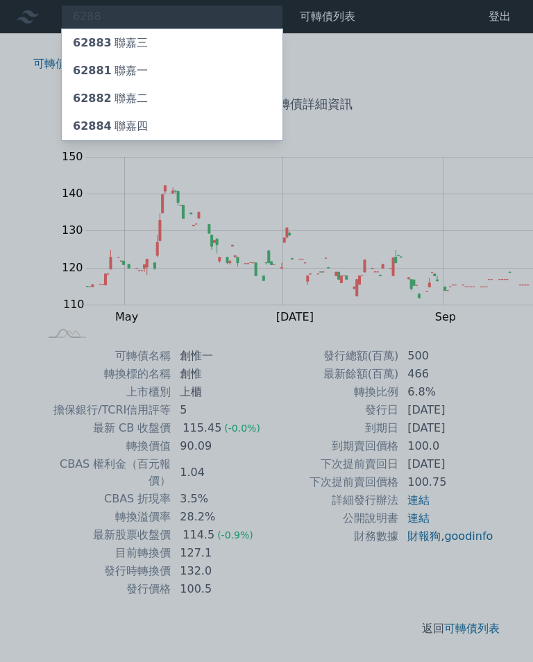
click at [114, 118] on div "62884 聯嘉四" at bounding box center [110, 126] width 75 height 17
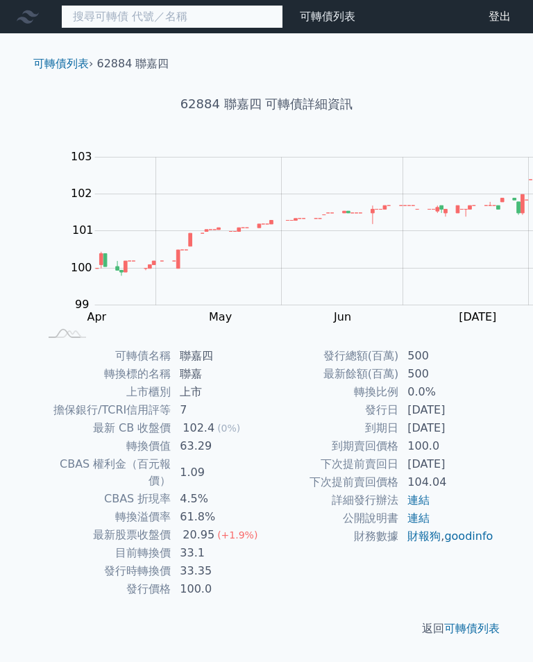
click at [122, 21] on input at bounding box center [172, 17] width 222 height 24
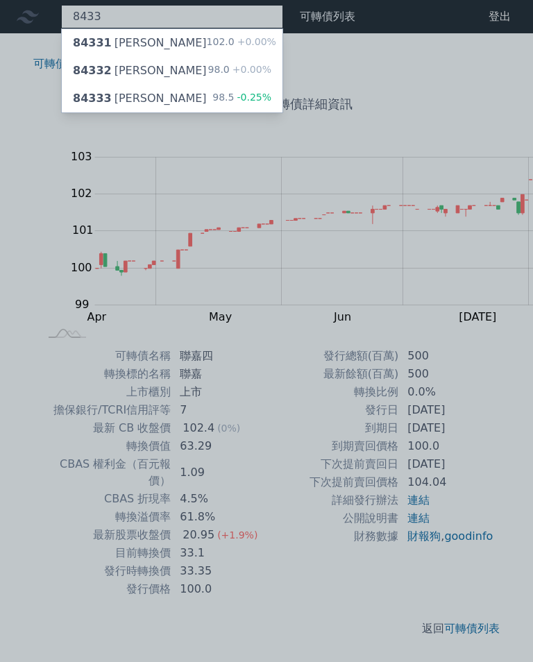
type input "8433"
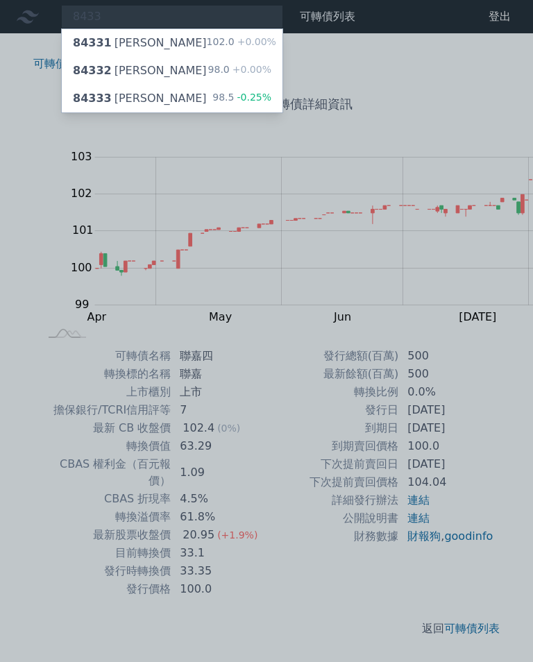
click at [90, 66] on div "84332 [PERSON_NAME]" at bounding box center [140, 70] width 134 height 17
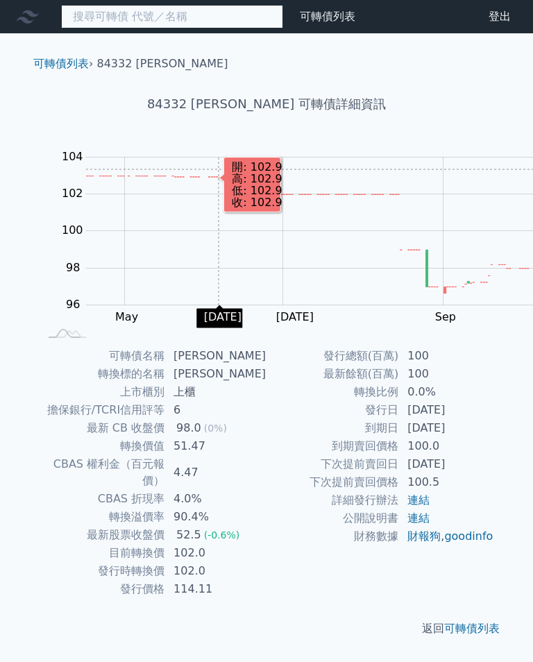
click at [102, 17] on input at bounding box center [172, 17] width 222 height 24
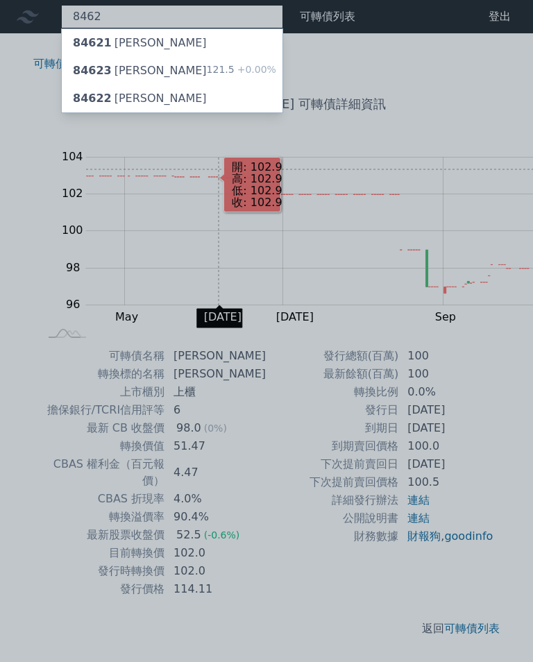
type input "8462"
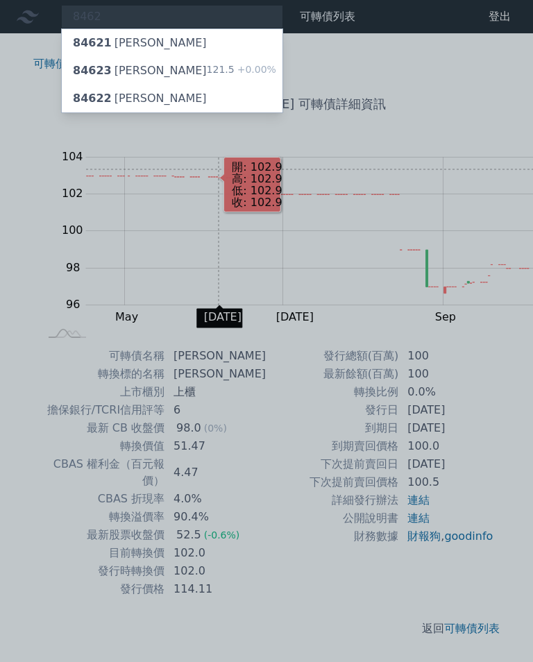
click at [110, 65] on div "84623 柏文三" at bounding box center [140, 70] width 134 height 17
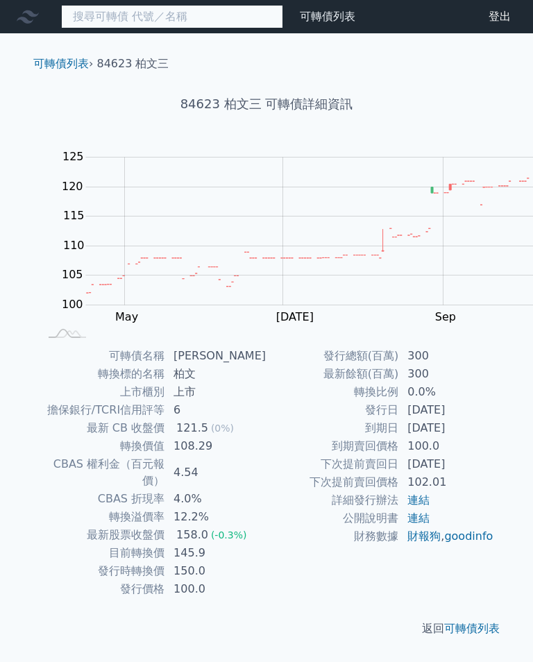
click at [110, 5] on input at bounding box center [172, 17] width 222 height 24
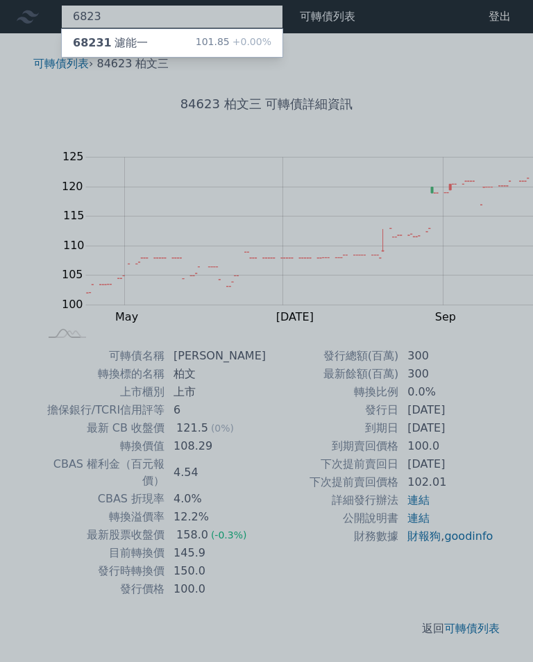
type input "6823"
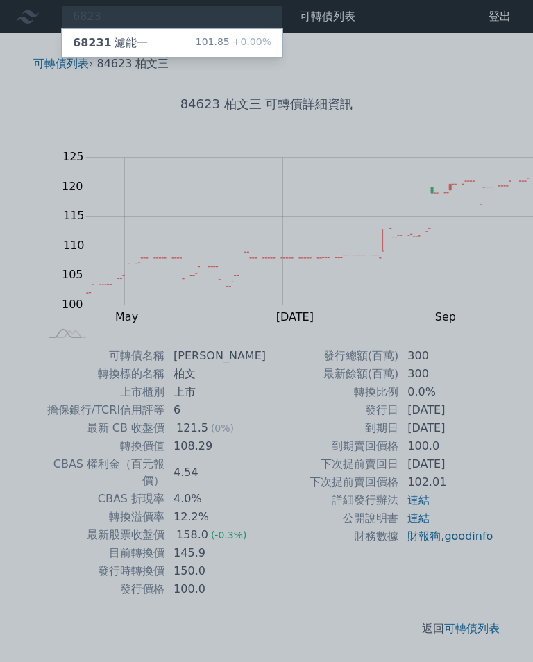
click at [105, 38] on div "68231 濾能一" at bounding box center [110, 43] width 75 height 17
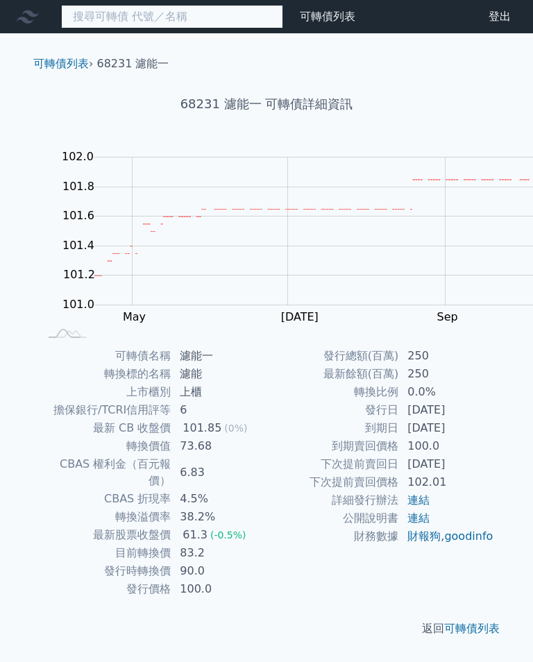
click at [142, 19] on input at bounding box center [172, 17] width 222 height 24
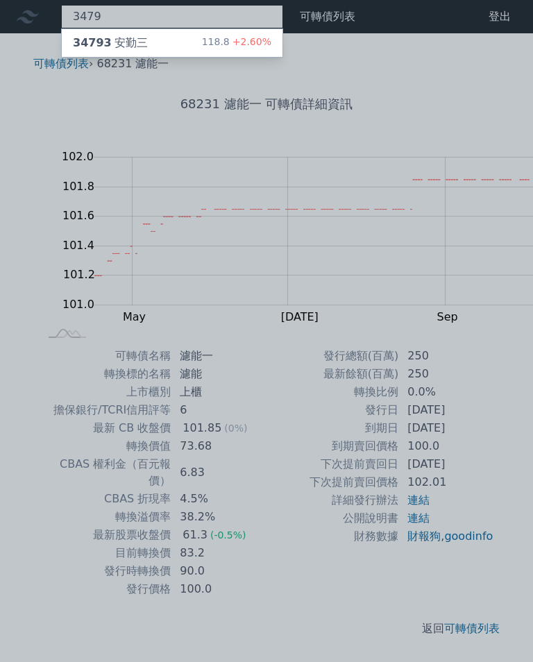
type input "3479"
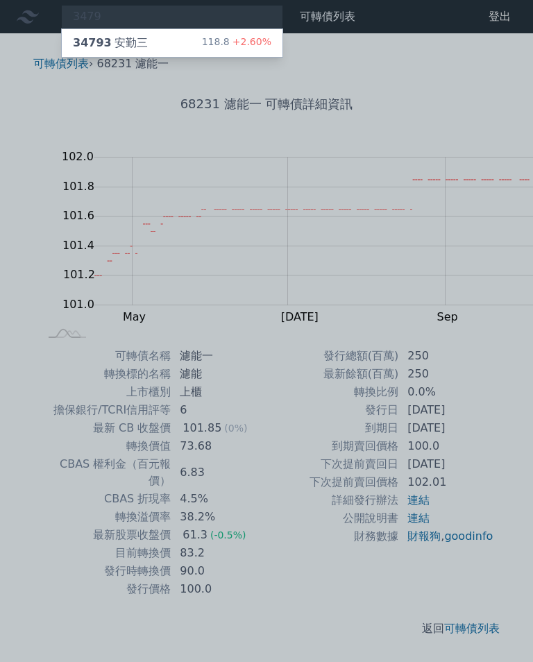
click at [112, 44] on div "34793 安勤三" at bounding box center [110, 43] width 75 height 17
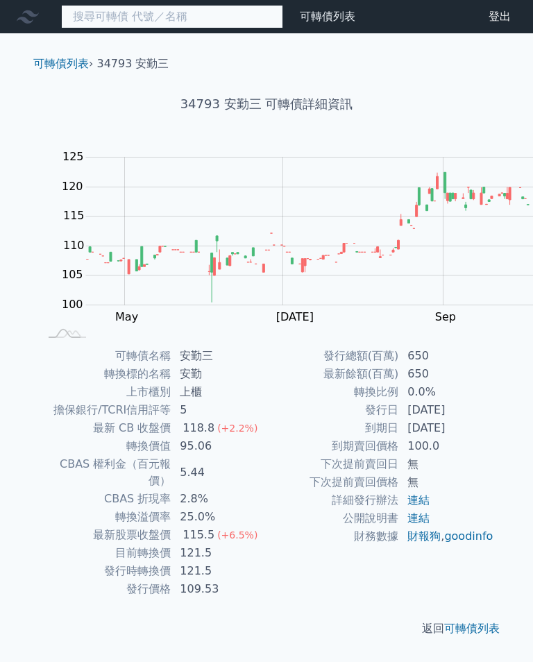
click at [84, 8] on input at bounding box center [172, 17] width 222 height 24
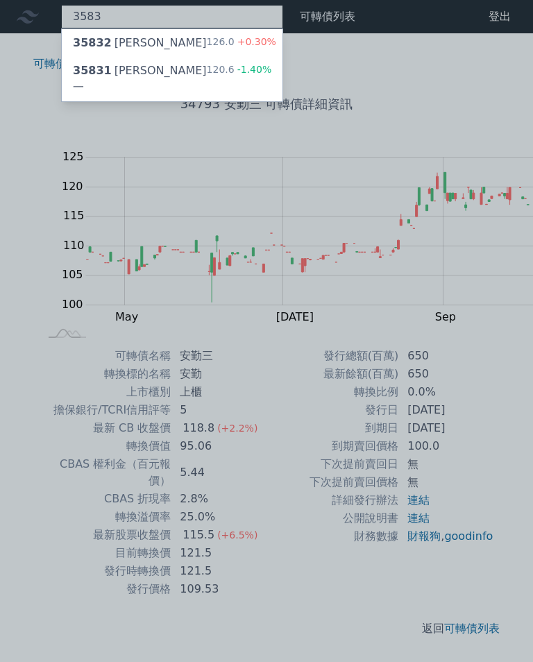
type input "3583"
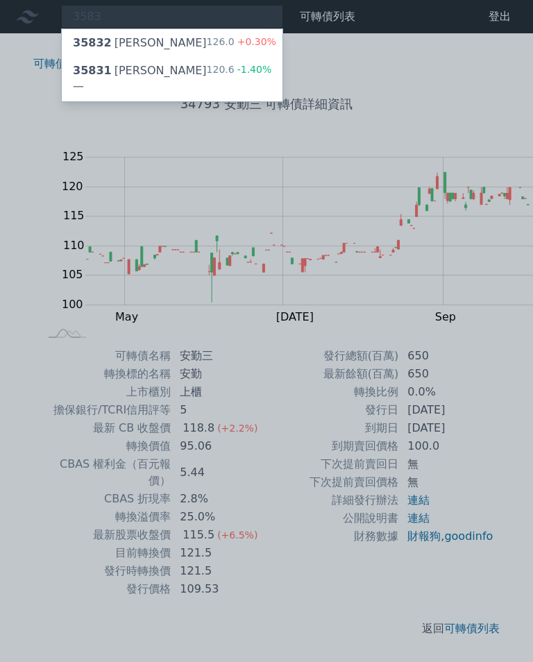
click at [101, 67] on div "35831 [PERSON_NAME]一" at bounding box center [140, 78] width 134 height 33
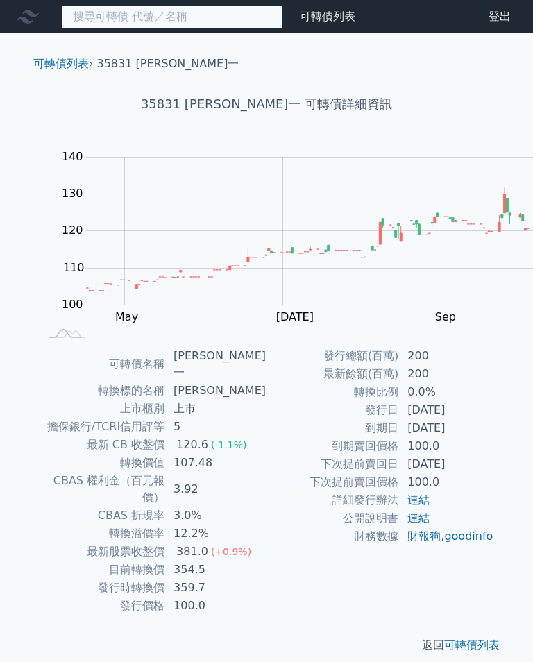
click at [126, 15] on input at bounding box center [172, 17] width 222 height 24
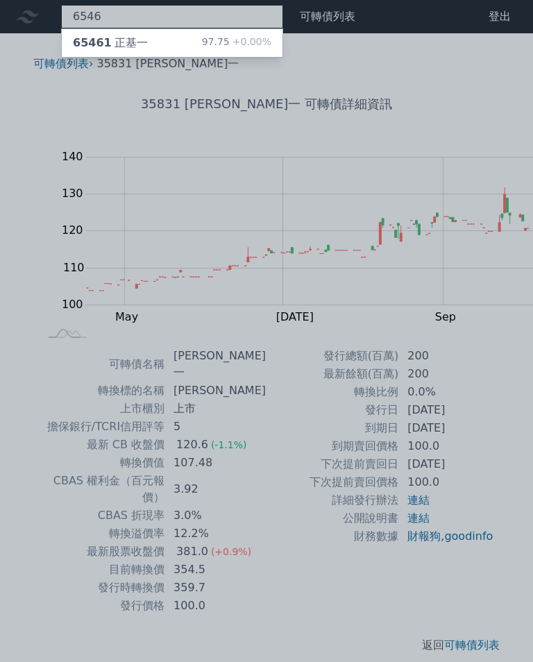
type input "6546"
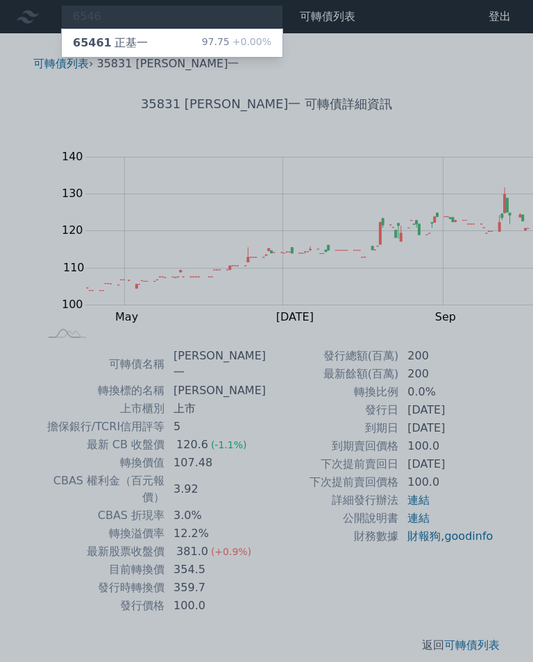
click at [90, 41] on div "65461 正基一" at bounding box center [110, 43] width 75 height 17
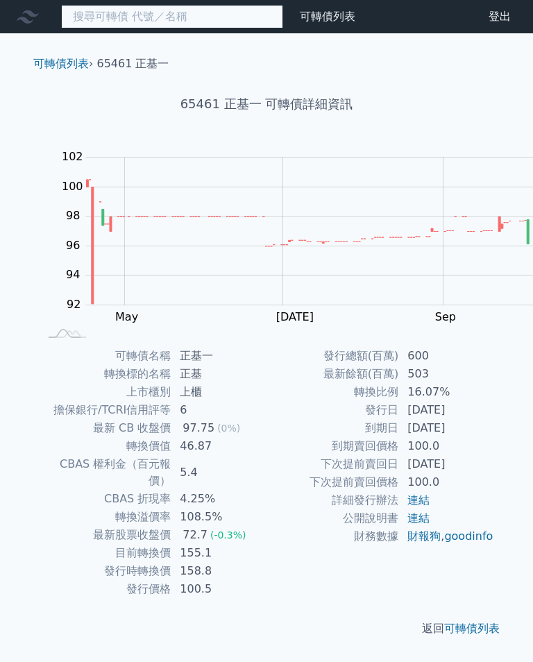
click at [109, 26] on input at bounding box center [172, 17] width 222 height 24
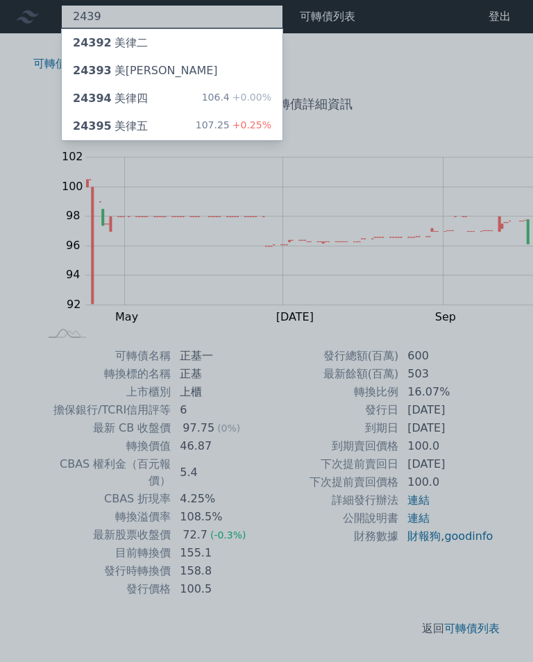
type input "2439"
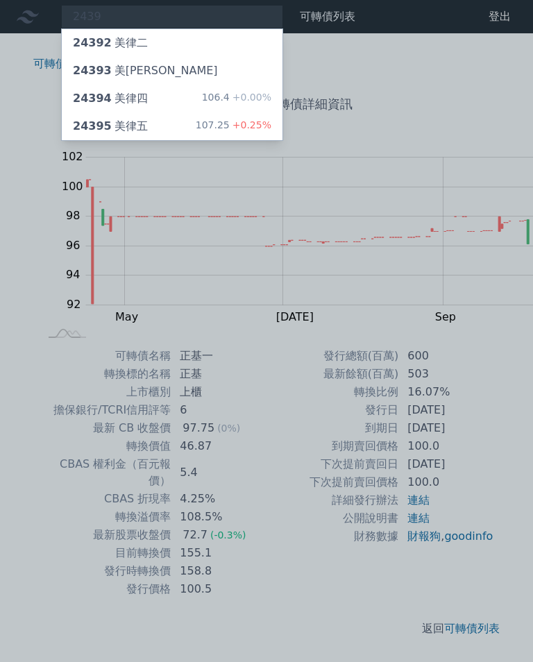
click at [101, 90] on div "24394 美律四" at bounding box center [110, 98] width 75 height 17
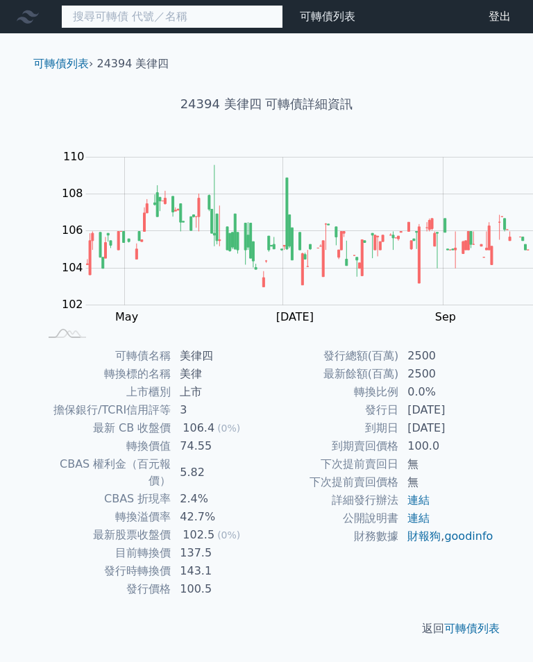
click at [110, 9] on input at bounding box center [172, 17] width 222 height 24
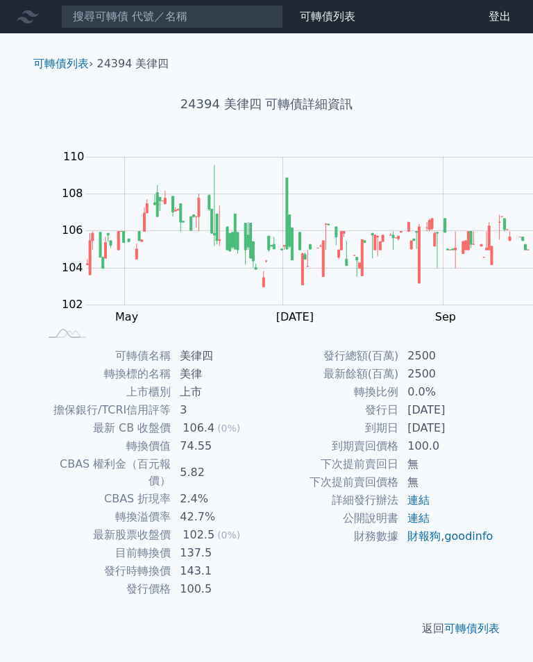
click at [266, 383] on td "上市" at bounding box center [218, 392] width 95 height 18
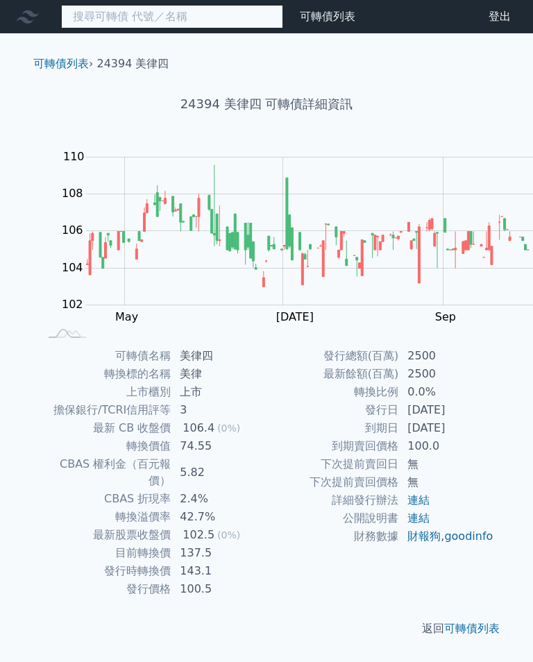
click at [100, 23] on input at bounding box center [172, 17] width 222 height 24
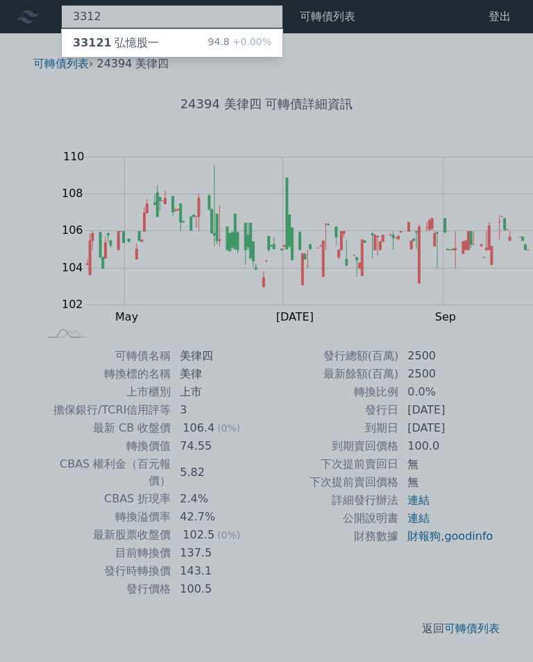
type input "3312"
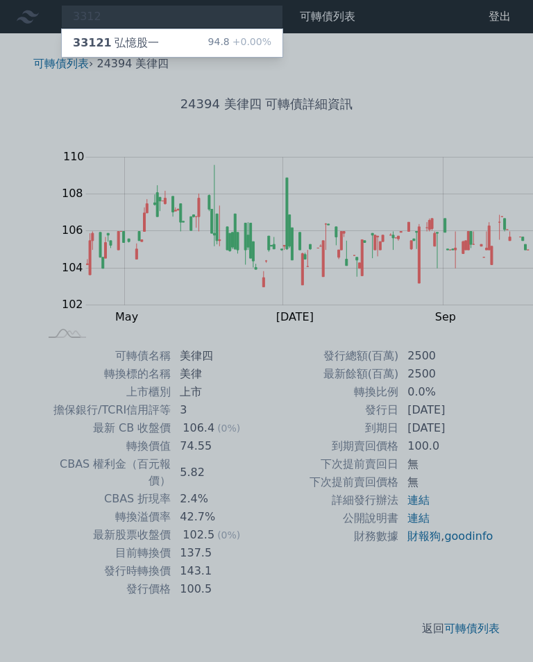
click at [110, 42] on div "33121 弘憶股一" at bounding box center [116, 43] width 86 height 17
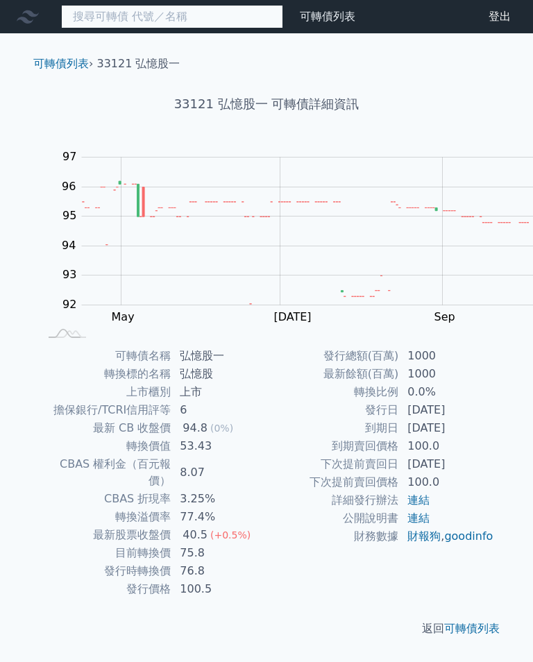
click at [114, 14] on input at bounding box center [172, 17] width 222 height 24
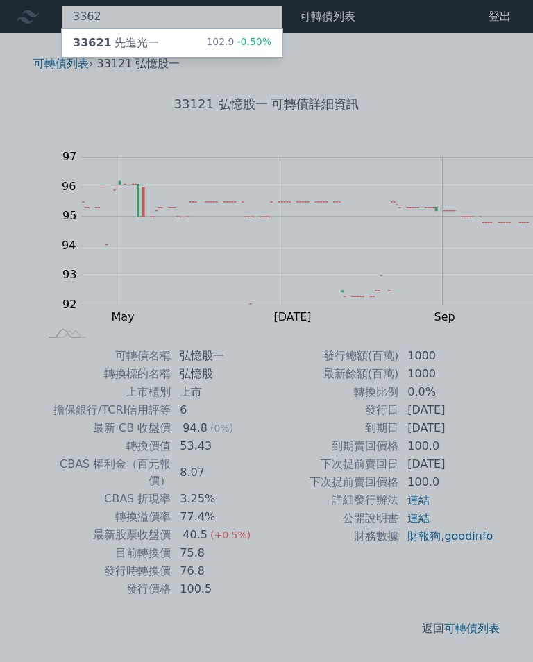
type input "3362"
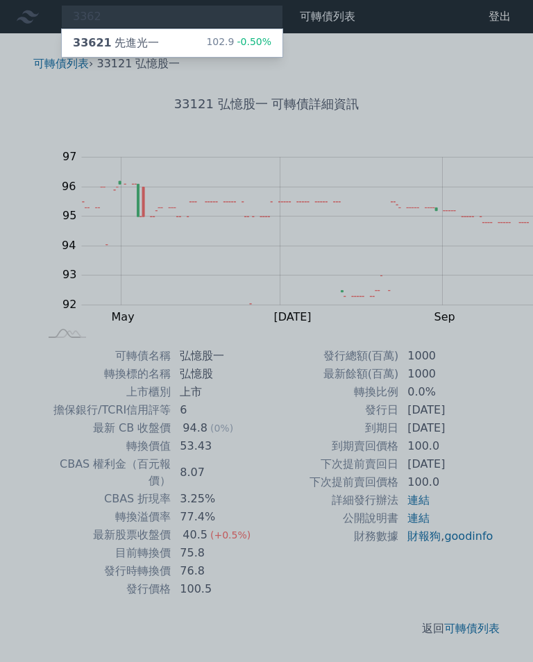
click at [119, 44] on div "33621 先進光一" at bounding box center [116, 43] width 86 height 17
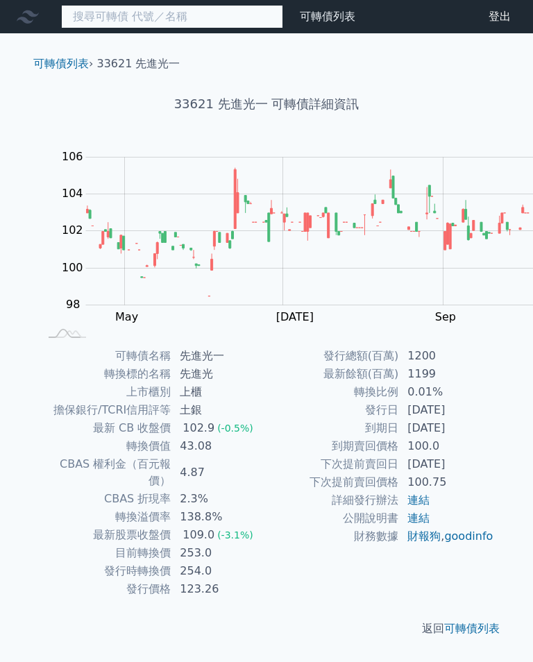
click at [121, 5] on input at bounding box center [172, 17] width 222 height 24
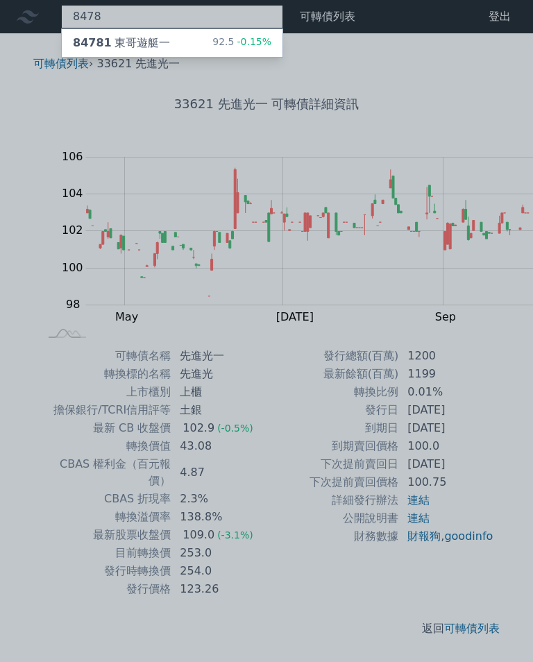
type input "8478"
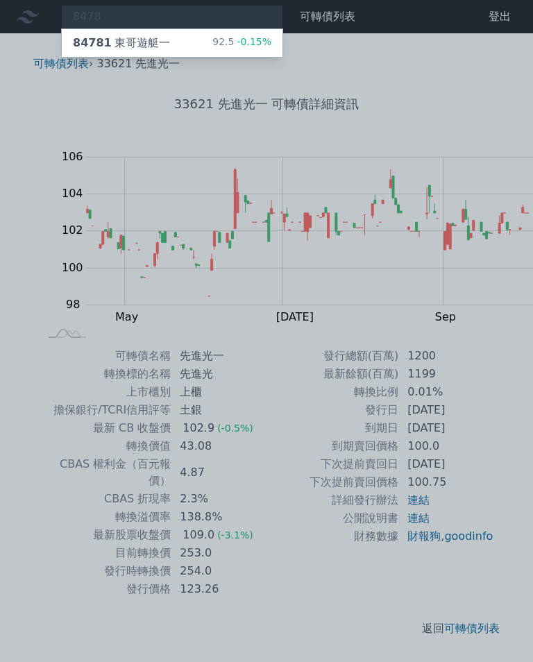
click at [124, 35] on div "84781 東哥遊艇一" at bounding box center [121, 43] width 97 height 17
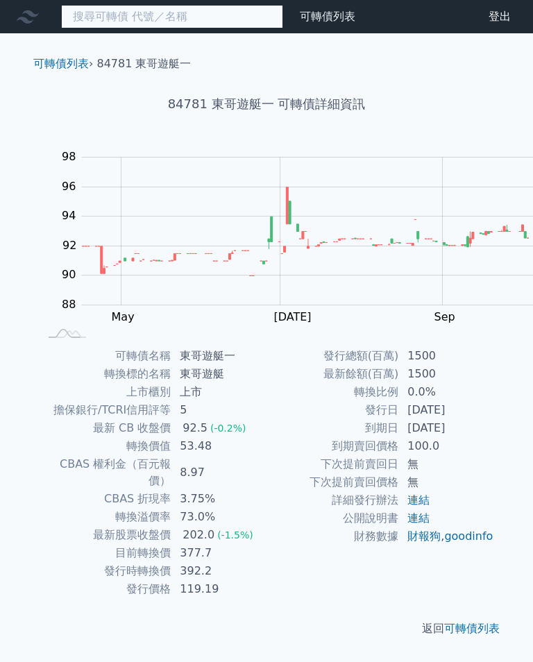
click at [126, 16] on input at bounding box center [172, 17] width 222 height 24
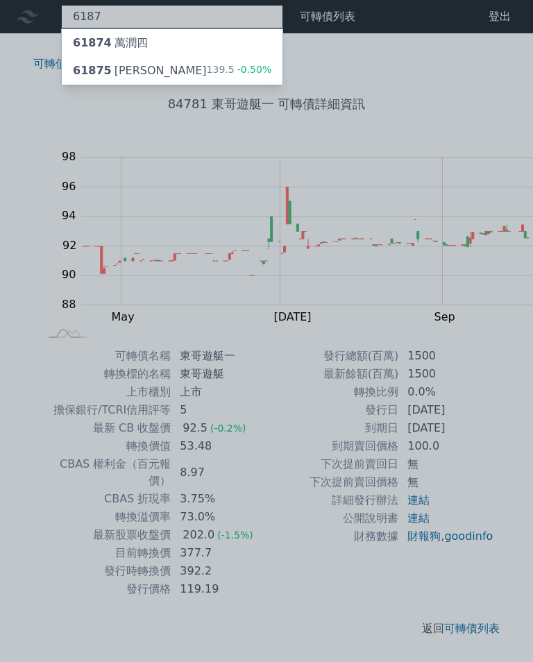
type input "6187"
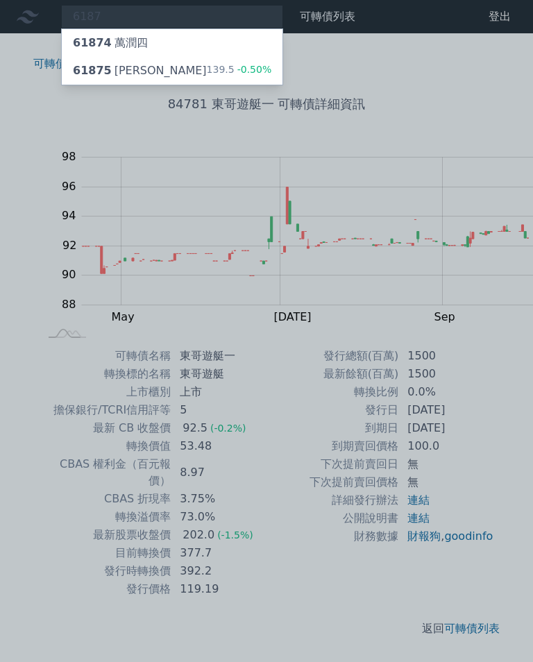
click at [108, 65] on div "61875 [PERSON_NAME]" at bounding box center [140, 70] width 134 height 17
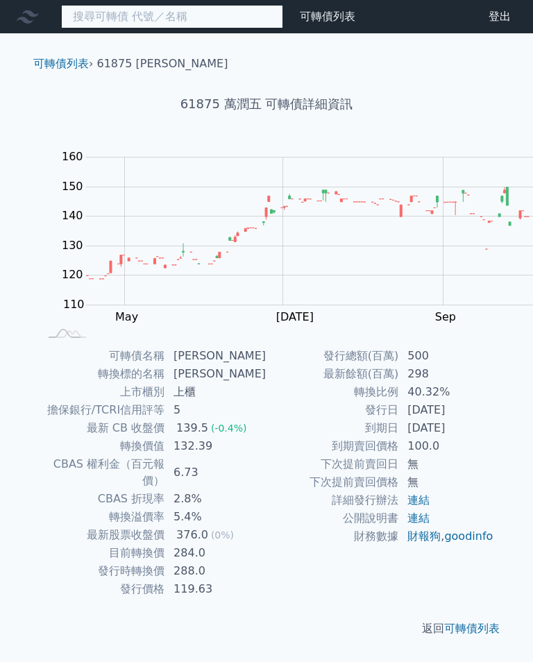
click at [126, 17] on input at bounding box center [172, 17] width 222 height 24
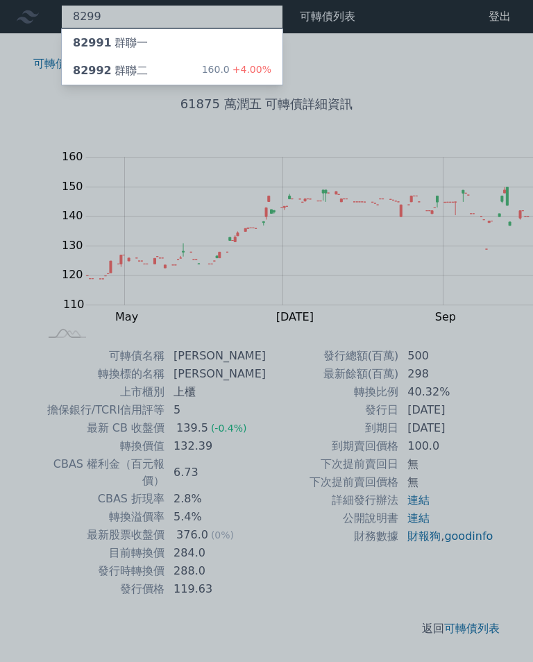
type input "8299"
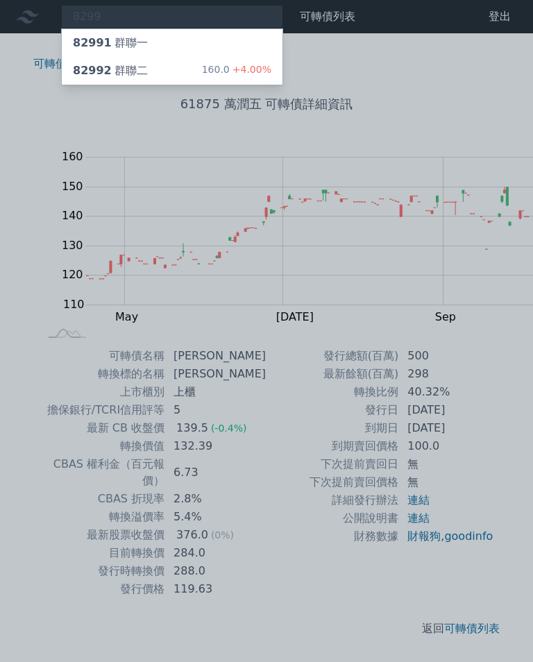
click at [100, 67] on div "82992 群聯二" at bounding box center [110, 70] width 75 height 17
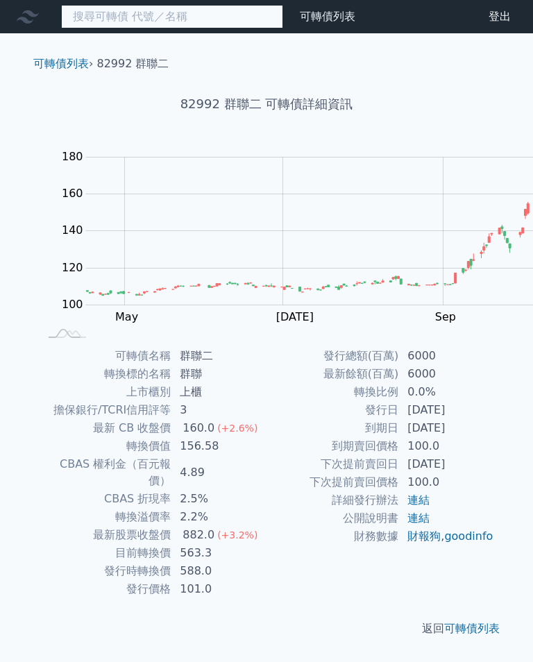
click at [128, 17] on input at bounding box center [172, 17] width 222 height 24
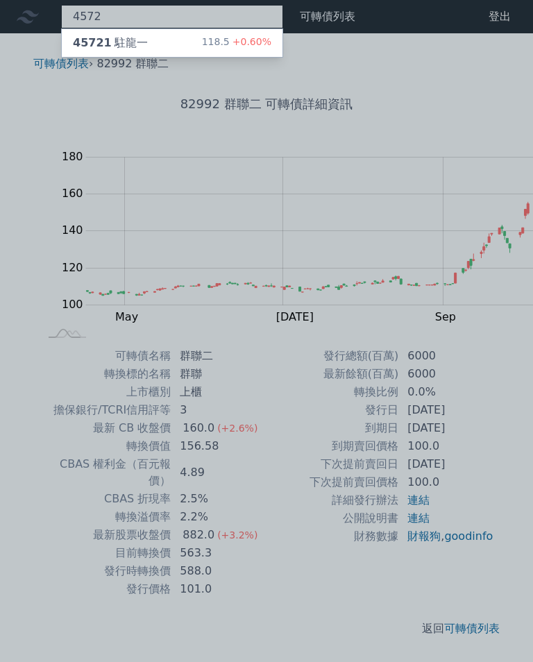
type input "4572"
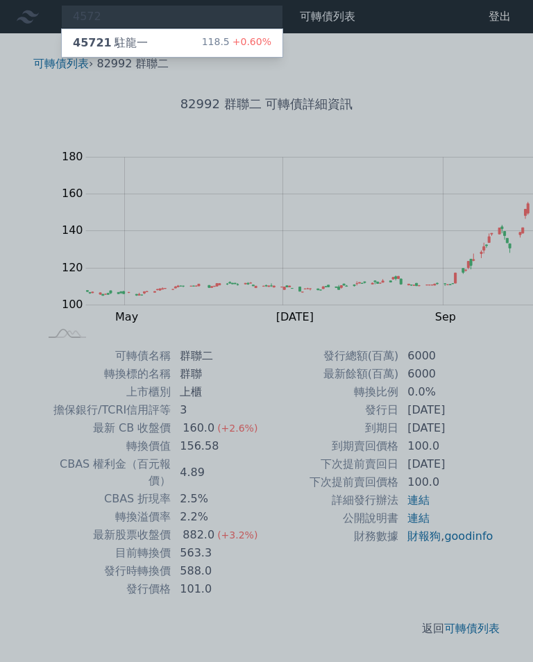
click at [98, 39] on div "45721 駐龍一" at bounding box center [110, 43] width 75 height 17
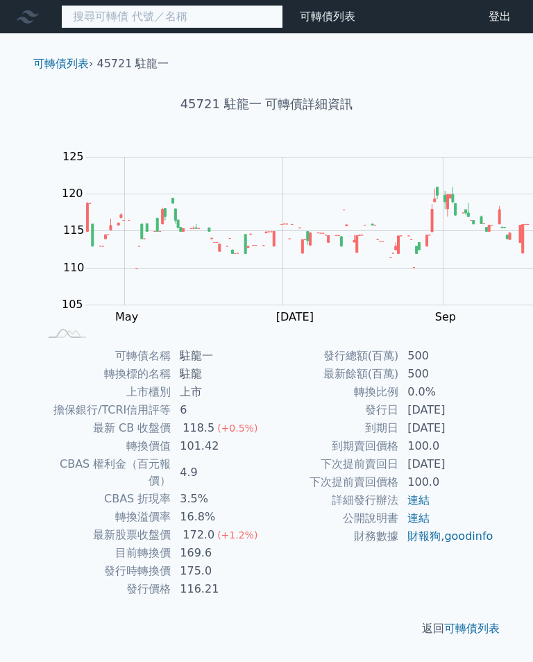
click at [172, 12] on input at bounding box center [172, 17] width 222 height 24
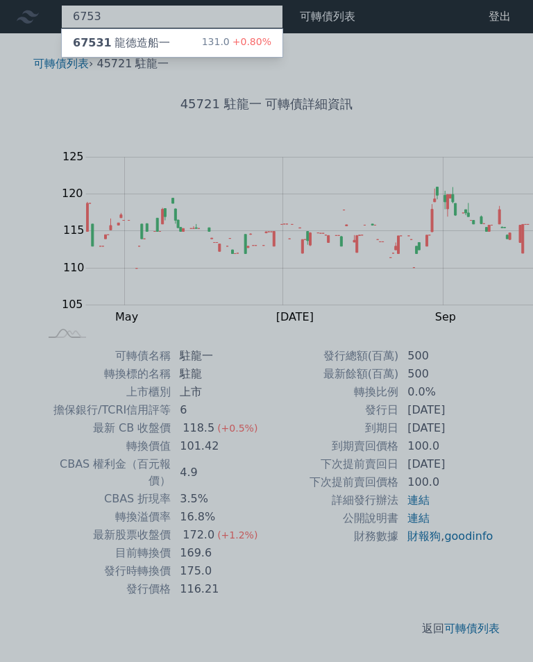
type input "6753"
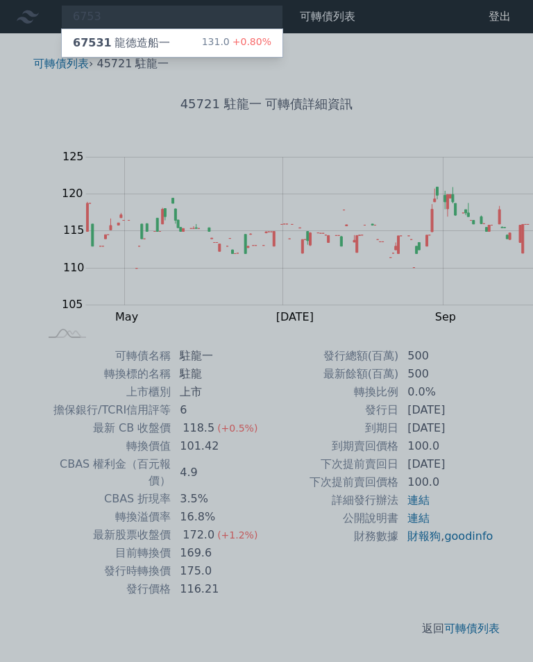
click at [115, 46] on div "67531 龍德造船一" at bounding box center [121, 43] width 97 height 17
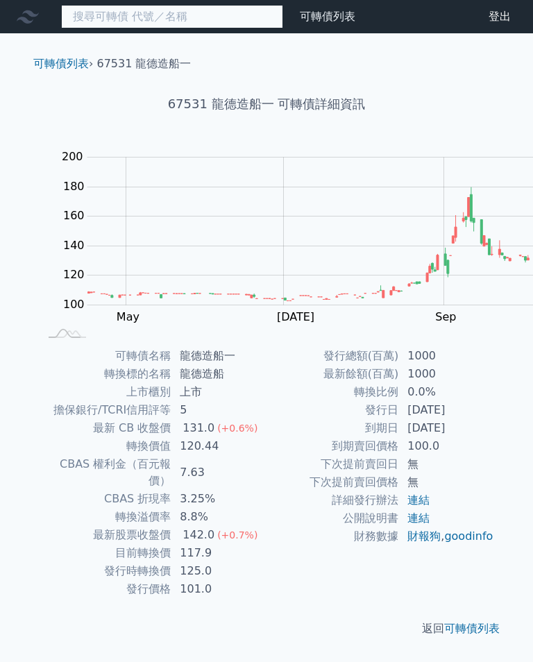
click at [142, 8] on input at bounding box center [172, 17] width 222 height 24
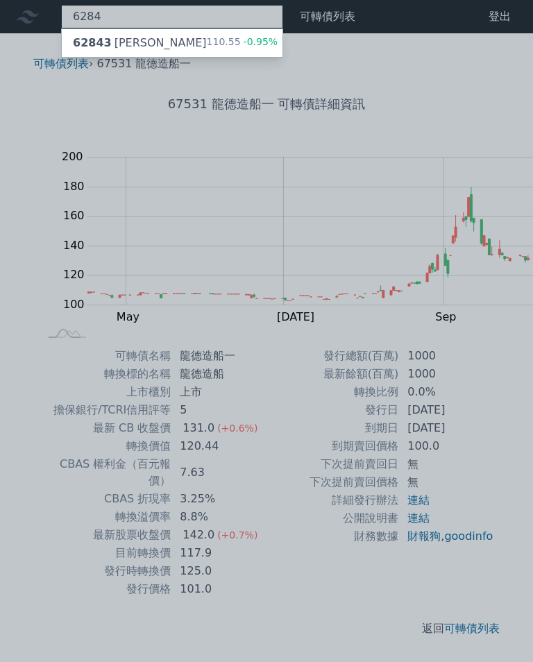
type input "6284"
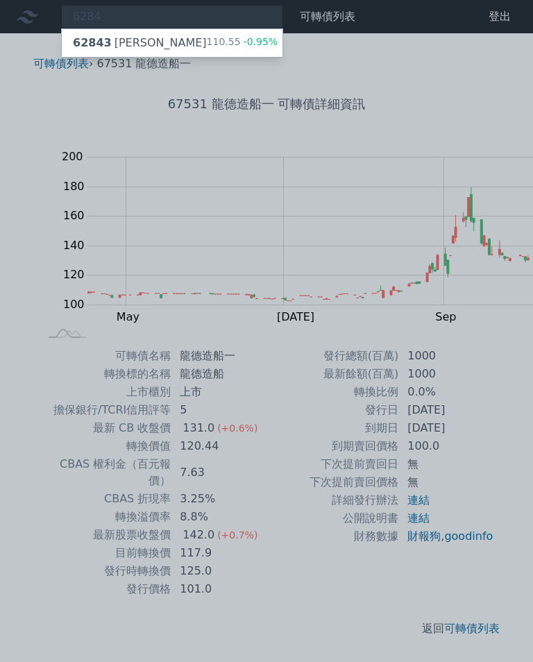
click at [106, 42] on div "62843 [PERSON_NAME]" at bounding box center [140, 43] width 134 height 17
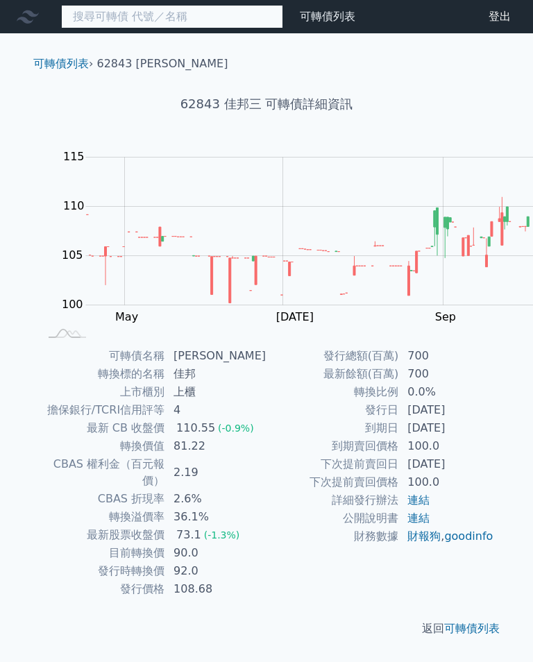
click at [149, 14] on input at bounding box center [172, 17] width 222 height 24
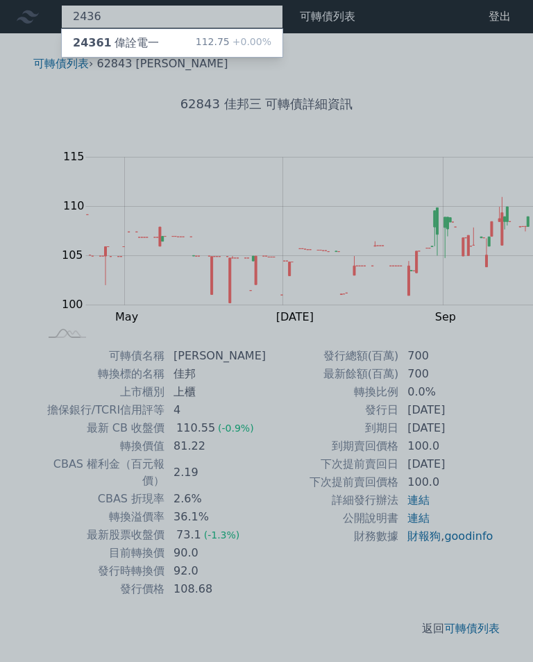
type input "2436"
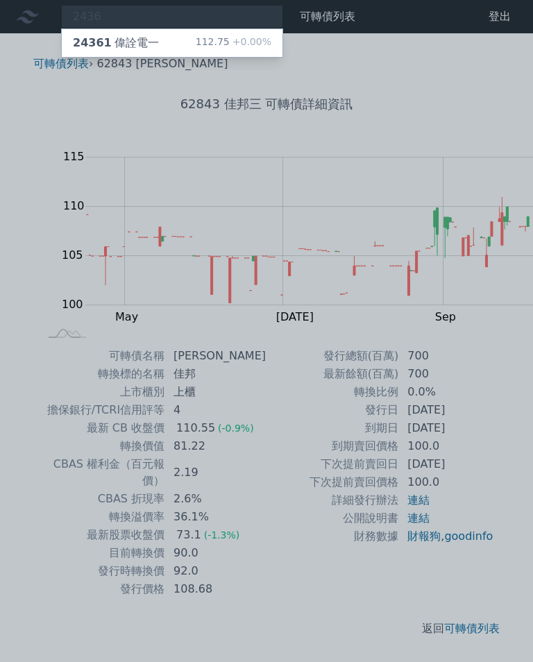
click at [146, 33] on div "24361 偉詮電一 112.75 +0.00%" at bounding box center [172, 43] width 221 height 28
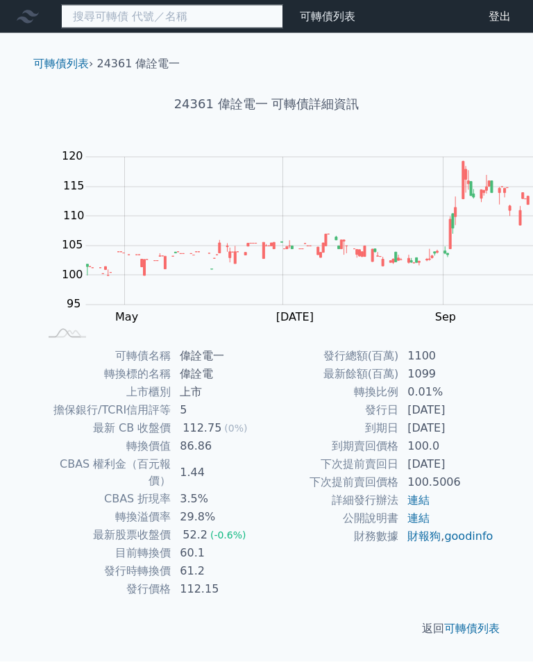
click at [135, 13] on input at bounding box center [172, 17] width 222 height 24
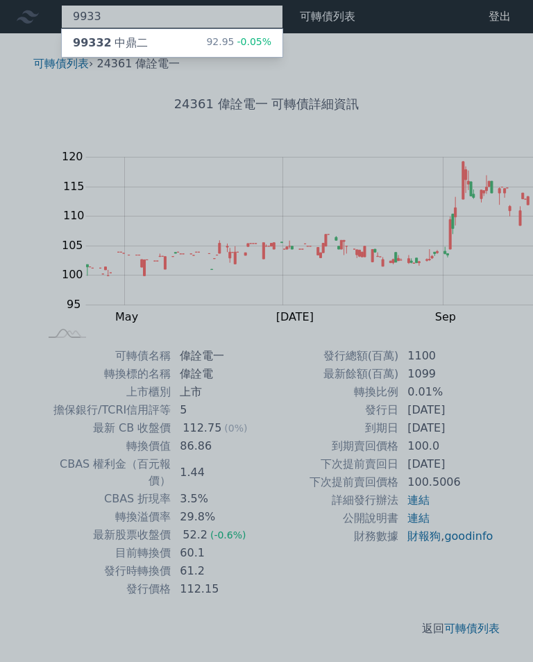
type input "9933"
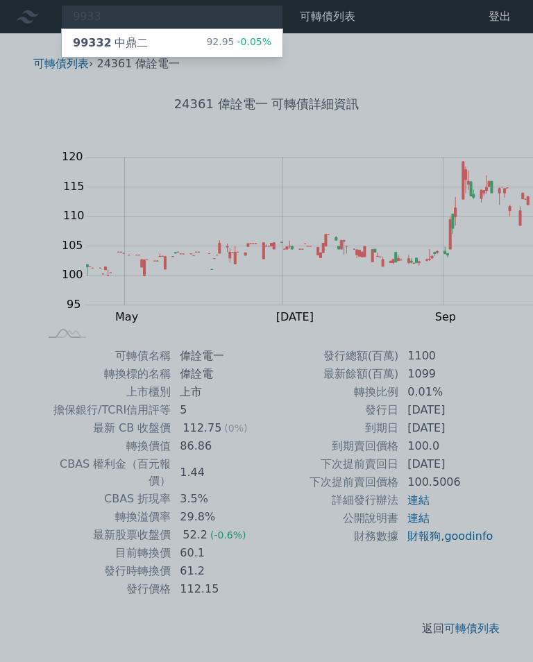
click at [206, 42] on div "92.95 -0.05%" at bounding box center [238, 43] width 65 height 17
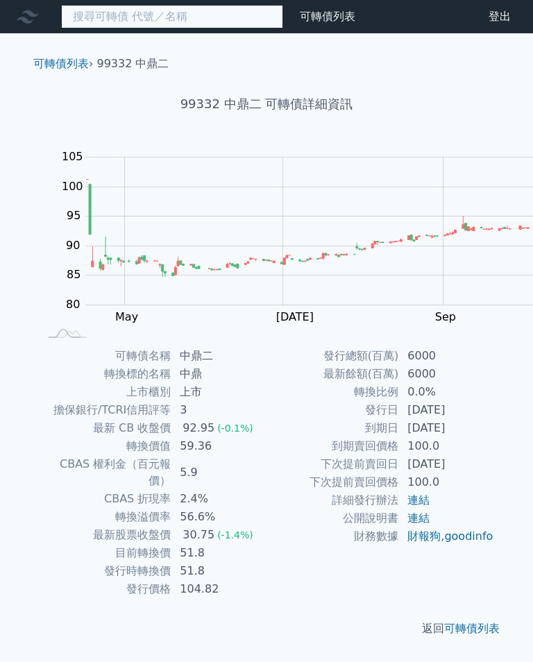
click at [107, 15] on input at bounding box center [172, 17] width 222 height 24
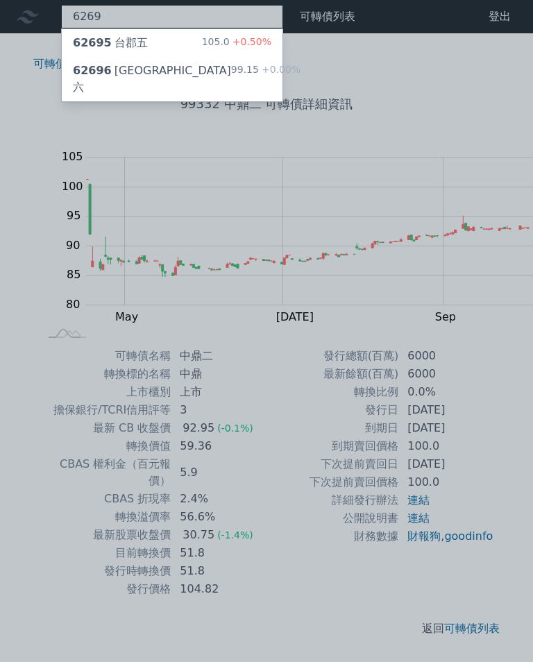
type input "6269"
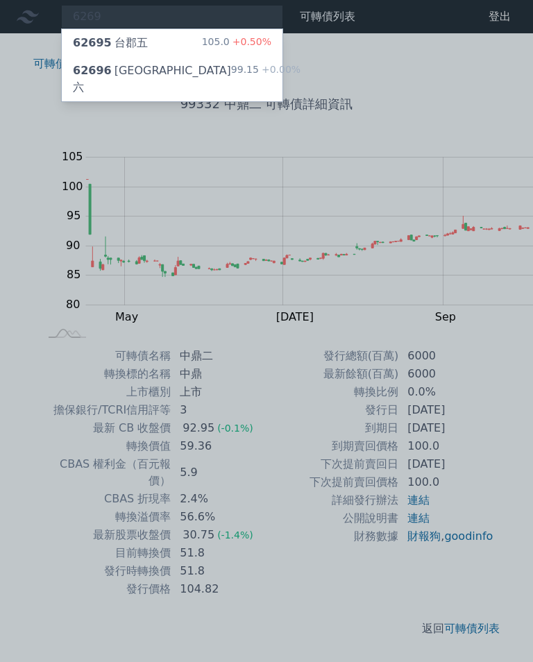
click at [231, 65] on div "99.15 +0.00%" at bounding box center [265, 78] width 69 height 33
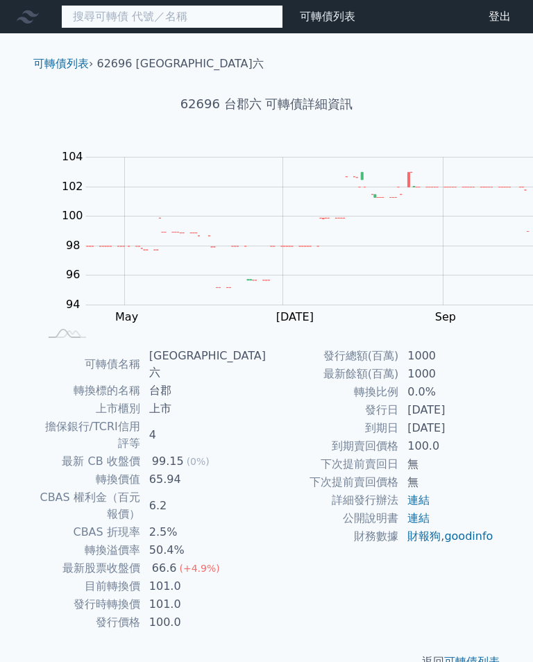
click at [127, 22] on input at bounding box center [172, 17] width 222 height 24
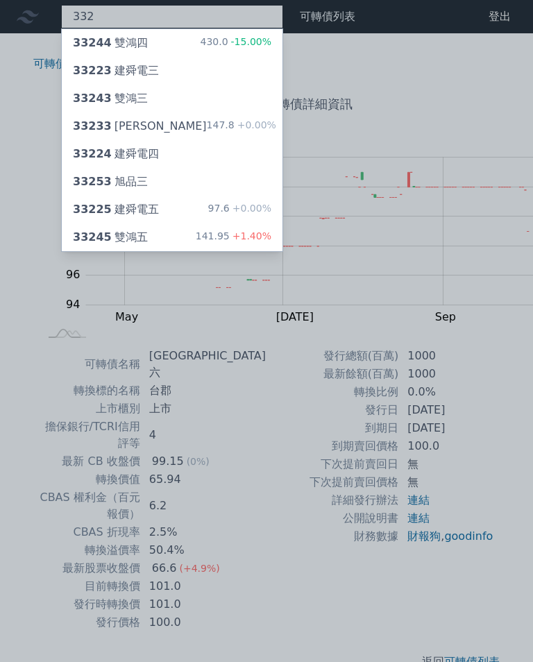
type input "3324"
